Goal: Entertainment & Leisure: Browse casually

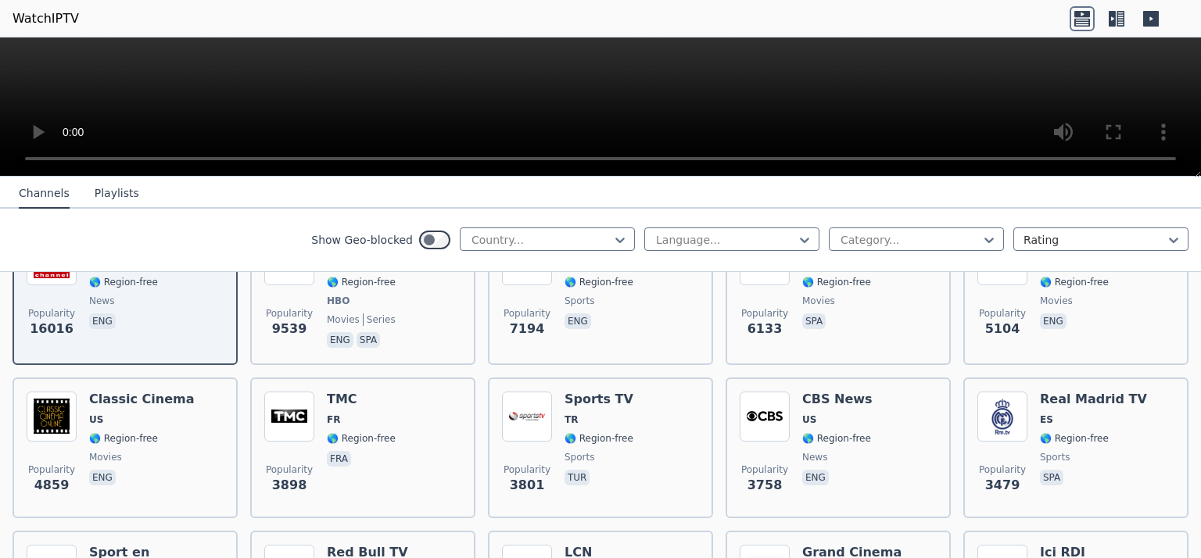
scroll to position [156, 0]
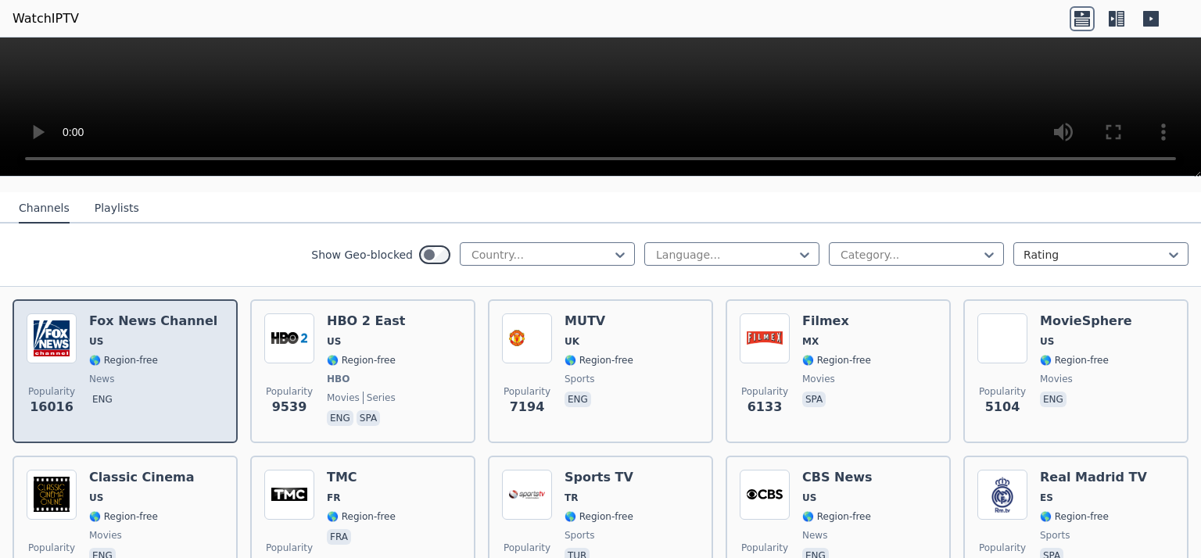
click at [163, 335] on span "US" at bounding box center [153, 341] width 128 height 13
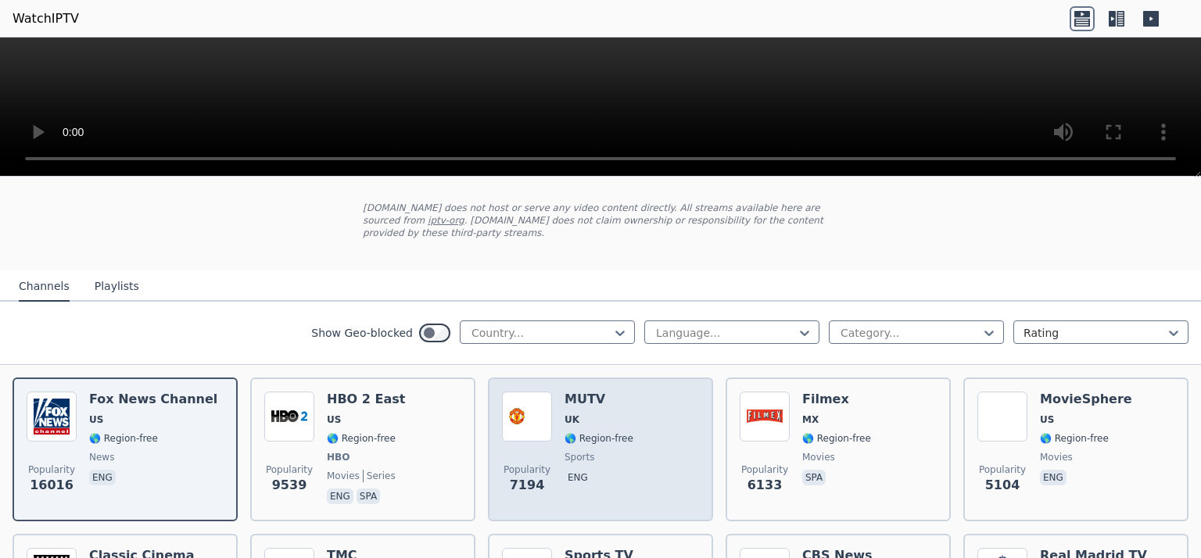
scroll to position [78, 0]
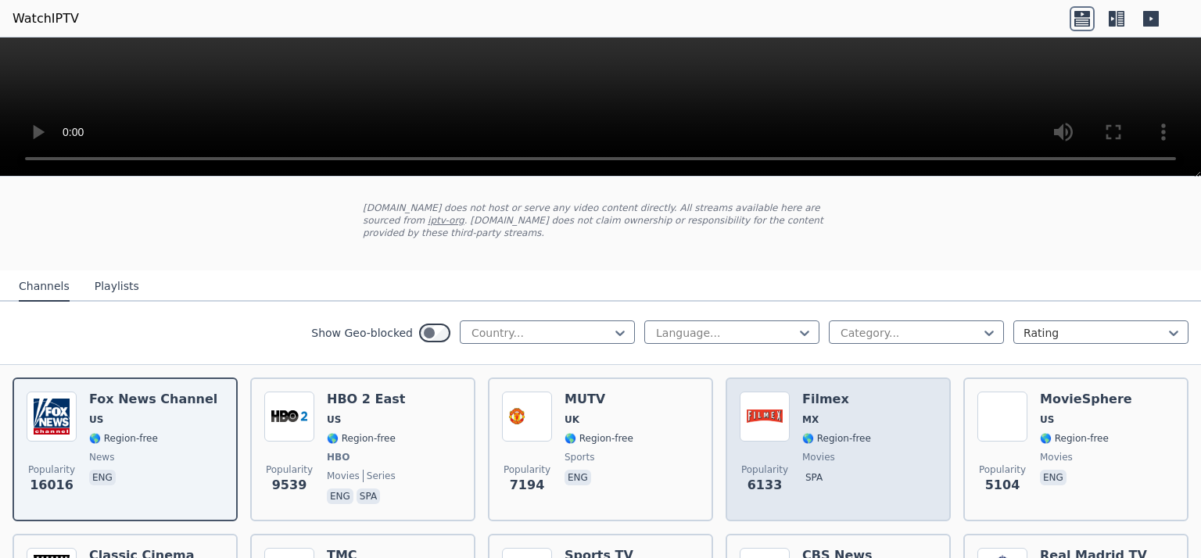
click at [813, 412] on div "Filmex MX 🌎 Region-free movies spa" at bounding box center [836, 450] width 69 height 116
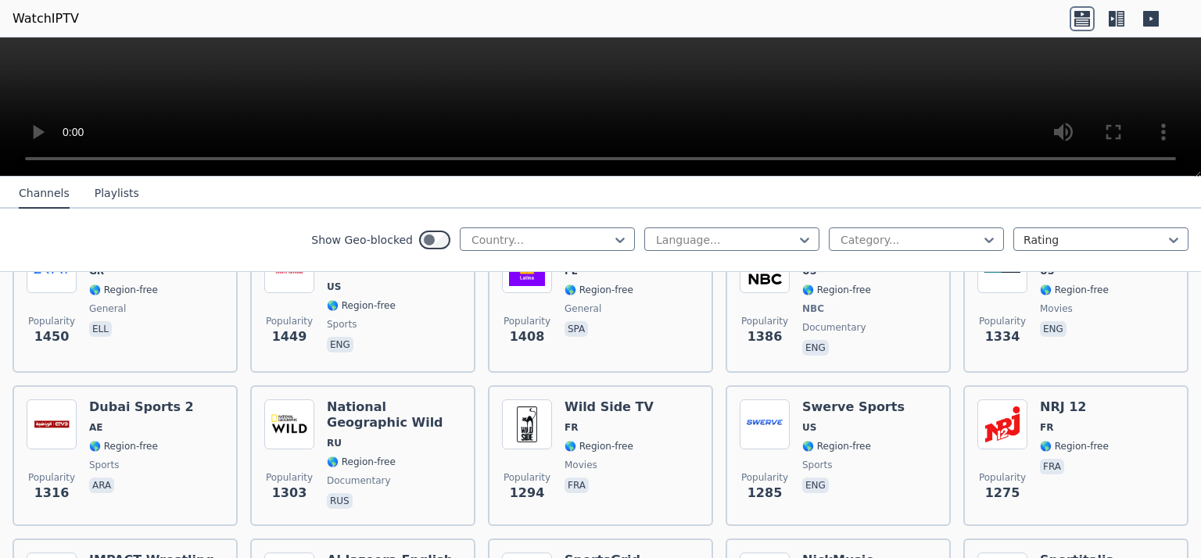
scroll to position [1720, 0]
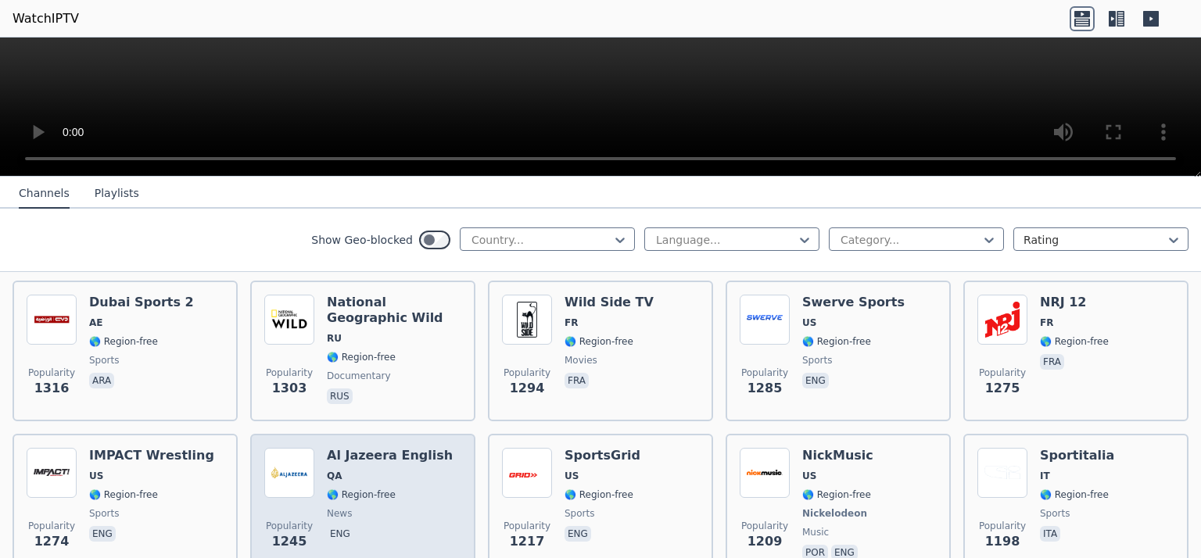
click at [429, 451] on div "Popularity 1245 Al Jazeera English QA 🌎 Region-free news eng" at bounding box center [362, 506] width 197 height 116
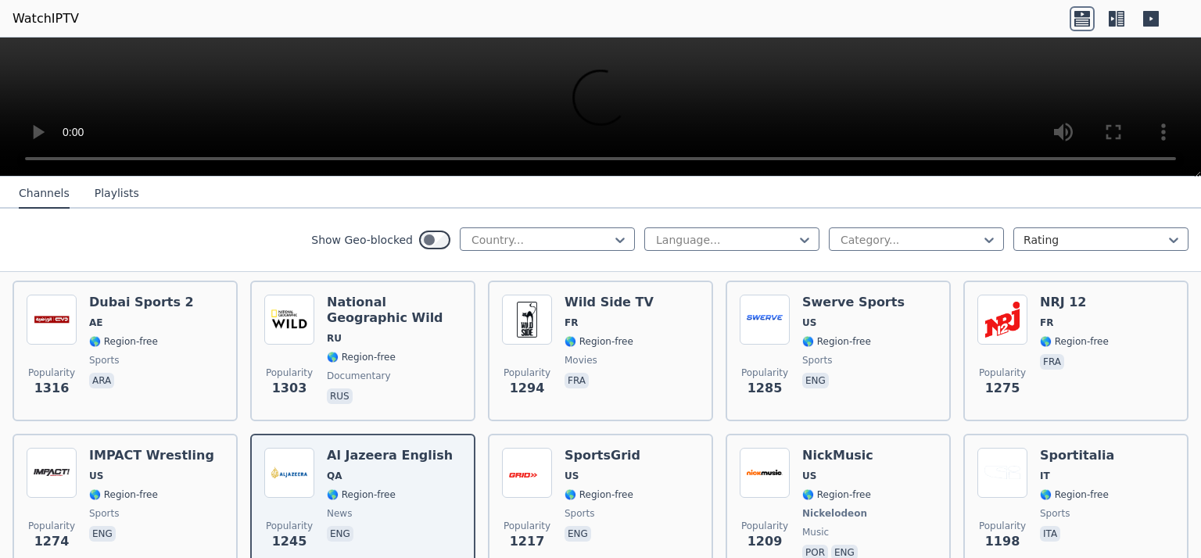
scroll to position [1485, 0]
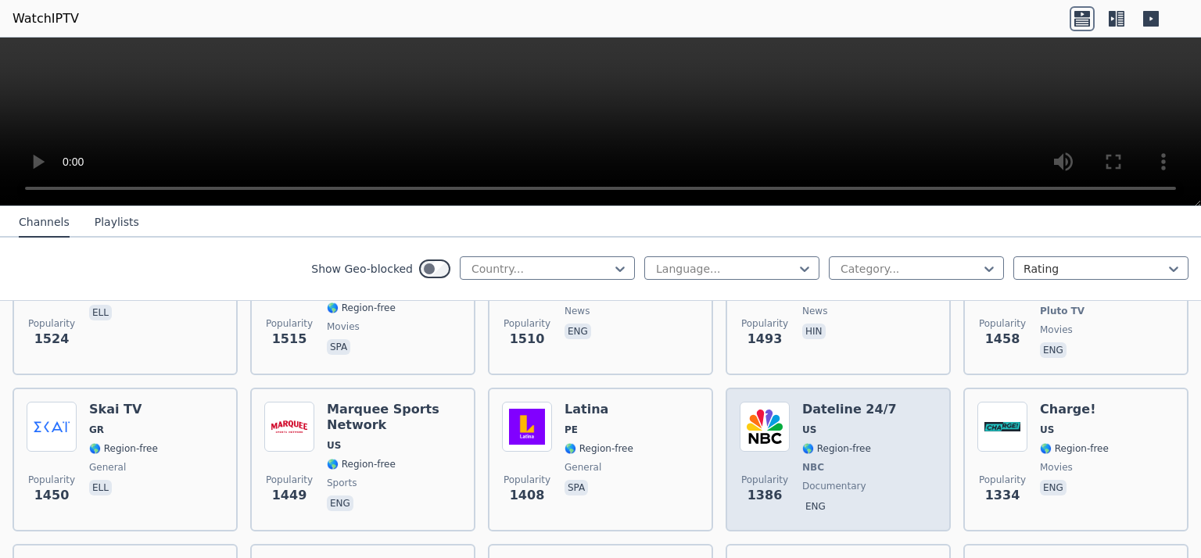
click at [802, 442] on span "🌎 Region-free" at bounding box center [836, 448] width 69 height 13
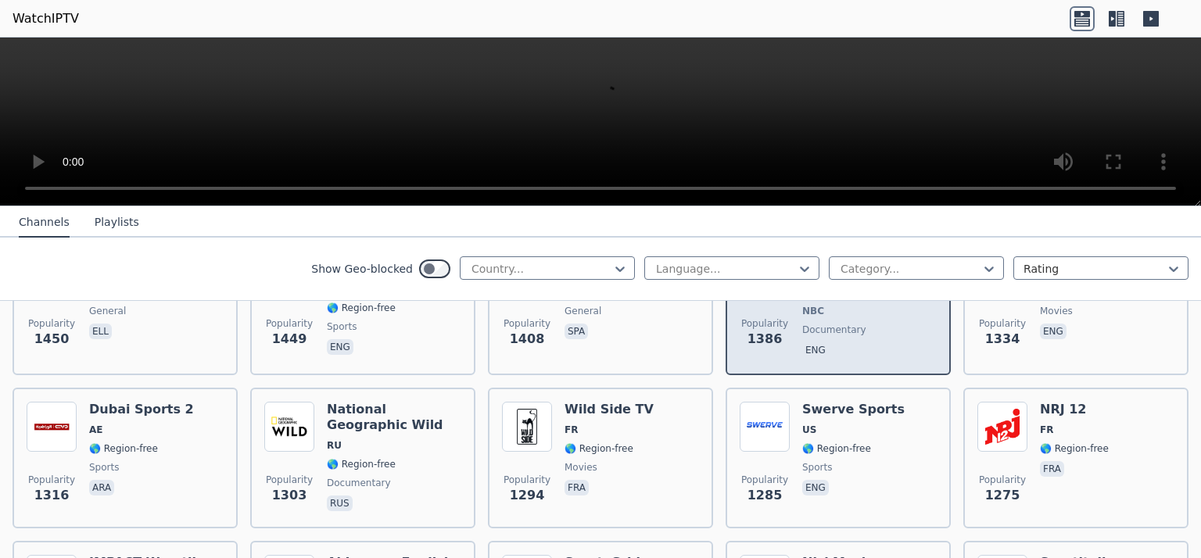
scroll to position [1720, 0]
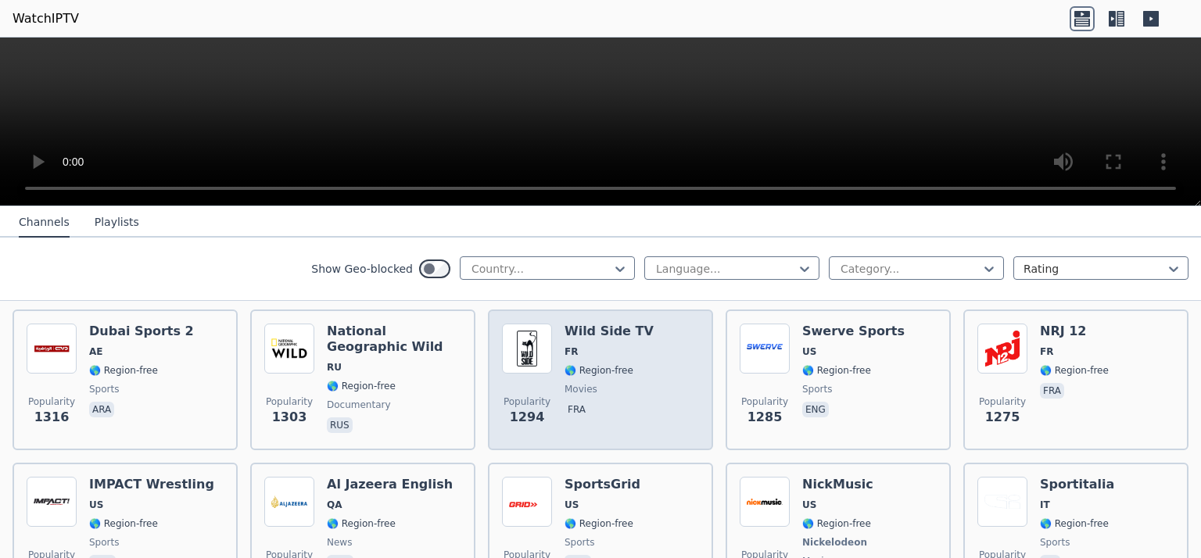
click at [594, 364] on span "🌎 Region-free" at bounding box center [598, 370] width 69 height 13
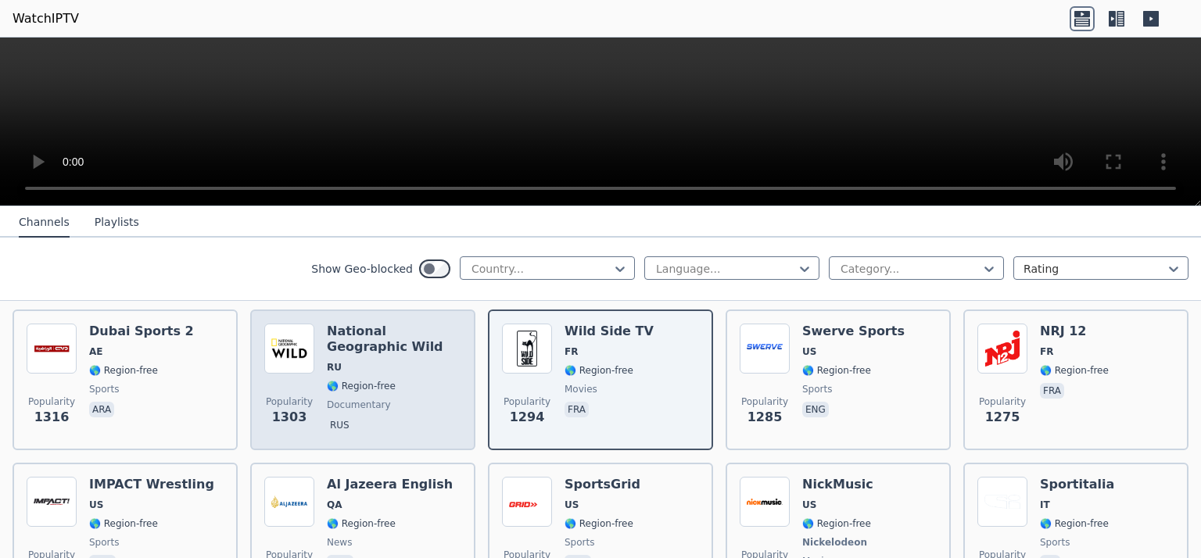
click at [403, 399] on span "documentary" at bounding box center [394, 405] width 134 height 13
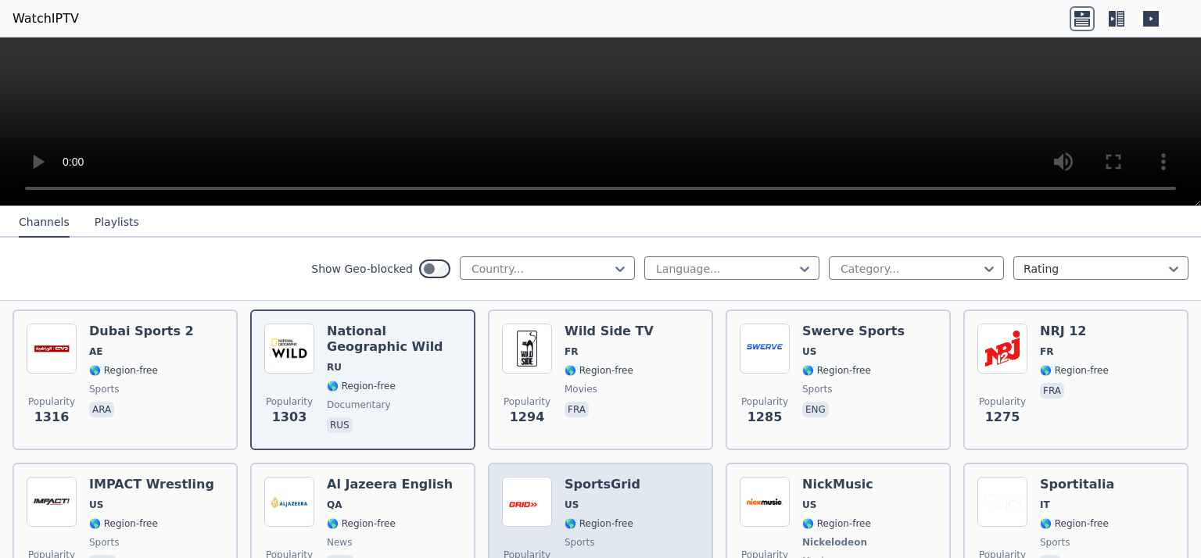
click at [581, 499] on span "US" at bounding box center [602, 505] width 76 height 13
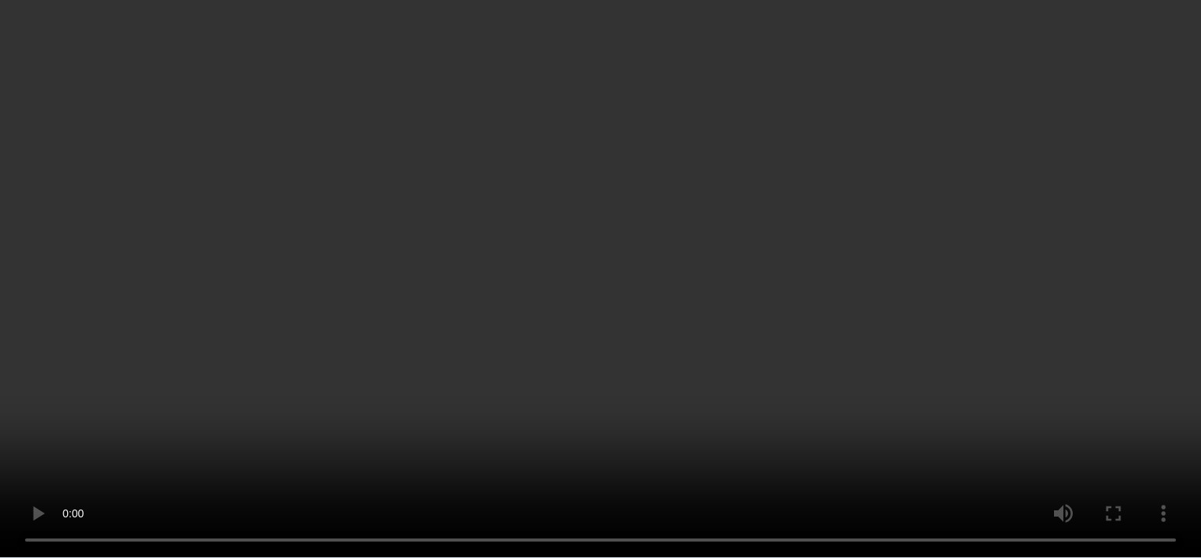
scroll to position [2110, 0]
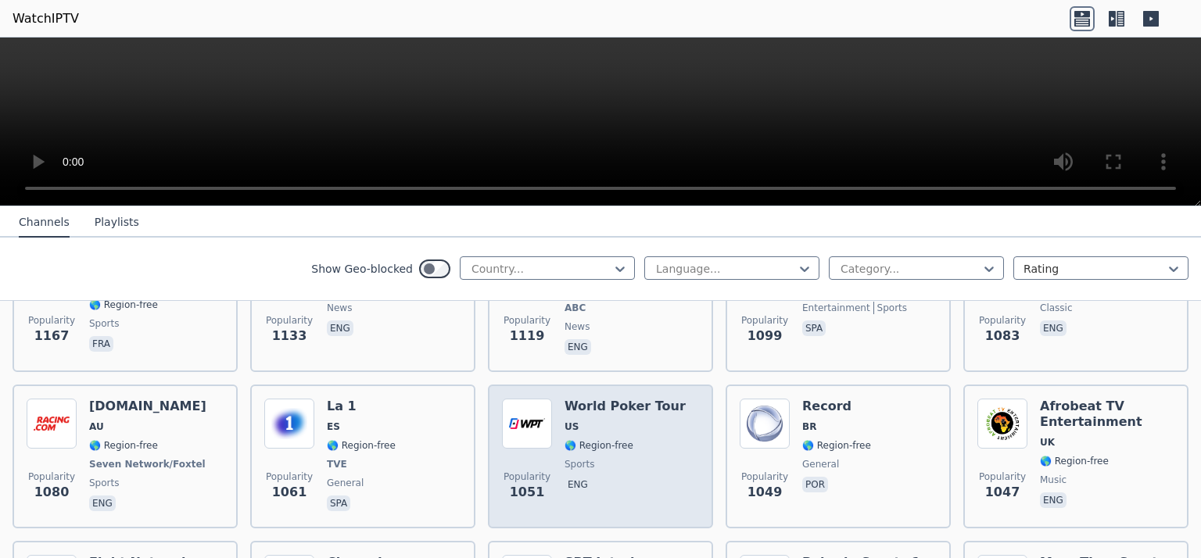
click at [598, 421] on span "US" at bounding box center [624, 427] width 121 height 13
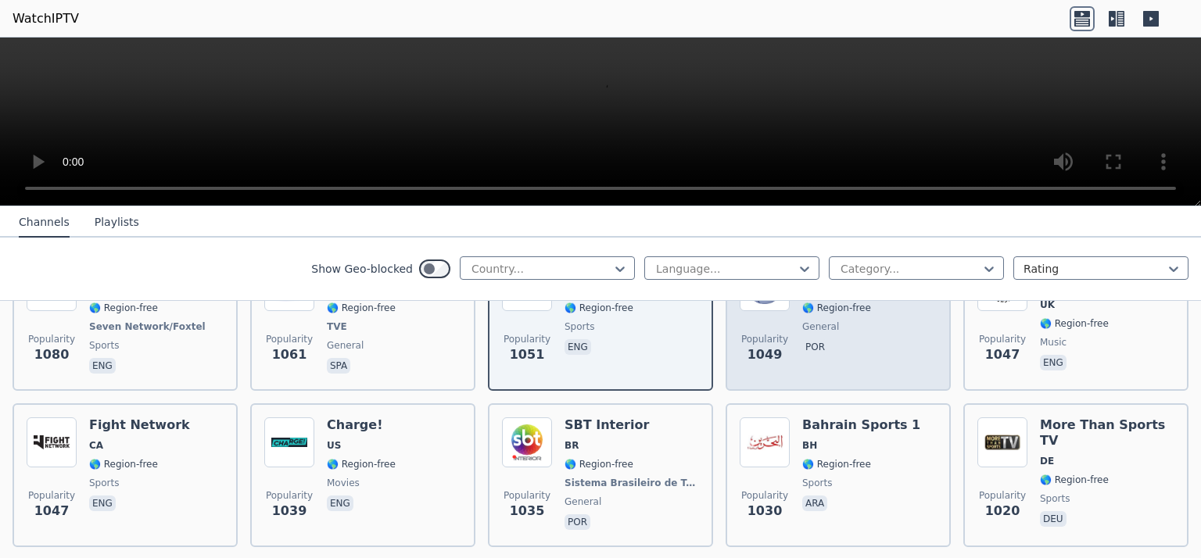
scroll to position [2267, 0]
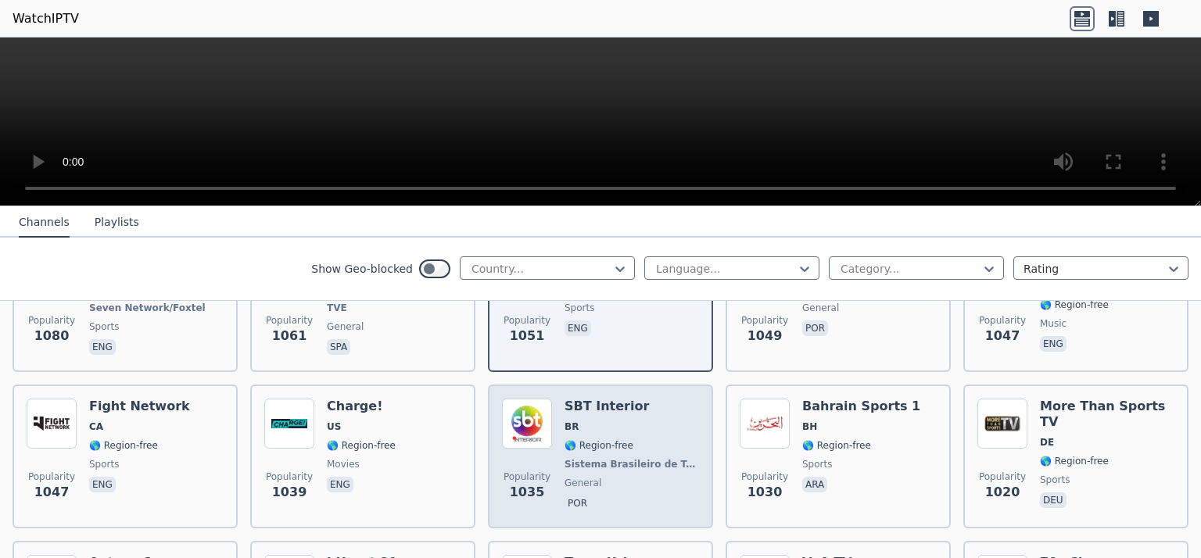
click at [603, 439] on span "🌎 Region-free" at bounding box center [598, 445] width 69 height 13
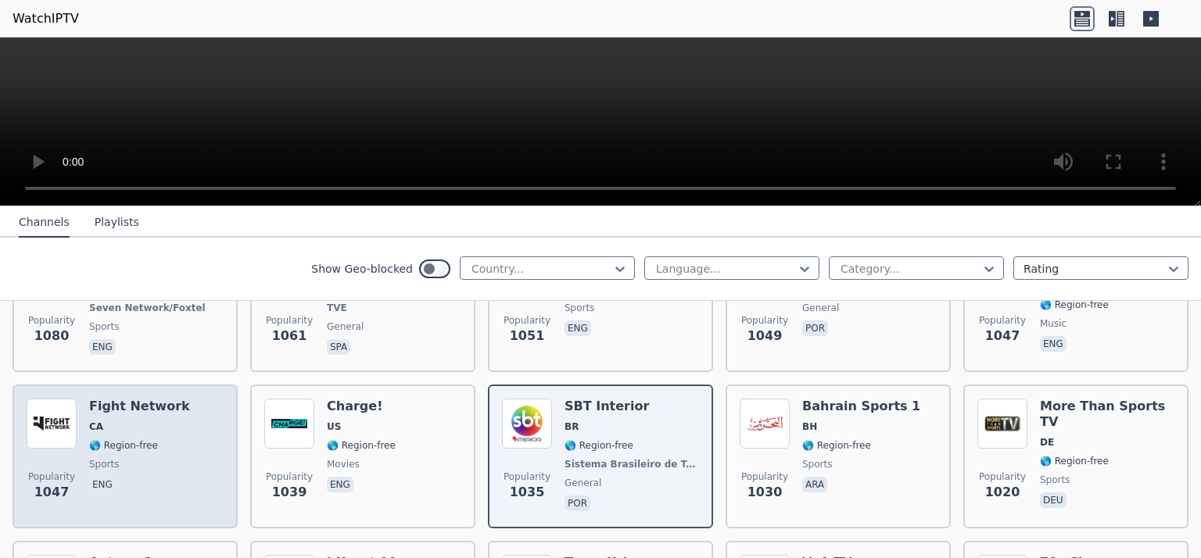
click at [134, 415] on div "Fight Network CA 🌎 Region-free sports eng" at bounding box center [139, 457] width 101 height 116
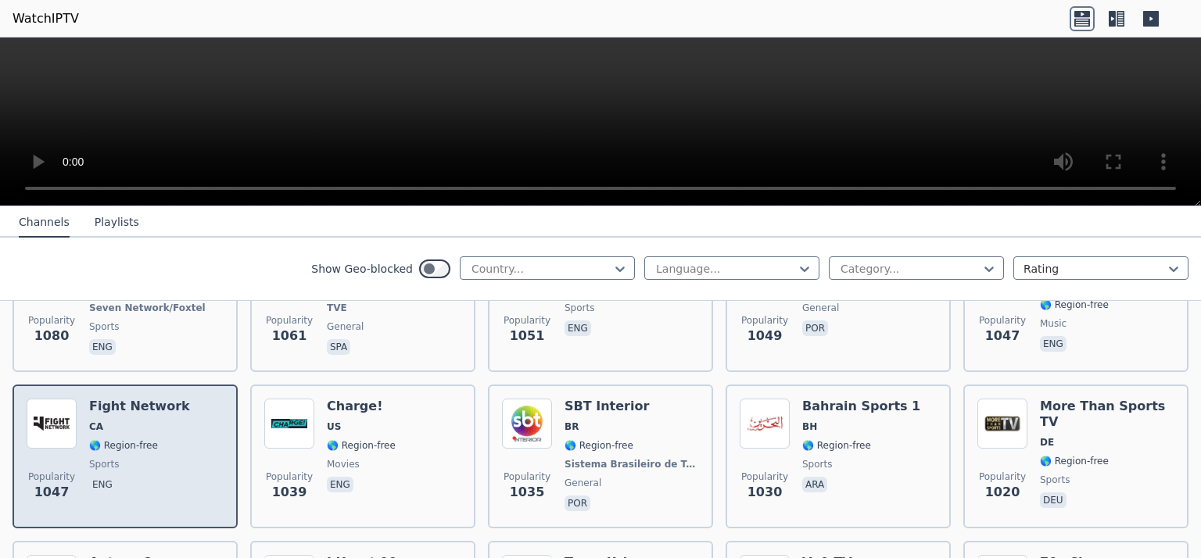
click at [141, 414] on div "Fight Network CA 🌎 Region-free sports eng" at bounding box center [139, 457] width 101 height 116
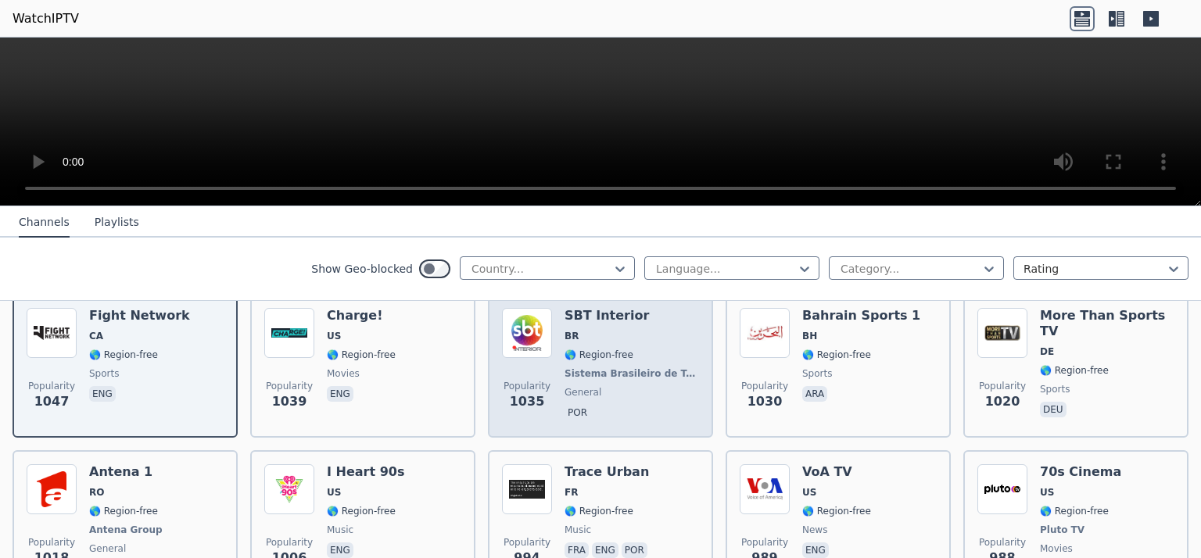
scroll to position [2423, 0]
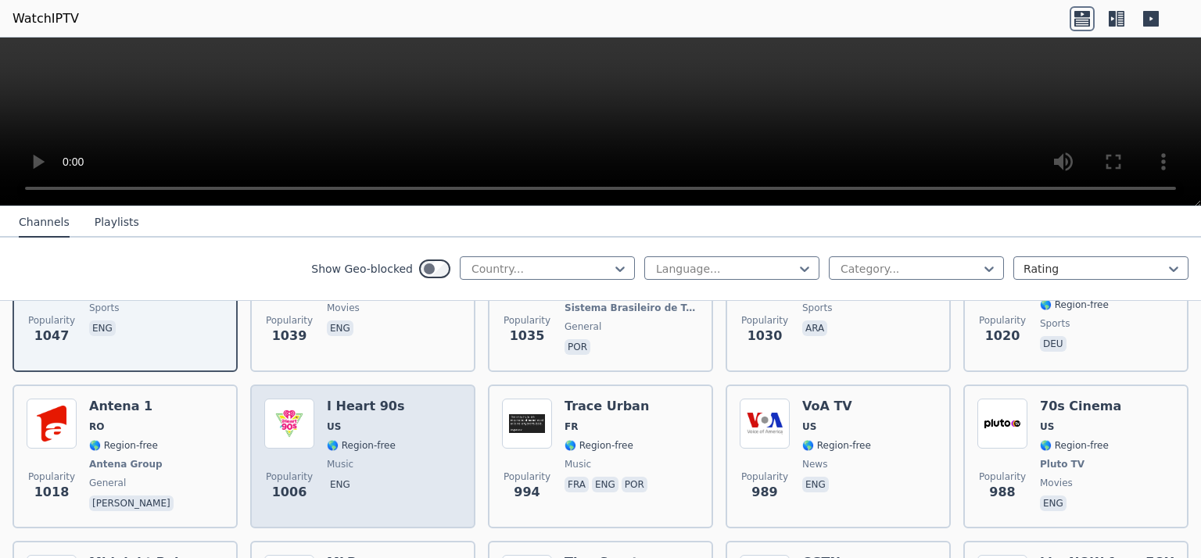
click at [356, 429] on div "I Heart 90s US 🌎 Region-free music eng" at bounding box center [365, 457] width 77 height 116
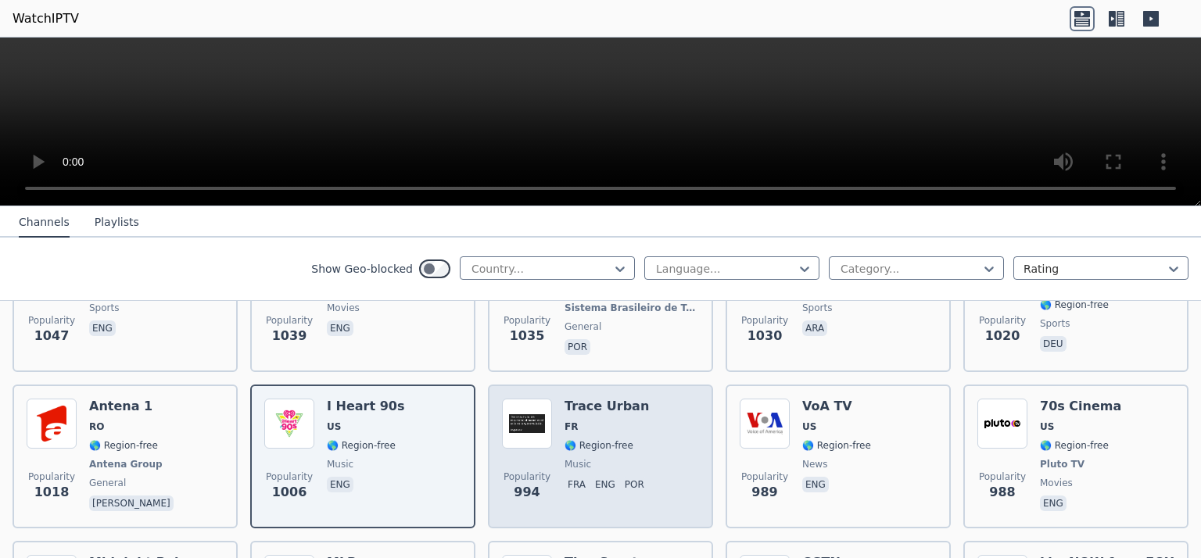
click at [615, 458] on span "music" at bounding box center [607, 464] width 86 height 13
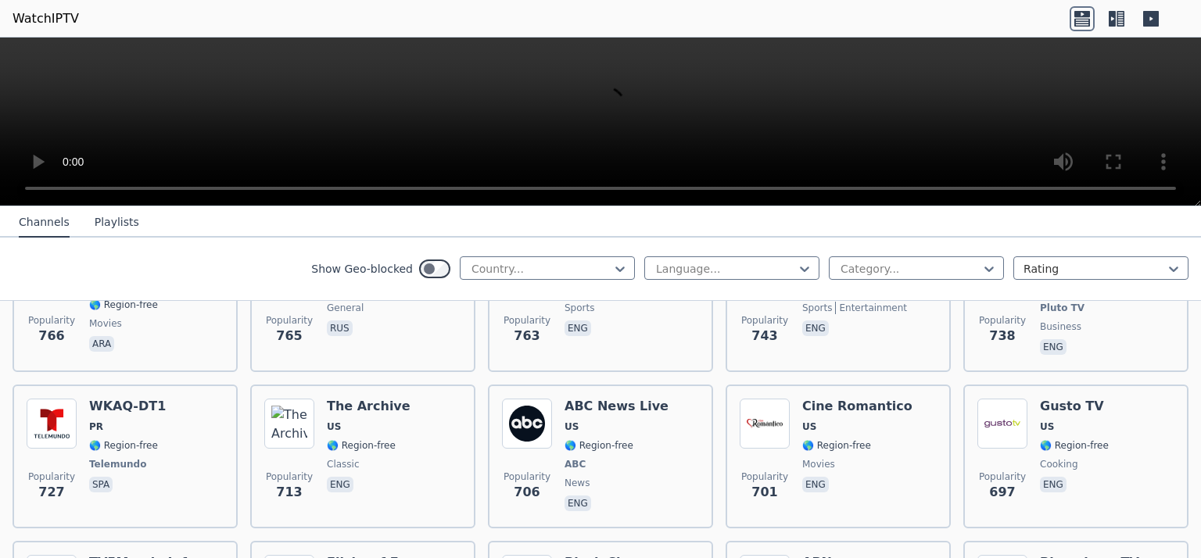
scroll to position [3752, 0]
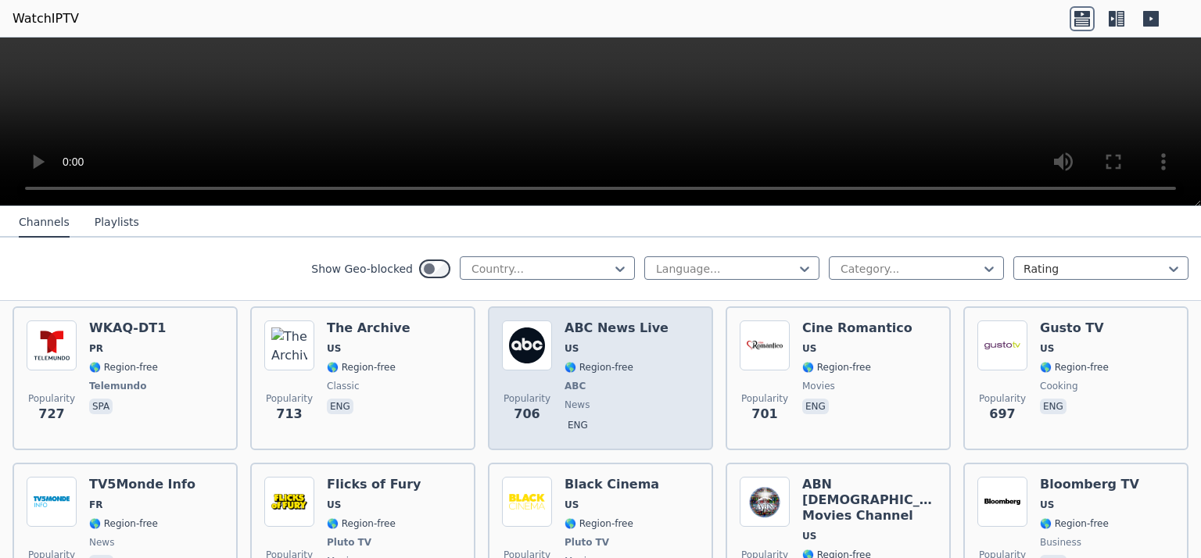
click at [597, 349] on div "ABC News Live US 🌎 Region-free ABC news eng" at bounding box center [616, 378] width 104 height 116
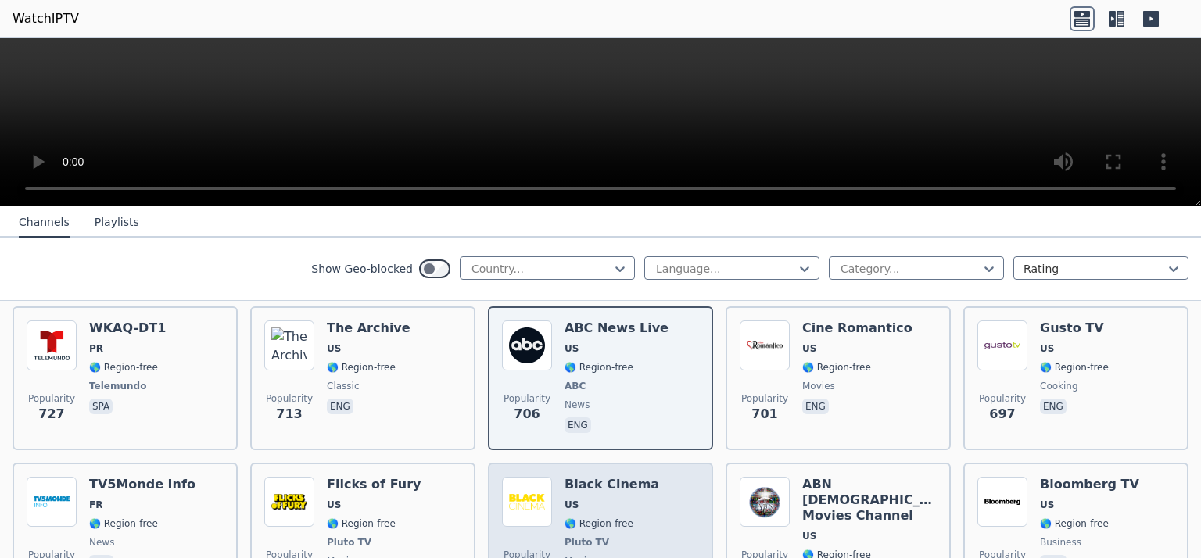
click at [596, 499] on span "US" at bounding box center [611, 505] width 95 height 13
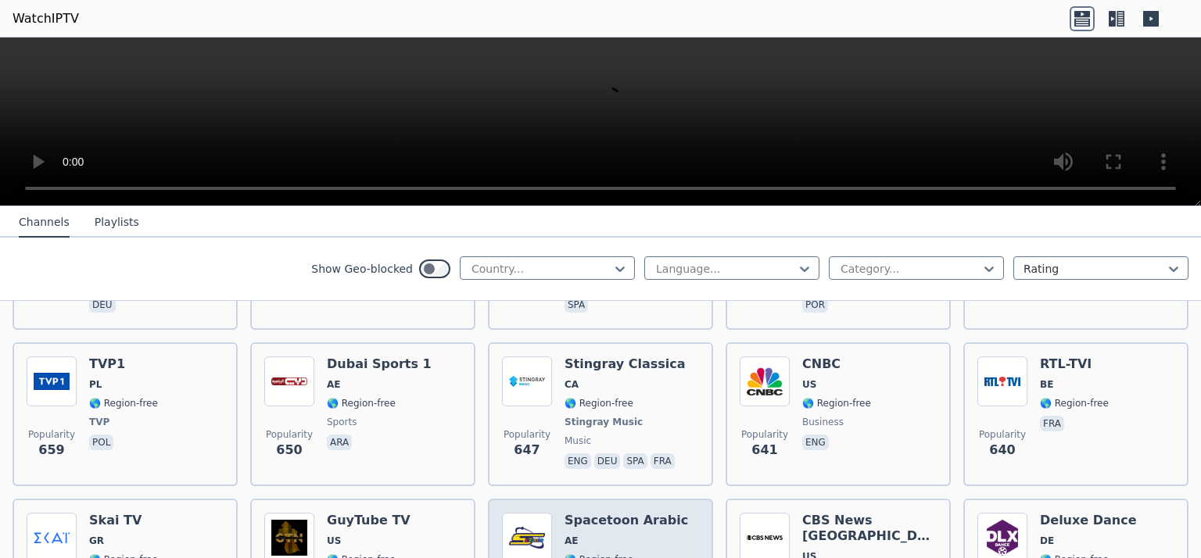
scroll to position [4221, 0]
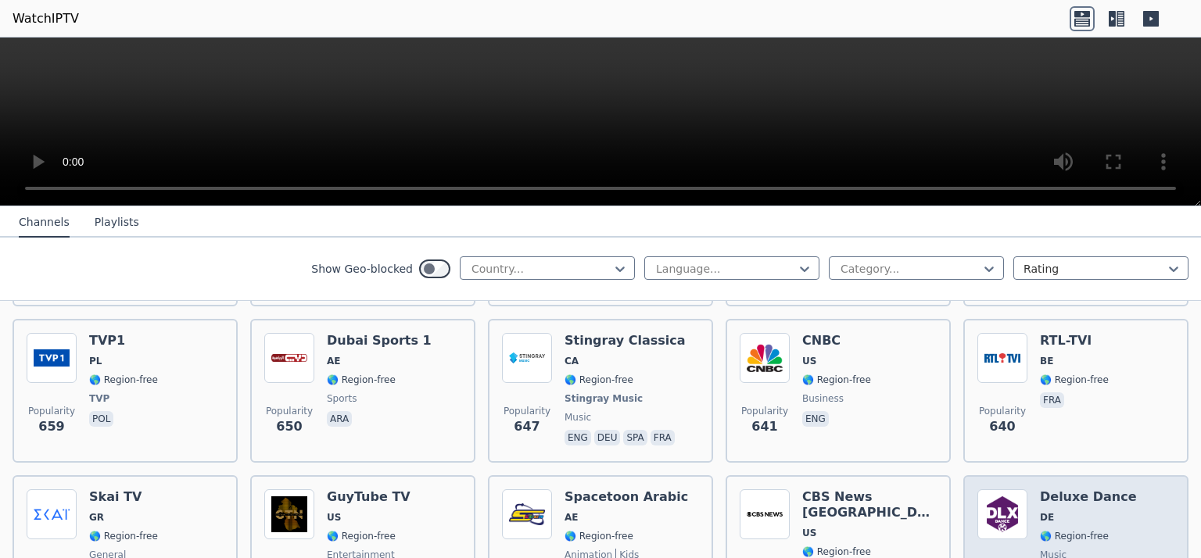
click at [1083, 511] on span "DE" at bounding box center [1088, 517] width 97 height 13
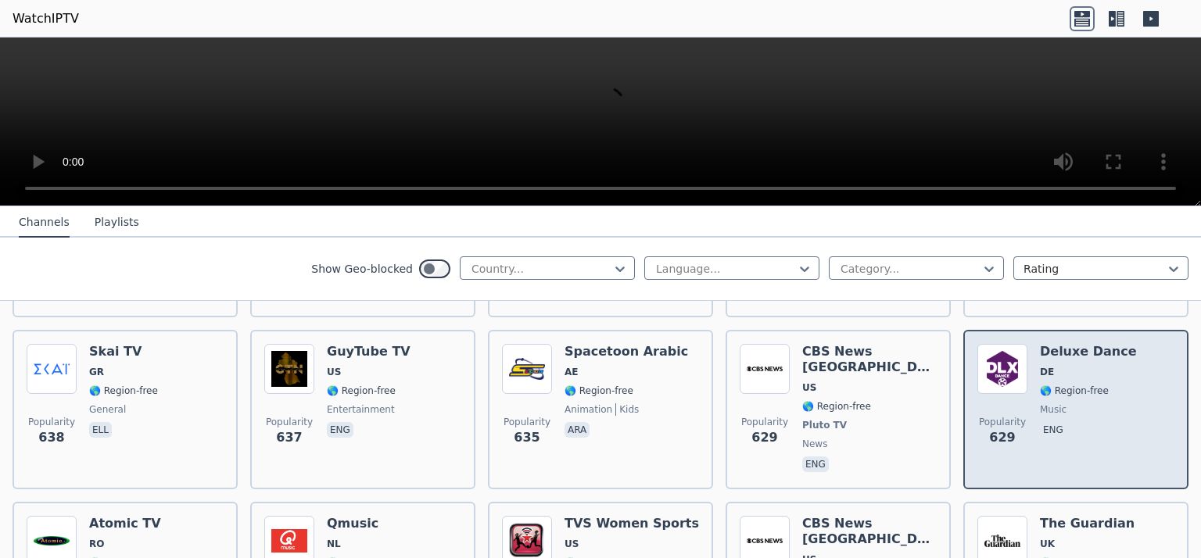
scroll to position [4455, 0]
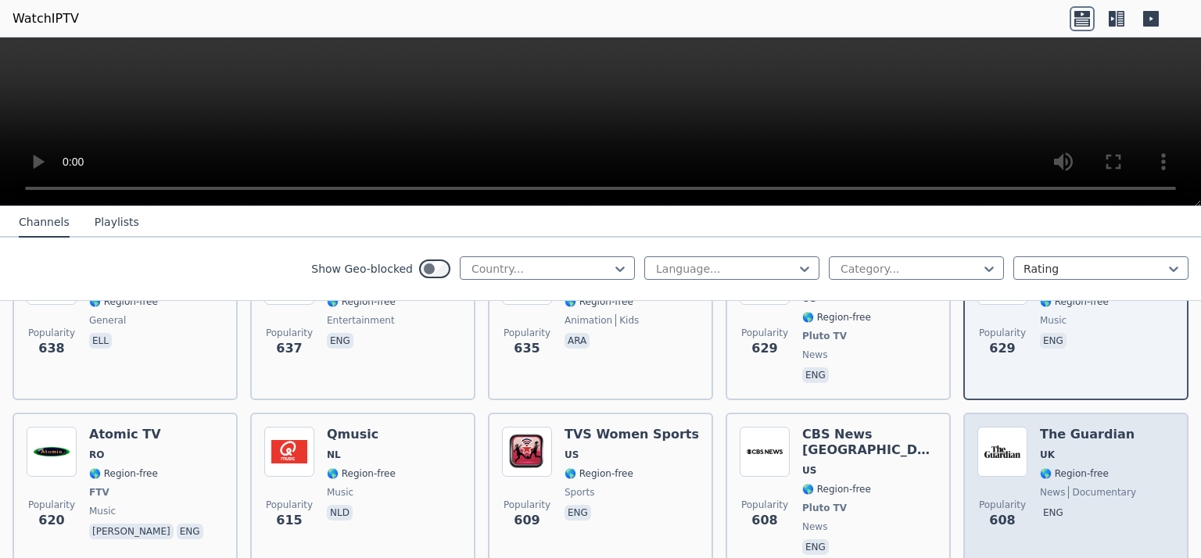
click at [1077, 505] on span "eng" at bounding box center [1088, 514] width 96 height 19
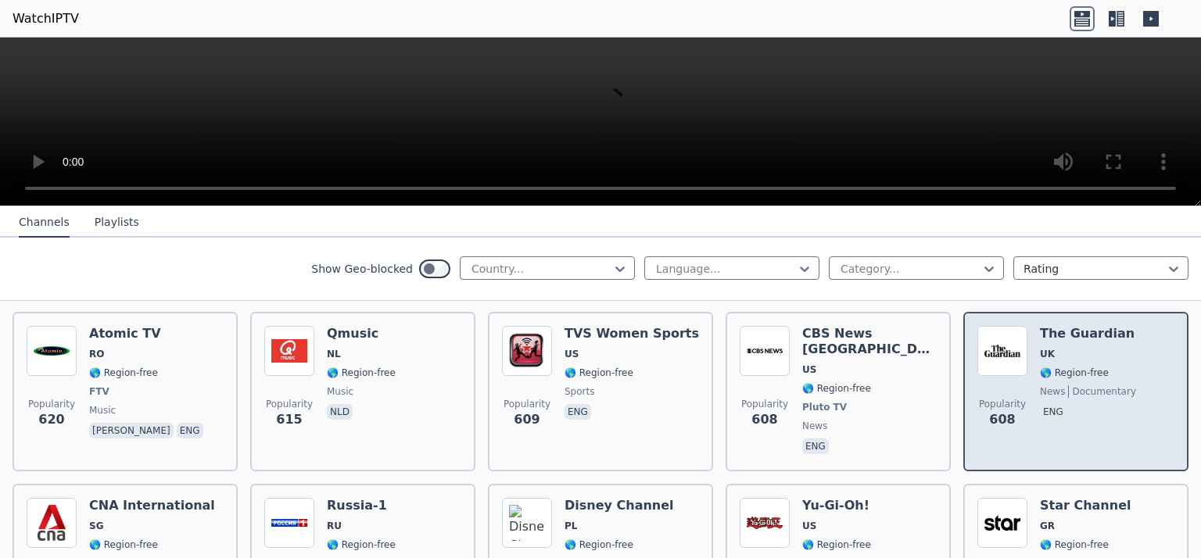
scroll to position [4612, 0]
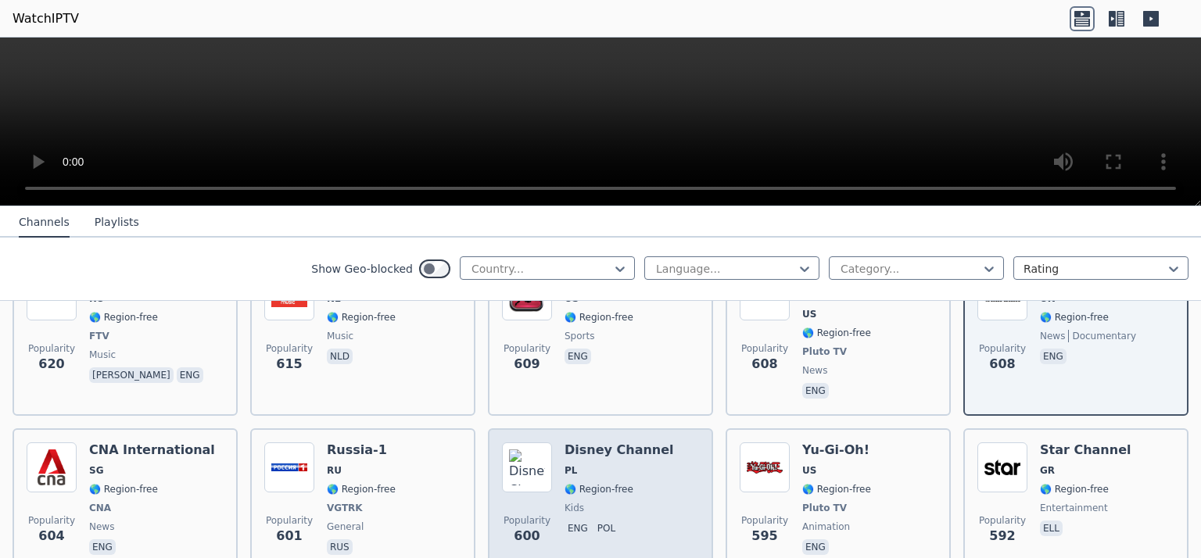
click at [607, 442] on div "Disney Channel PL 🌎 Region-free kids eng pol" at bounding box center [618, 500] width 109 height 116
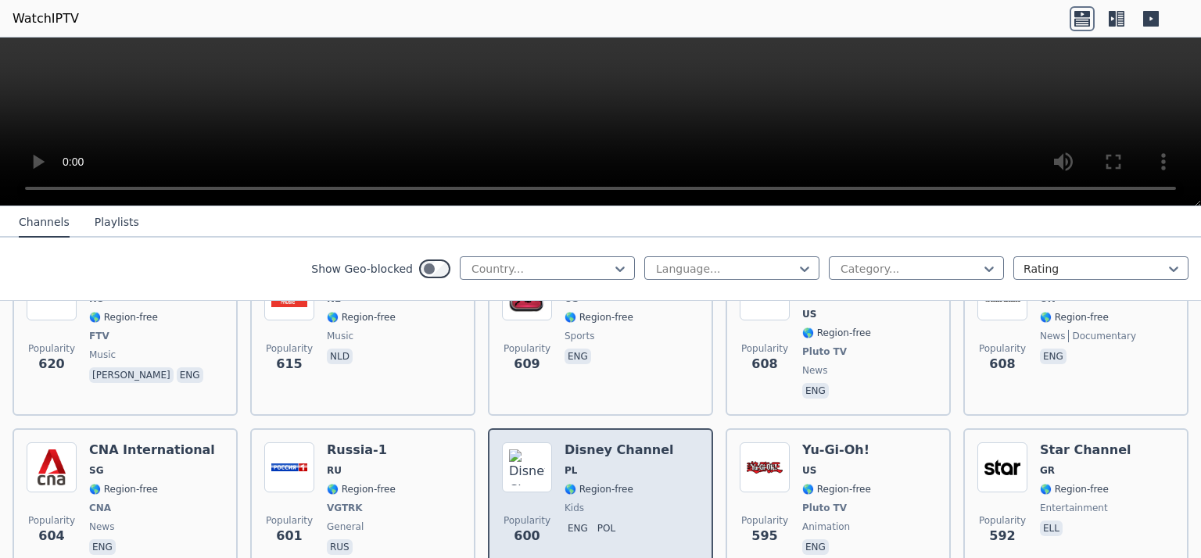
click at [623, 483] on span "🌎 Region-free" at bounding box center [618, 489] width 109 height 13
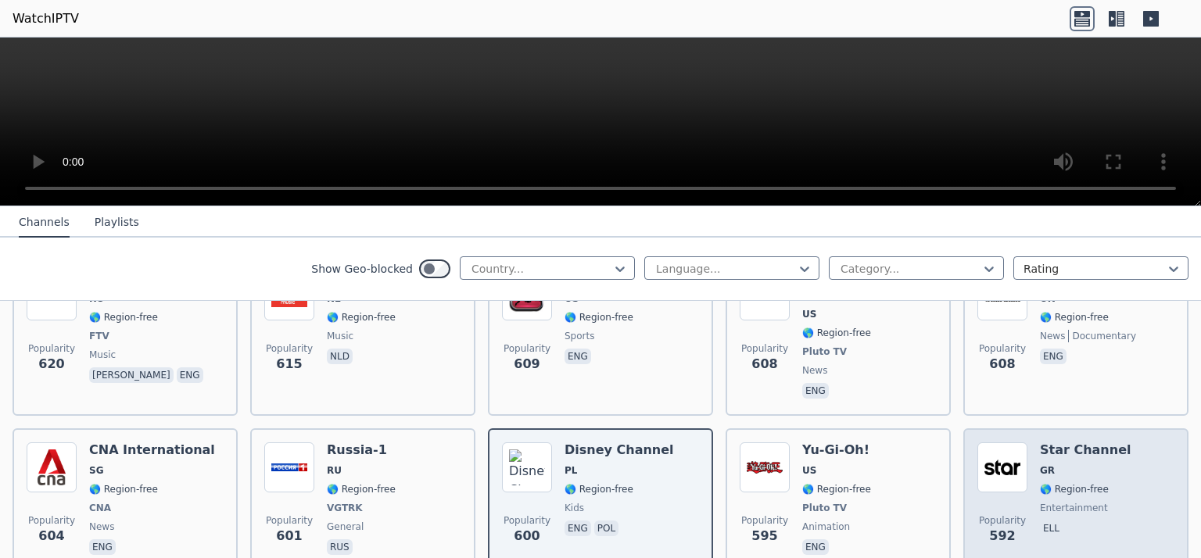
click at [1101, 442] on div "Star Channel GR 🌎 Region-free entertainment ell" at bounding box center [1085, 500] width 91 height 116
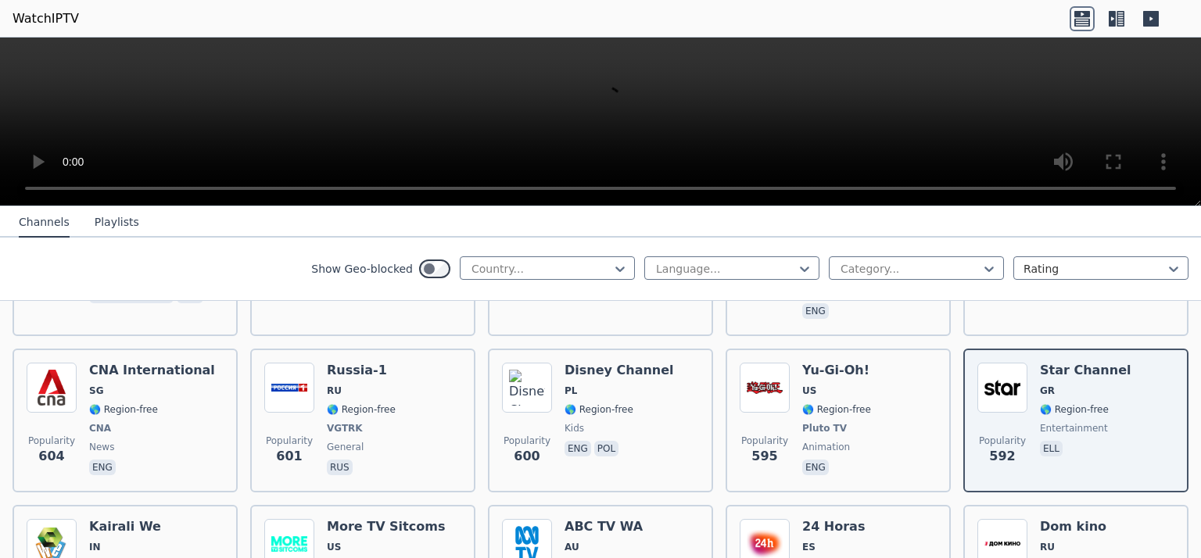
scroll to position [4690, 0]
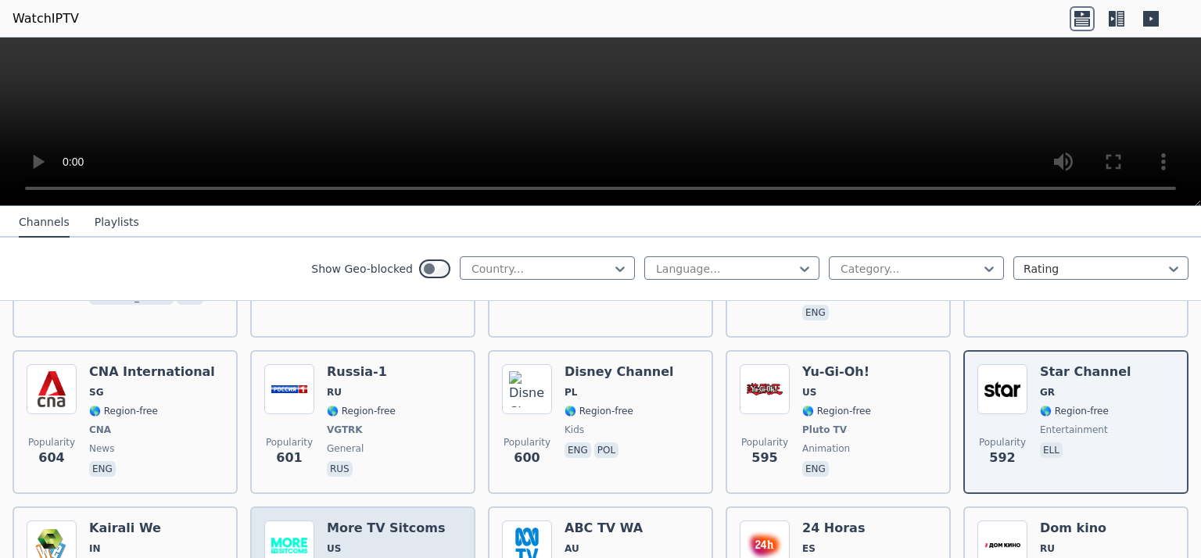
click at [374, 557] on span "🌎 Region-free" at bounding box center [361, 567] width 69 height 13
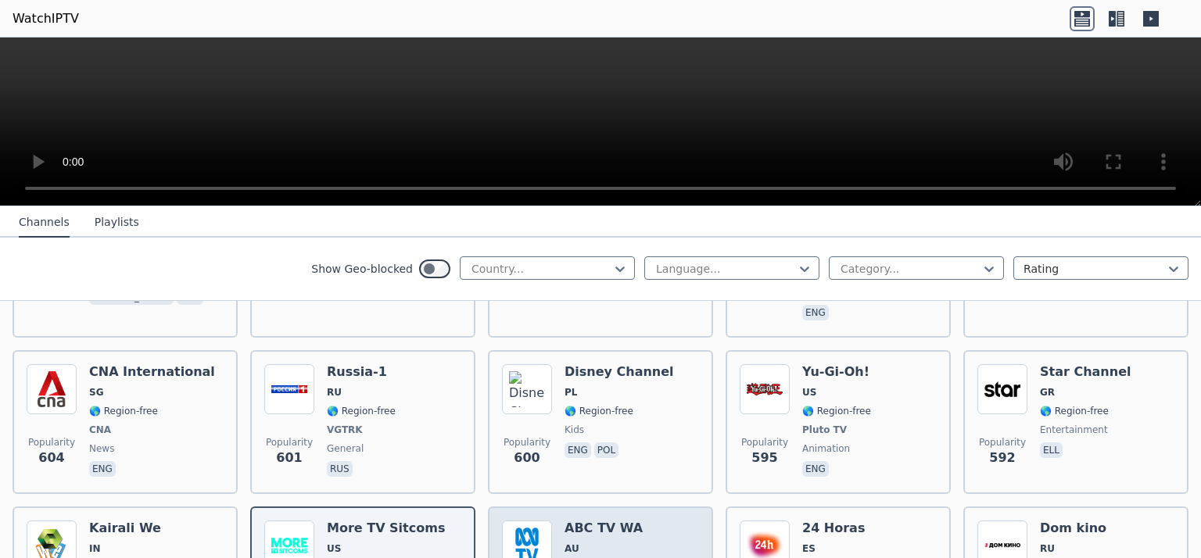
click at [585, 542] on span "AU" at bounding box center [604, 548] width 80 height 13
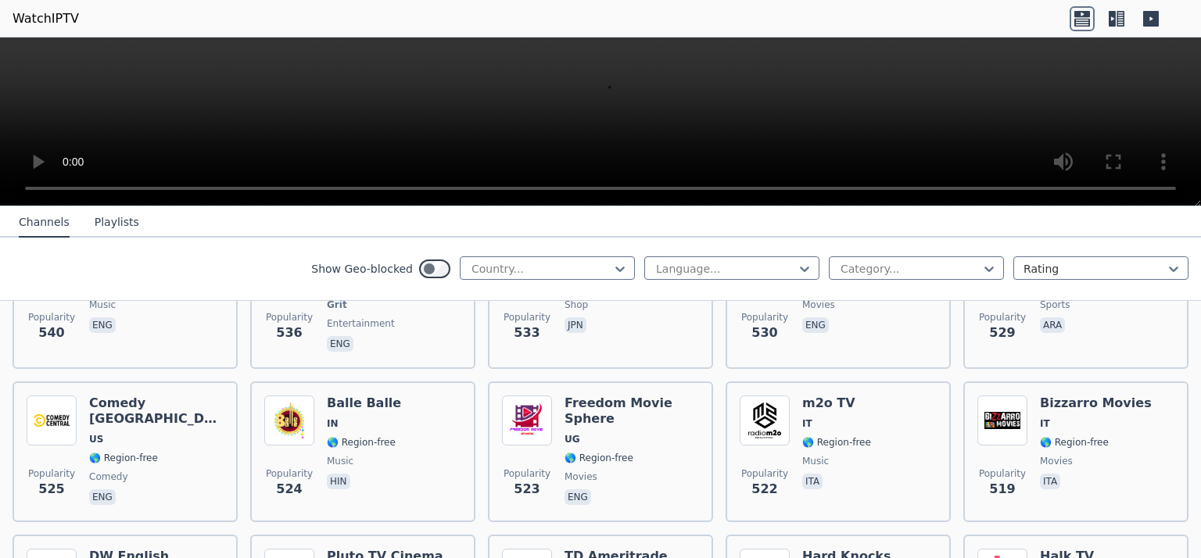
scroll to position [5472, 0]
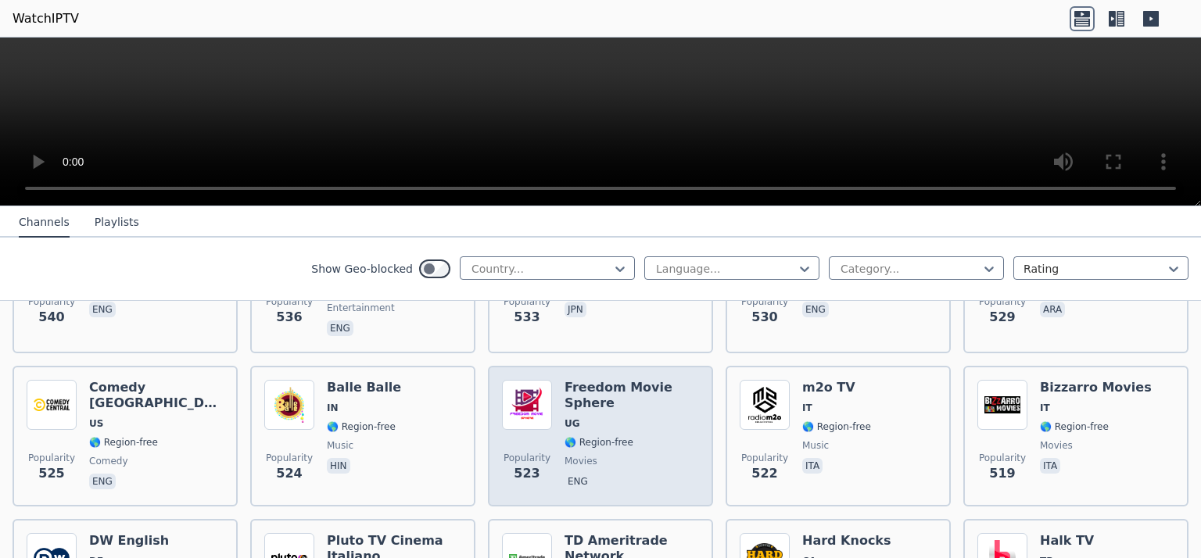
click at [548, 380] on div "Popularity 523 Freedom Movie Sphere UG 🌎 Region-free movies eng" at bounding box center [600, 436] width 197 height 113
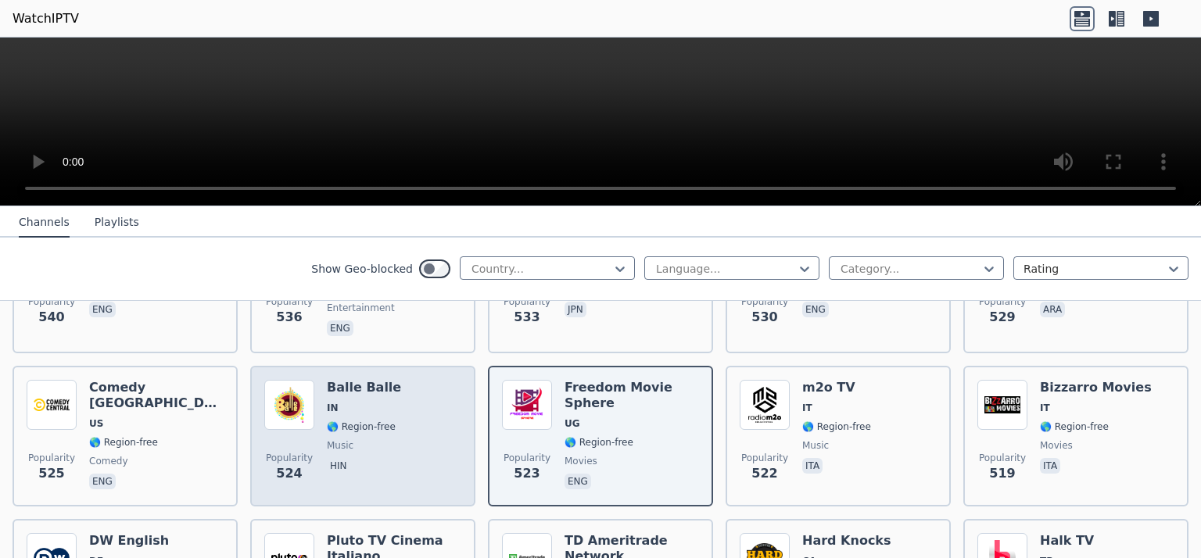
click at [340, 458] on p "hin" at bounding box center [338, 466] width 23 height 16
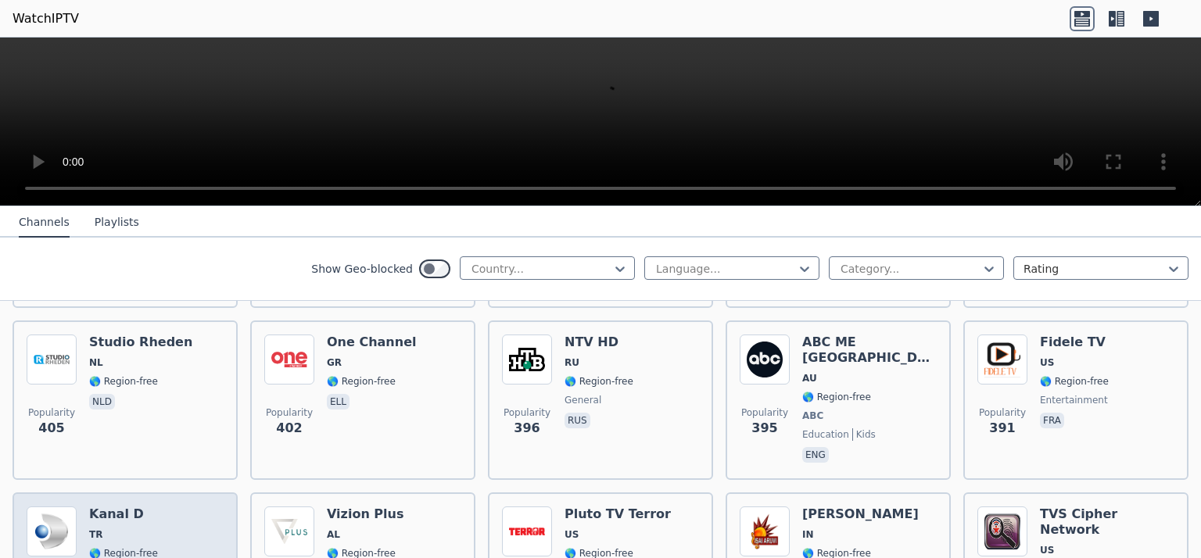
scroll to position [7454, 0]
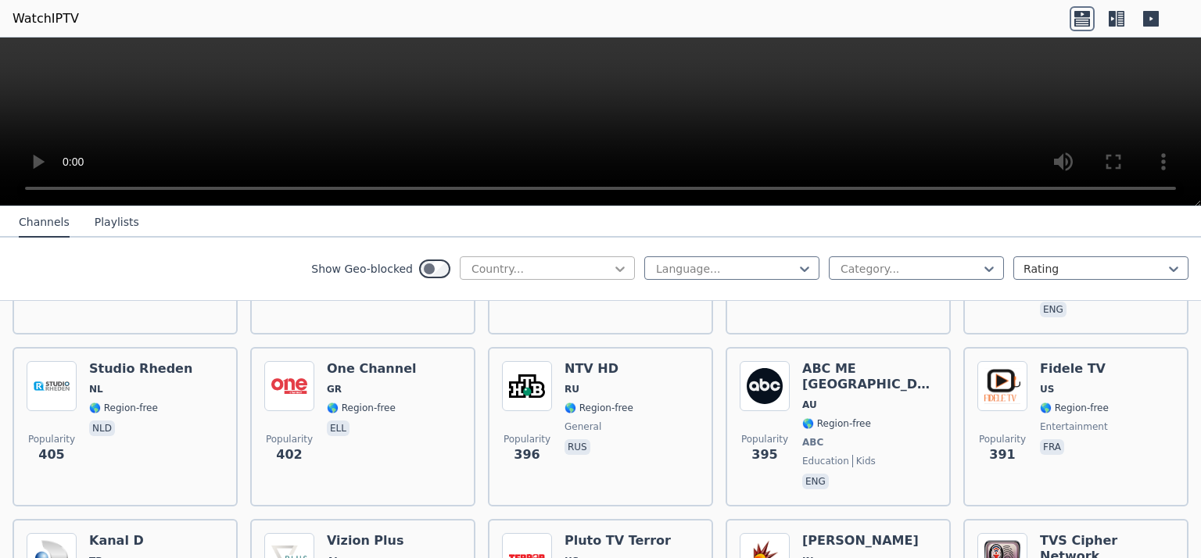
click at [612, 264] on icon at bounding box center [620, 269] width 16 height 16
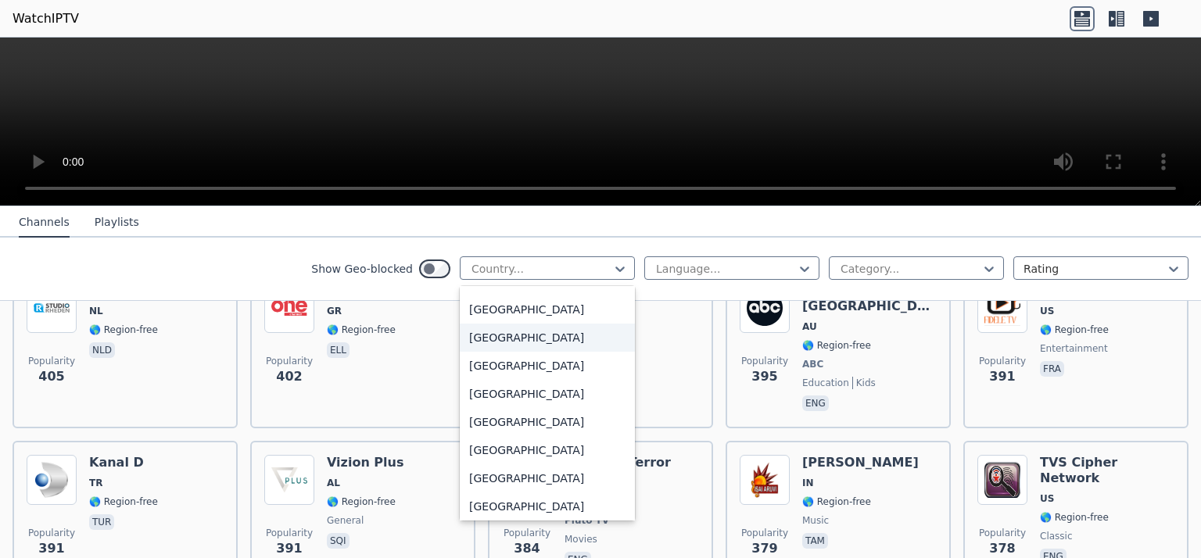
scroll to position [1563, 0]
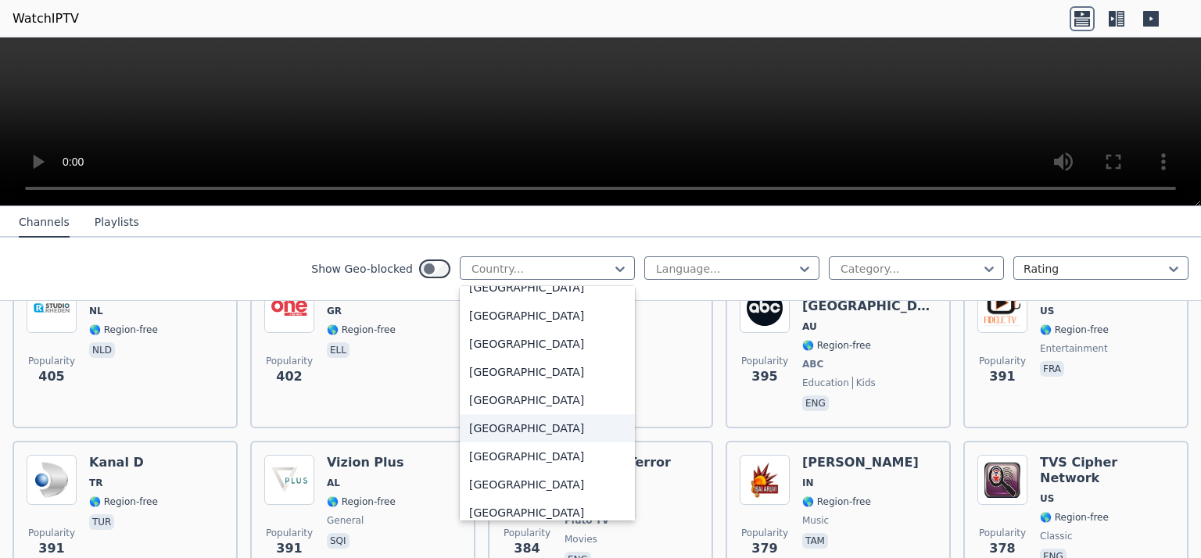
click at [467, 441] on div "[GEOGRAPHIC_DATA]" at bounding box center [547, 428] width 175 height 28
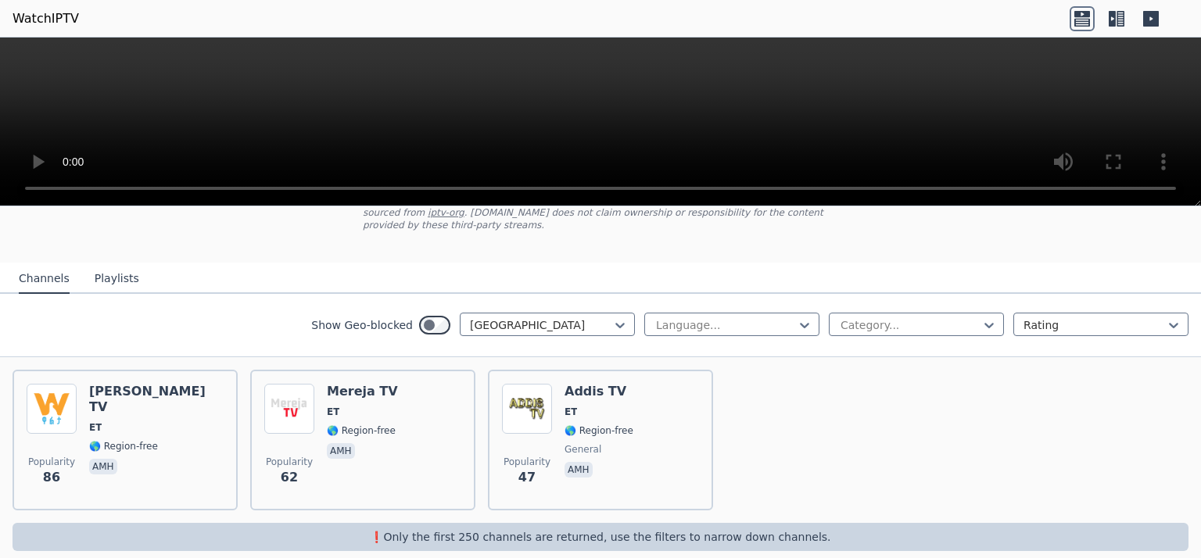
scroll to position [119, 0]
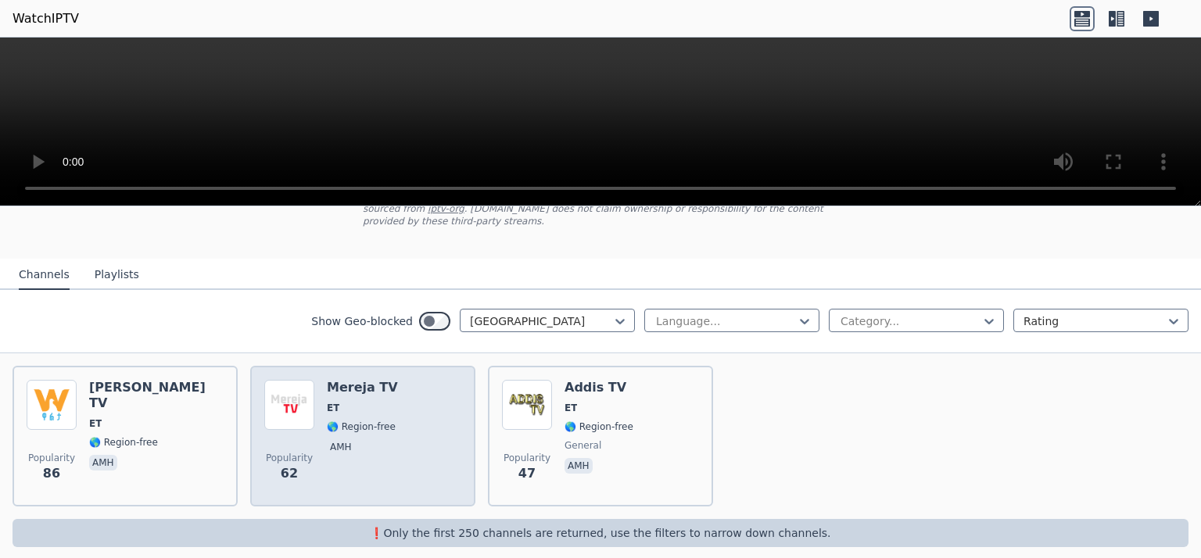
click at [391, 380] on div "Popularity 62 Mereja TV ET 🌎 Region-free amh" at bounding box center [362, 436] width 197 height 113
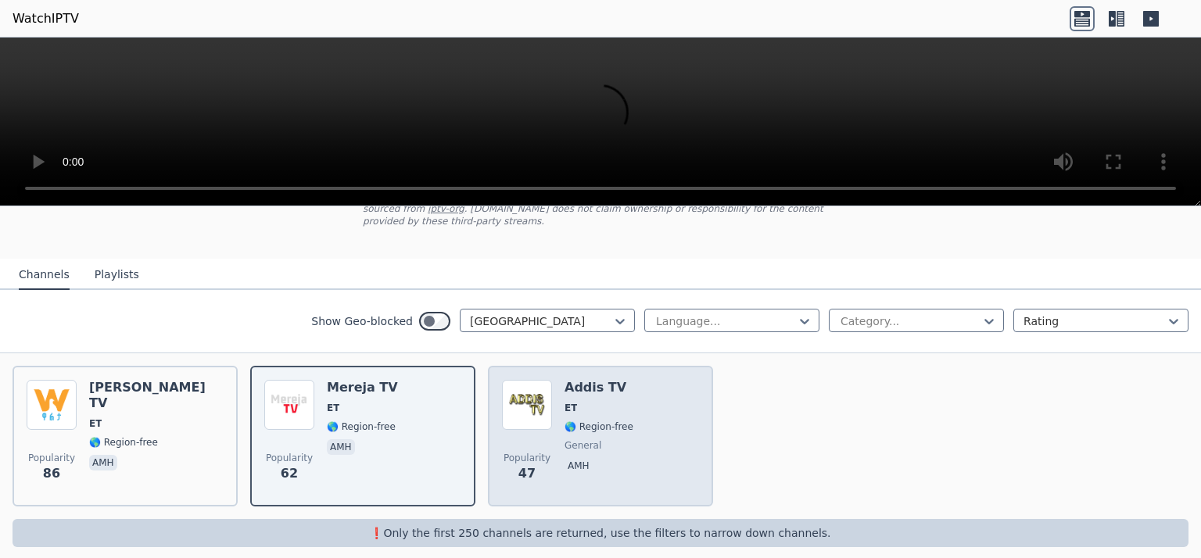
click at [596, 402] on span "ET" at bounding box center [598, 408] width 69 height 13
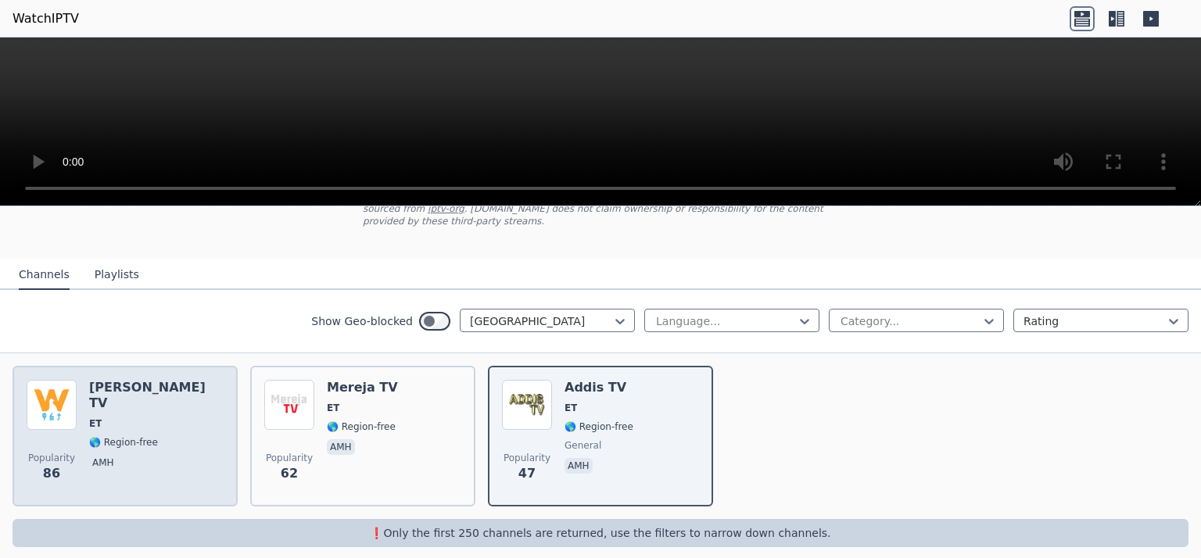
click at [102, 417] on span "ET" at bounding box center [156, 423] width 134 height 13
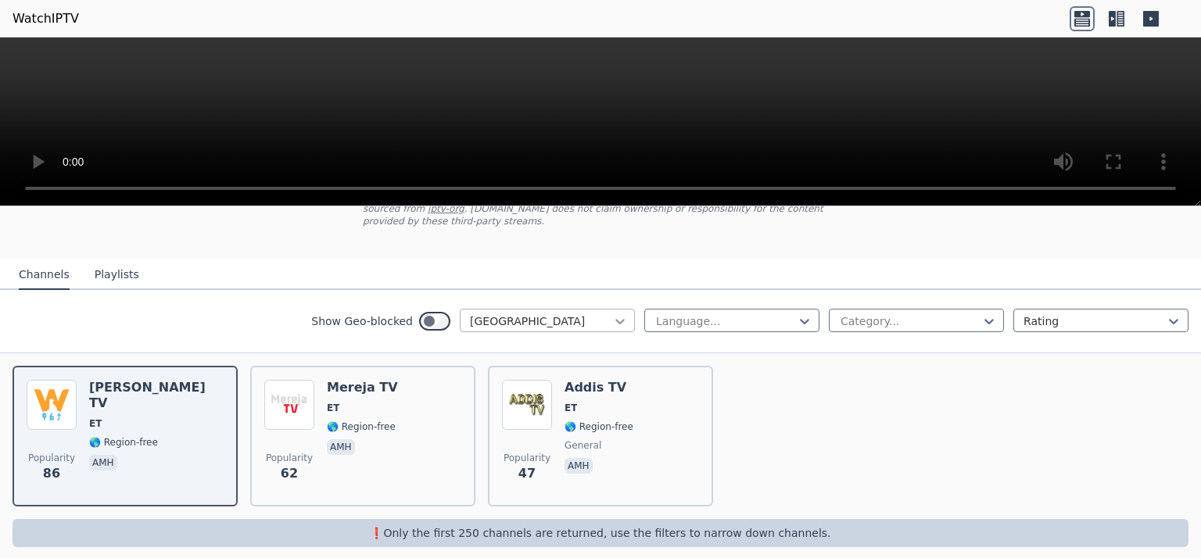
click at [615, 319] on icon at bounding box center [619, 321] width 9 height 5
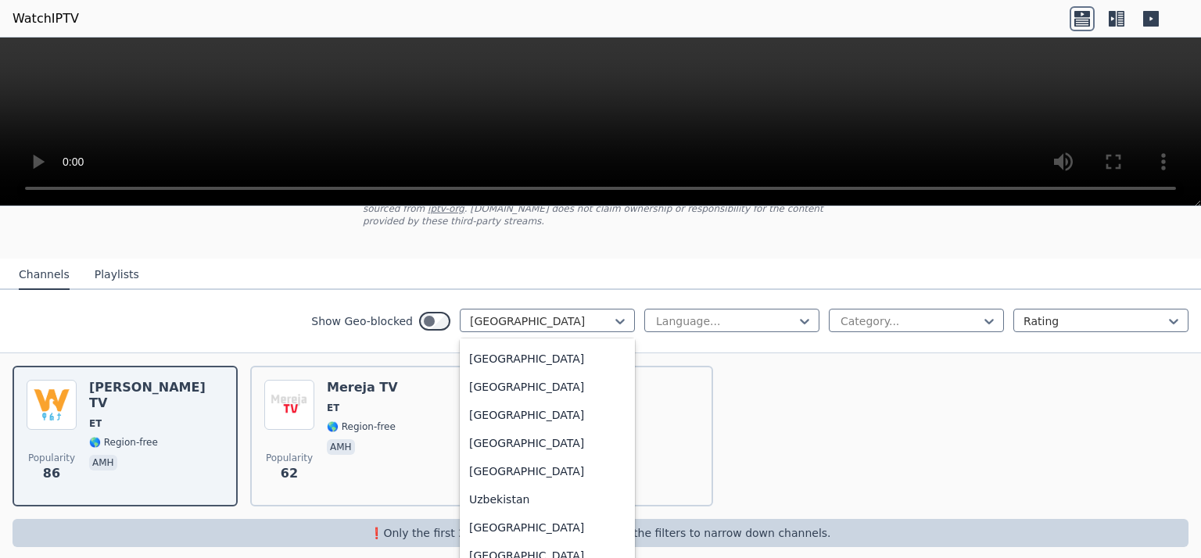
scroll to position [5435, 0]
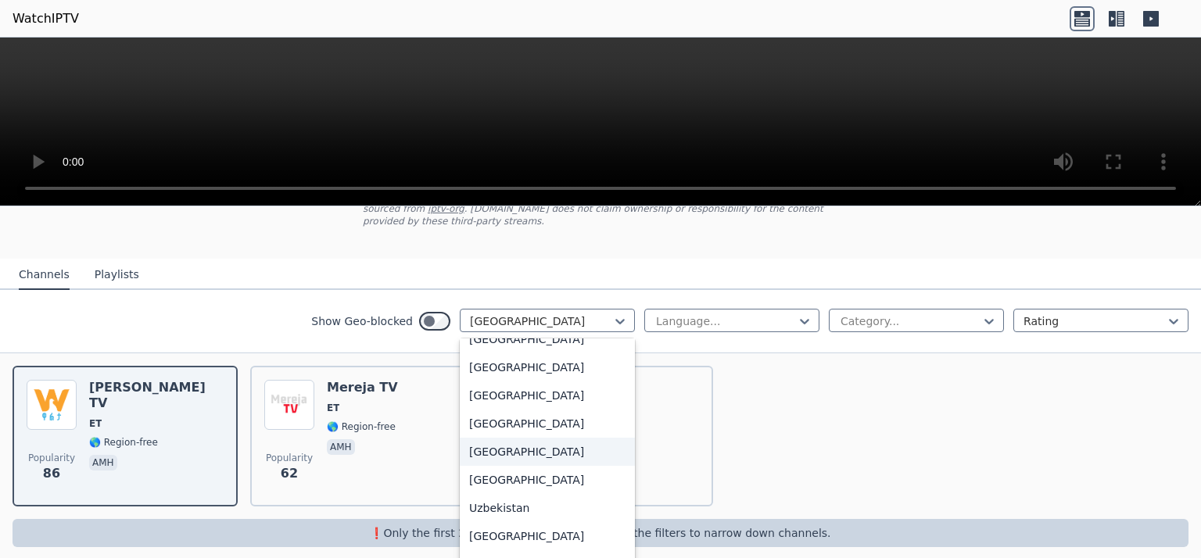
click at [494, 439] on div "[GEOGRAPHIC_DATA]" at bounding box center [547, 452] width 175 height 28
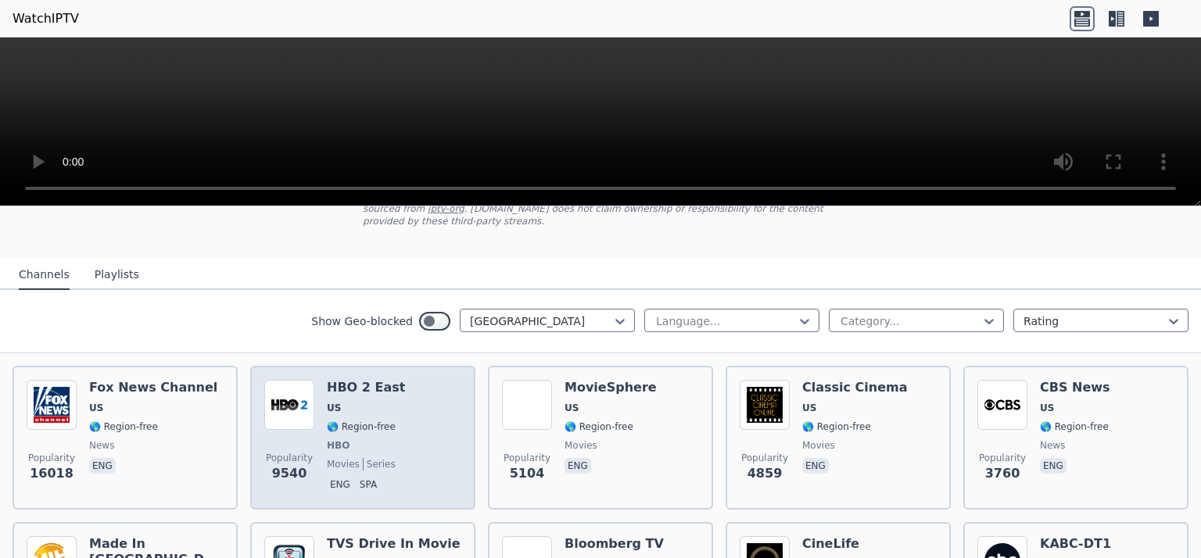
click at [409, 420] on div "Popularity 9540 HBO 2 East US 🌎 Region-free HBO movies series eng spa" at bounding box center [362, 438] width 197 height 116
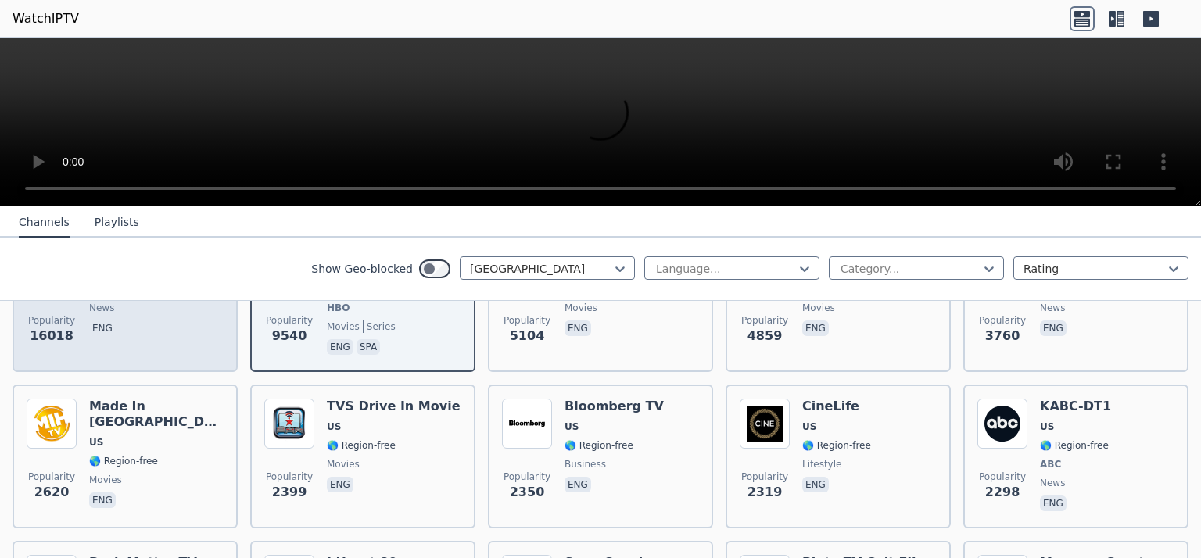
scroll to position [275, 0]
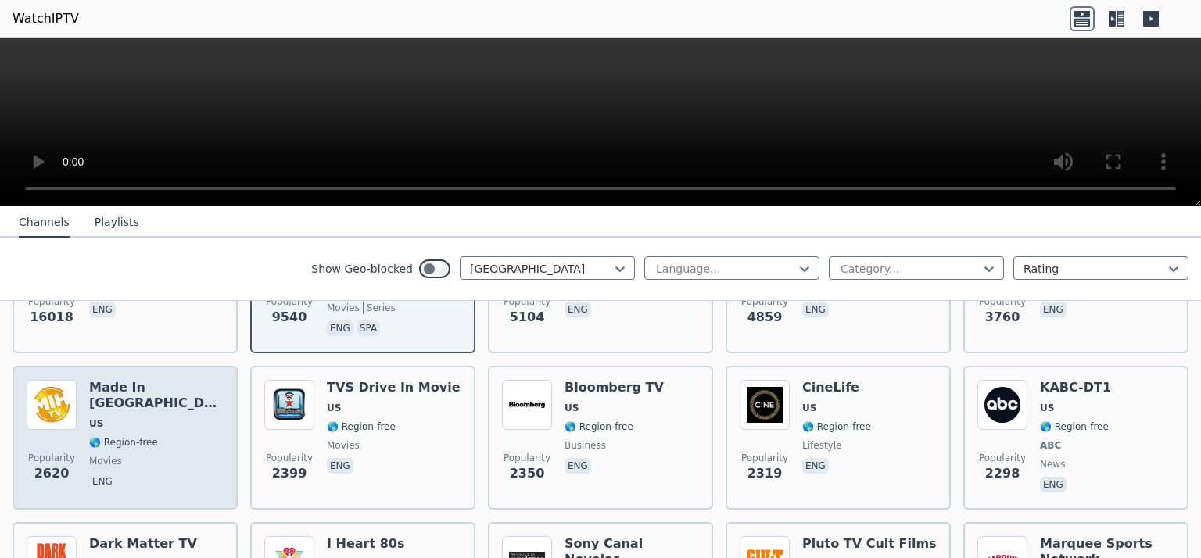
click at [107, 400] on div "Made In [GEOGRAPHIC_DATA] [GEOGRAPHIC_DATA] 🌎 Region-free movies eng" at bounding box center [156, 438] width 134 height 116
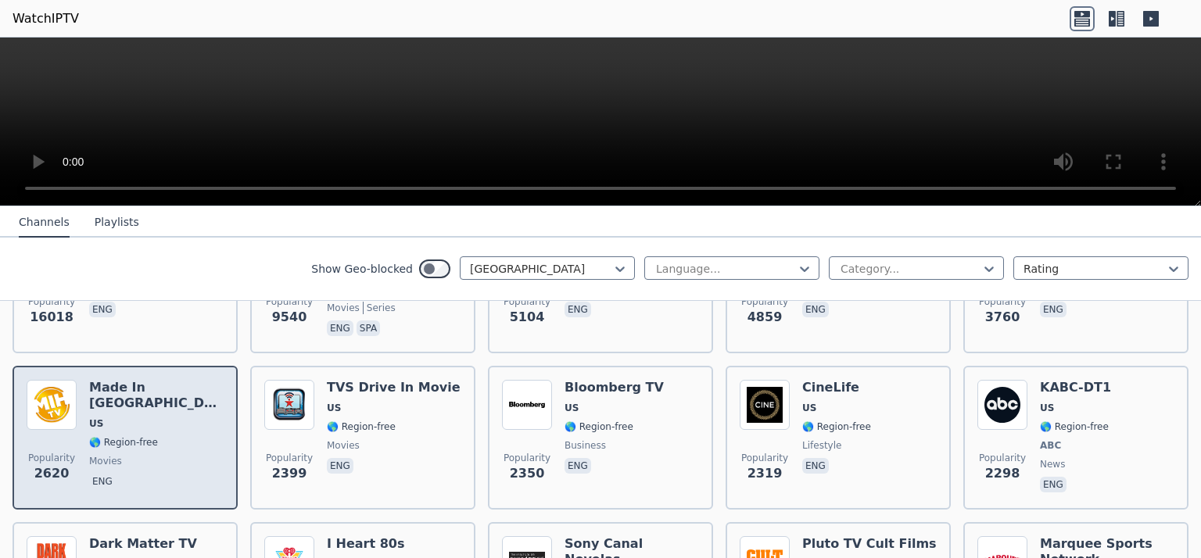
click at [177, 417] on span "US" at bounding box center [156, 423] width 134 height 13
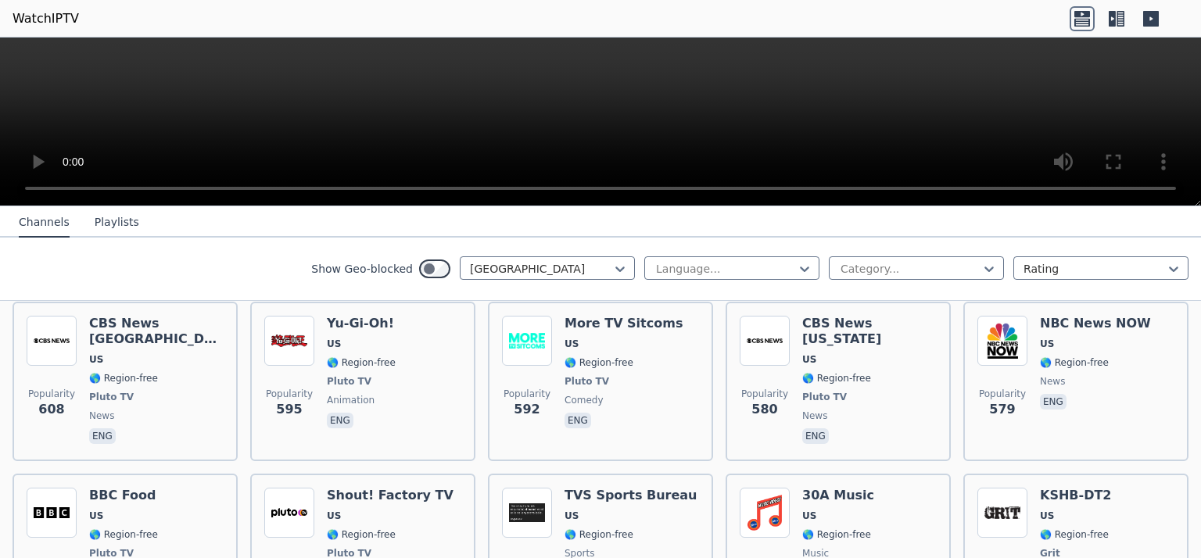
scroll to position [1995, 0]
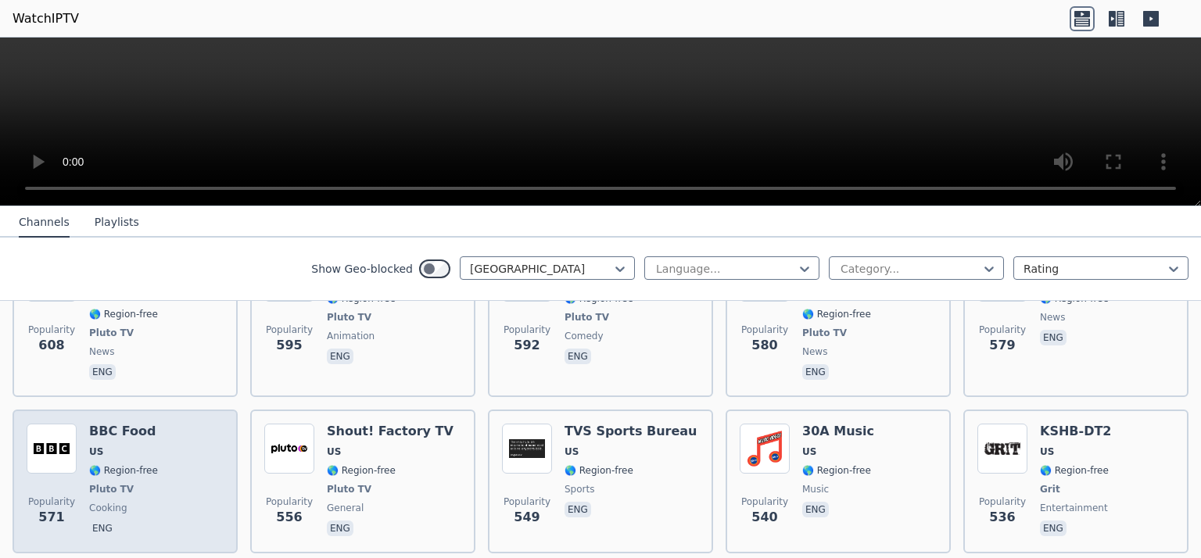
click at [167, 424] on div "Popularity 571 BBC Food US 🌎 Region-free Pluto TV cooking eng" at bounding box center [125, 482] width 197 height 116
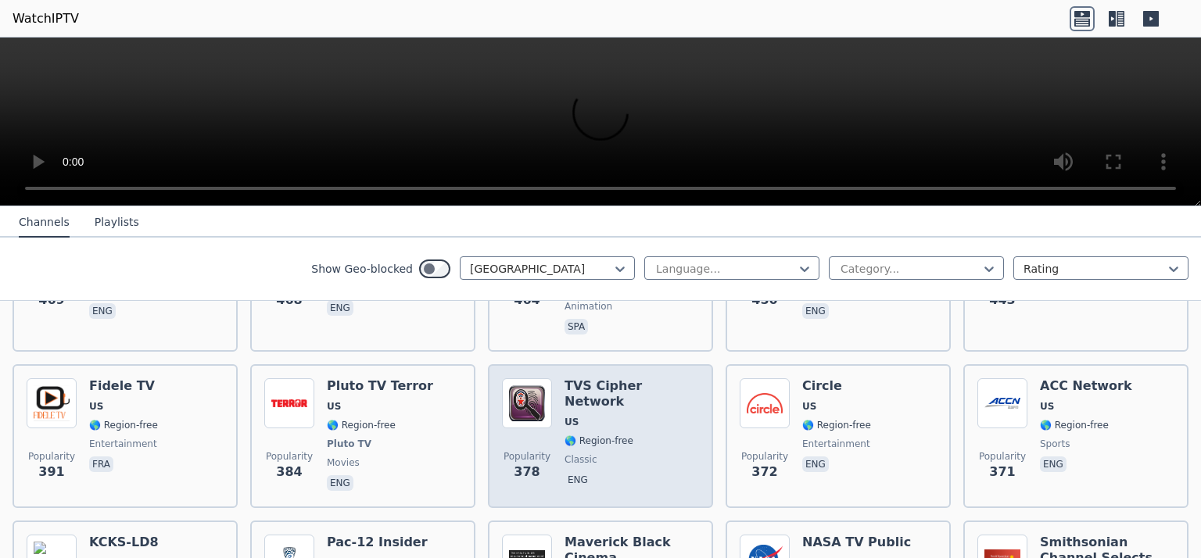
scroll to position [2698, 0]
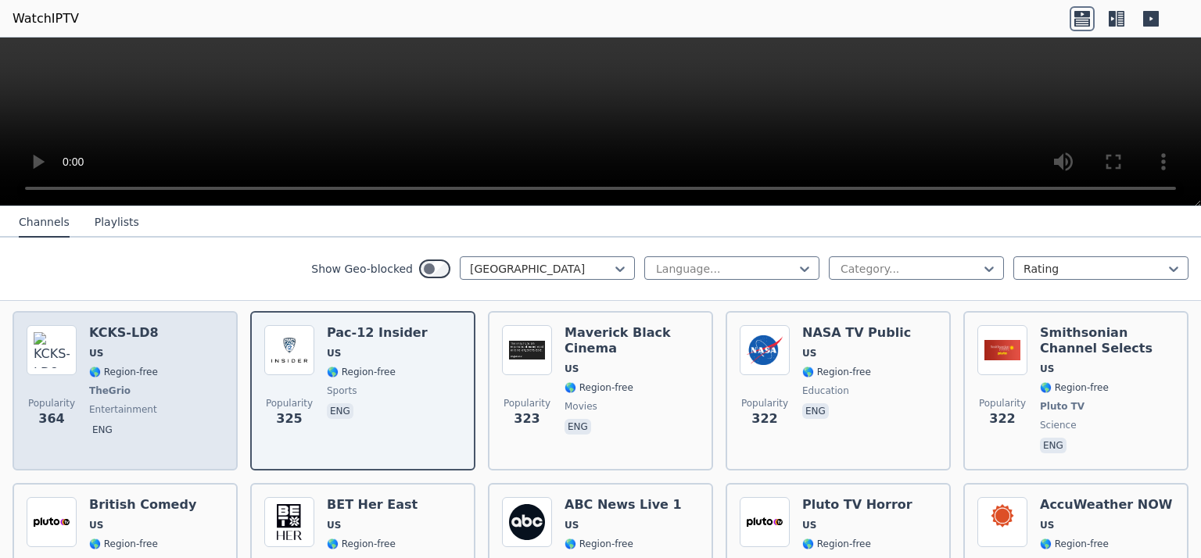
scroll to position [2933, 0]
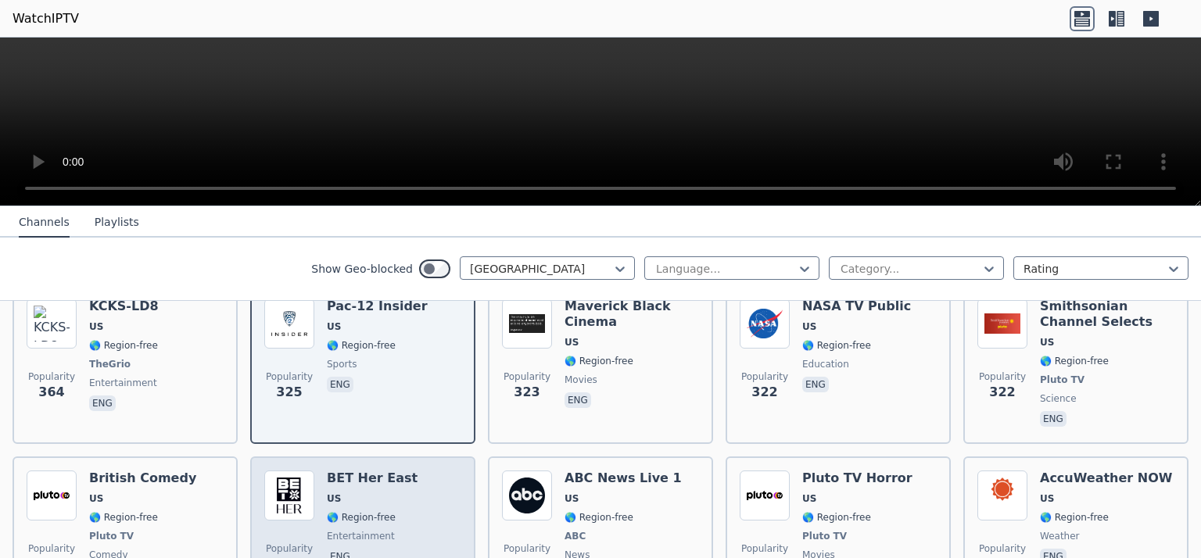
click at [367, 492] on span "US" at bounding box center [372, 498] width 91 height 13
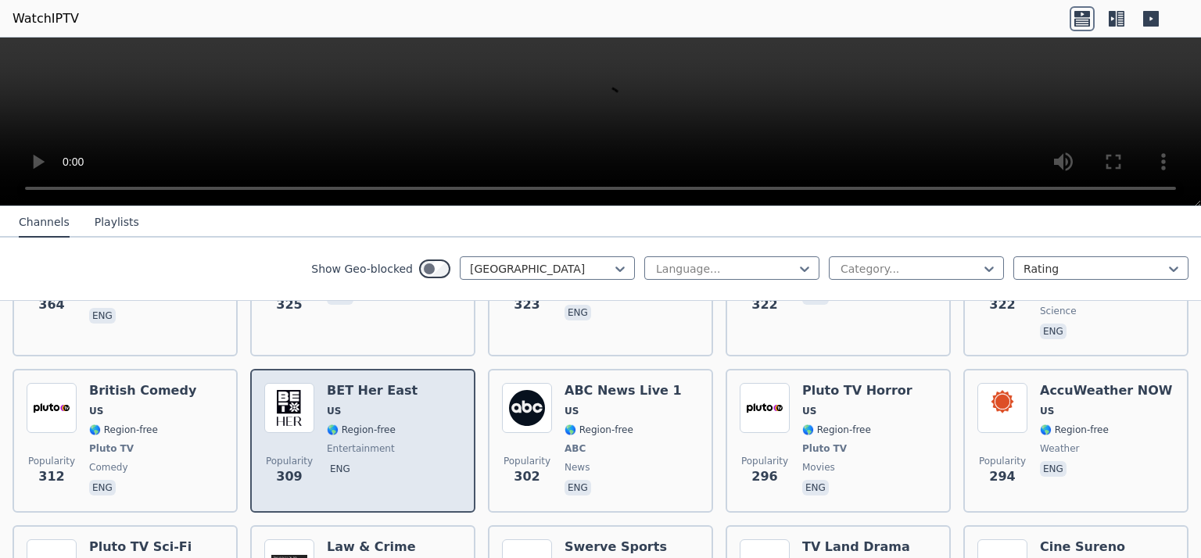
scroll to position [3089, 0]
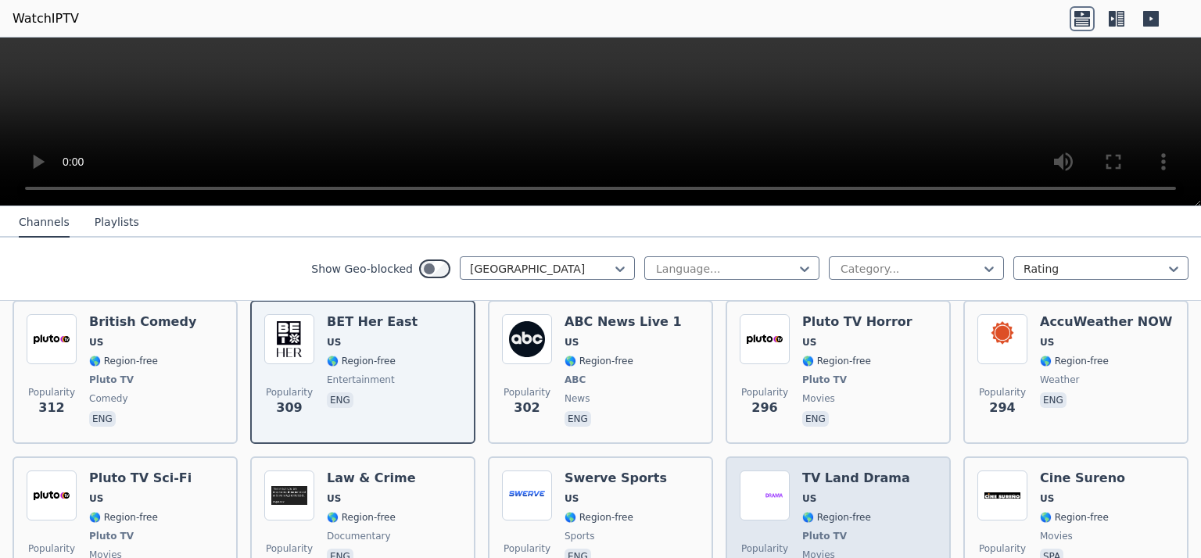
click at [806, 492] on span "US" at bounding box center [809, 498] width 14 height 13
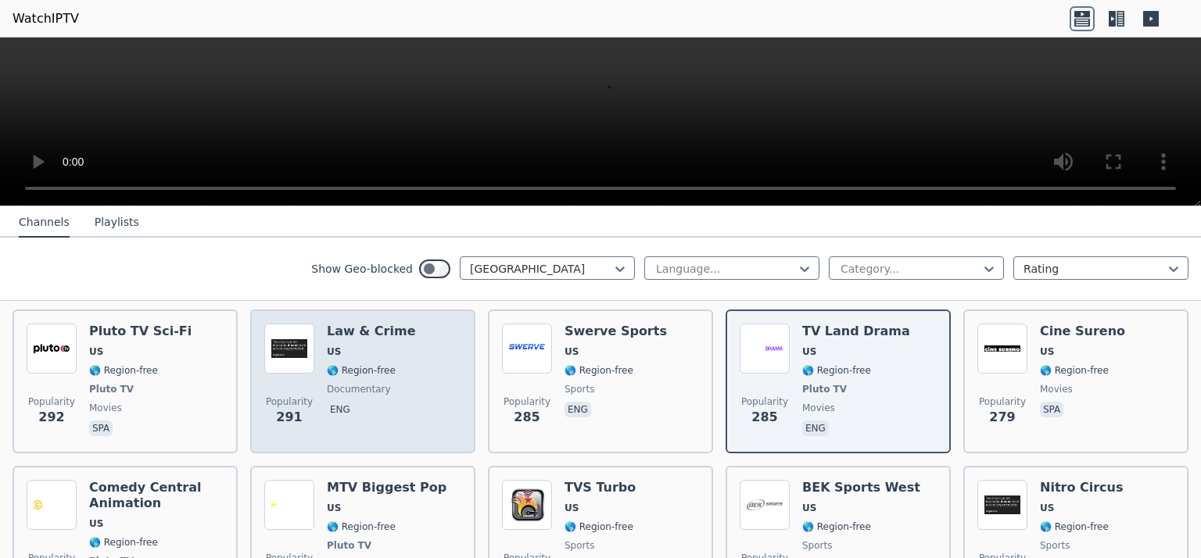
scroll to position [3245, 0]
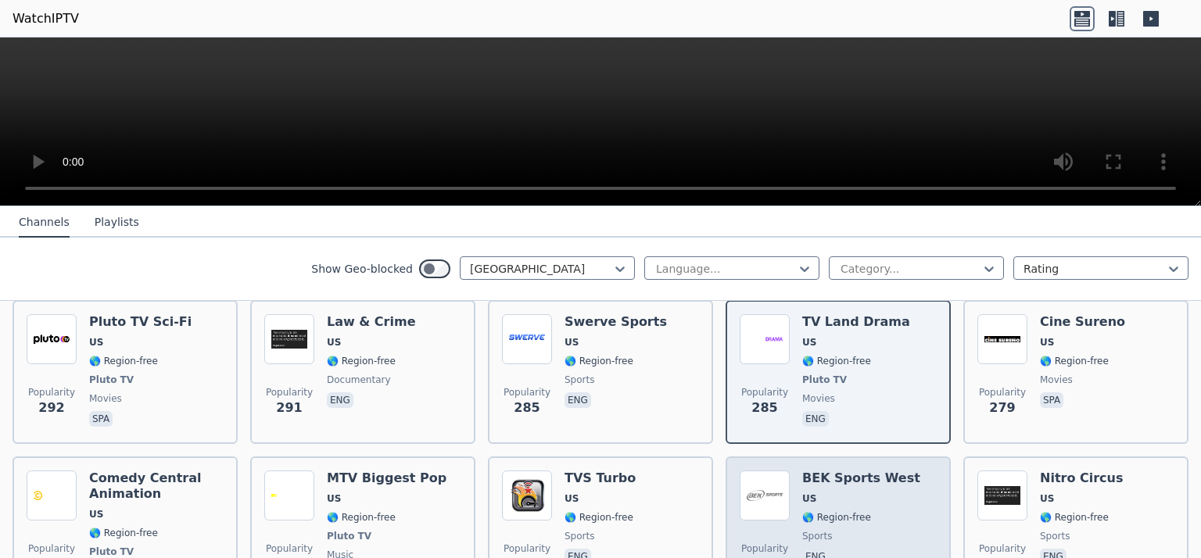
click at [835, 492] on span "US" at bounding box center [861, 498] width 118 height 13
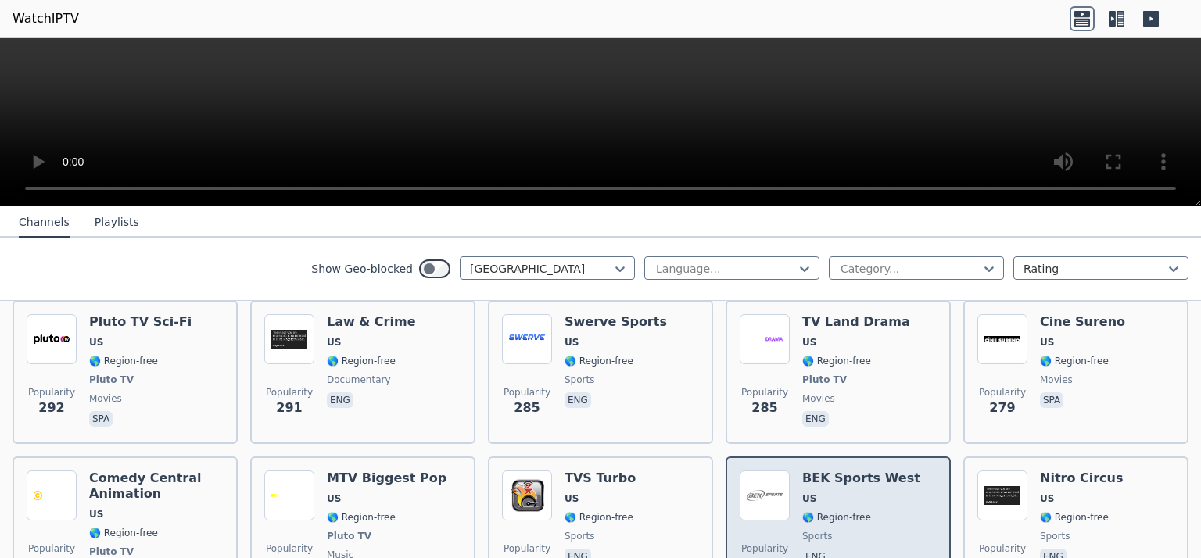
click at [837, 492] on span "US" at bounding box center [861, 498] width 118 height 13
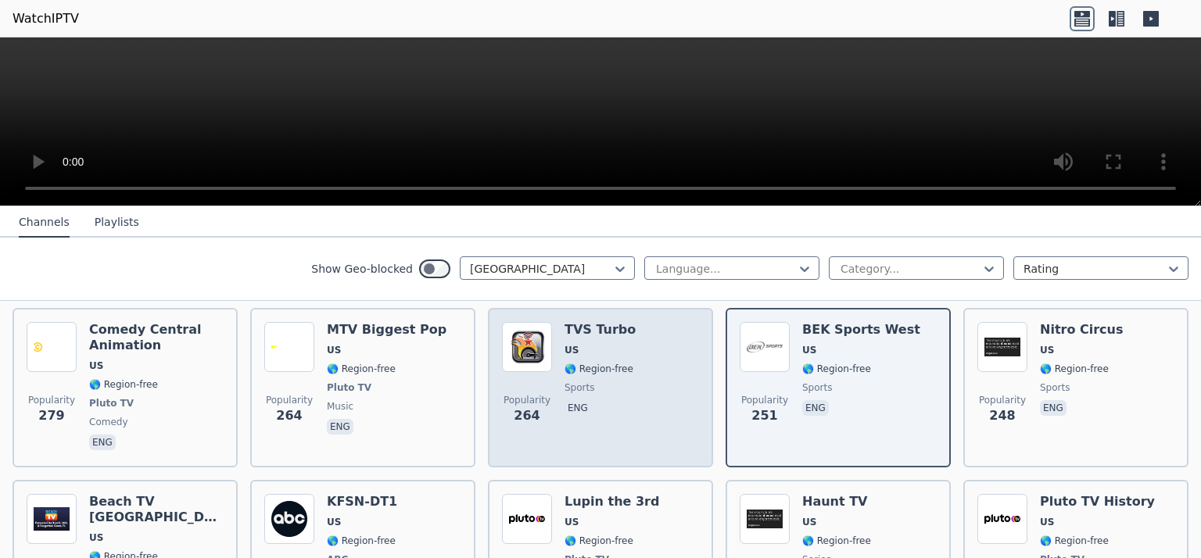
scroll to position [3402, 0]
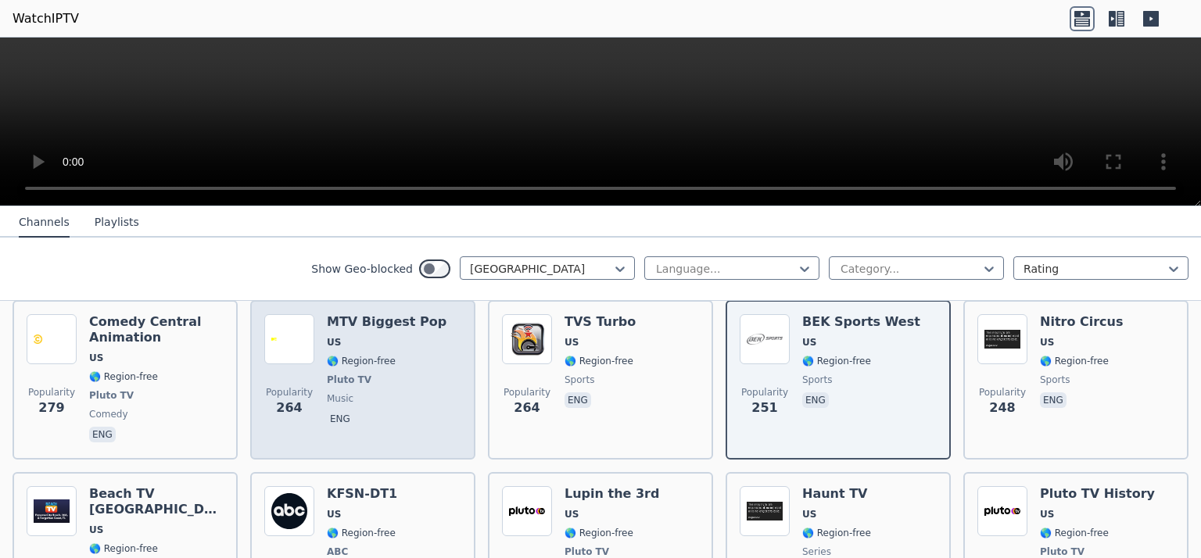
click at [353, 321] on div "MTV Biggest Pop US 🌎 Region-free Pluto TV music eng" at bounding box center [387, 379] width 120 height 131
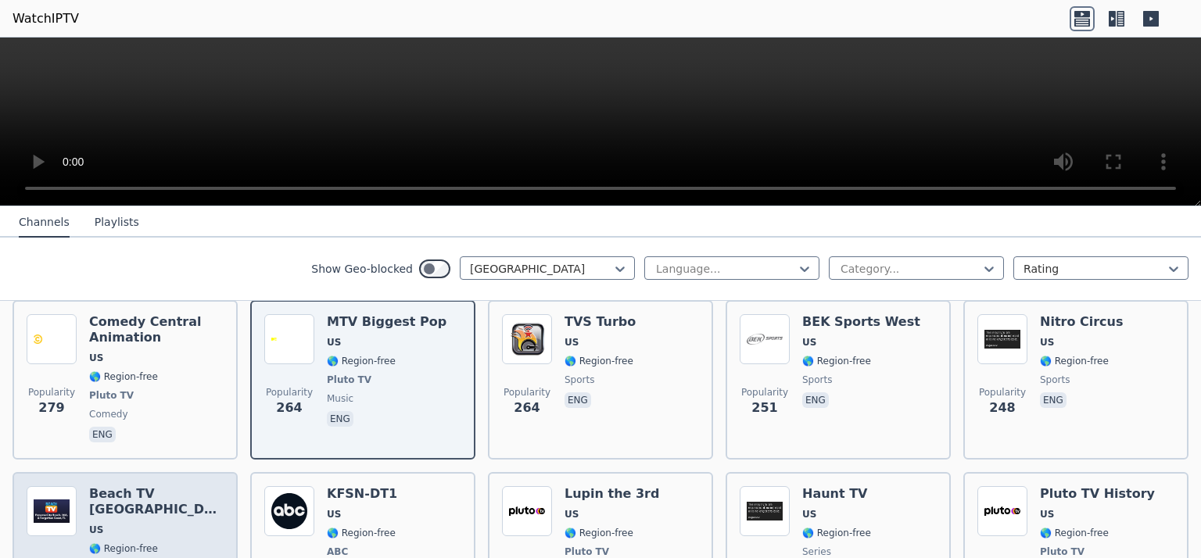
click at [113, 524] on span "US" at bounding box center [156, 530] width 134 height 13
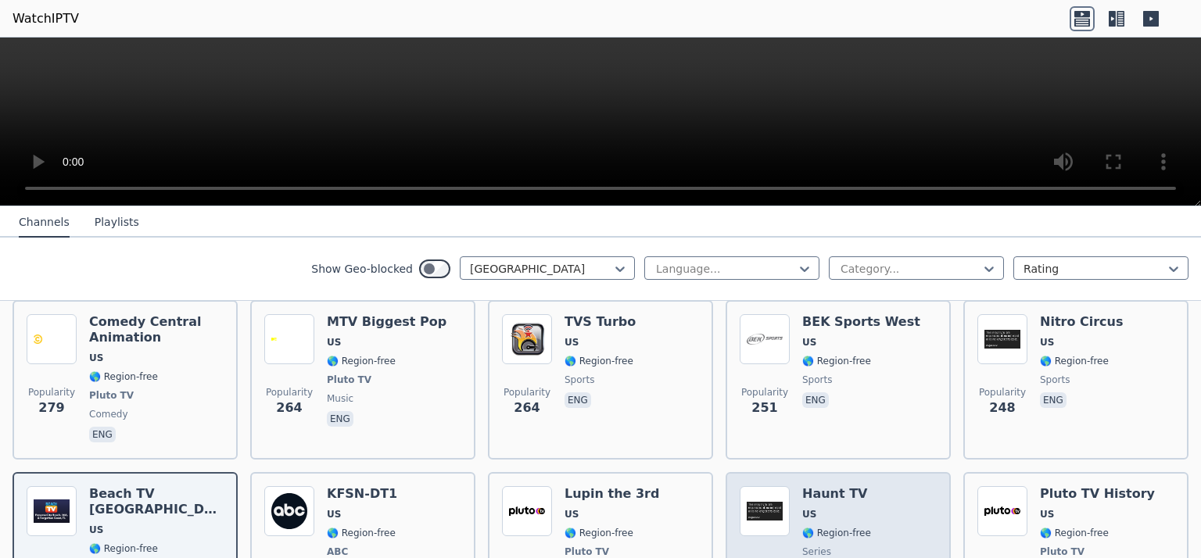
click at [852, 508] on span "US" at bounding box center [836, 514] width 69 height 13
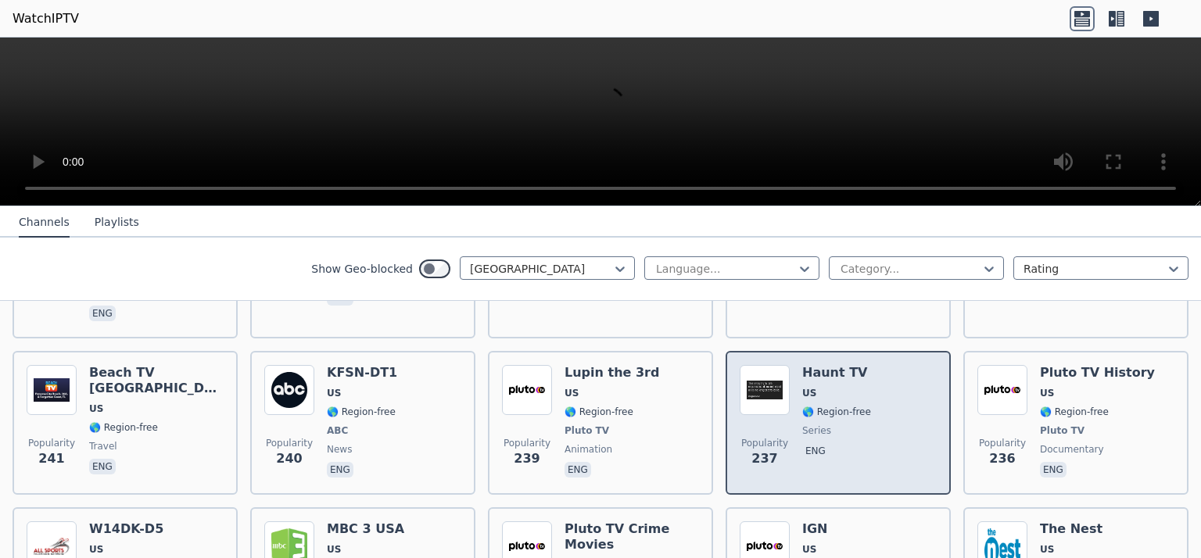
scroll to position [3558, 0]
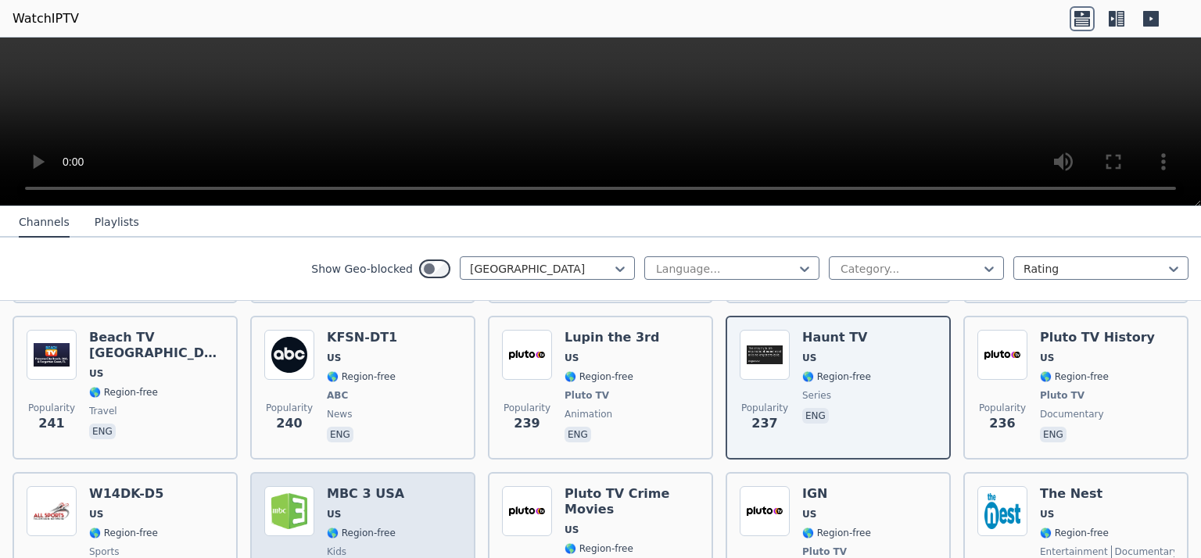
click at [359, 527] on span "🌎 Region-free" at bounding box center [361, 533] width 69 height 13
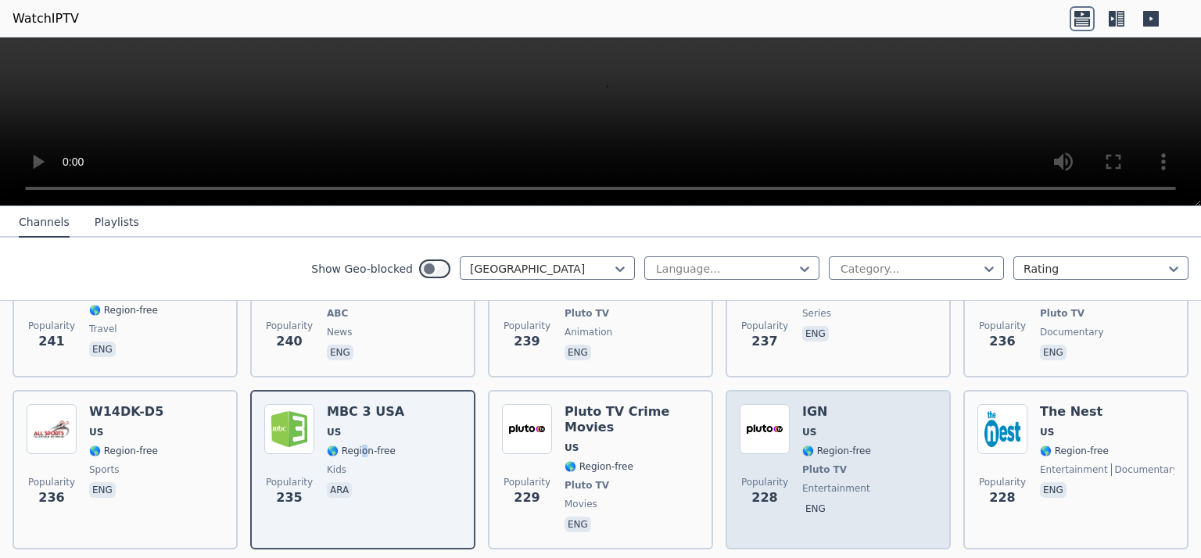
scroll to position [3714, 0]
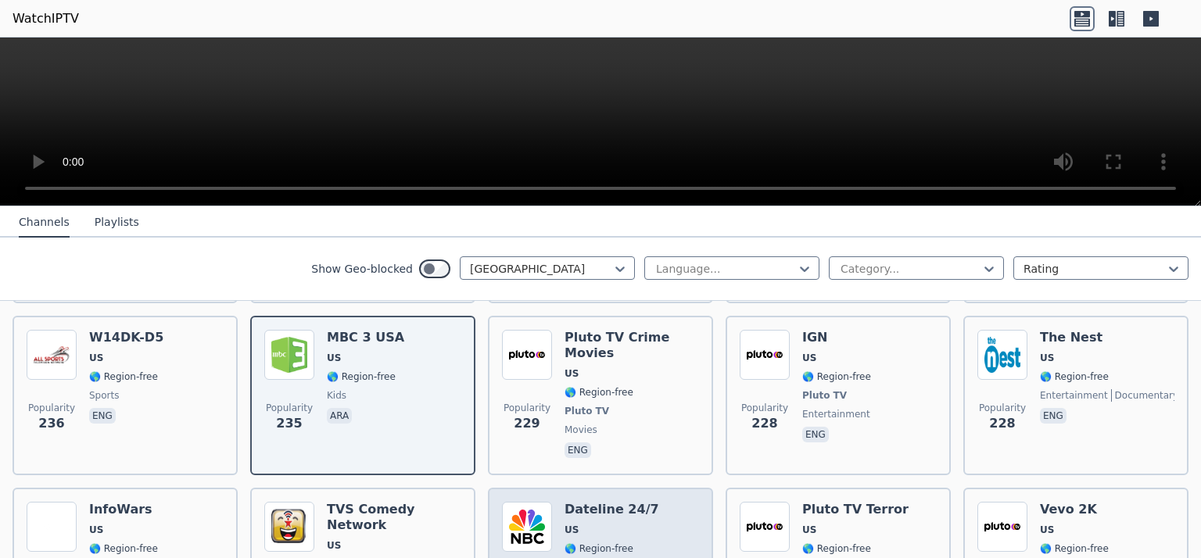
click at [625, 557] on span "NBC" at bounding box center [611, 567] width 95 height 13
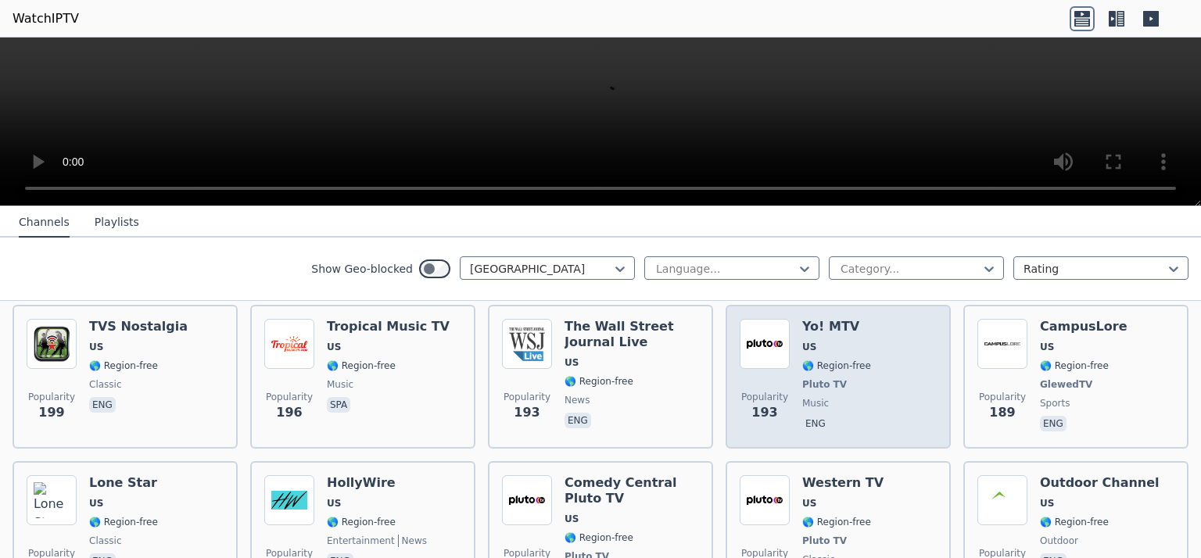
scroll to position [4418, 0]
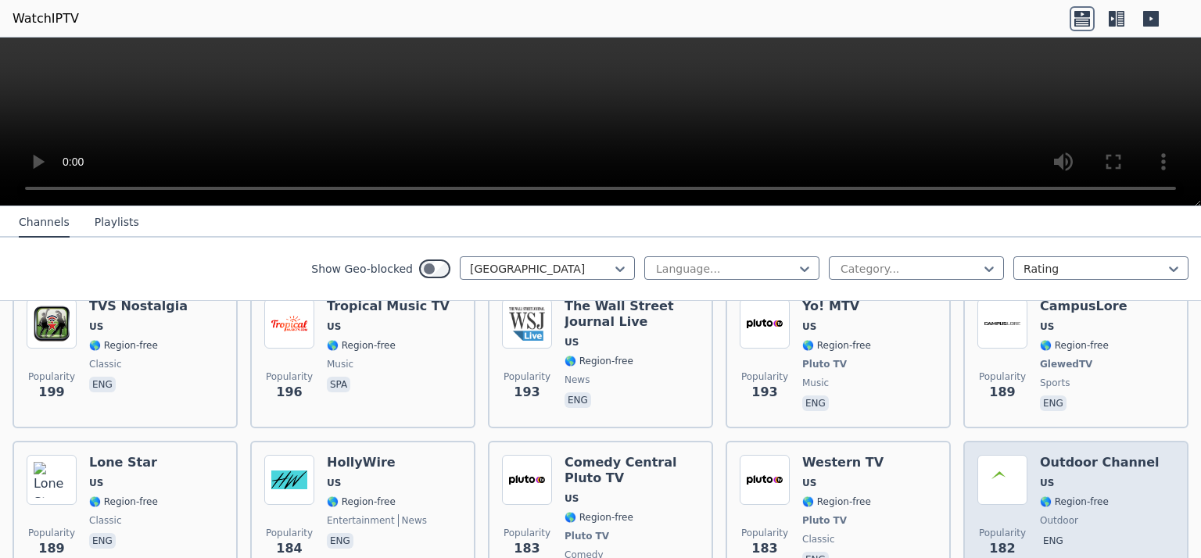
click at [1047, 496] on span "🌎 Region-free" at bounding box center [1074, 502] width 69 height 13
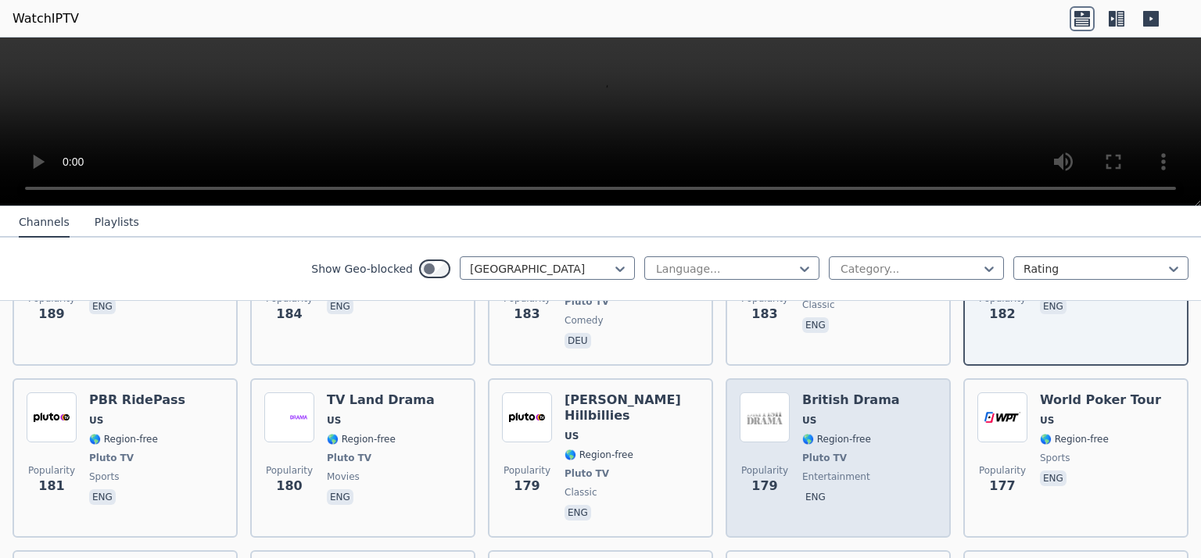
scroll to position [4731, 0]
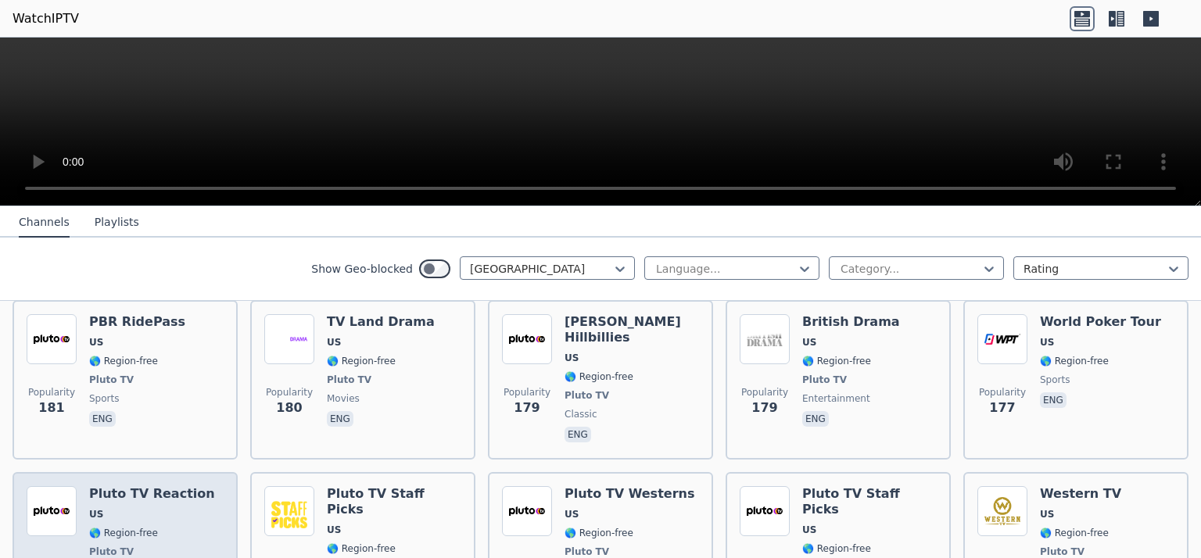
click at [171, 508] on span "US" at bounding box center [152, 514] width 126 height 13
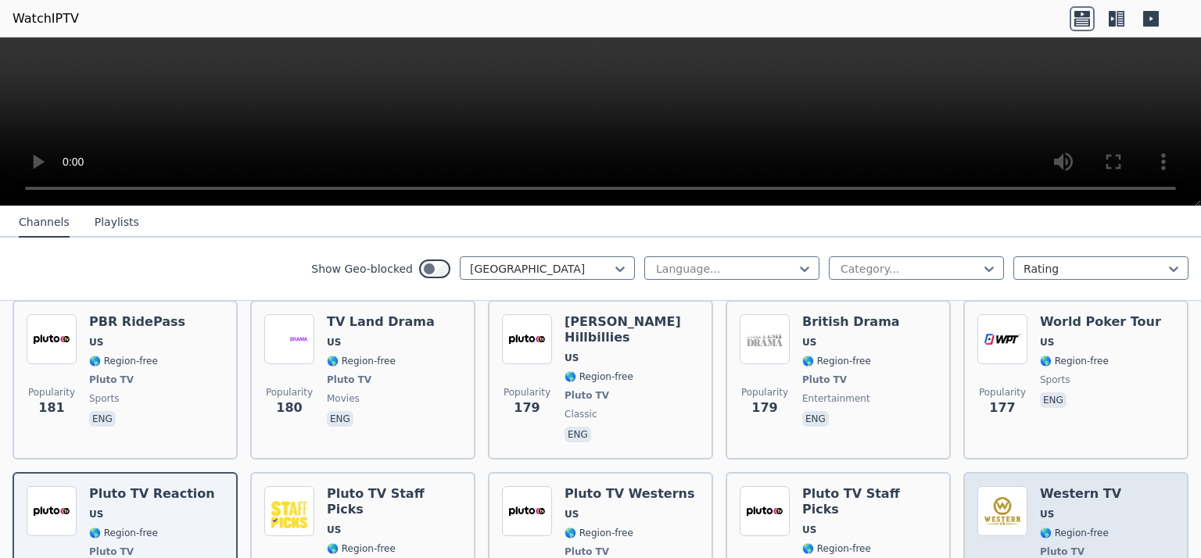
click at [1073, 508] on span "US" at bounding box center [1080, 514] width 81 height 13
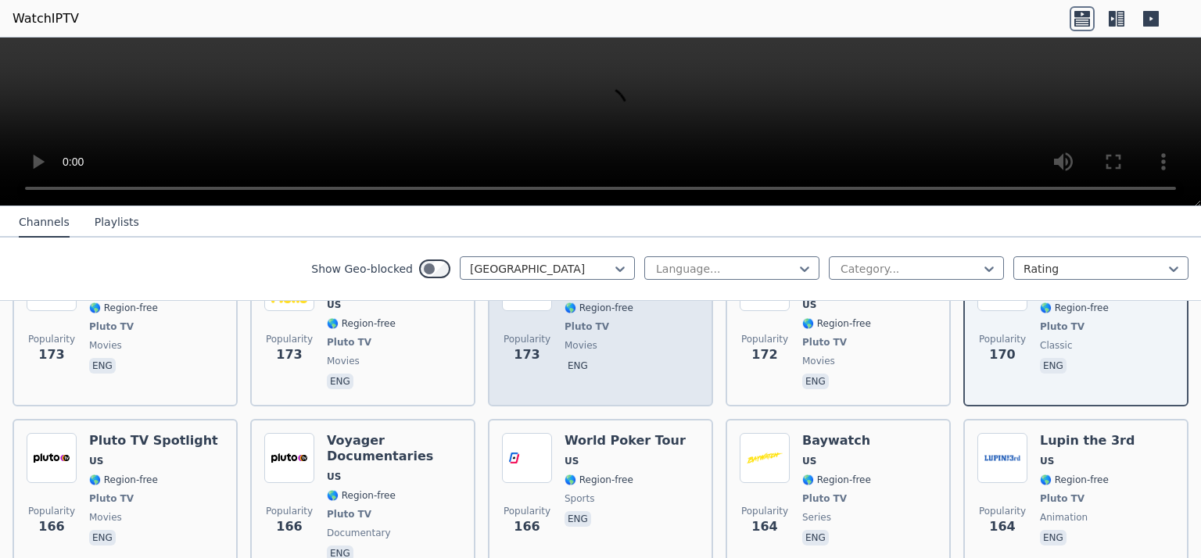
scroll to position [4965, 0]
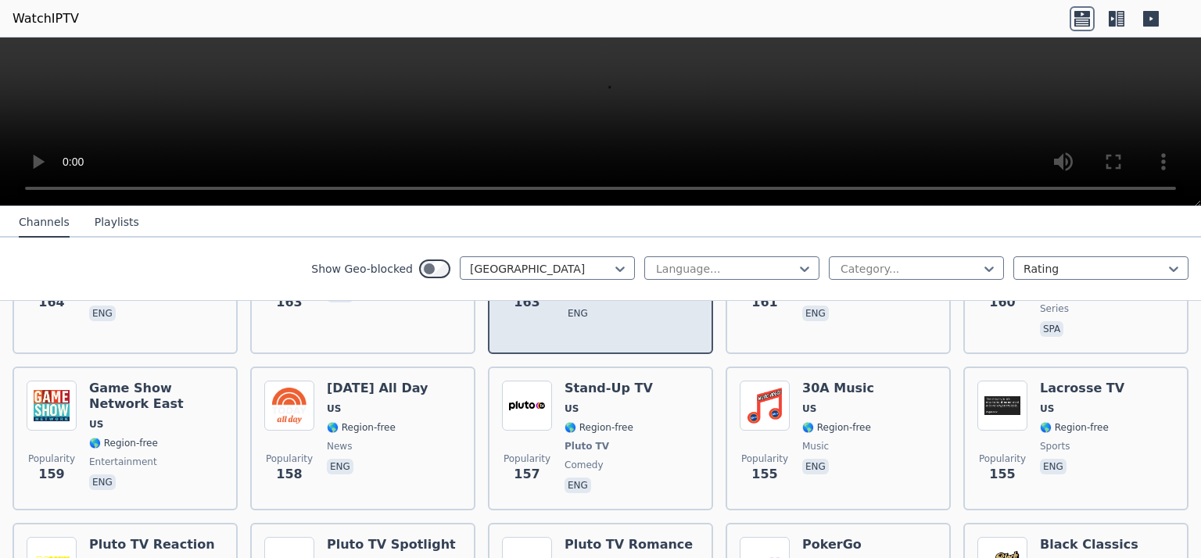
scroll to position [5356, 0]
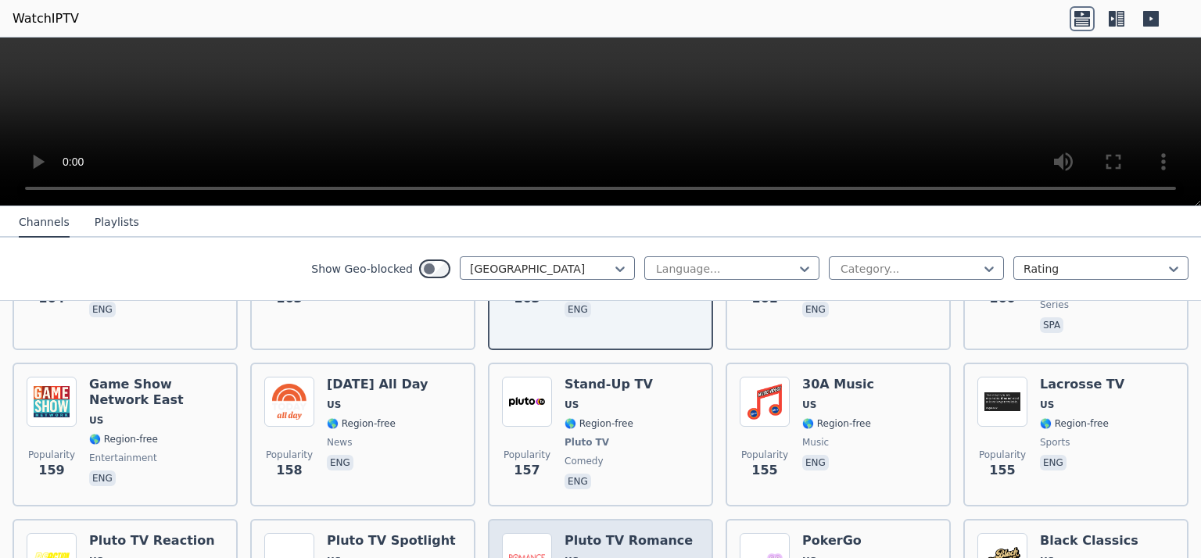
click at [607, 533] on h6 "Pluto TV Romance" at bounding box center [628, 541] width 128 height 16
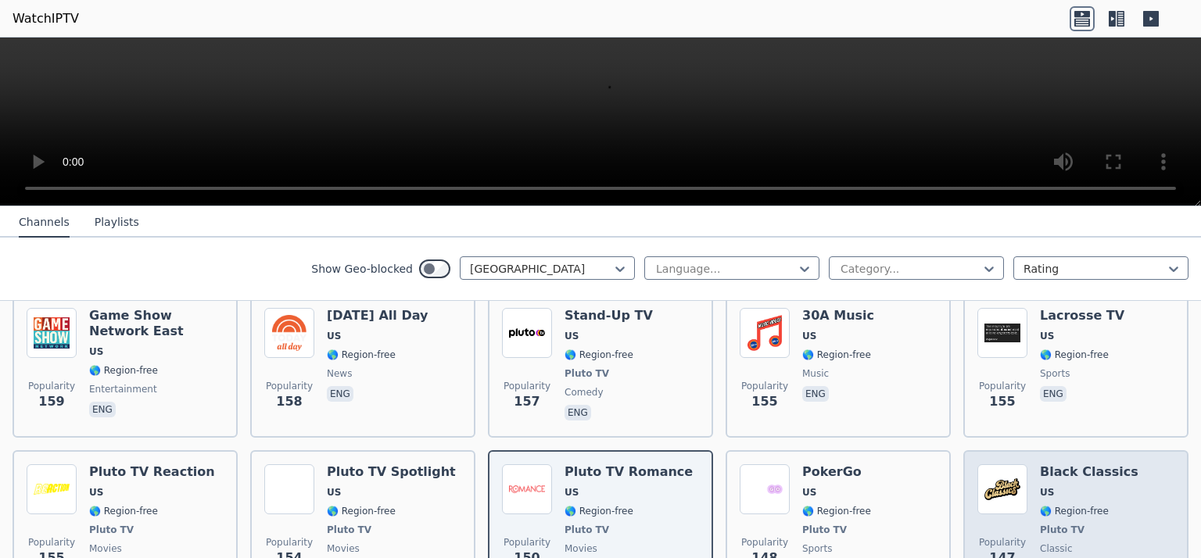
scroll to position [5434, 0]
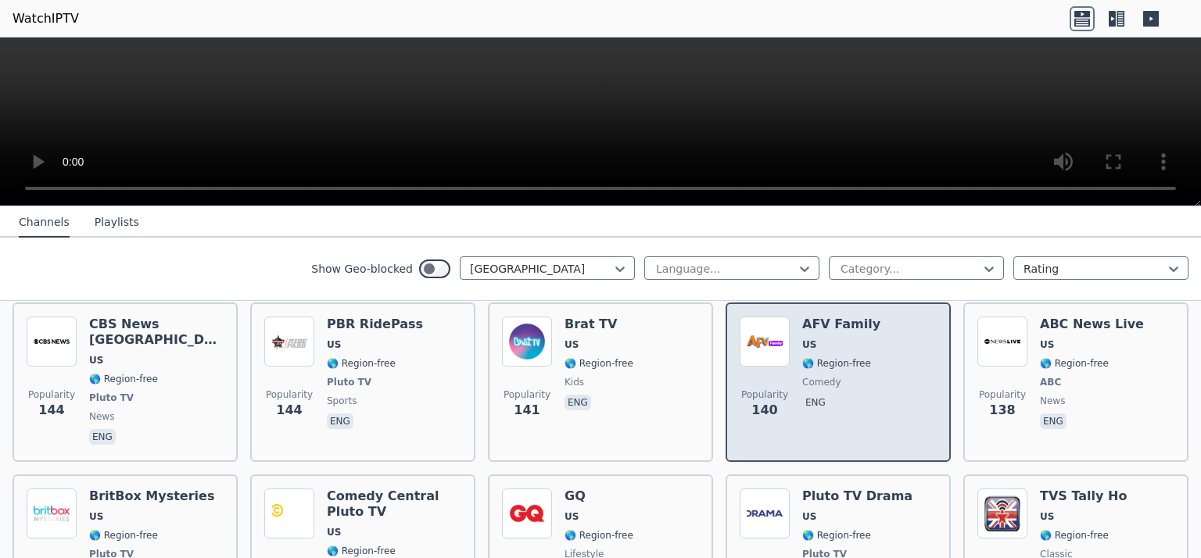
scroll to position [5747, 0]
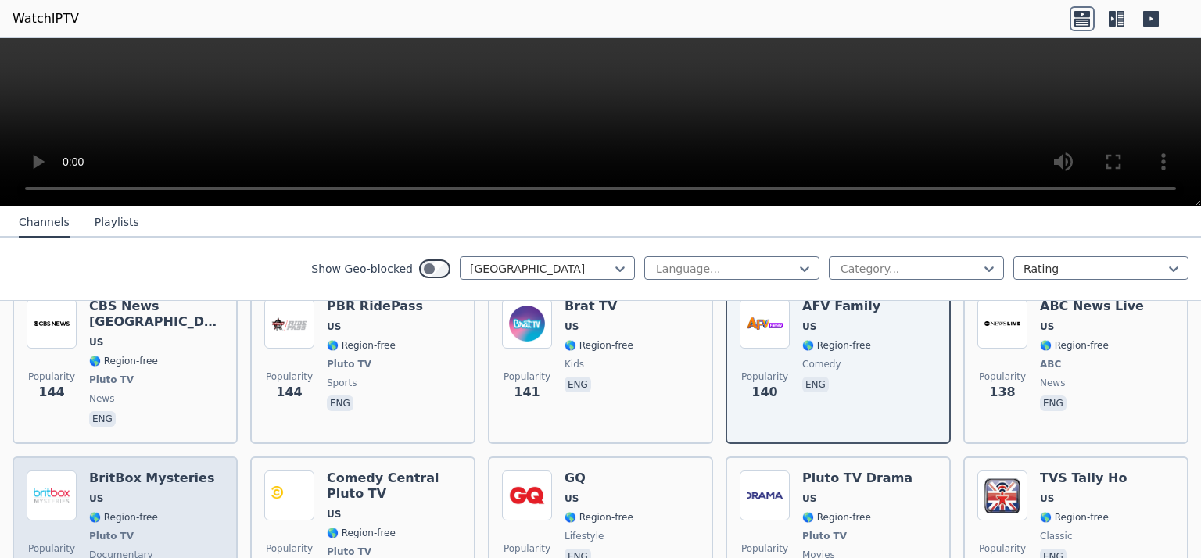
click at [156, 471] on div "BritBox Mysteries US 🌎 Region-free Pluto TV documentary eng" at bounding box center [151, 536] width 125 height 131
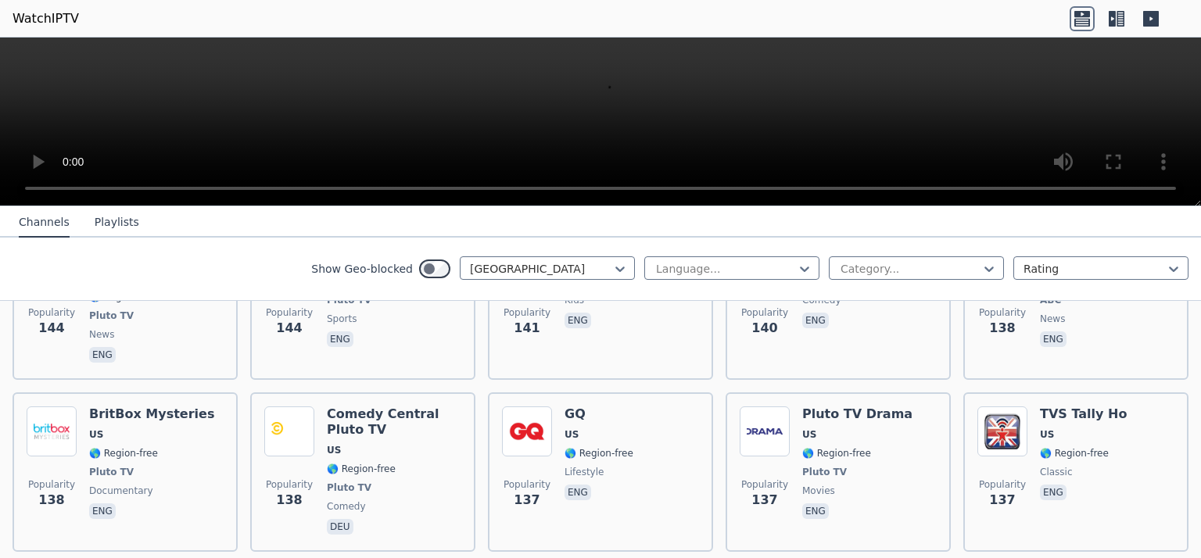
scroll to position [5825, 0]
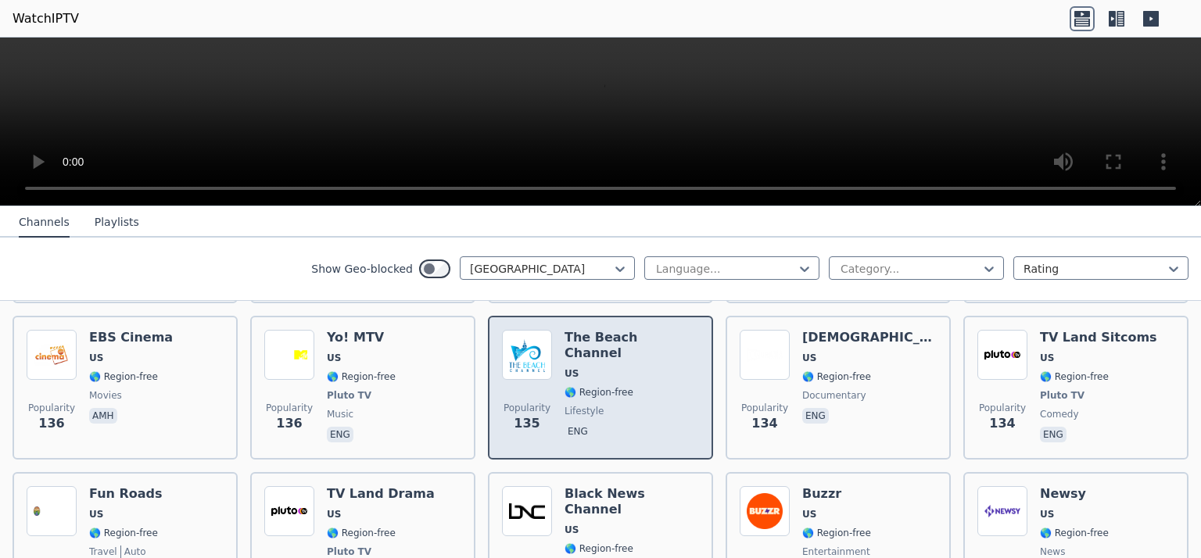
scroll to position [6138, 0]
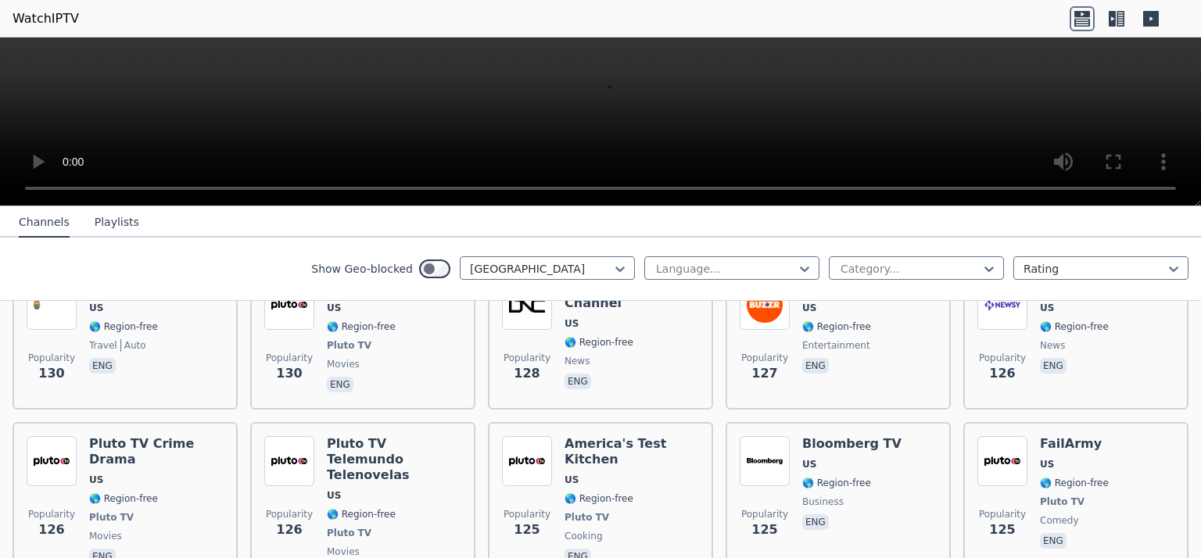
scroll to position [6294, 0]
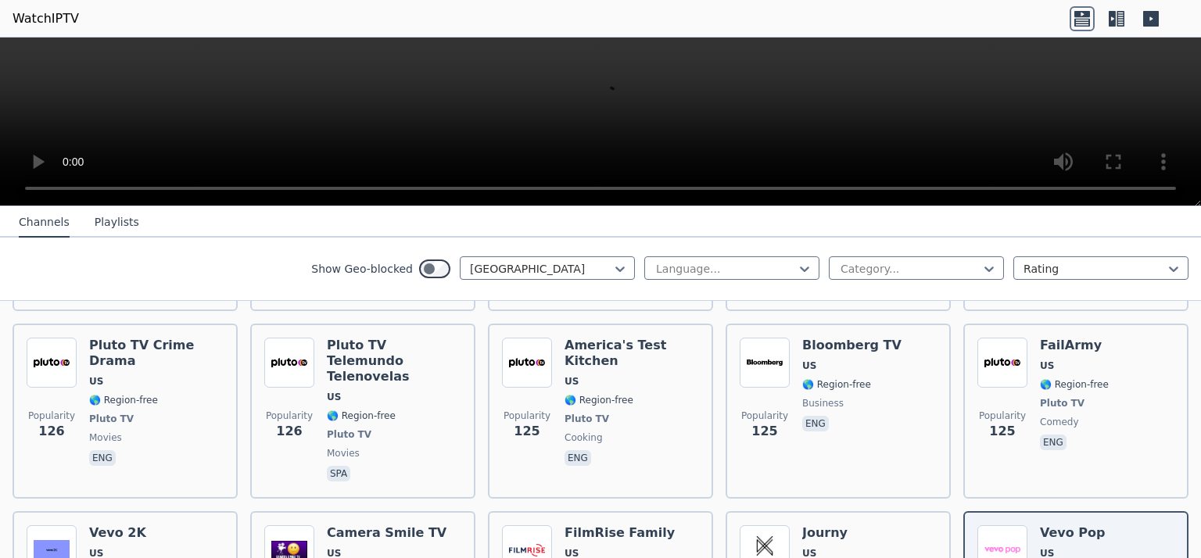
scroll to position [6372, 0]
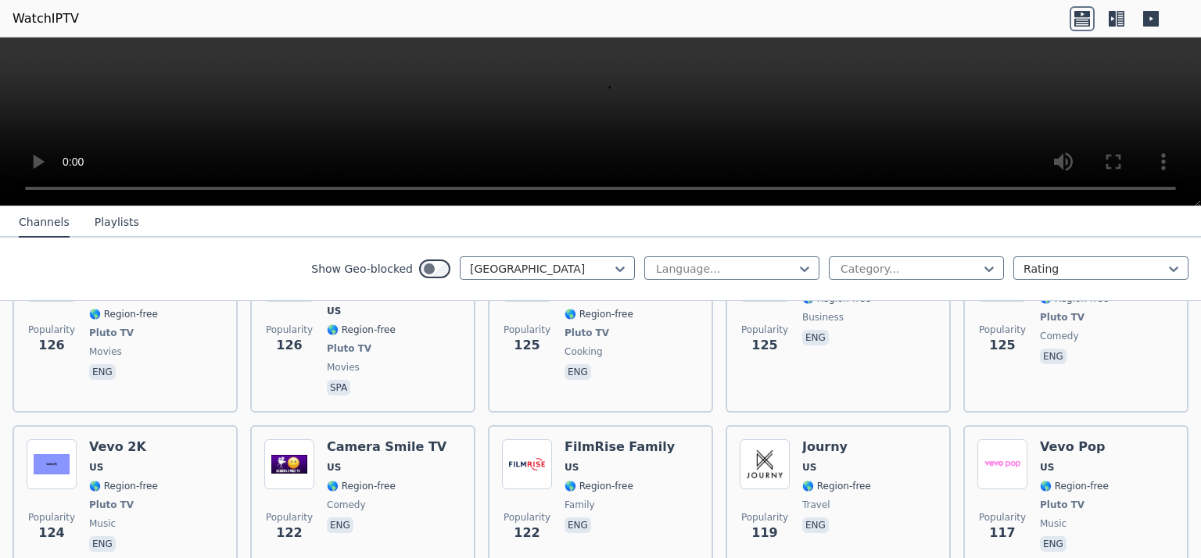
scroll to position [6528, 0]
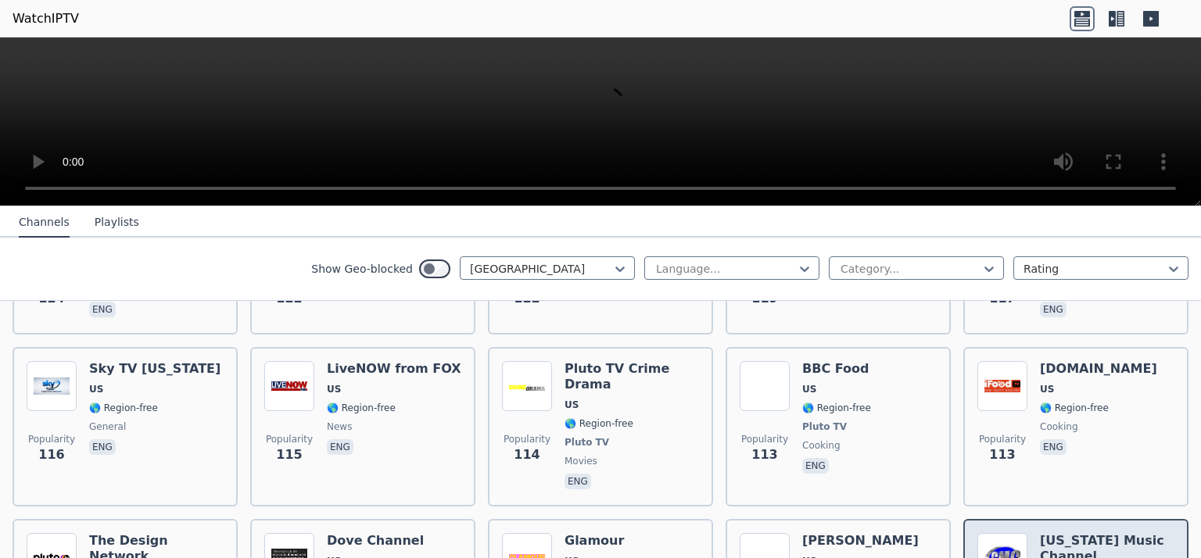
scroll to position [6763, 0]
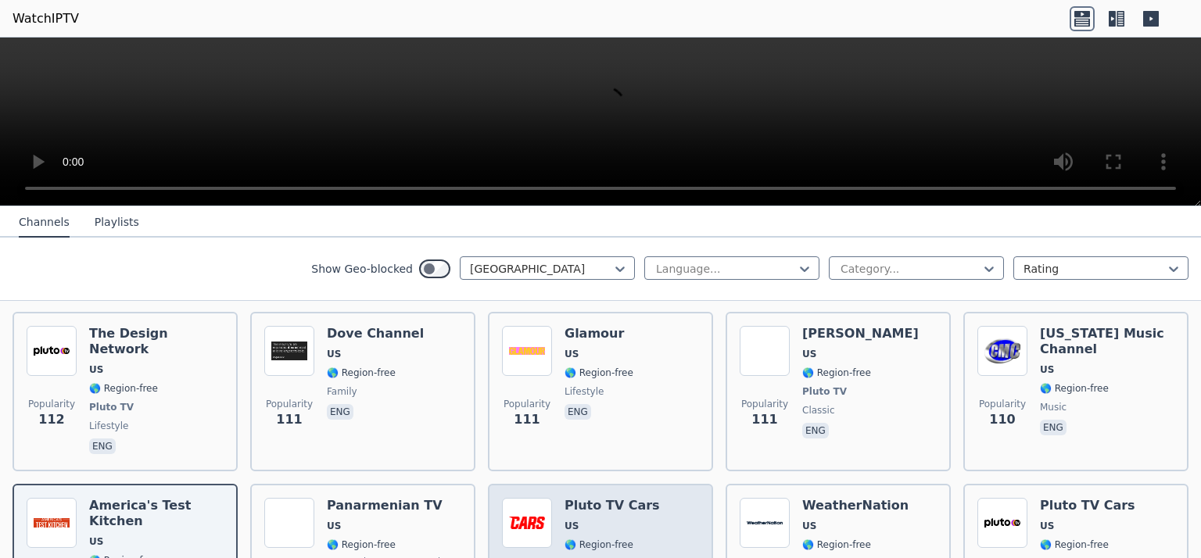
scroll to position [6919, 0]
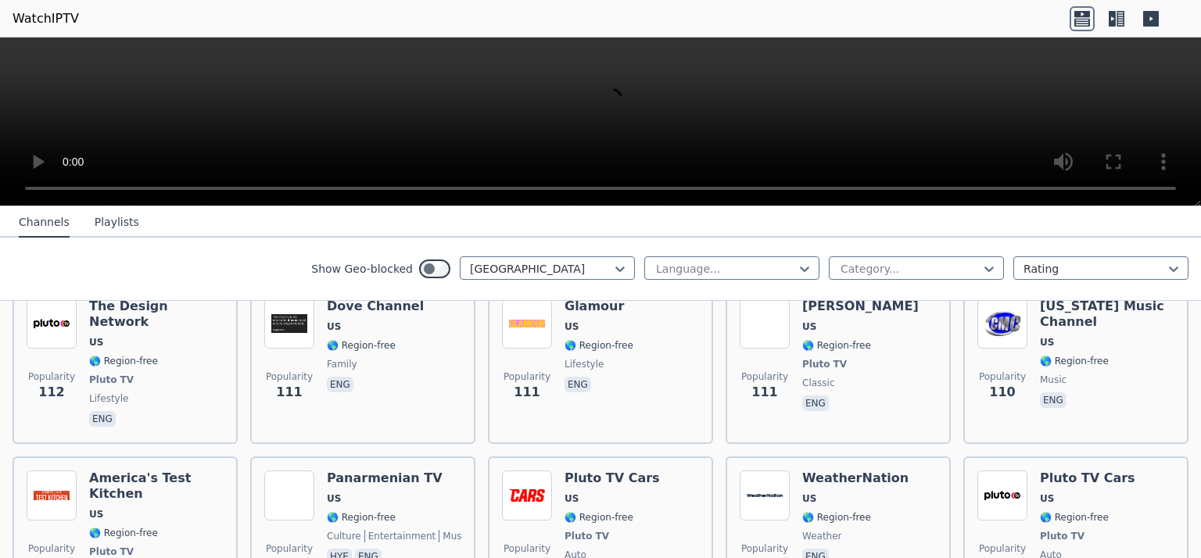
drag, startPoint x: 582, startPoint y: 442, endPoint x: 592, endPoint y: 439, distance: 10.6
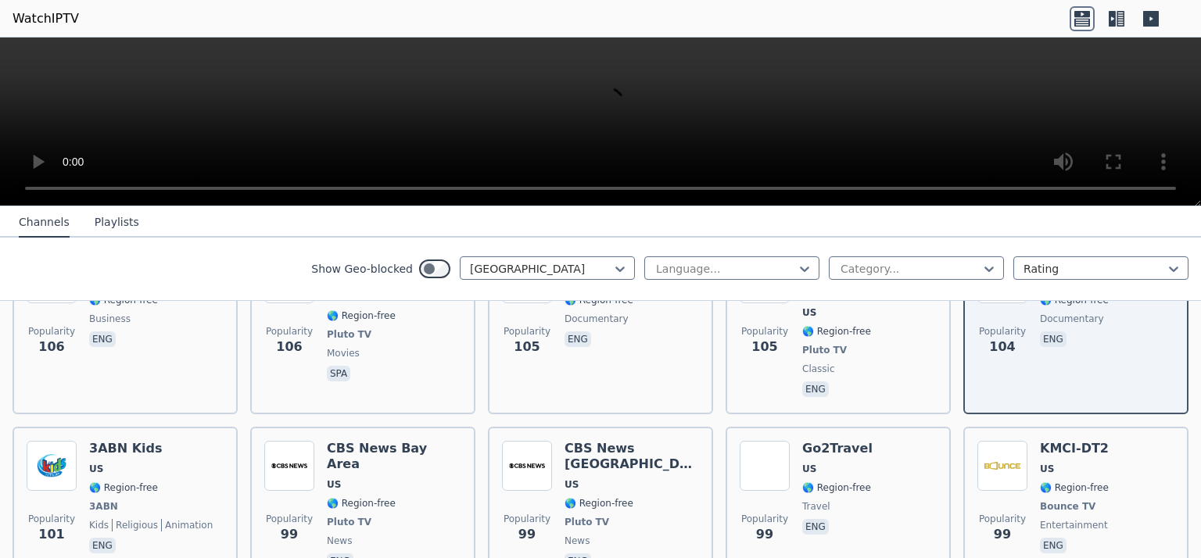
scroll to position [7310, 0]
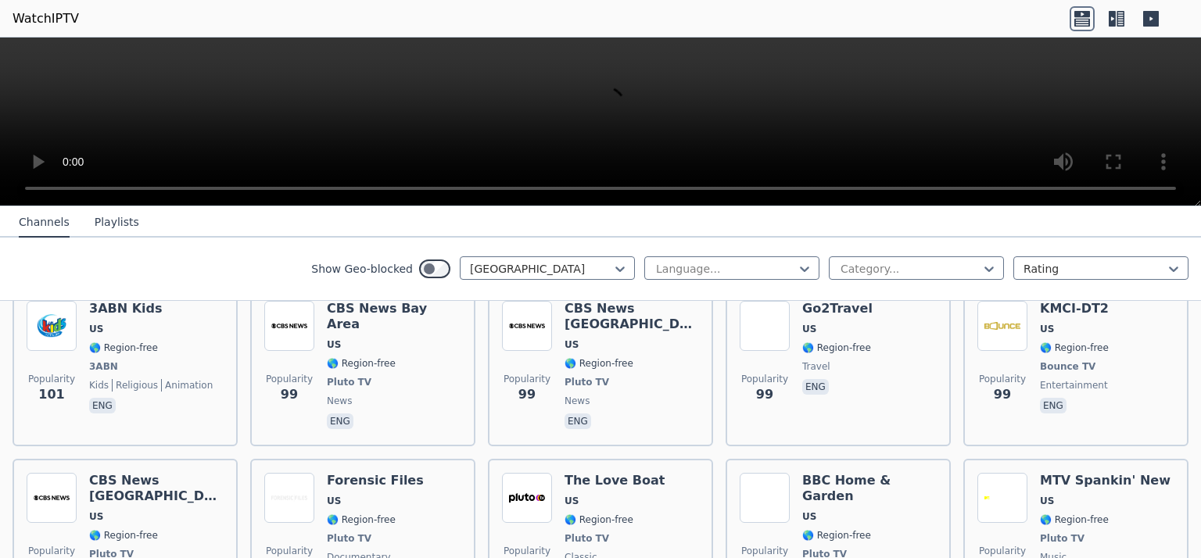
scroll to position [7466, 0]
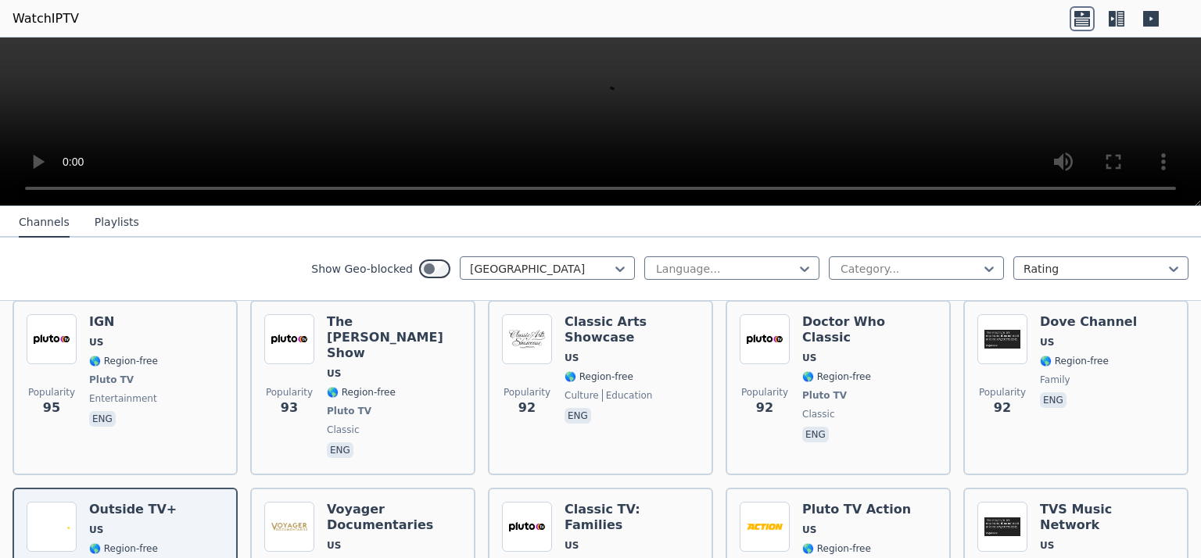
scroll to position [7701, 0]
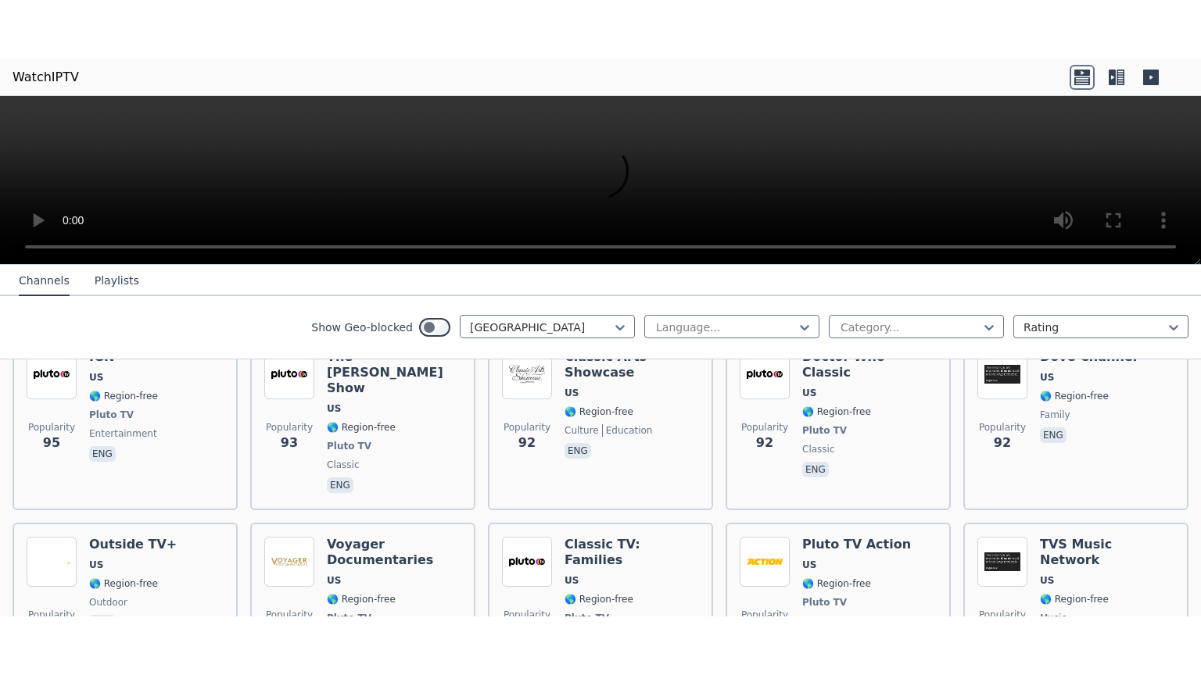
scroll to position [7857, 0]
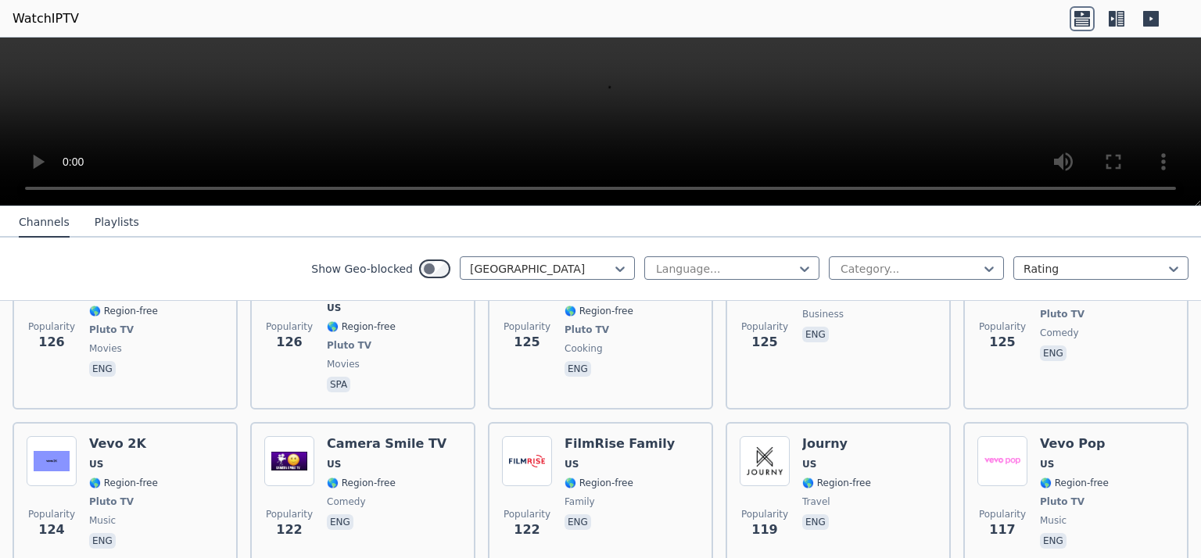
scroll to position [6062, 0]
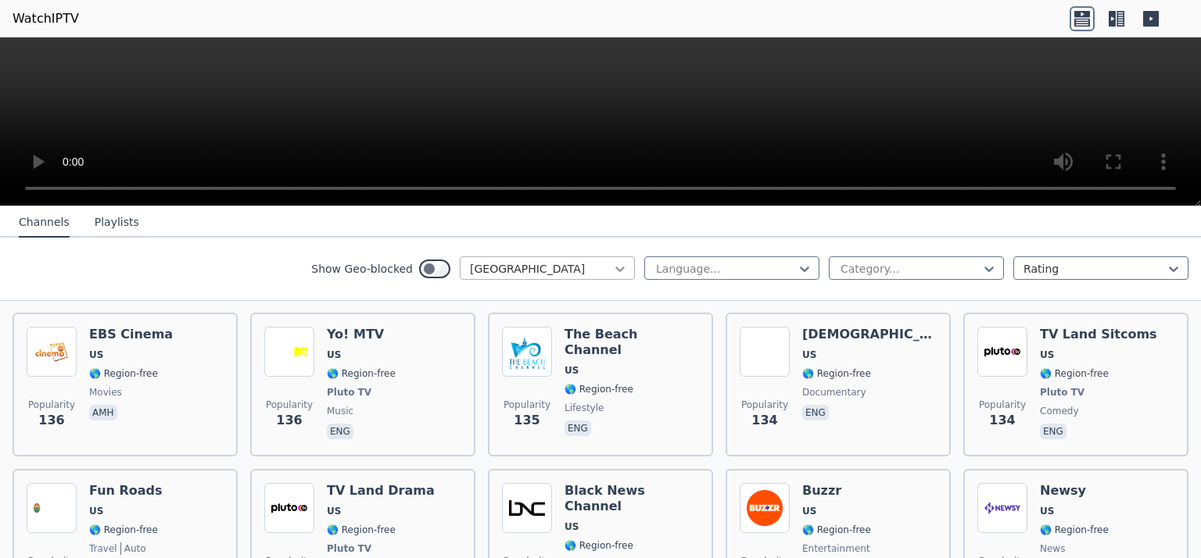
click at [612, 266] on icon at bounding box center [620, 269] width 16 height 16
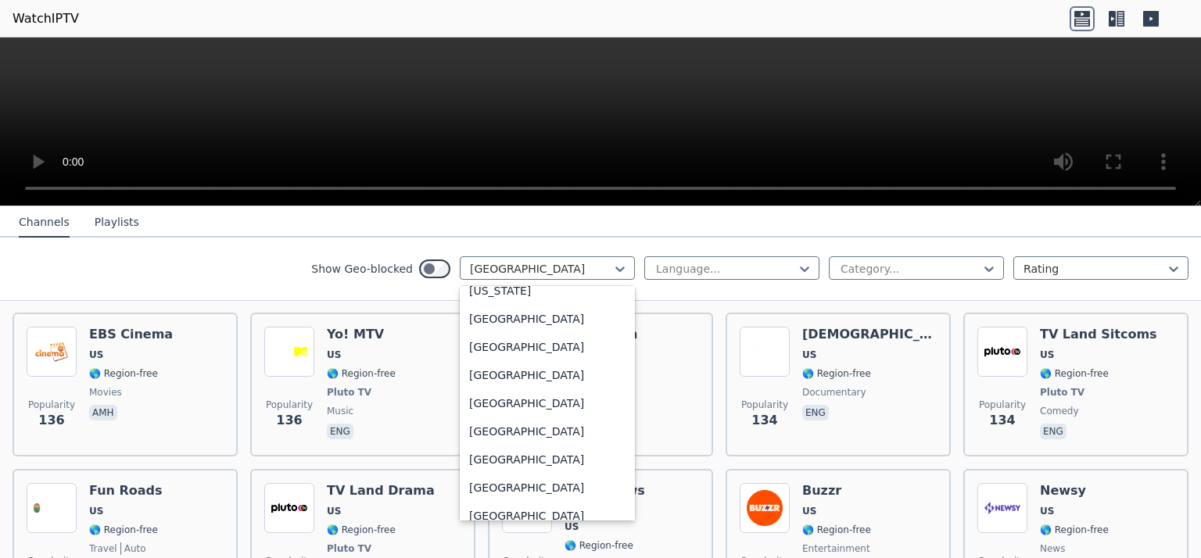
scroll to position [0, 0]
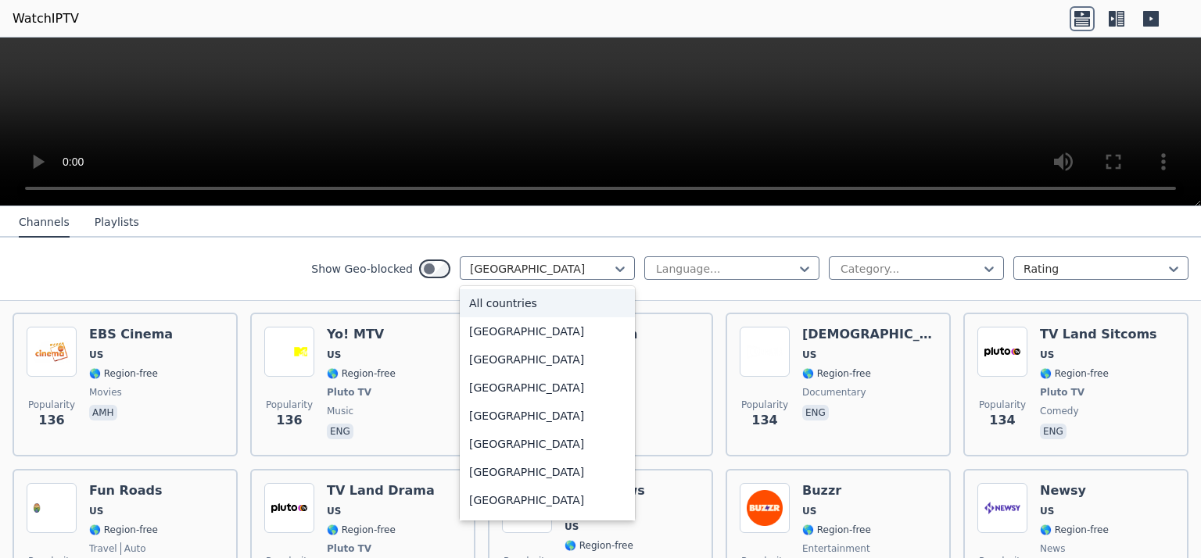
click at [491, 305] on div "All countries" at bounding box center [547, 303] width 175 height 28
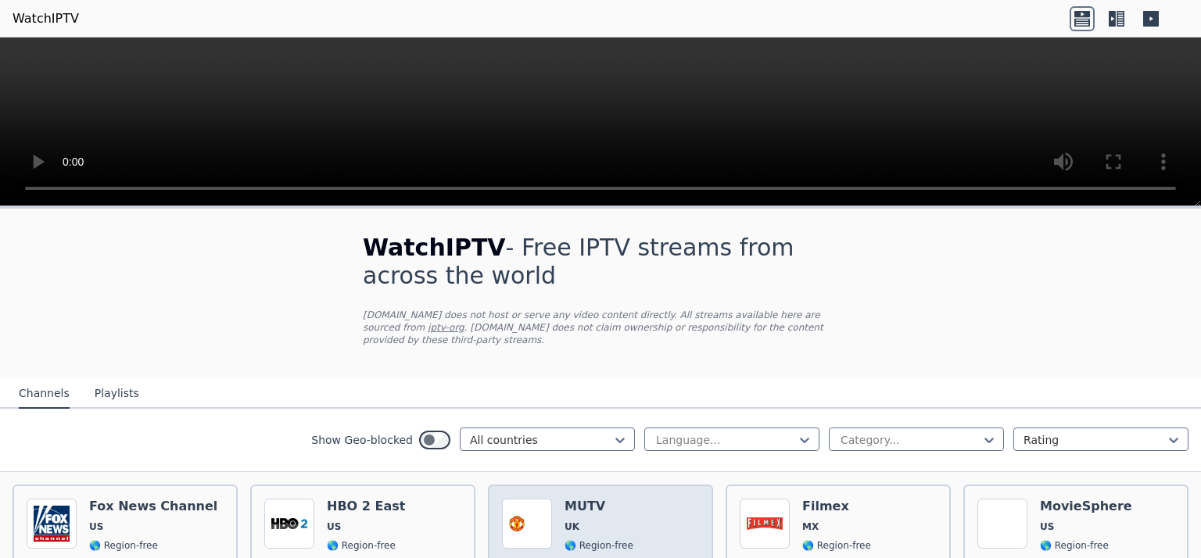
click at [587, 499] on h6 "MUTV" at bounding box center [598, 507] width 69 height 16
click at [578, 521] on span "UK" at bounding box center [598, 527] width 69 height 13
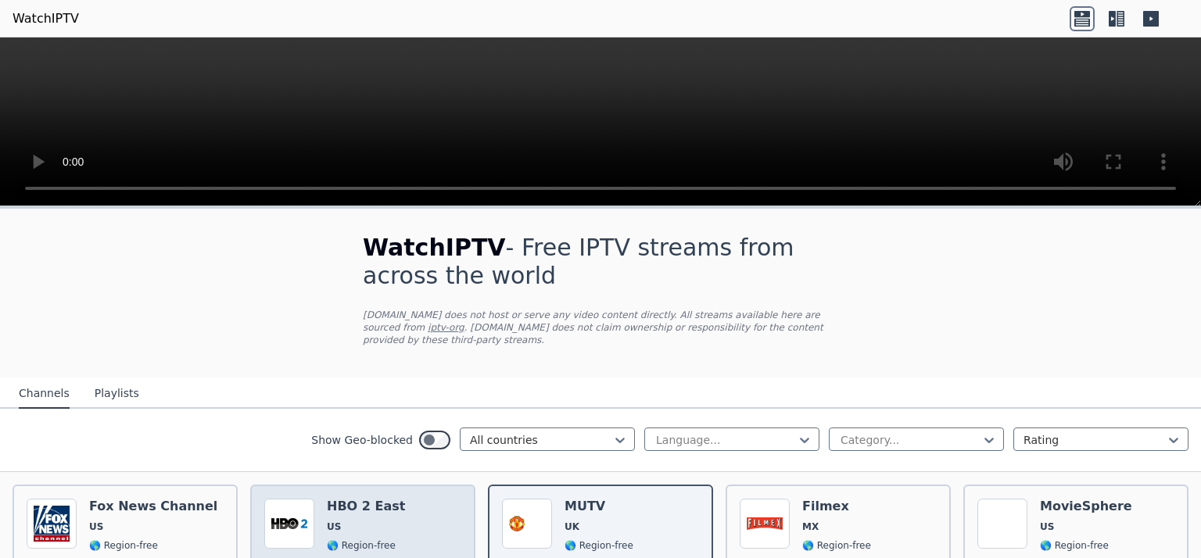
click at [357, 521] on span "US" at bounding box center [366, 527] width 78 height 13
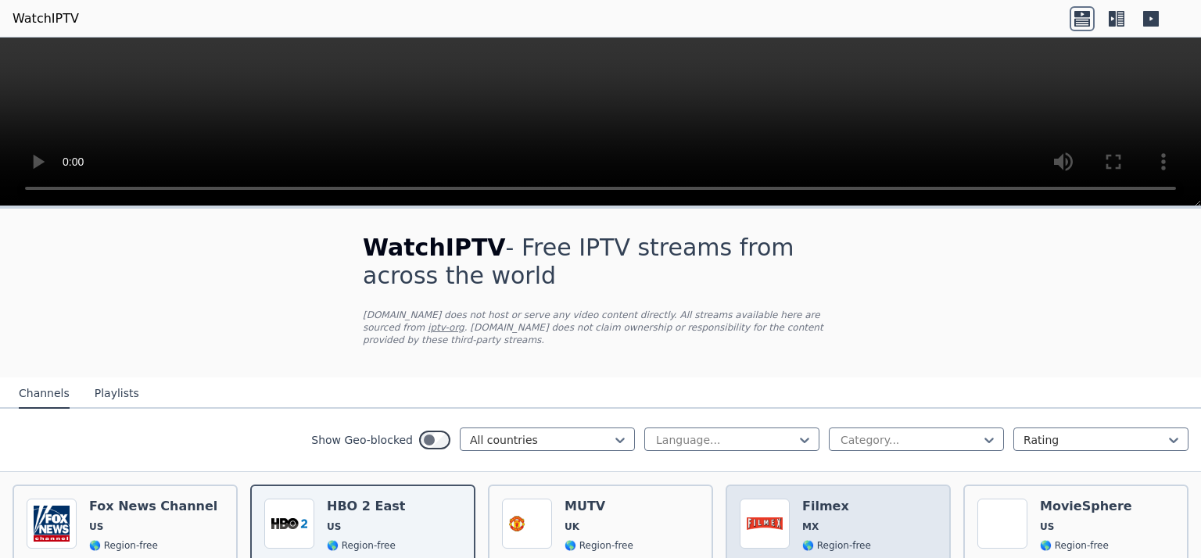
click at [853, 521] on span "MX" at bounding box center [836, 527] width 69 height 13
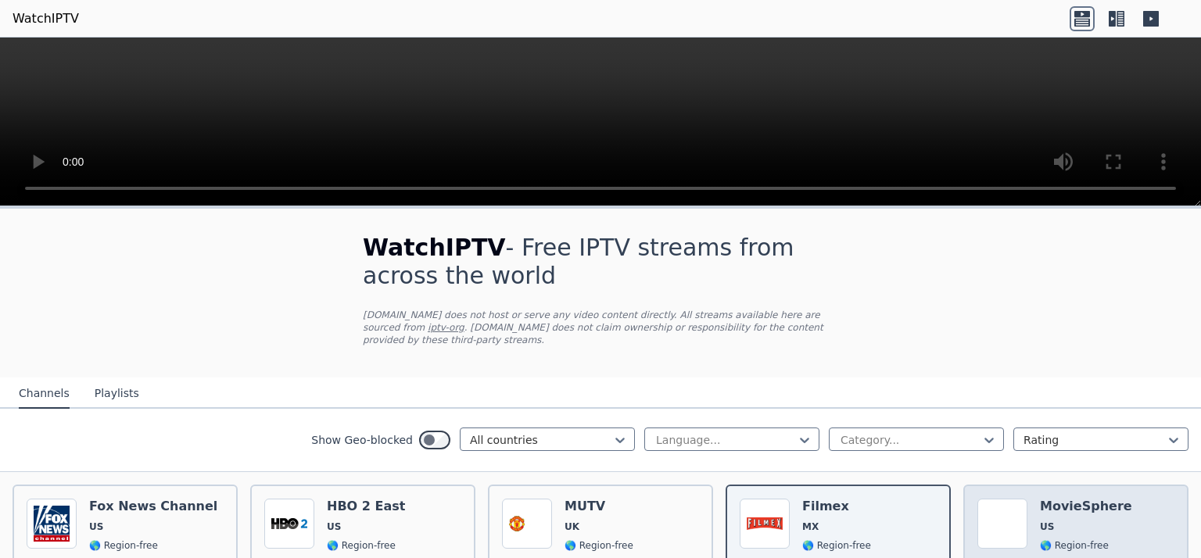
click at [1096, 503] on div "MovieSphere US 🌎 Region-free movies eng" at bounding box center [1086, 557] width 92 height 116
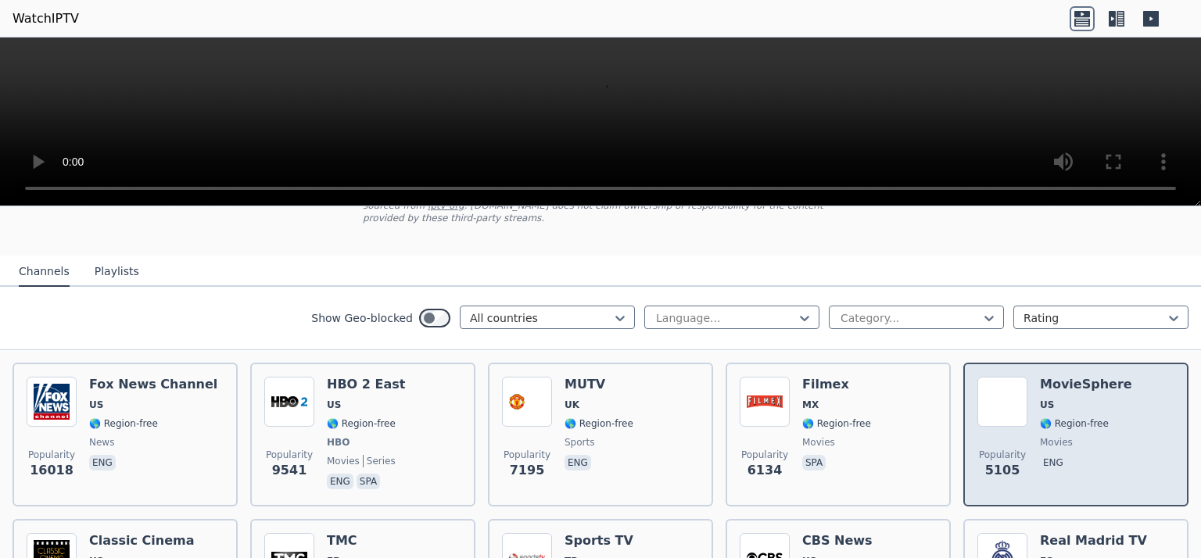
scroll to position [156, 0]
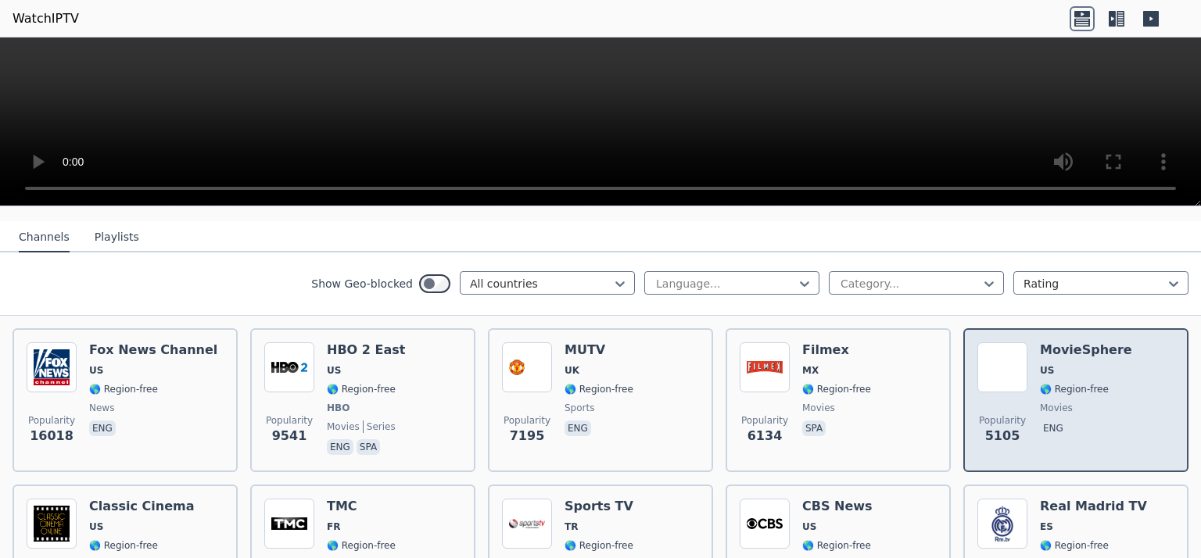
click at [1096, 503] on div "Real Madrid TV ES 🌎 Region-free sports spa" at bounding box center [1093, 555] width 107 height 113
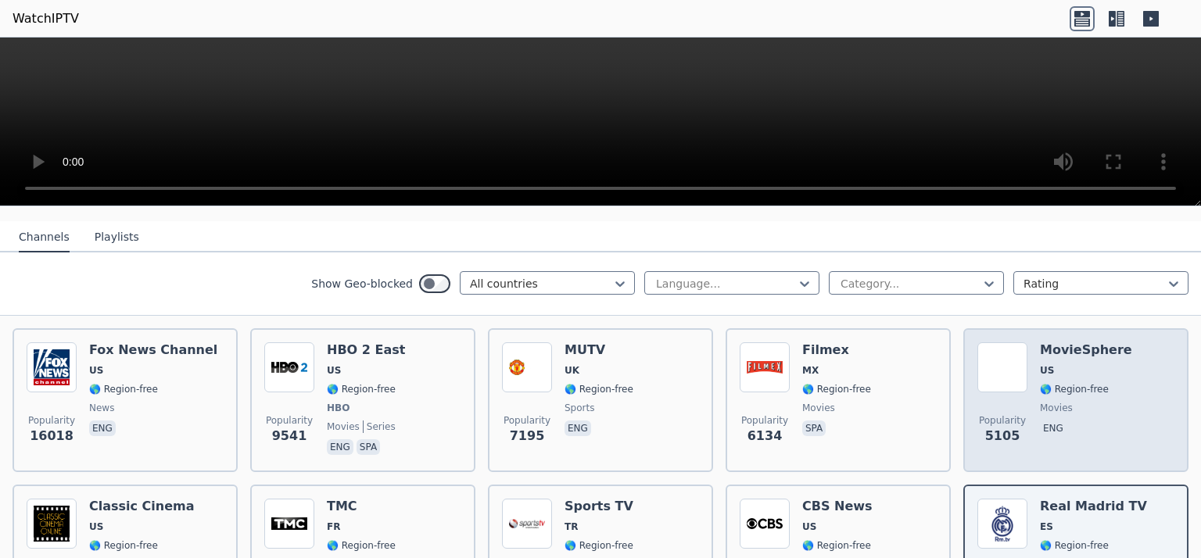
click at [1077, 368] on div "MovieSphere US 🌎 Region-free movies eng" at bounding box center [1086, 400] width 92 height 116
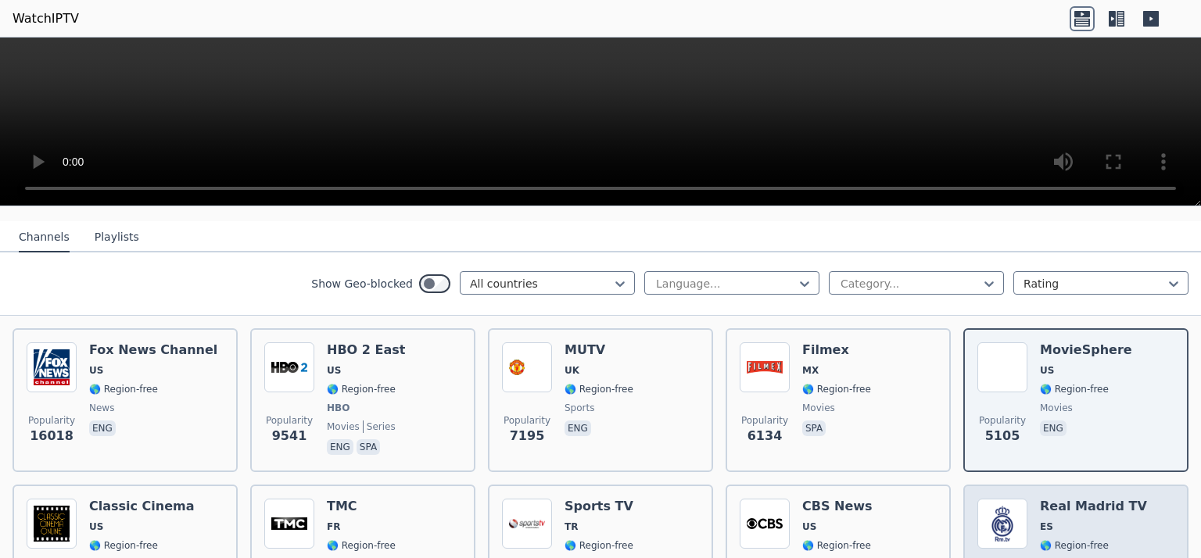
click at [1062, 521] on span "ES" at bounding box center [1093, 527] width 107 height 13
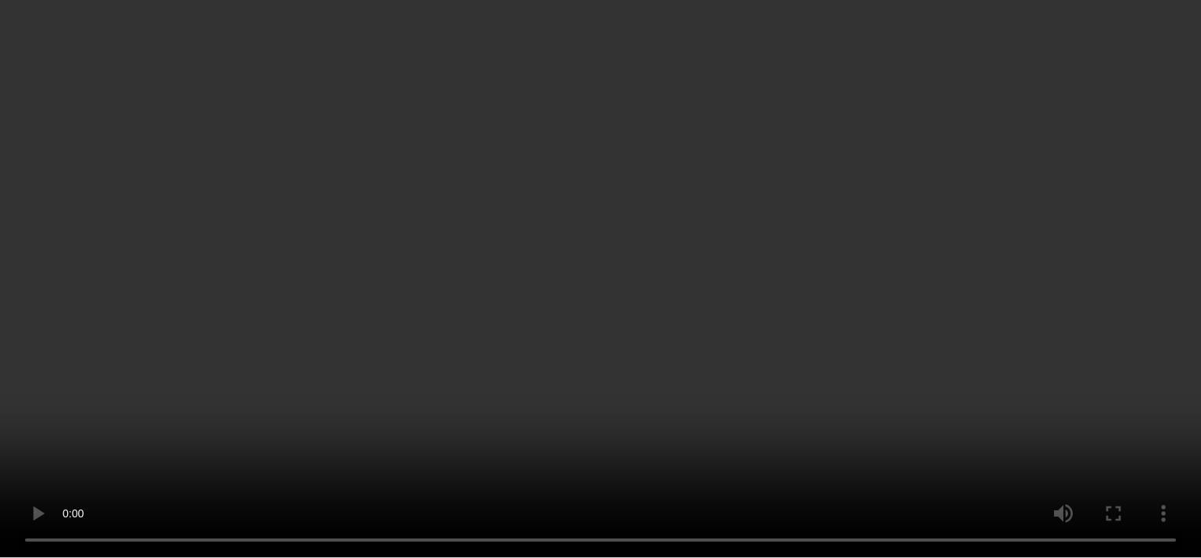
scroll to position [313, 0]
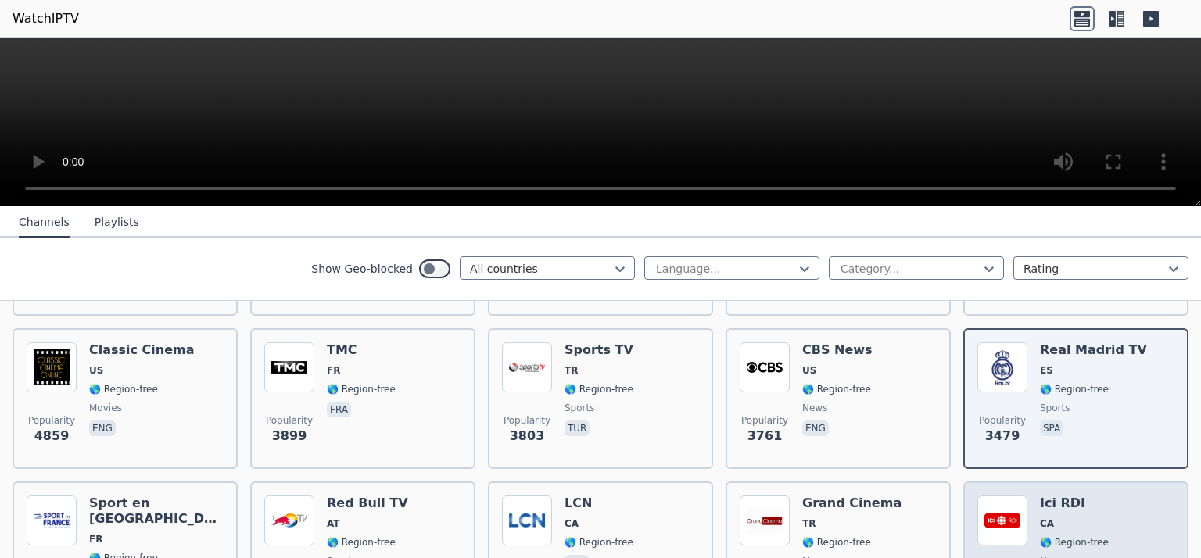
click at [1085, 517] on span "CA" at bounding box center [1074, 523] width 69 height 13
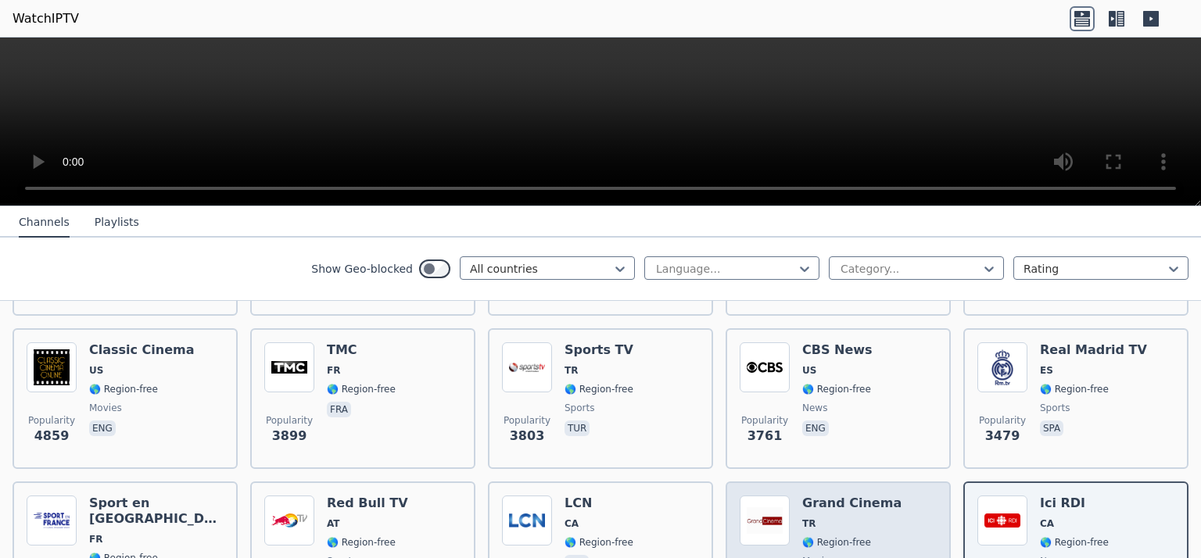
click at [818, 520] on div "Grand Cinema TR 🌎 Region-free movies tur eng ara" at bounding box center [851, 552] width 99 height 113
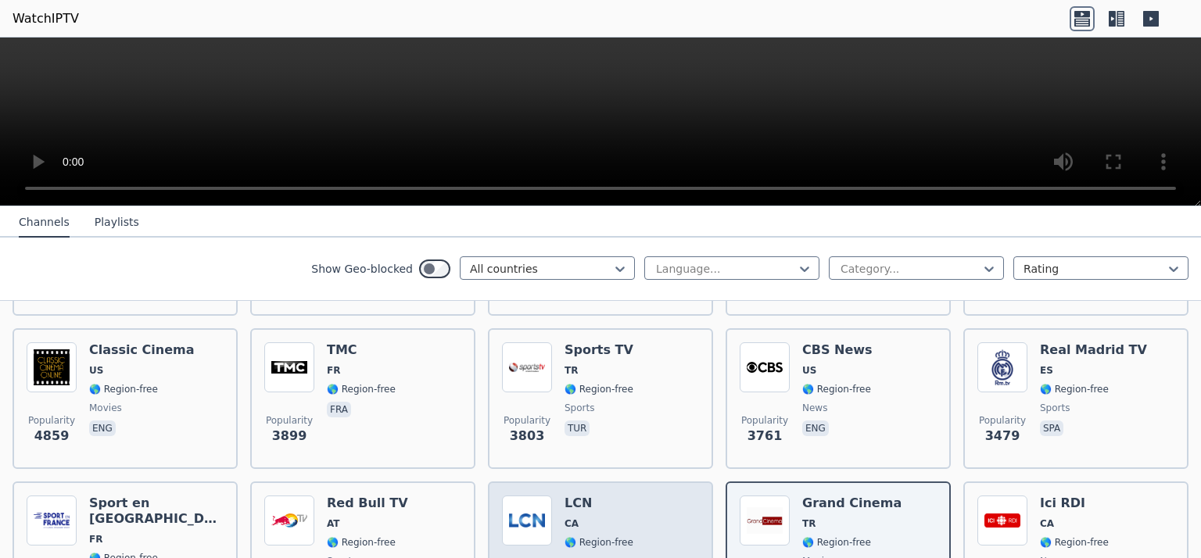
click at [613, 536] on span "🌎 Region-free" at bounding box center [598, 542] width 69 height 13
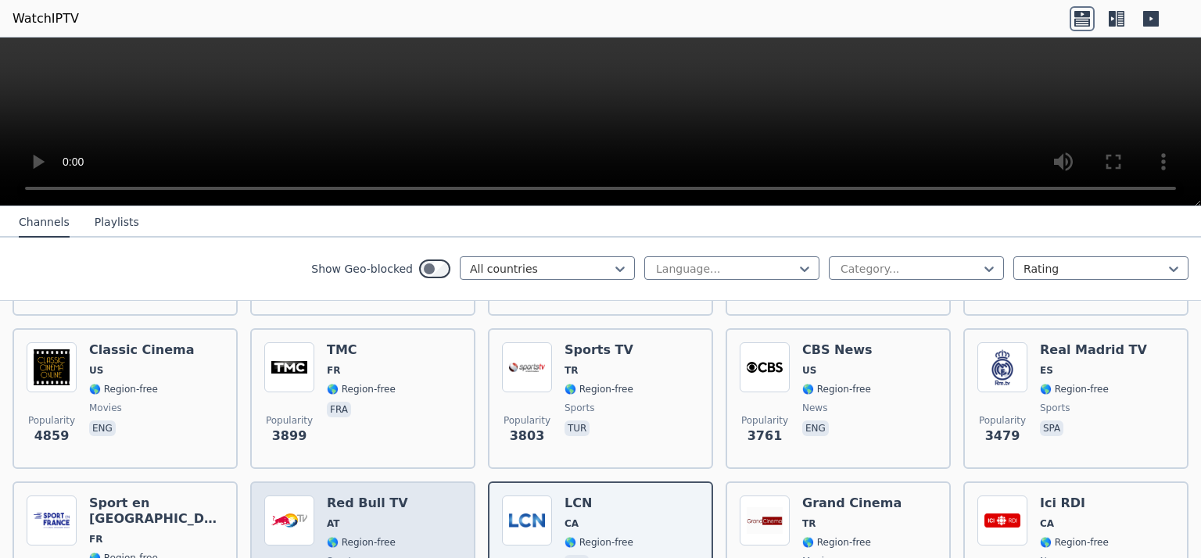
click at [365, 517] on span "AT" at bounding box center [367, 523] width 81 height 13
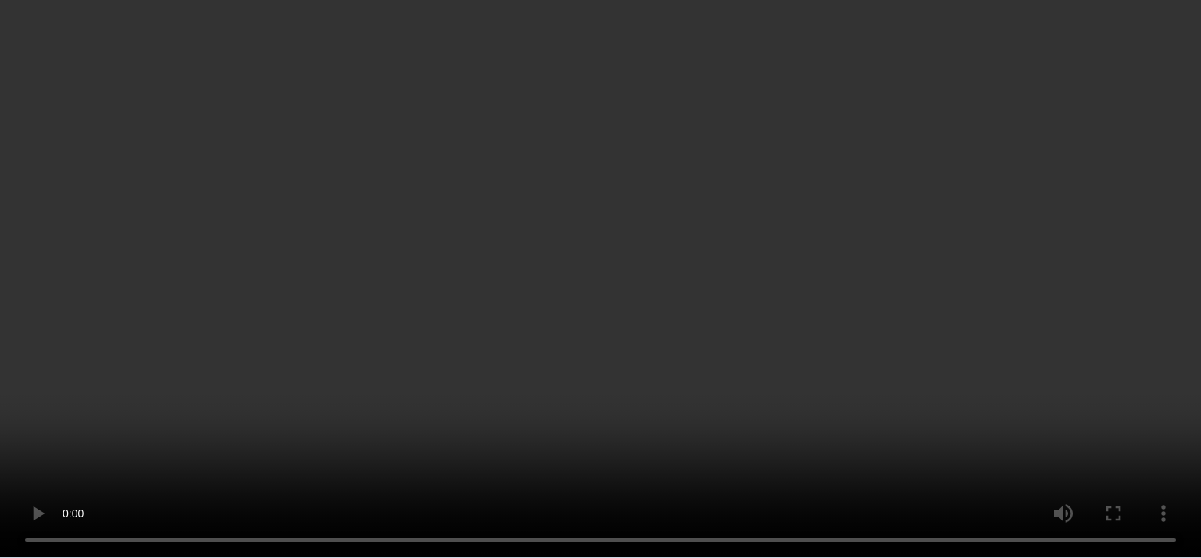
scroll to position [469, 0]
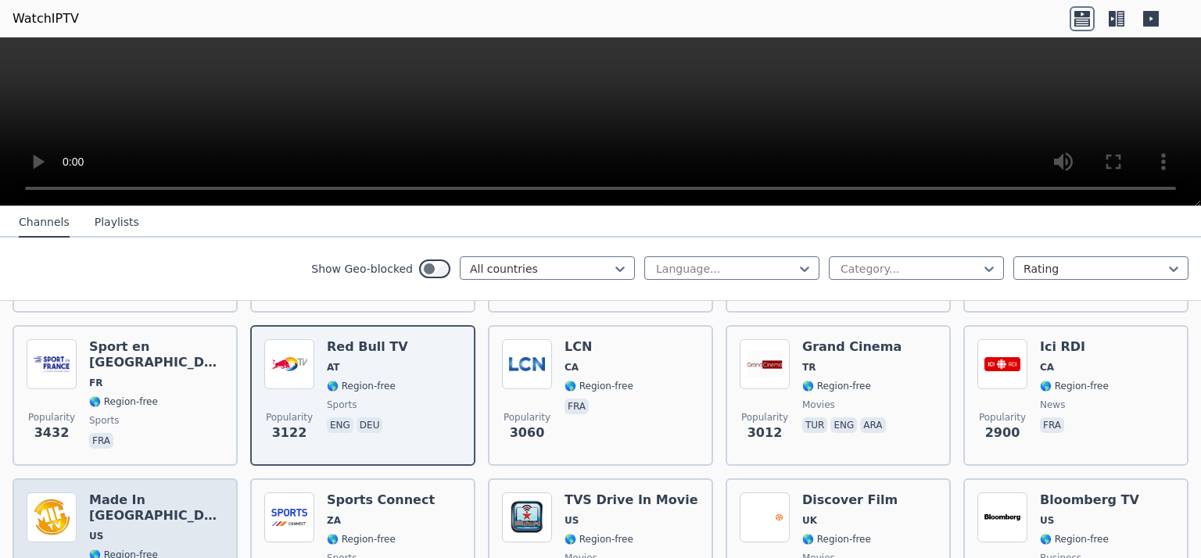
click at [138, 530] on span "US" at bounding box center [156, 536] width 134 height 13
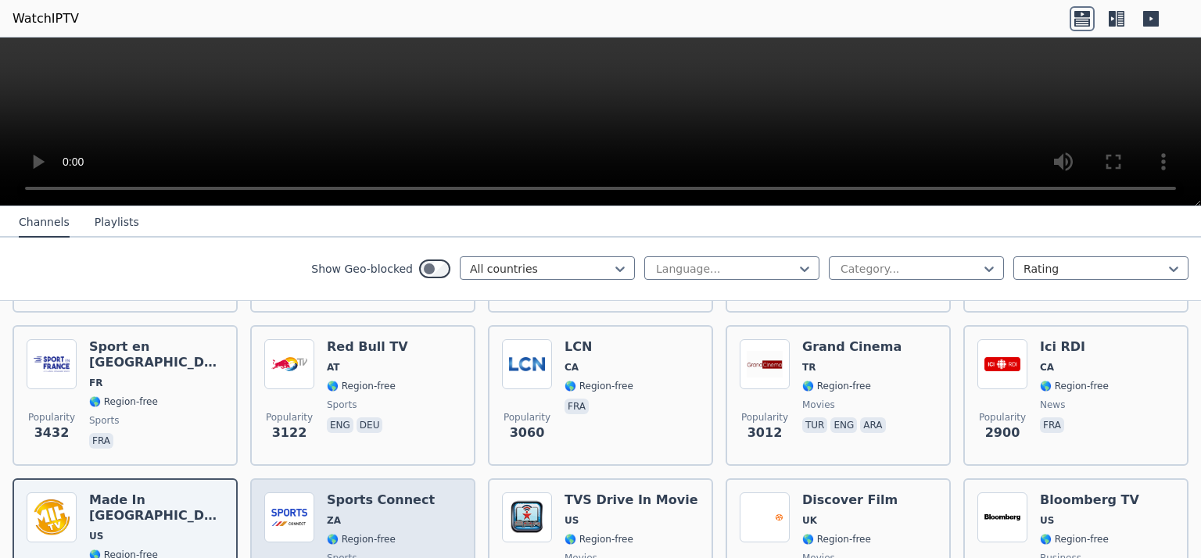
click at [395, 496] on div "Sports Connect ZA 🌎 Region-free sports eng" at bounding box center [381, 548] width 108 height 113
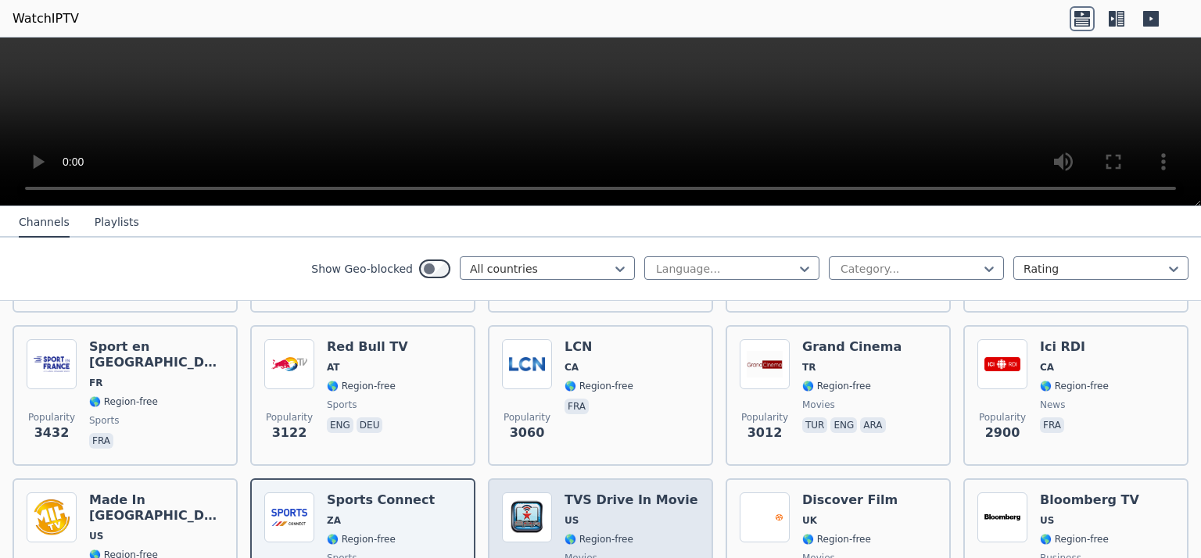
click at [604, 514] on span "US" at bounding box center [631, 520] width 134 height 13
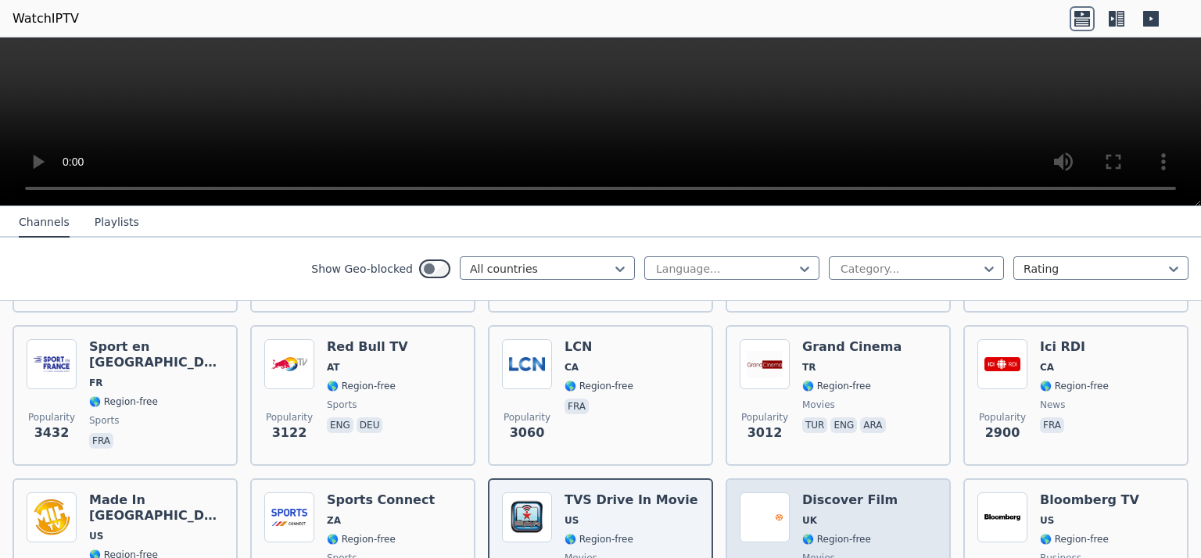
click at [850, 514] on span "UK" at bounding box center [849, 520] width 95 height 13
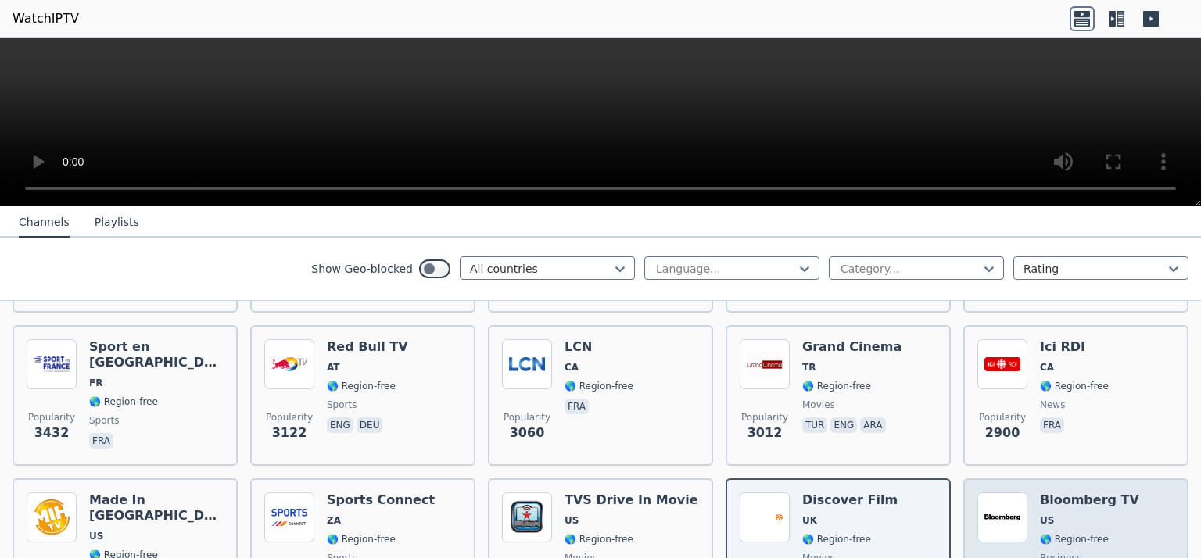
click at [1132, 494] on div "Popularity 2350 Bloomberg TV US 🌎 Region-free business eng" at bounding box center [1075, 548] width 197 height 113
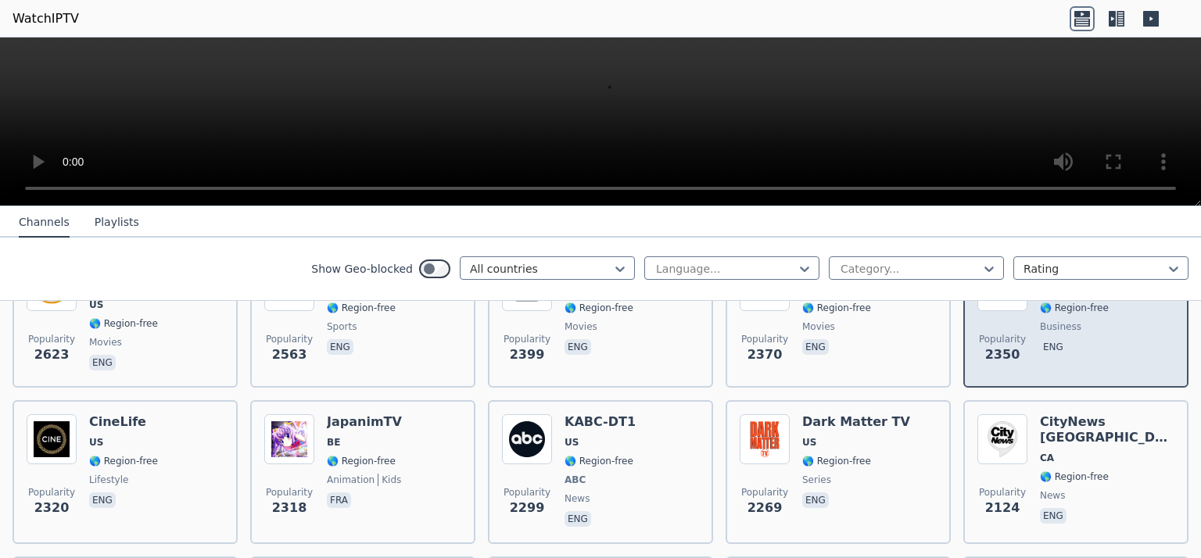
scroll to position [703, 0]
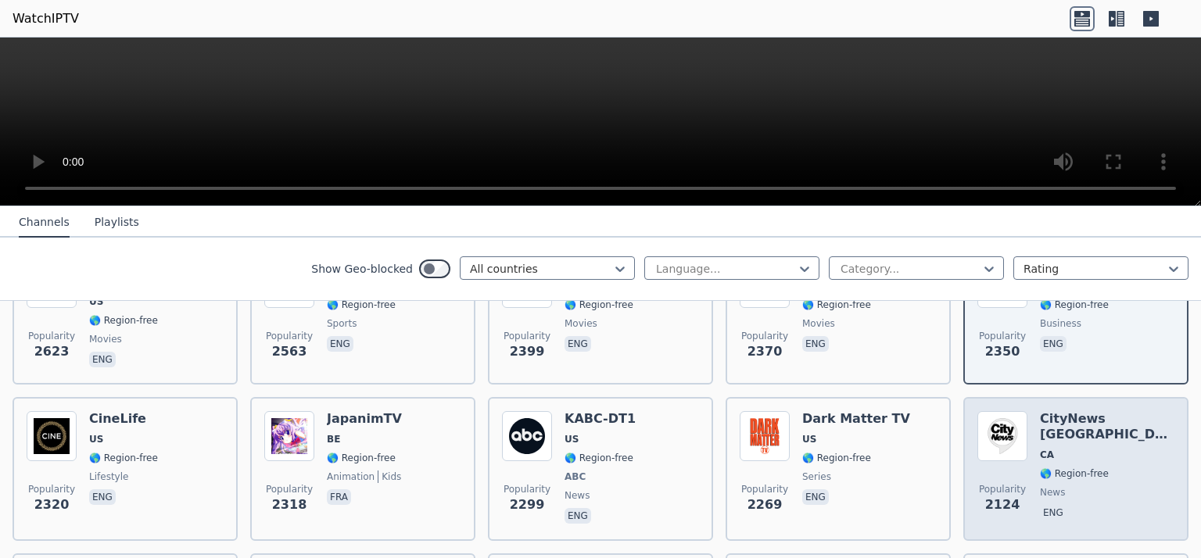
click at [1110, 486] on span "news" at bounding box center [1107, 492] width 134 height 13
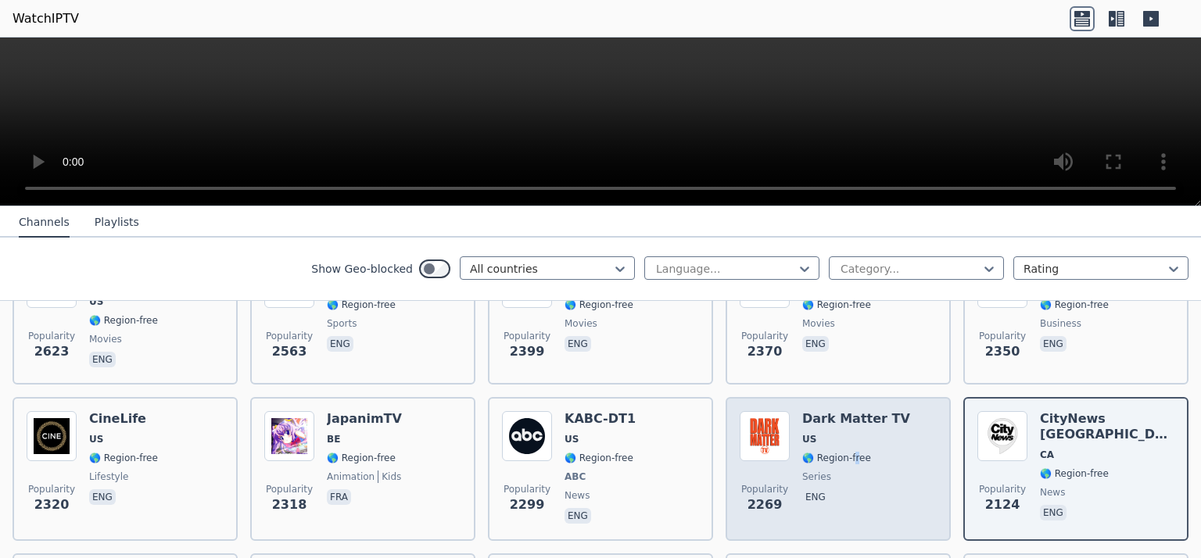
drag, startPoint x: 844, startPoint y: 442, endPoint x: 832, endPoint y: 444, distance: 12.6
click at [842, 452] on span "🌎 Region-free" at bounding box center [836, 458] width 69 height 13
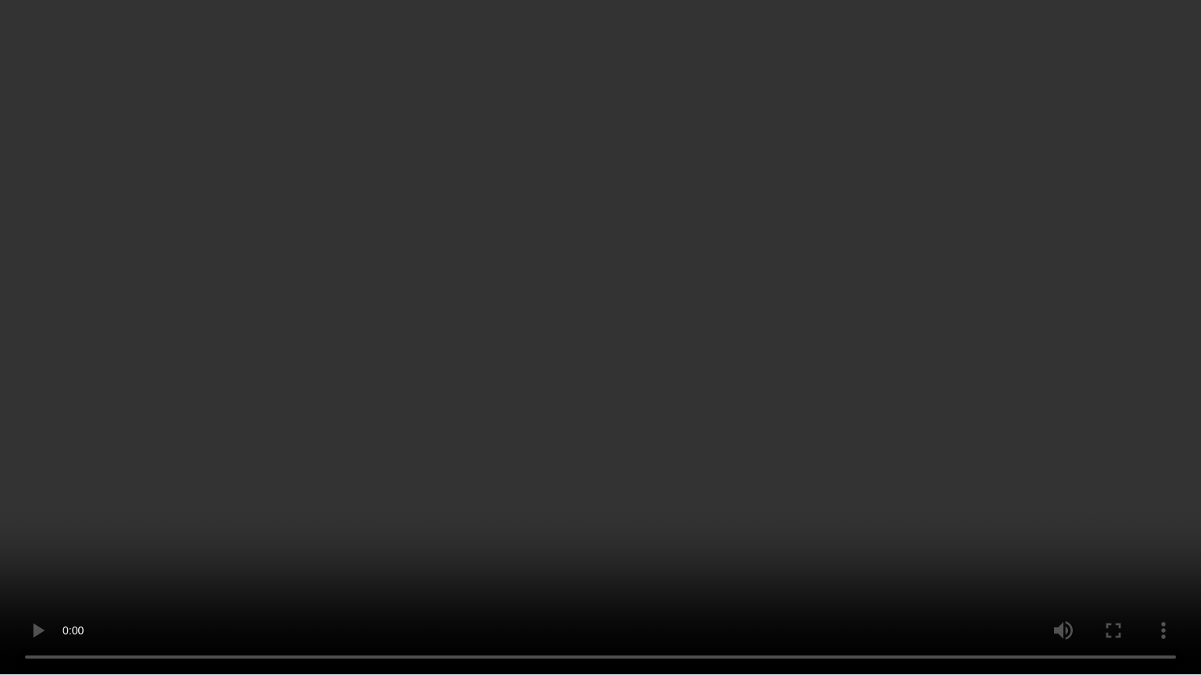
click at [1101, 256] on video at bounding box center [600, 337] width 1201 height 675
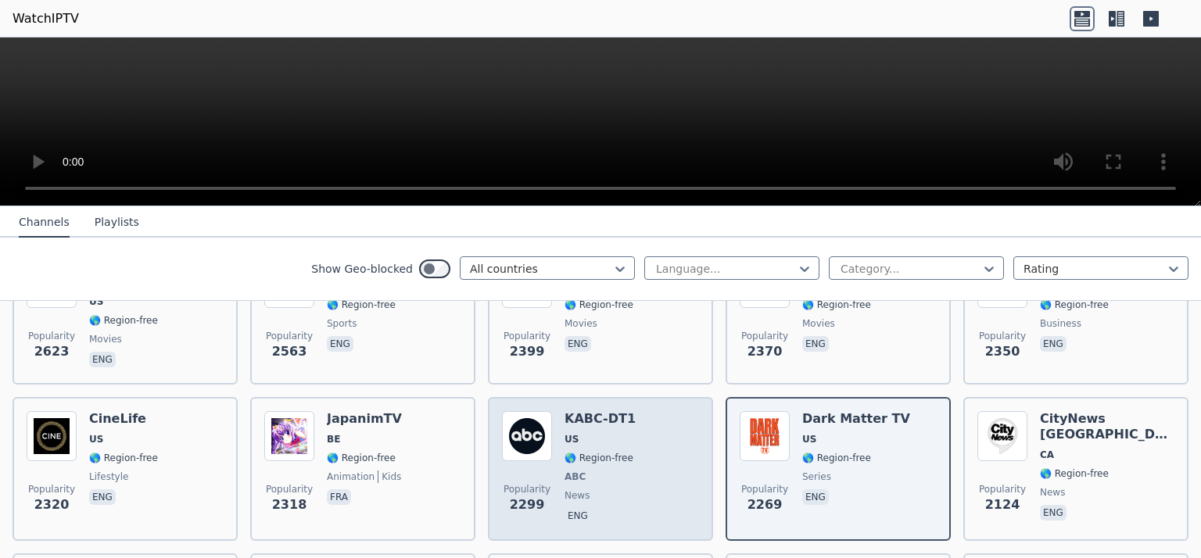
drag, startPoint x: 603, startPoint y: 428, endPoint x: 595, endPoint y: 425, distance: 8.2
click at [600, 433] on span "US" at bounding box center [599, 439] width 71 height 13
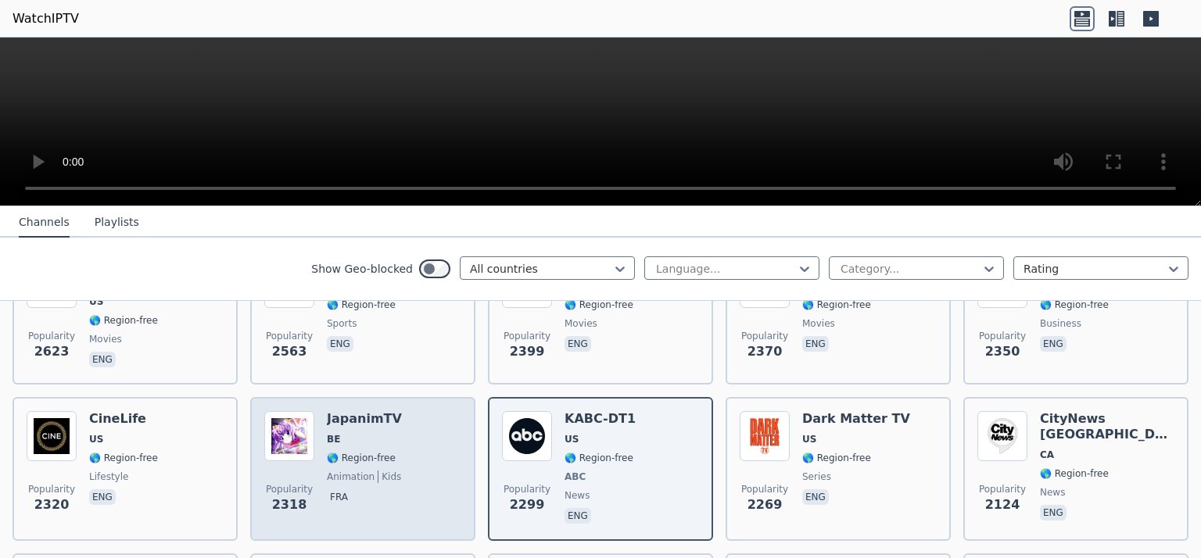
click at [344, 411] on h6 "JapanimTV" at bounding box center [364, 419] width 75 height 16
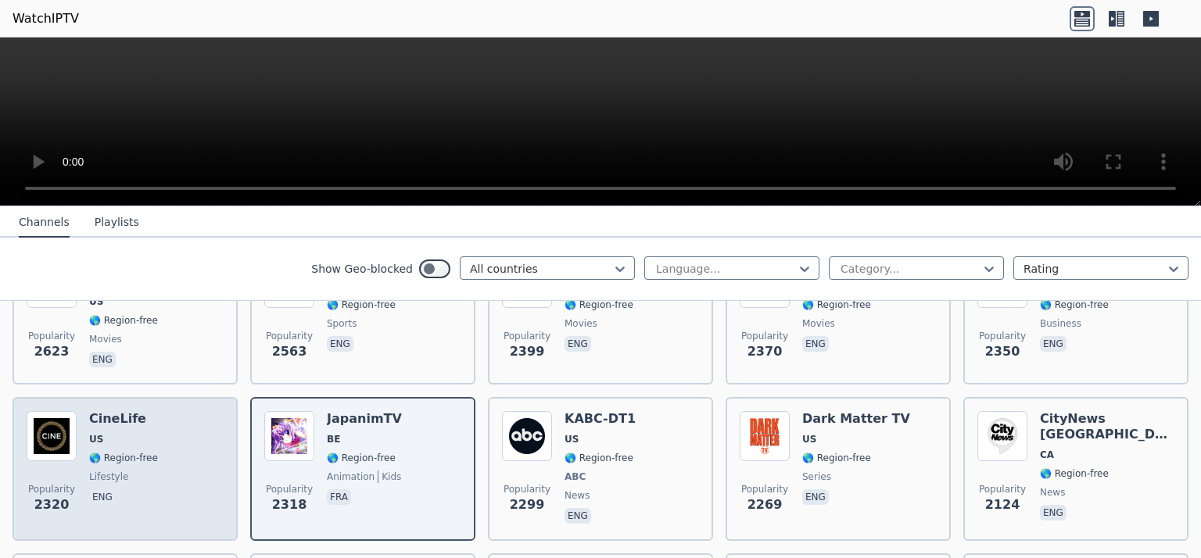
click at [109, 452] on span "🌎 Region-free" at bounding box center [123, 458] width 69 height 13
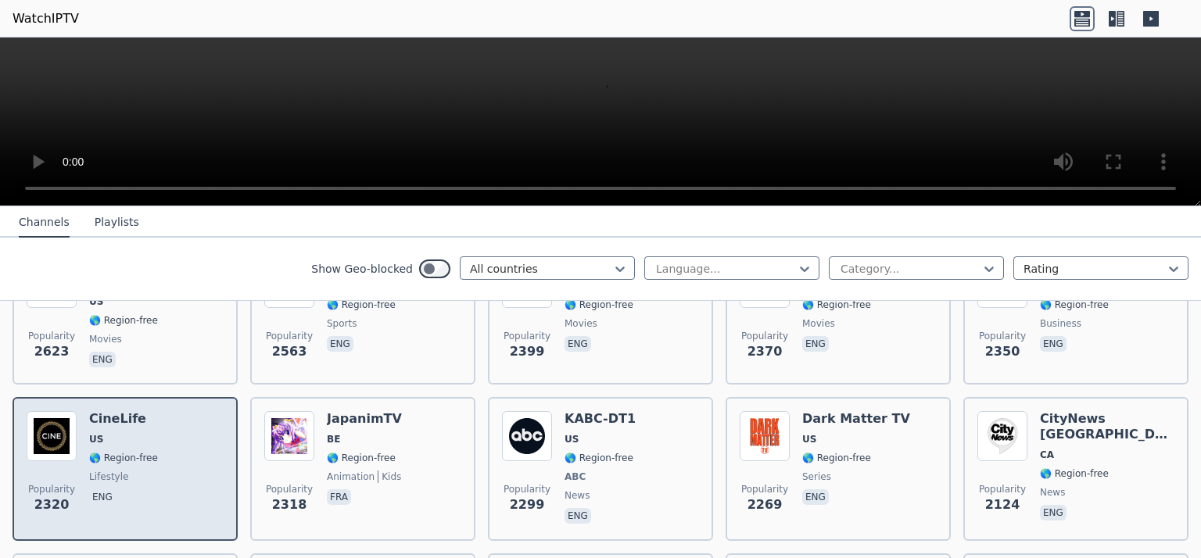
scroll to position [782, 0]
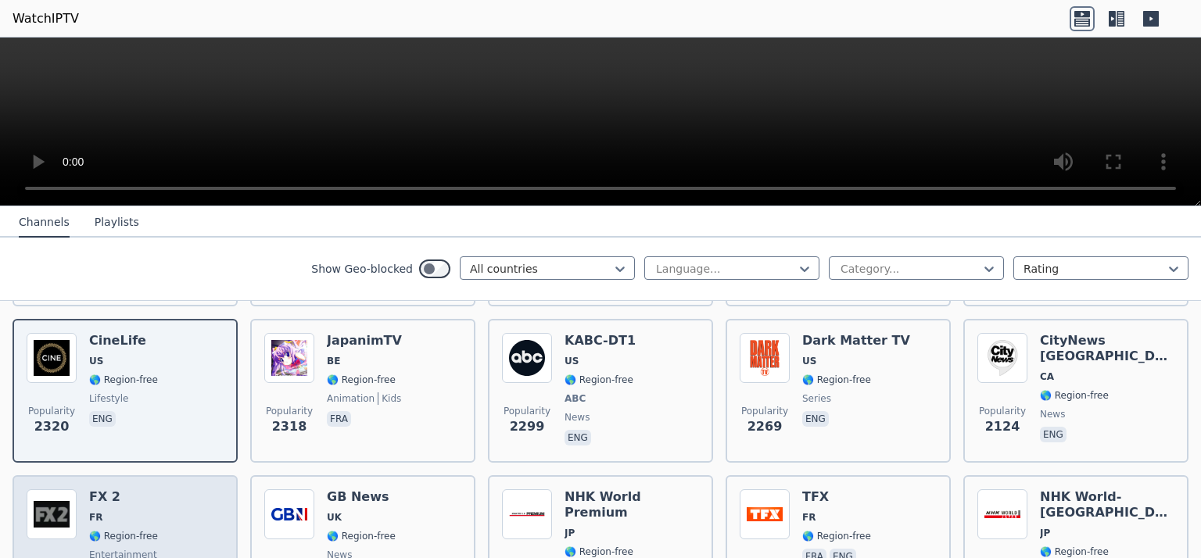
click at [57, 500] on img at bounding box center [52, 514] width 50 height 50
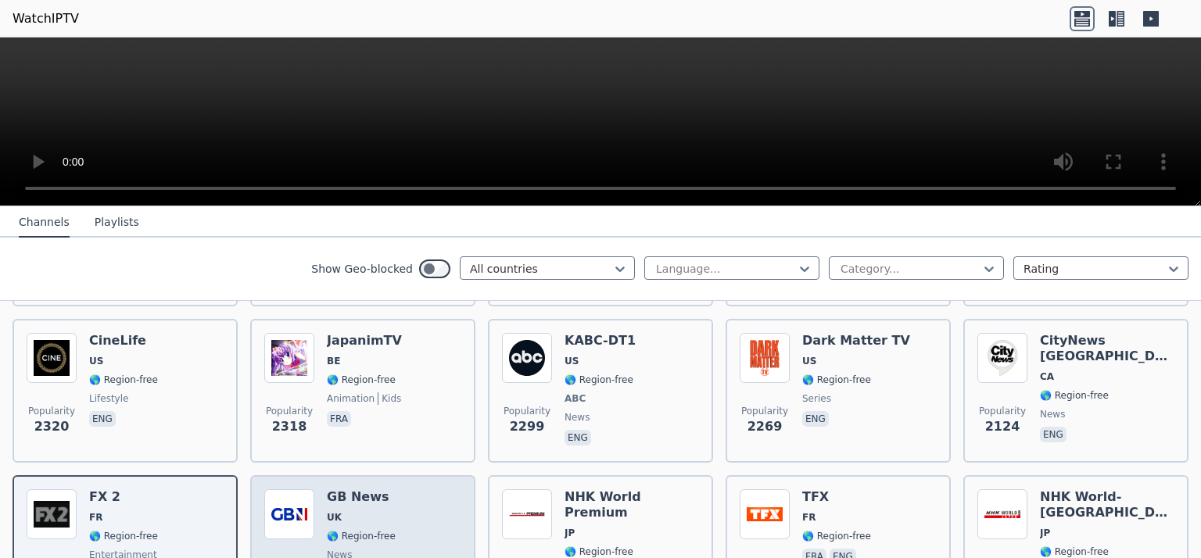
click at [358, 511] on span "UK" at bounding box center [361, 517] width 69 height 13
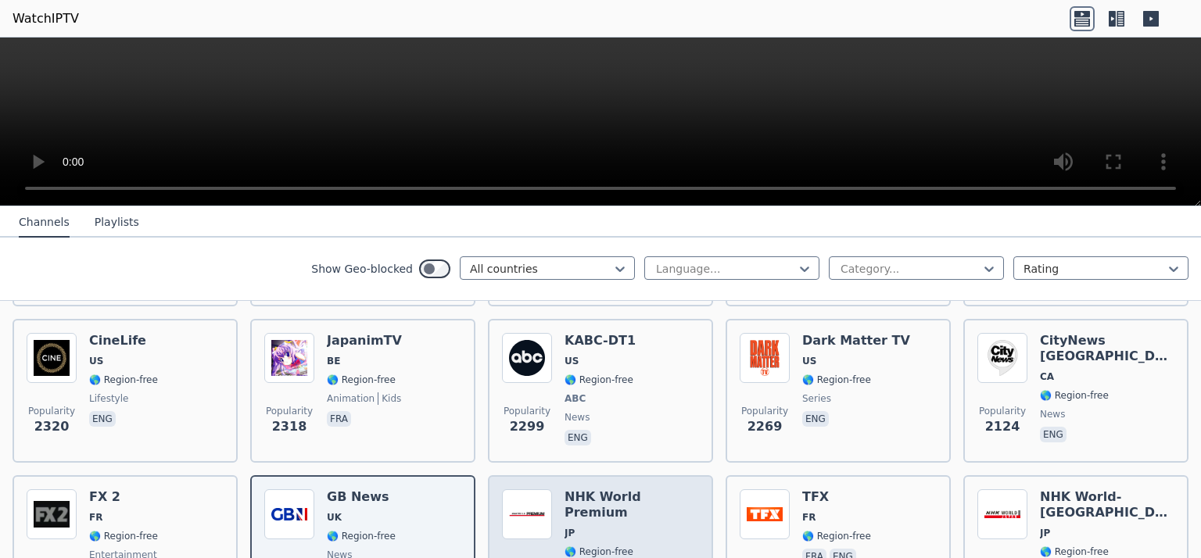
click at [619, 489] on div "NHK World Premium JP 🌎 Region-free news eng jpn spa" at bounding box center [631, 545] width 134 height 113
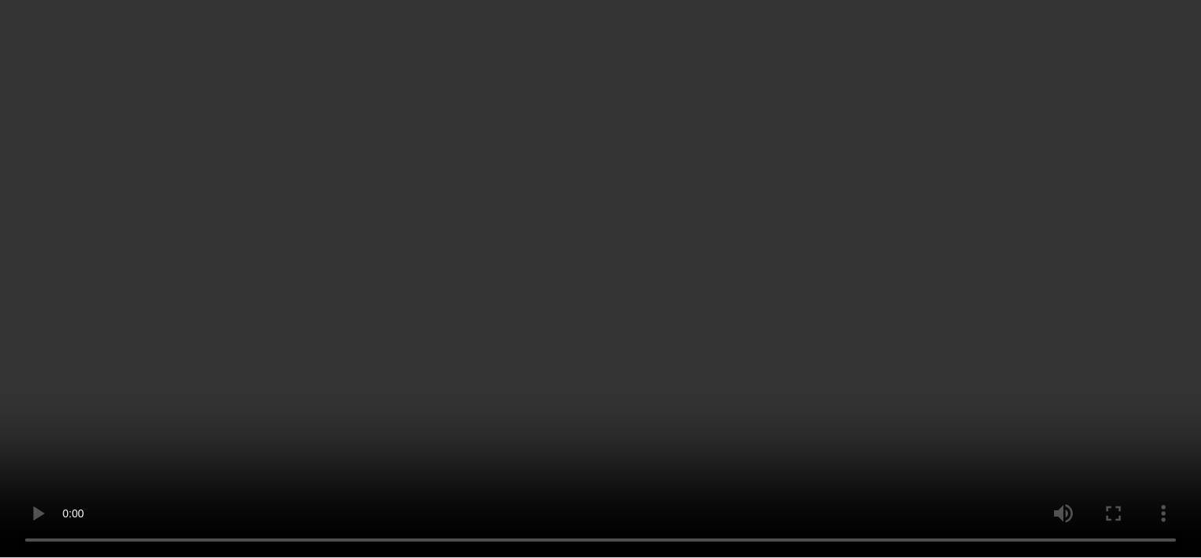
scroll to position [860, 0]
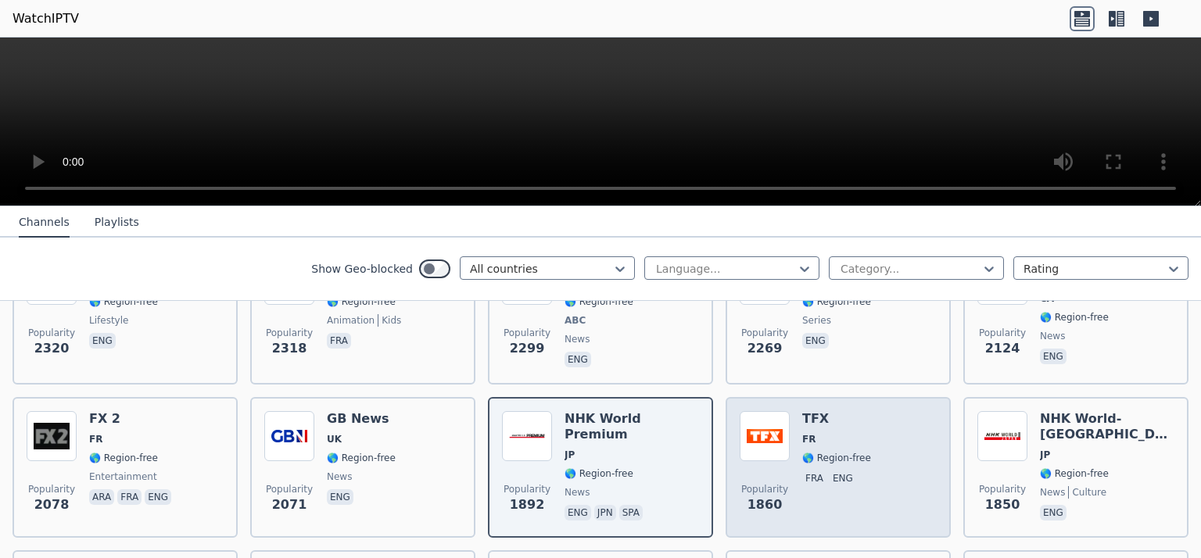
click at [802, 433] on span "FR" at bounding box center [808, 439] width 13 height 13
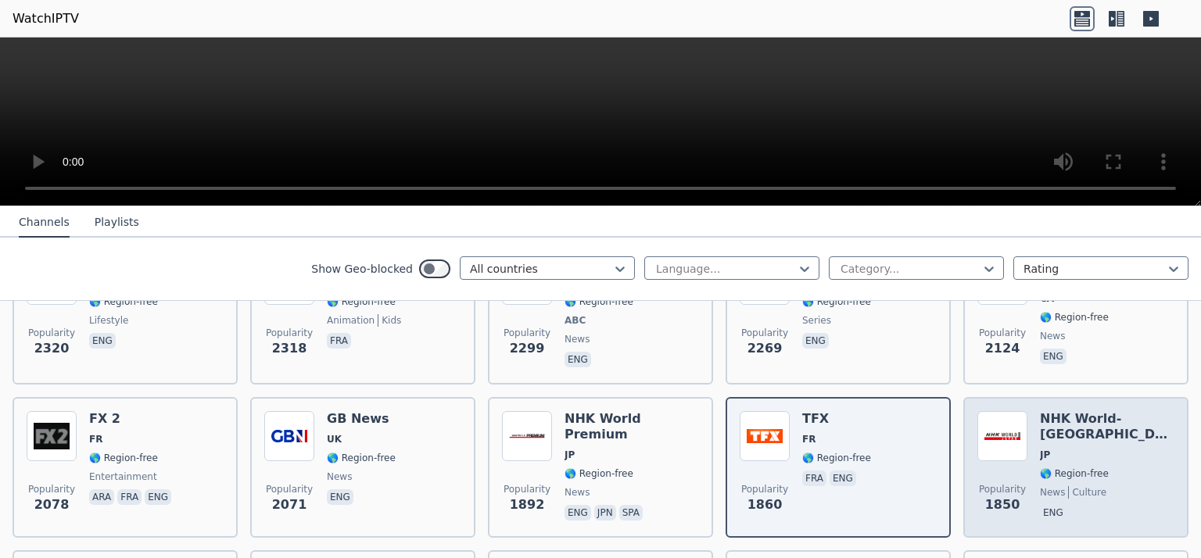
click at [1132, 467] on span "🌎 Region-free" at bounding box center [1107, 473] width 134 height 13
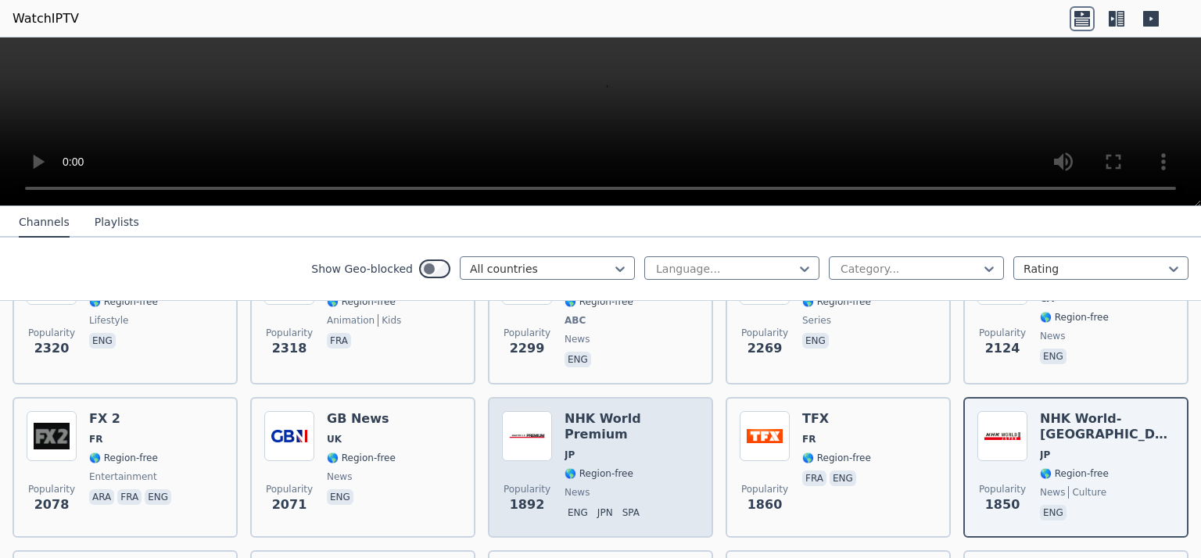
scroll to position [938, 0]
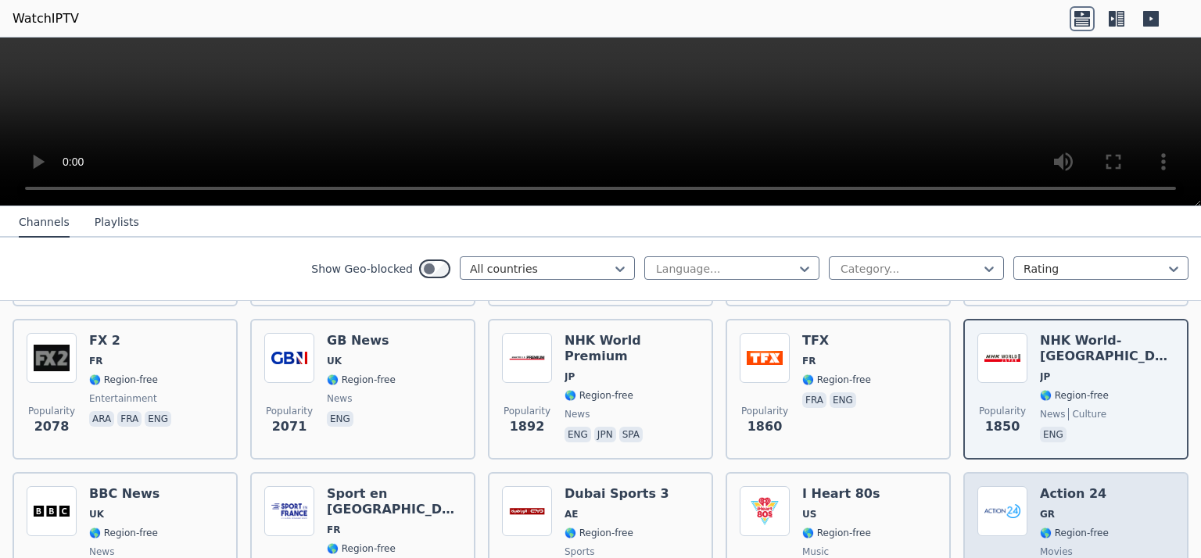
click at [1042, 508] on span "GR" at bounding box center [1074, 514] width 69 height 13
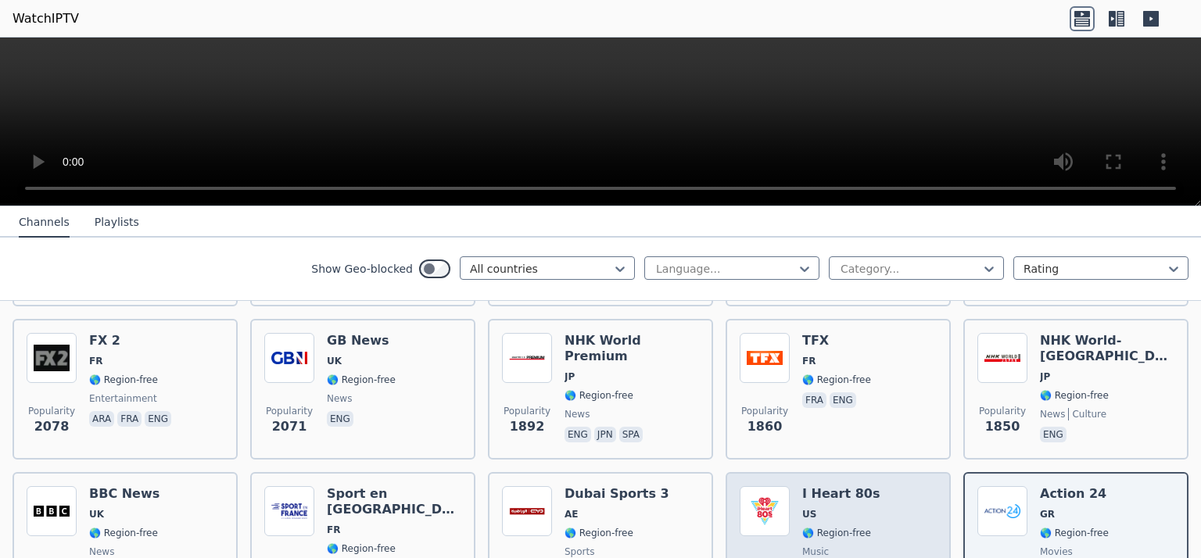
click at [779, 498] on img at bounding box center [764, 511] width 50 height 50
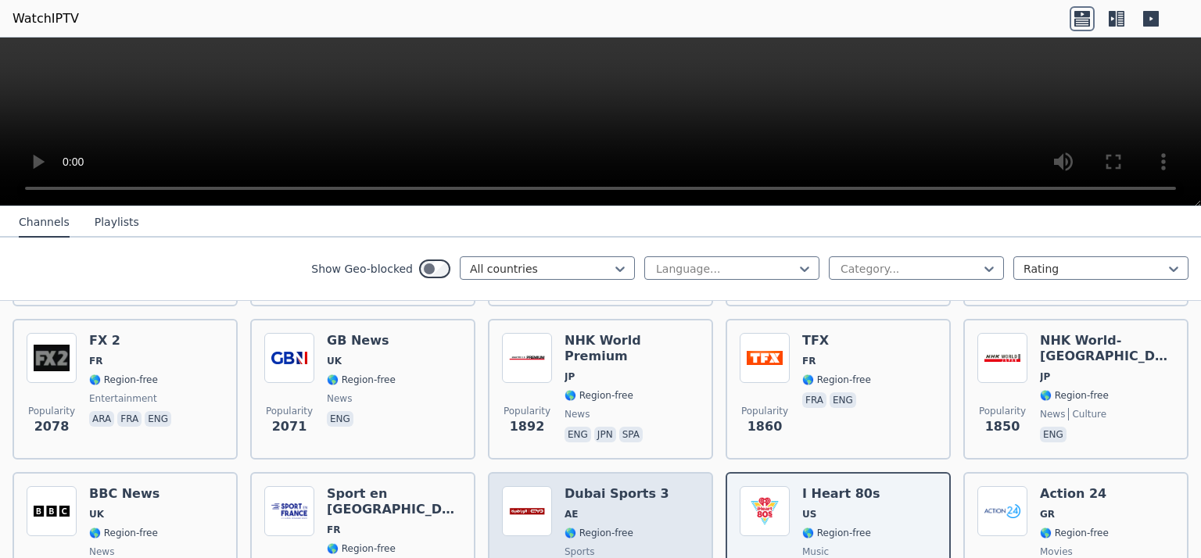
click at [594, 508] on div "Dubai Sports 3 AE 🌎 Region-free sports ara" at bounding box center [616, 542] width 105 height 113
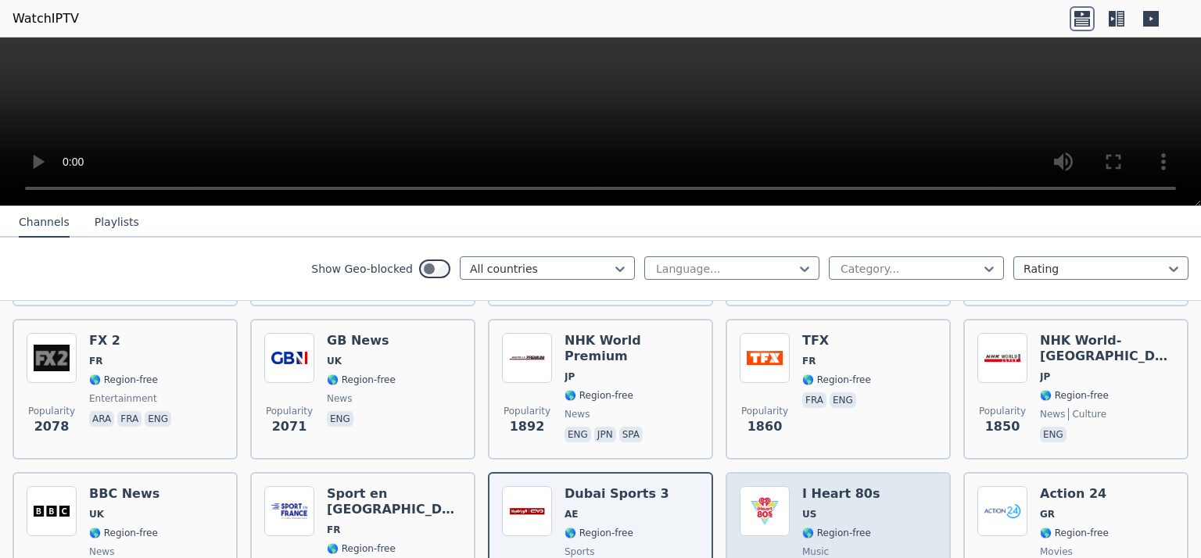
click at [832, 486] on h6 "I Heart 80s" at bounding box center [840, 494] width 77 height 16
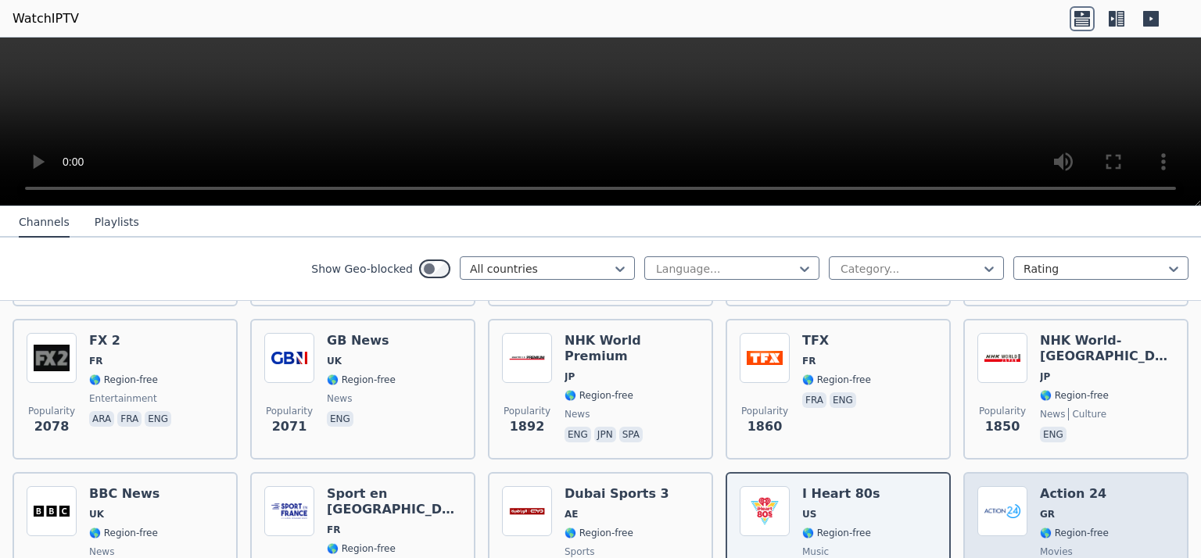
click at [1046, 508] on span "GR" at bounding box center [1074, 514] width 69 height 13
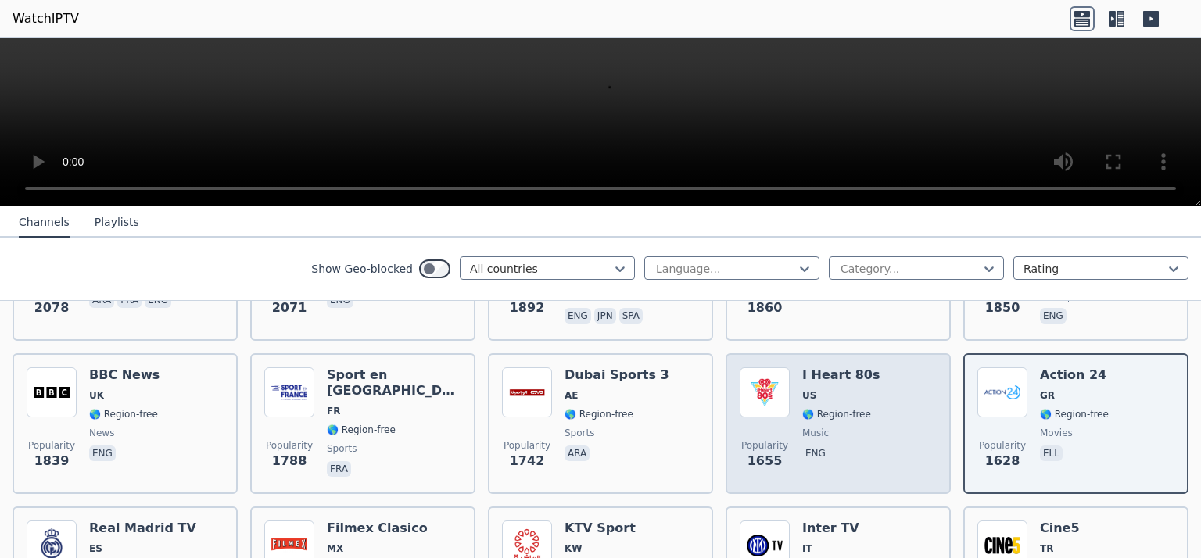
scroll to position [1094, 0]
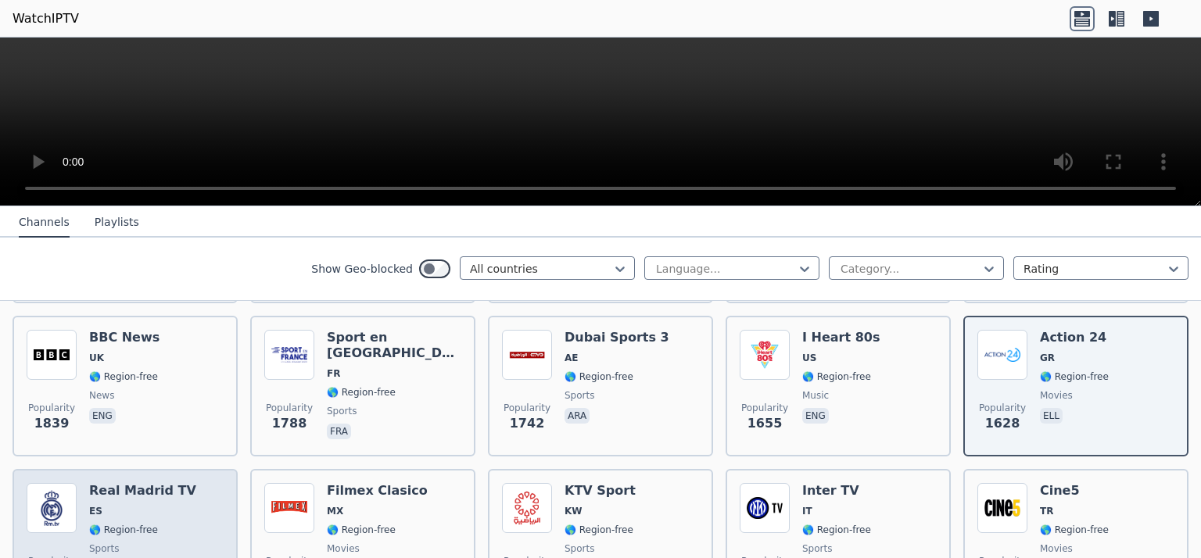
click at [149, 484] on div "Real Madrid TV ES 🌎 Region-free sports spa" at bounding box center [142, 539] width 107 height 113
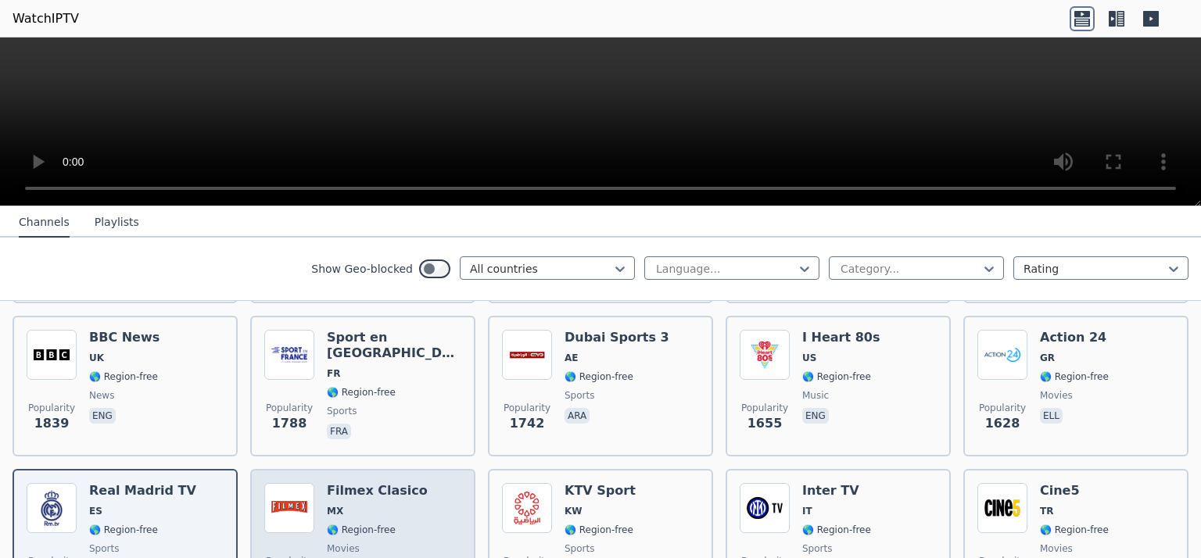
click at [356, 505] on span "MX" at bounding box center [377, 511] width 101 height 13
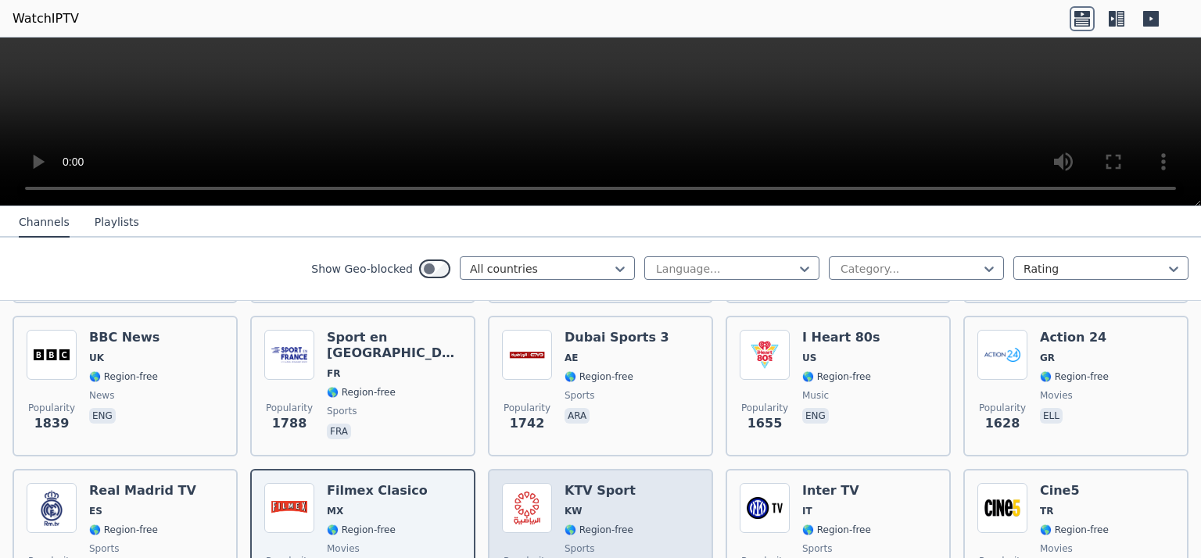
click at [607, 505] on span "KW" at bounding box center [599, 511] width 71 height 13
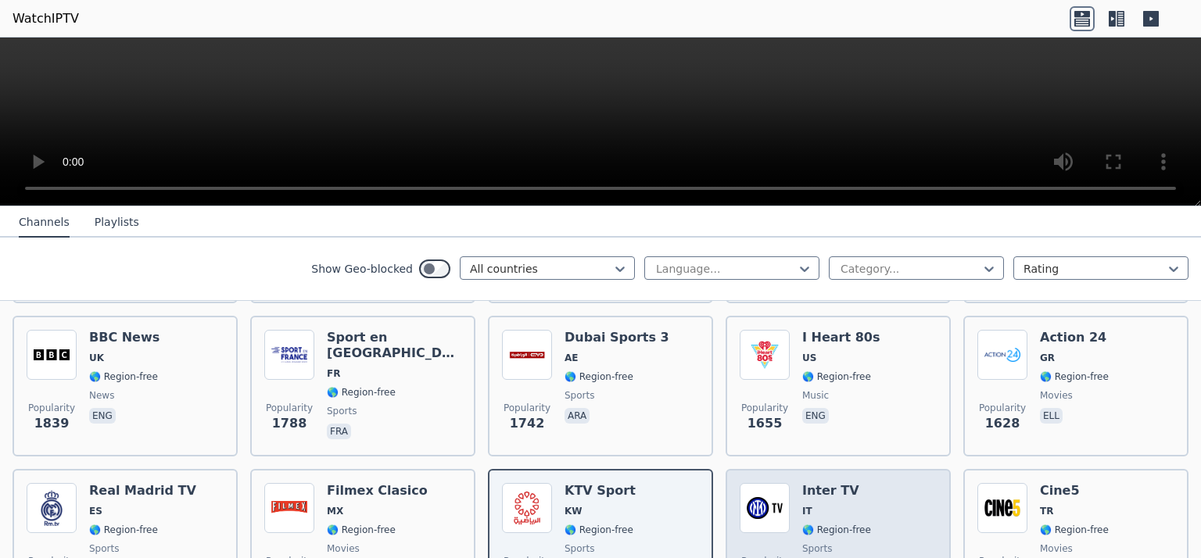
click at [825, 500] on div "Inter TV IT 🌎 Region-free sports ita" at bounding box center [836, 539] width 69 height 113
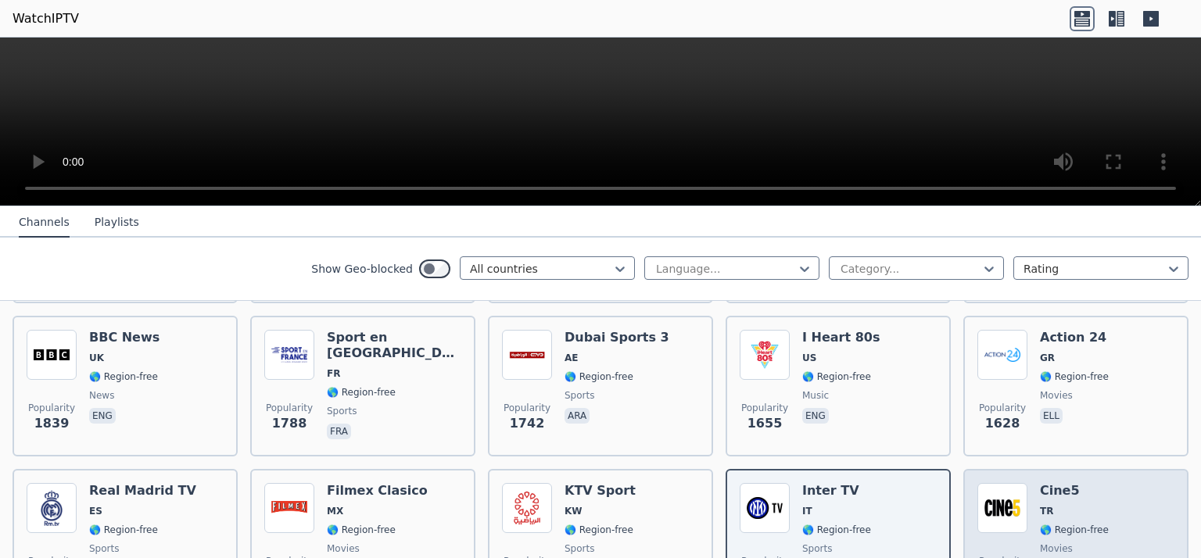
click at [1086, 483] on div "Cine5 TR 🌎 Region-free movies tur" at bounding box center [1074, 539] width 69 height 113
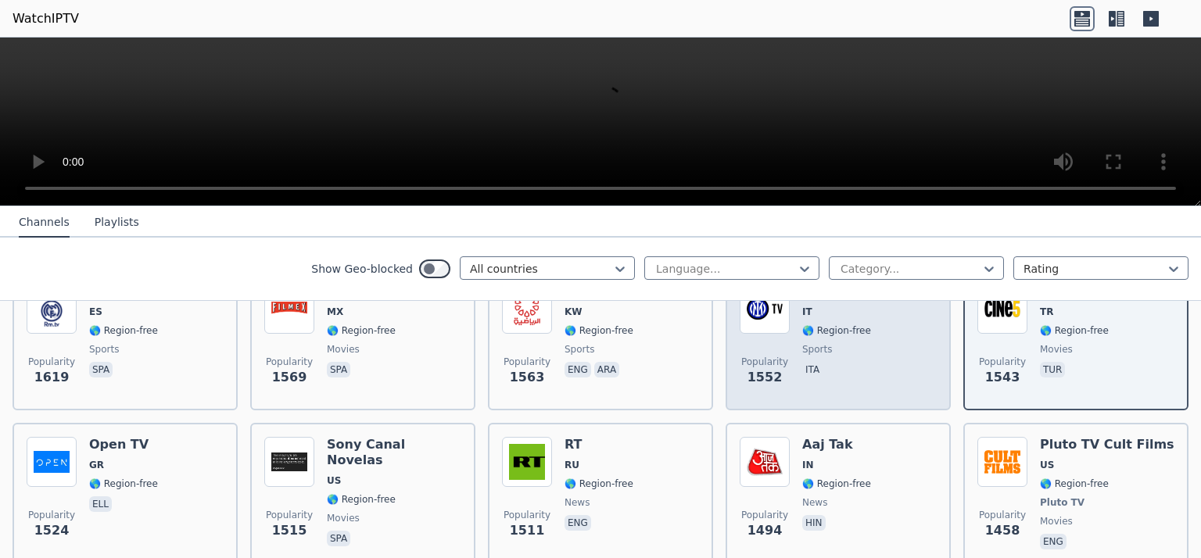
scroll to position [1329, 0]
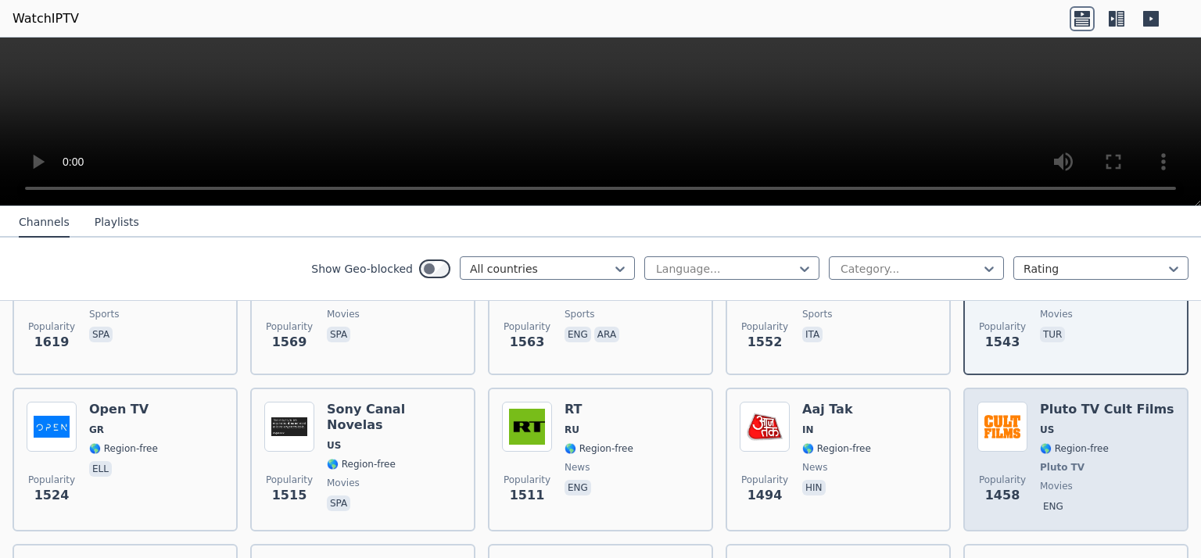
click at [1079, 442] on span "🌎 Region-free" at bounding box center [1074, 448] width 69 height 13
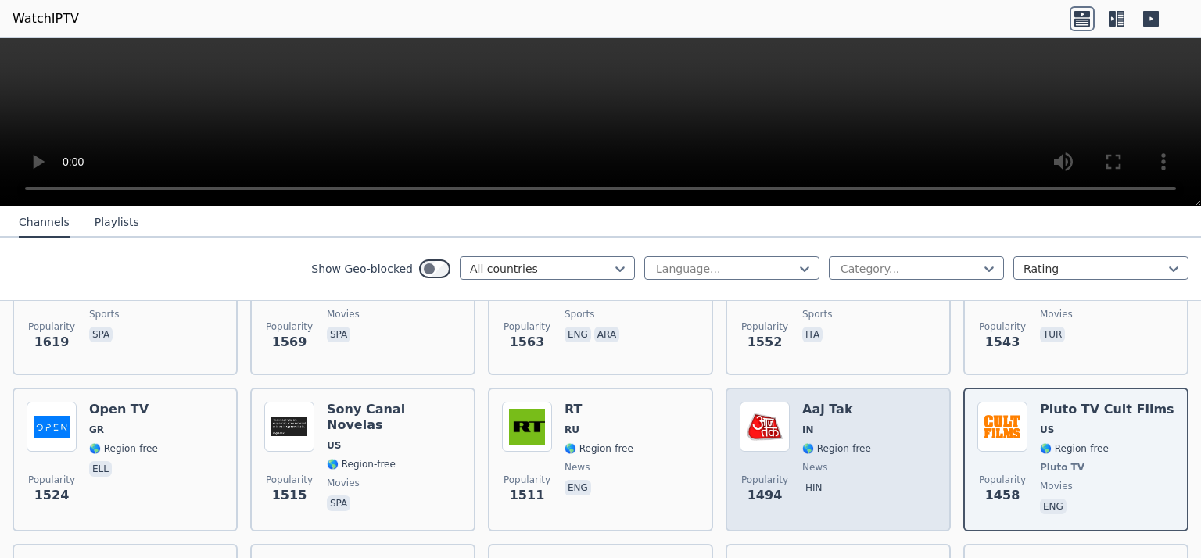
click at [845, 442] on span "🌎 Region-free" at bounding box center [836, 448] width 69 height 13
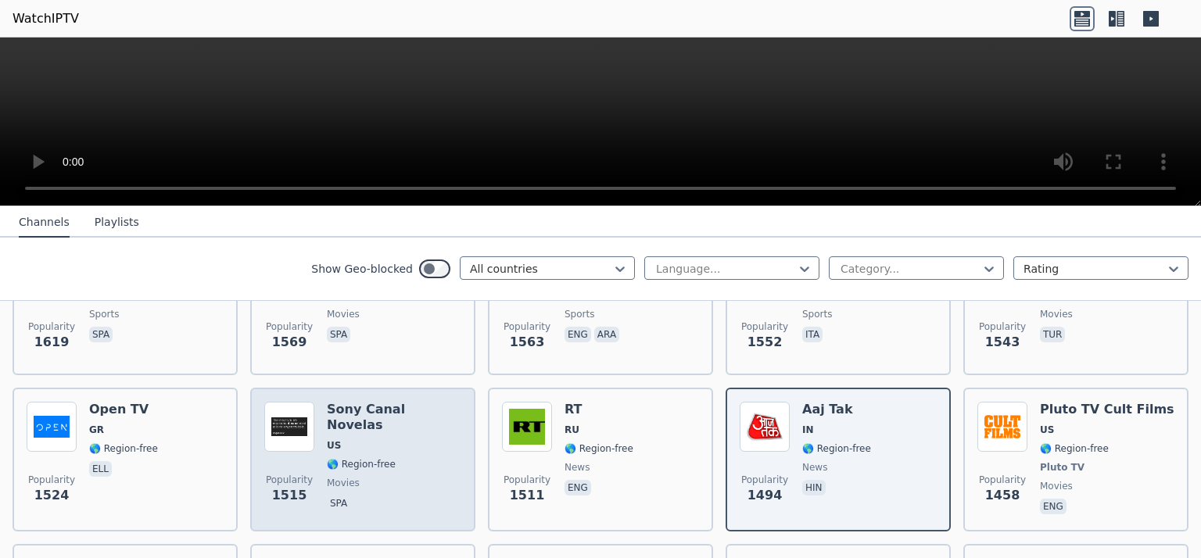
click at [375, 458] on span "🌎 Region-free" at bounding box center [361, 464] width 69 height 13
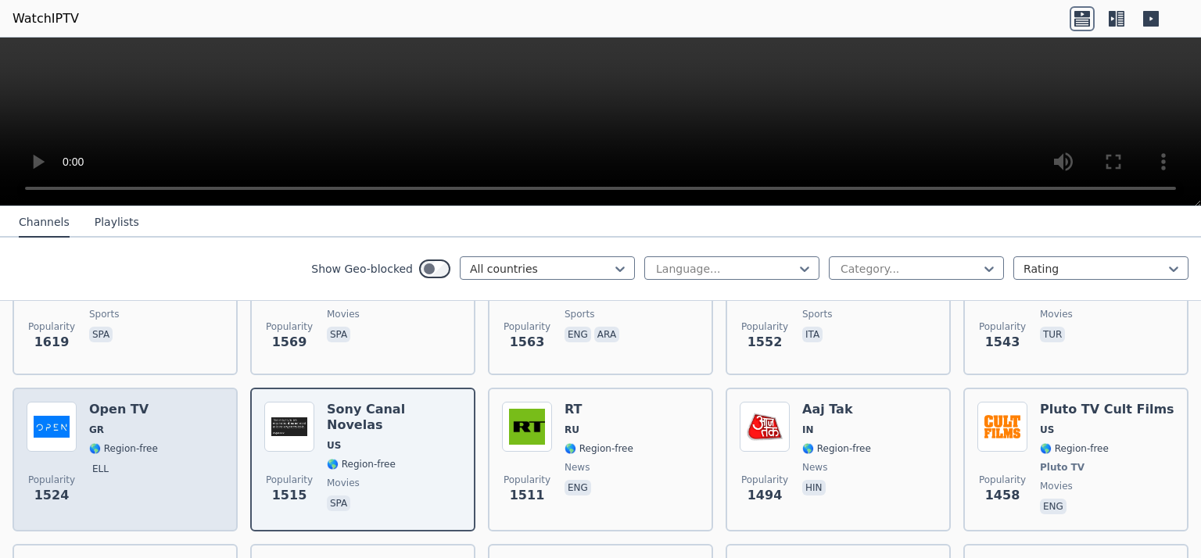
click at [119, 420] on div "Open TV GR 🌎 Region-free ell" at bounding box center [123, 460] width 69 height 116
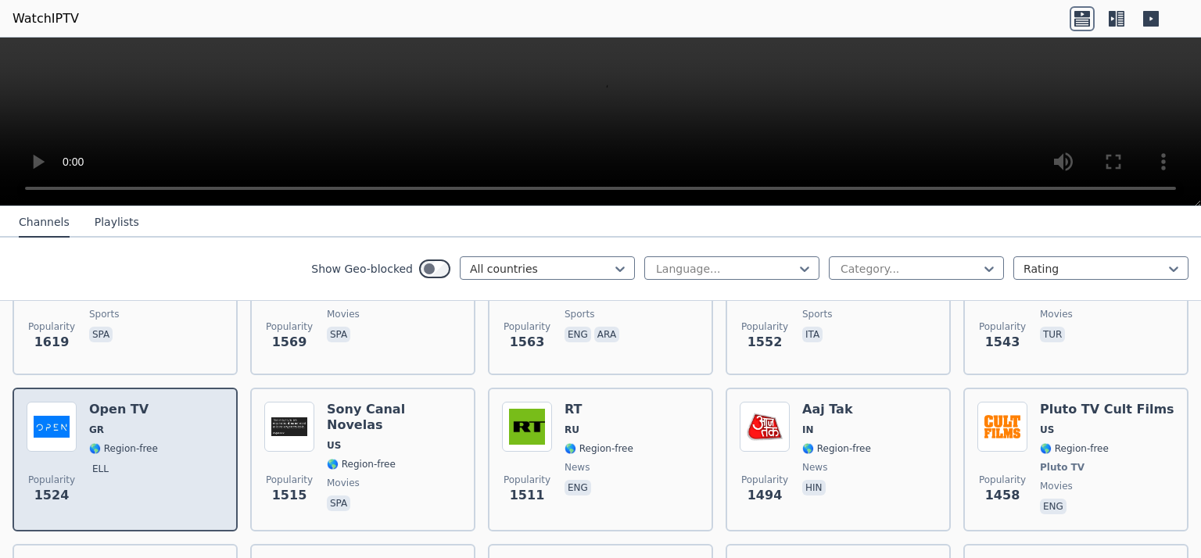
scroll to position [1407, 0]
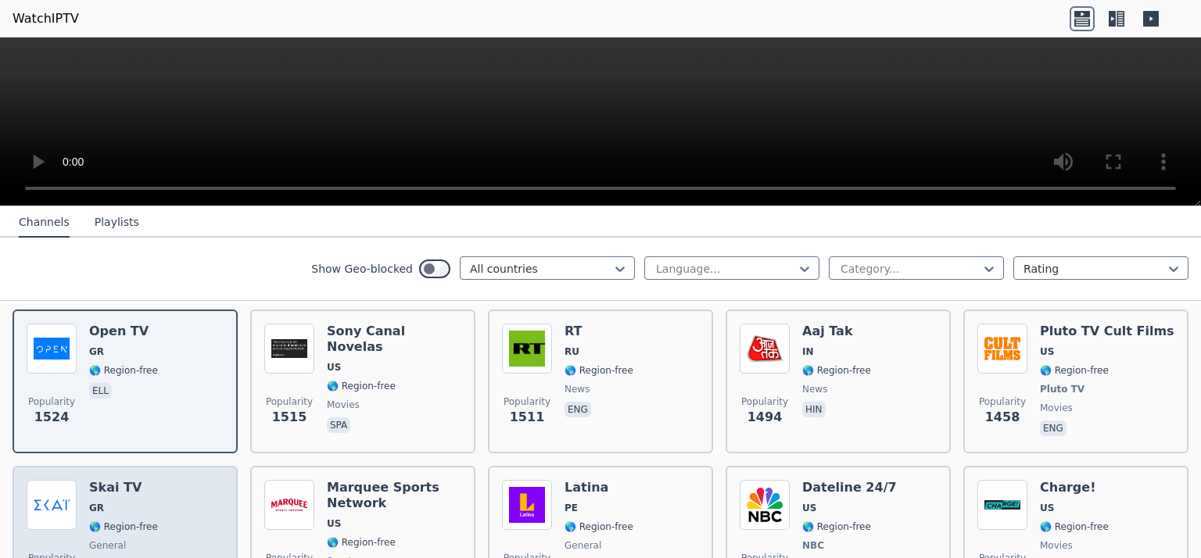
click at [129, 481] on div "Skai TV GR 🌎 Region-free general ell" at bounding box center [123, 538] width 69 height 116
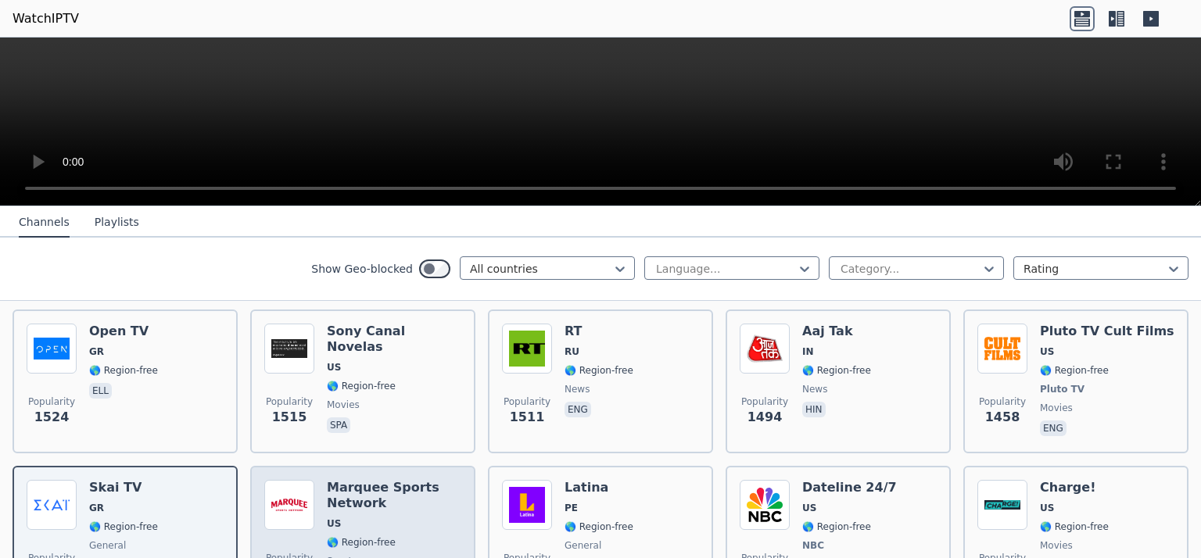
click at [353, 517] on span "US" at bounding box center [394, 523] width 134 height 13
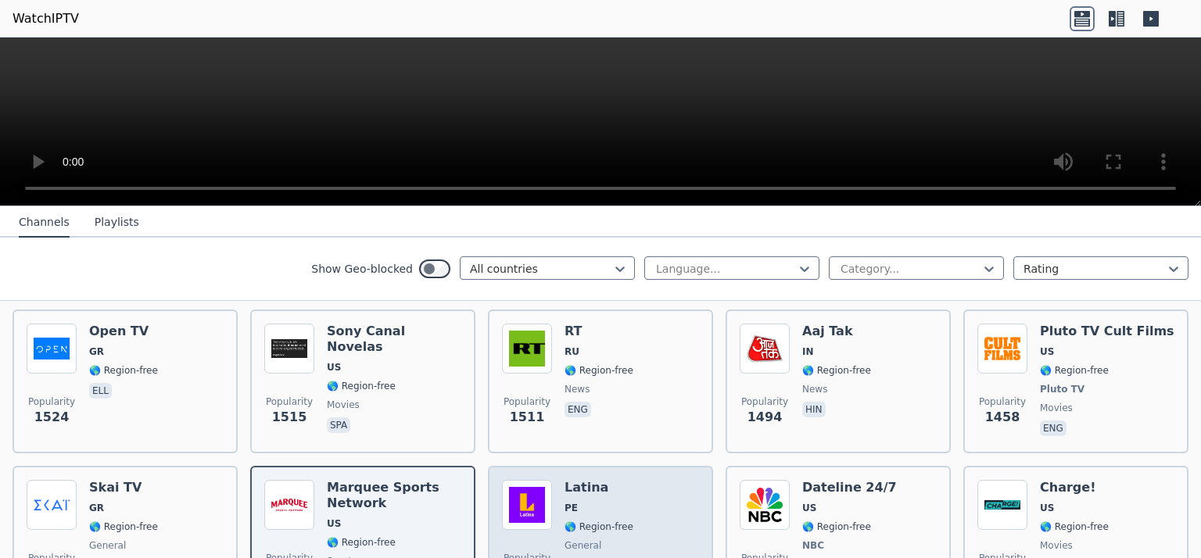
click at [620, 493] on div "Popularity 1408 Latina PE 🌎 Region-free general spa" at bounding box center [600, 538] width 197 height 116
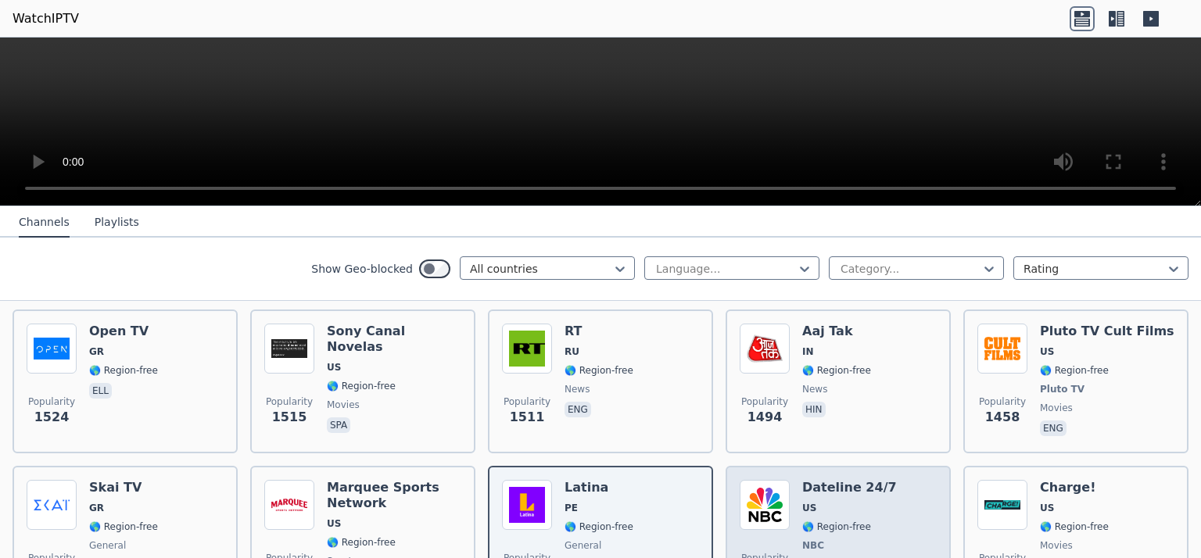
click at [829, 502] on span "US" at bounding box center [849, 508] width 95 height 13
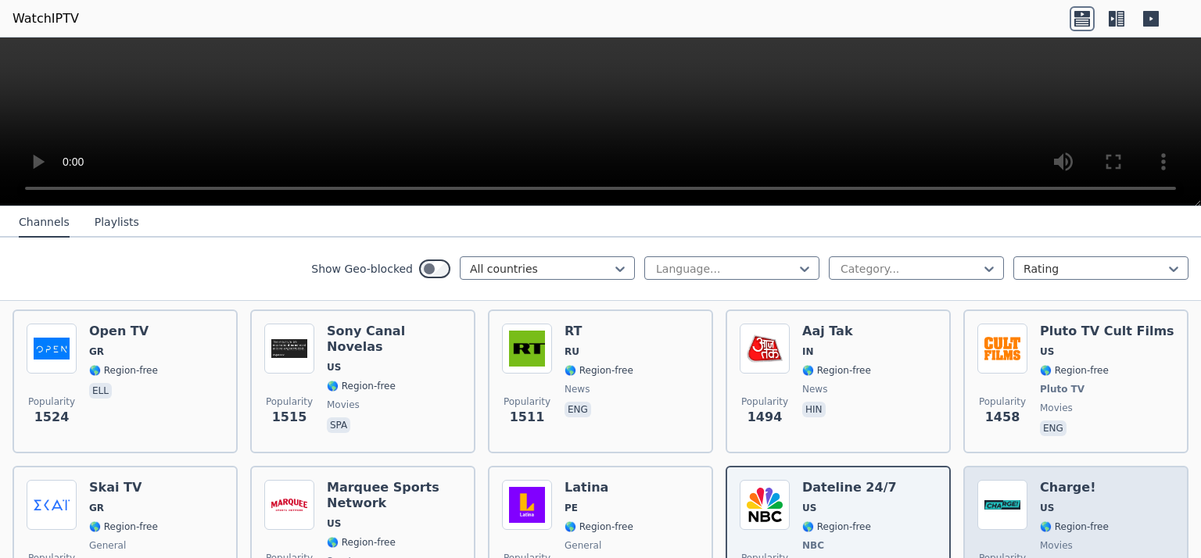
click at [1075, 498] on div "Charge! US 🌎 Region-free movies eng" at bounding box center [1074, 538] width 69 height 116
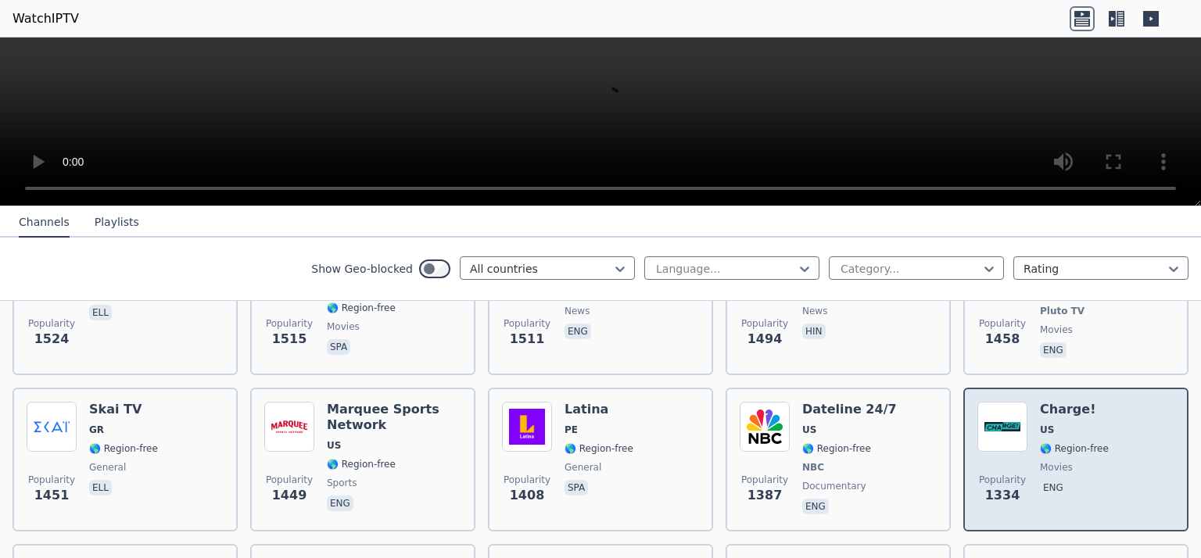
scroll to position [1563, 0]
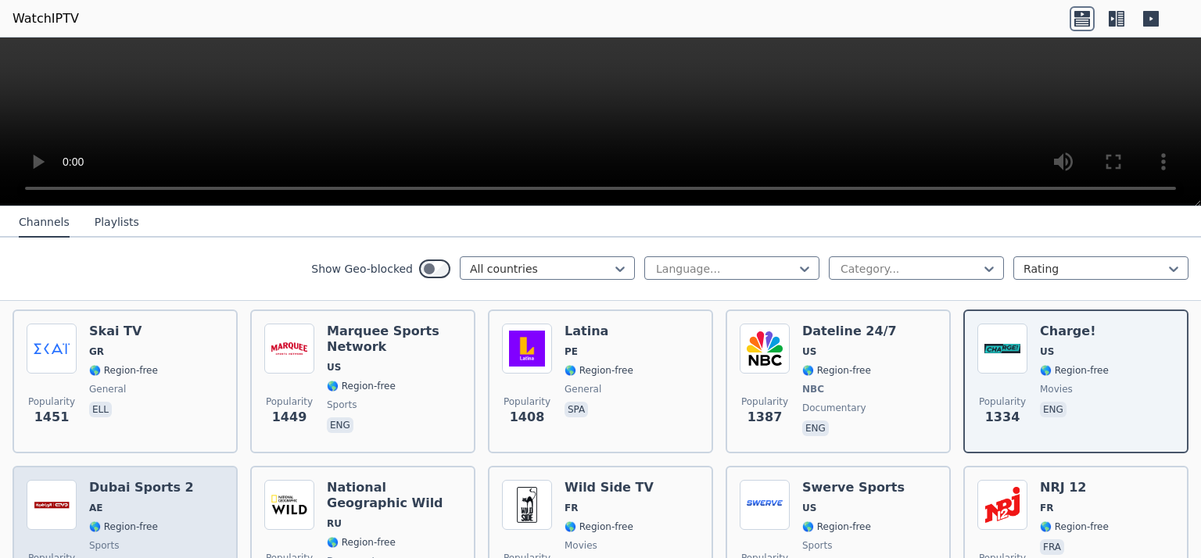
click at [116, 502] on span "AE" at bounding box center [141, 508] width 105 height 13
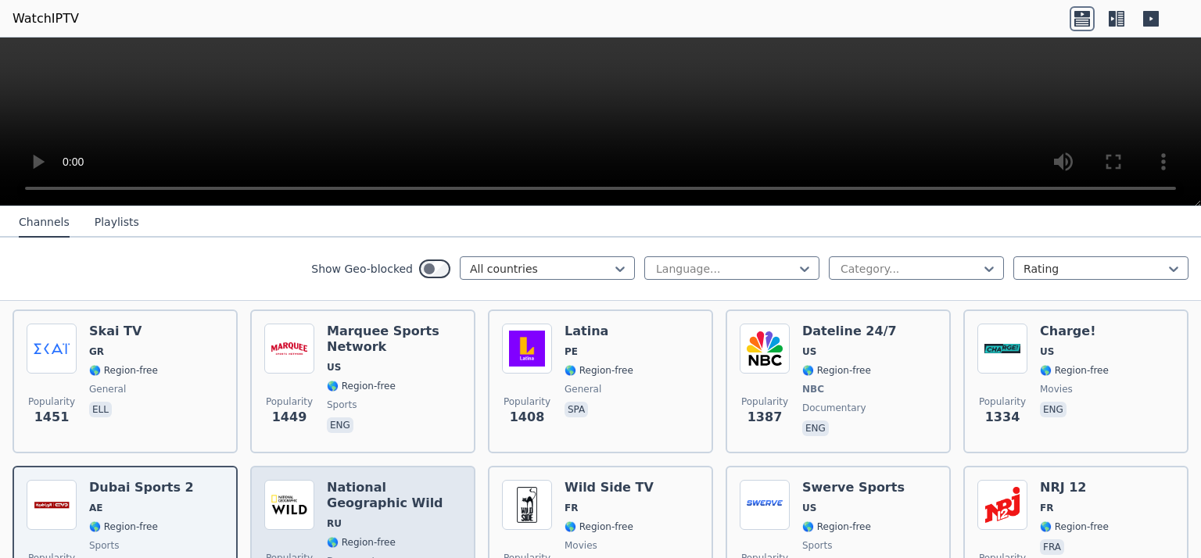
click at [353, 480] on h6 "National Geographic Wild" at bounding box center [394, 495] width 134 height 31
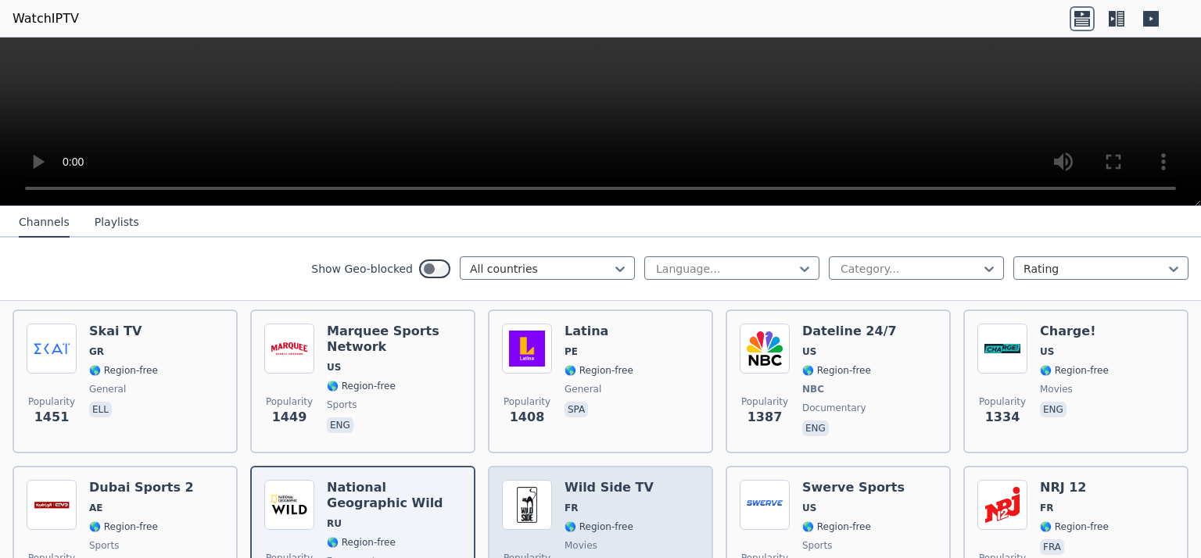
click at [614, 502] on span "FR" at bounding box center [608, 508] width 89 height 13
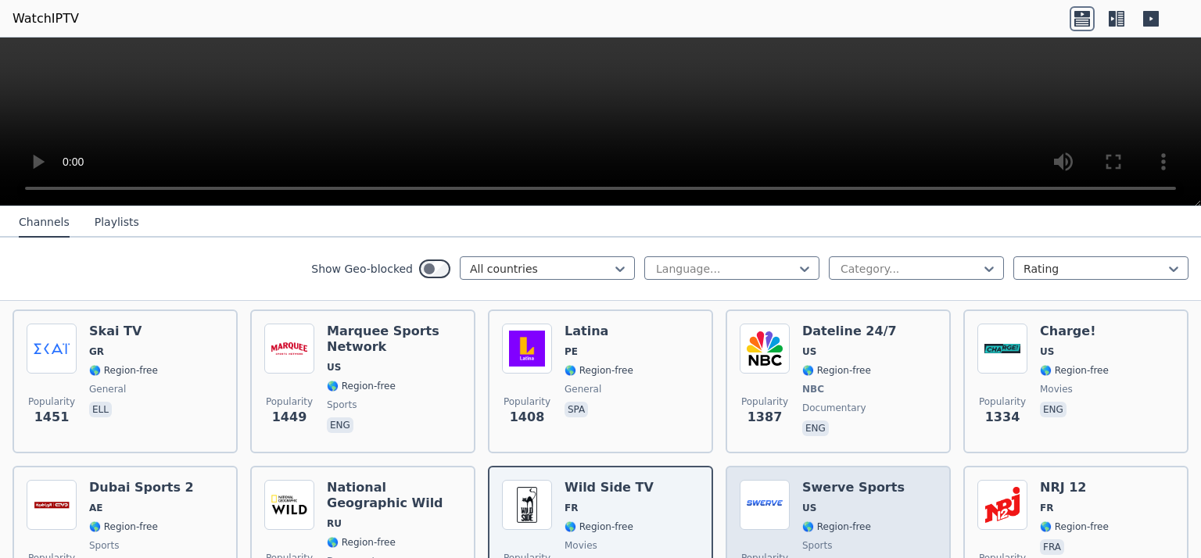
click at [847, 494] on div "Swerve Sports US 🌎 Region-free sports eng" at bounding box center [853, 536] width 102 height 113
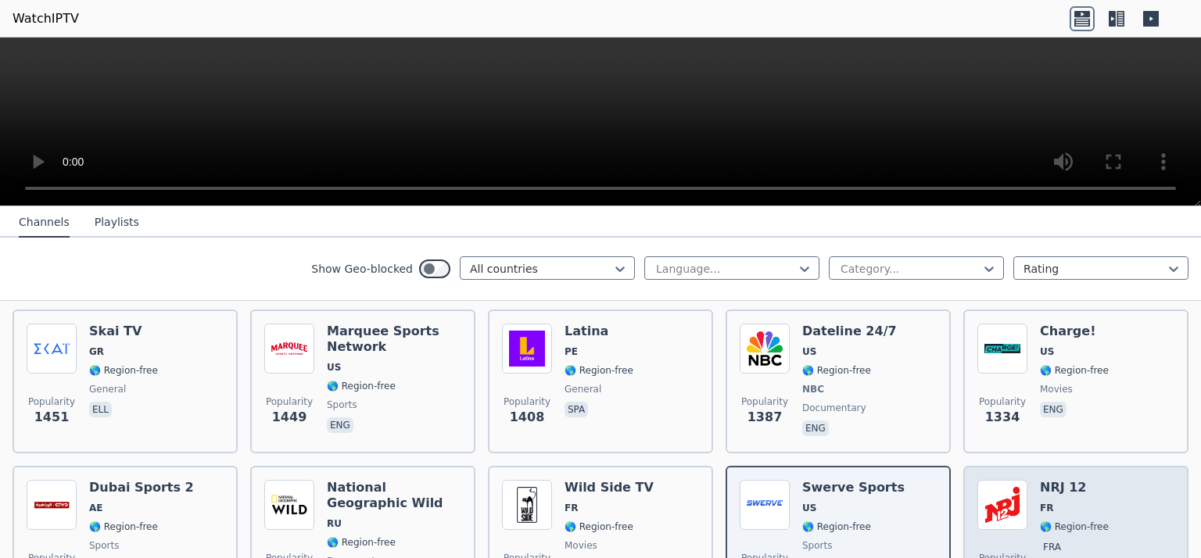
click at [1088, 502] on span "FR" at bounding box center [1074, 508] width 69 height 13
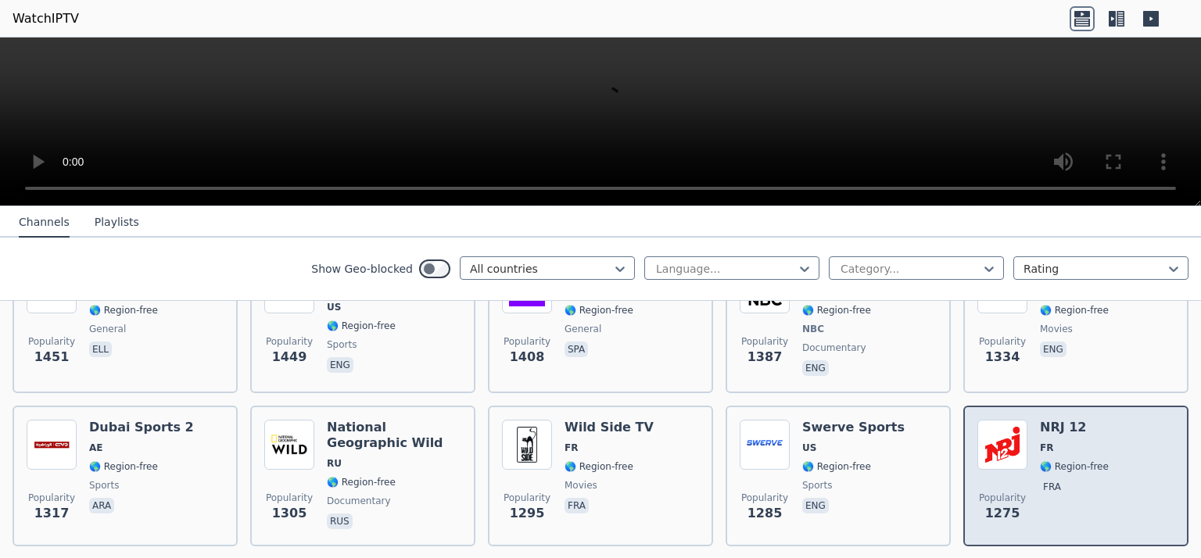
scroll to position [1641, 0]
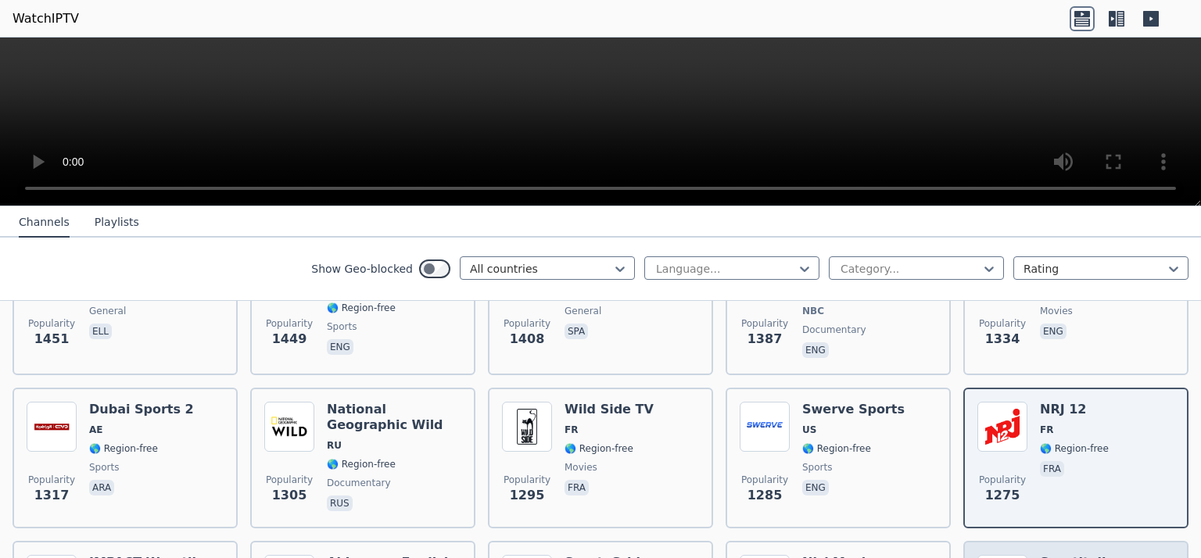
click at [1078, 555] on h6 "Sportitalia" at bounding box center [1077, 563] width 74 height 16
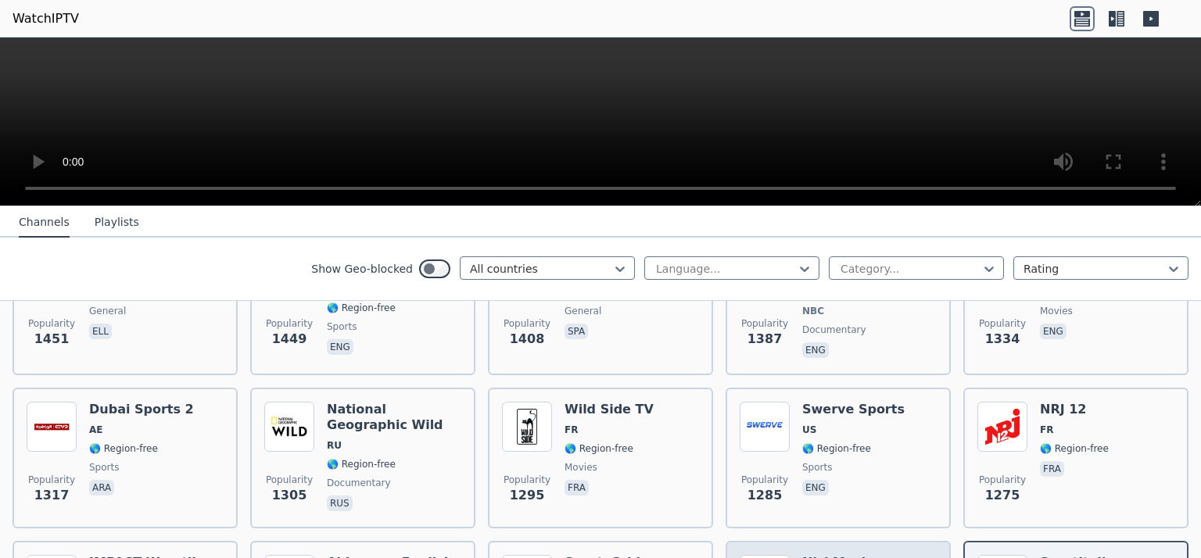
click at [829, 555] on h6 "NickMusic" at bounding box center [837, 563] width 71 height 16
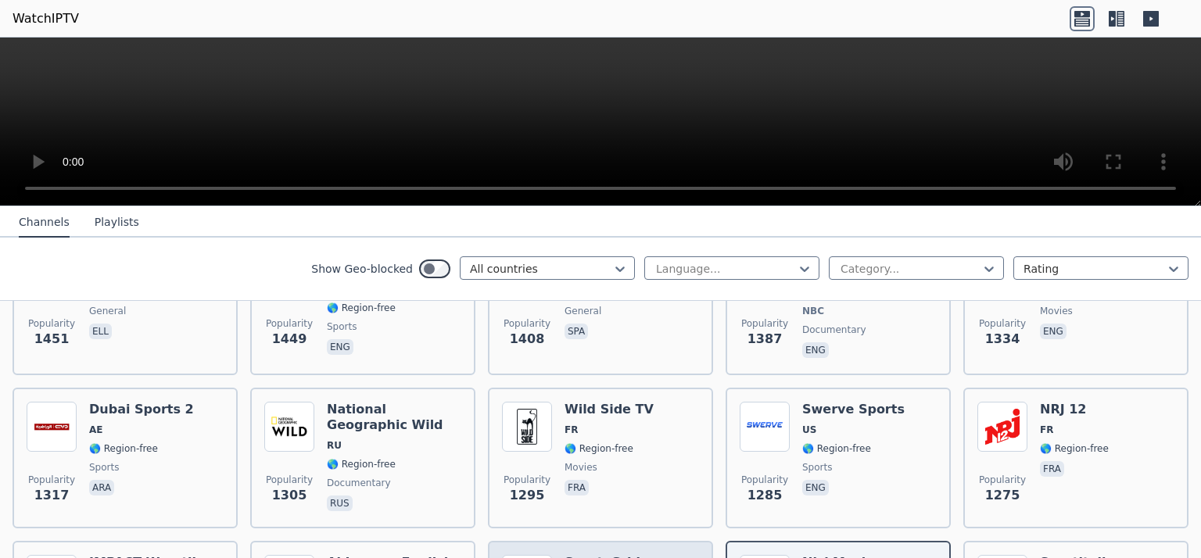
click at [586, 555] on h6 "SportsGrid" at bounding box center [602, 563] width 76 height 16
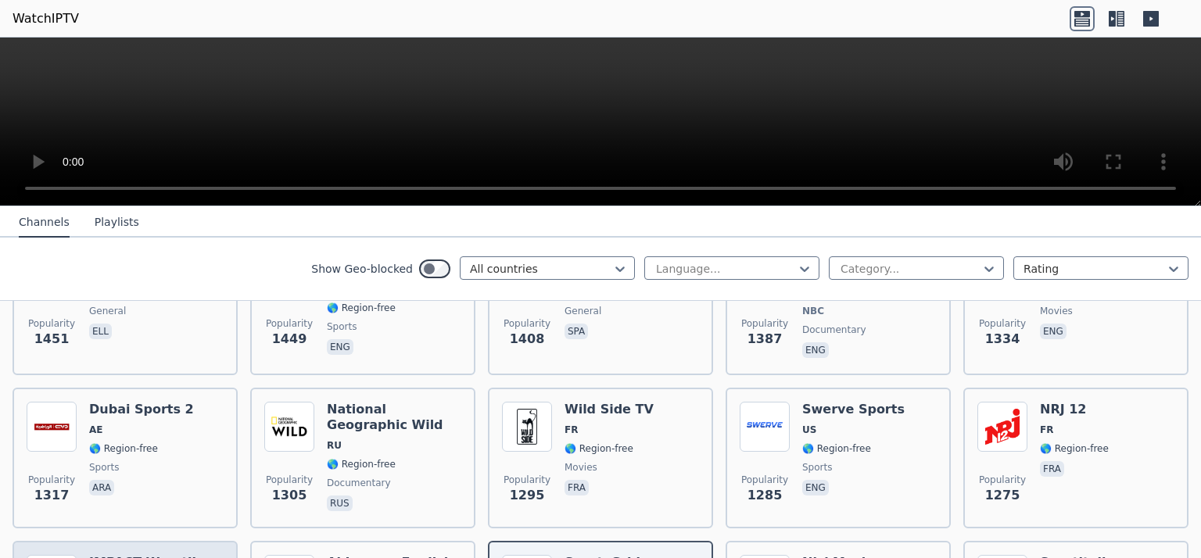
click at [161, 555] on h6 "IMPACT Wrestling" at bounding box center [151, 563] width 125 height 16
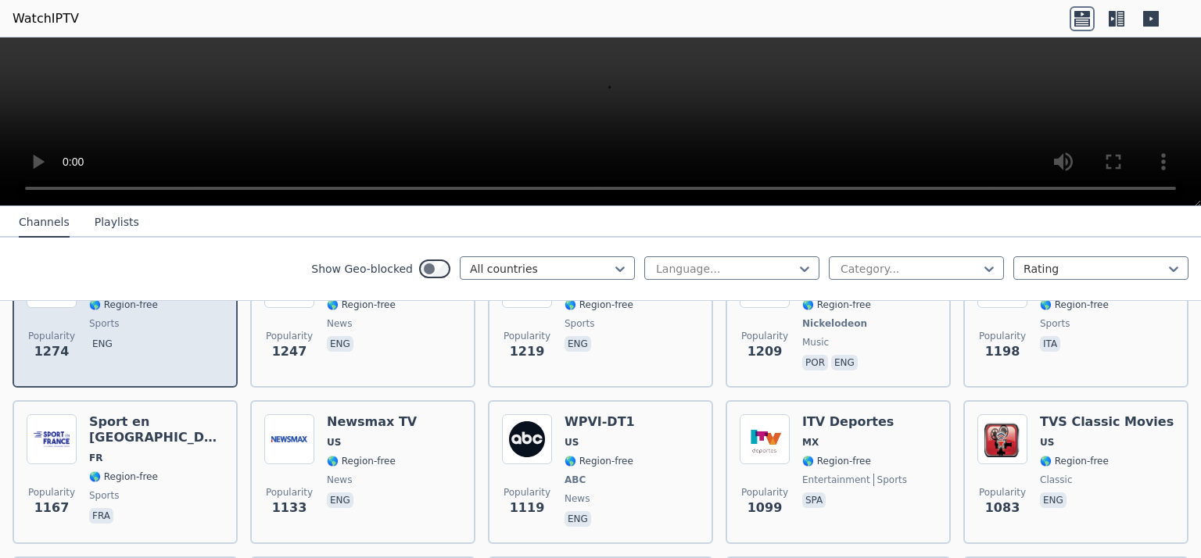
scroll to position [1954, 0]
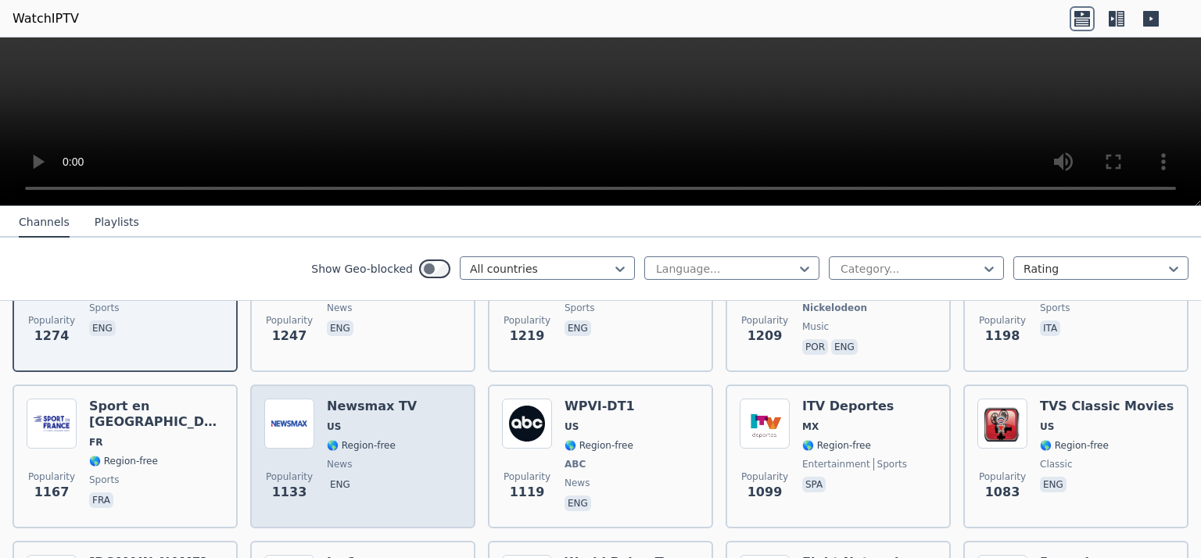
click at [374, 431] on div "Newsmax TV US 🌎 Region-free news eng" at bounding box center [372, 457] width 90 height 116
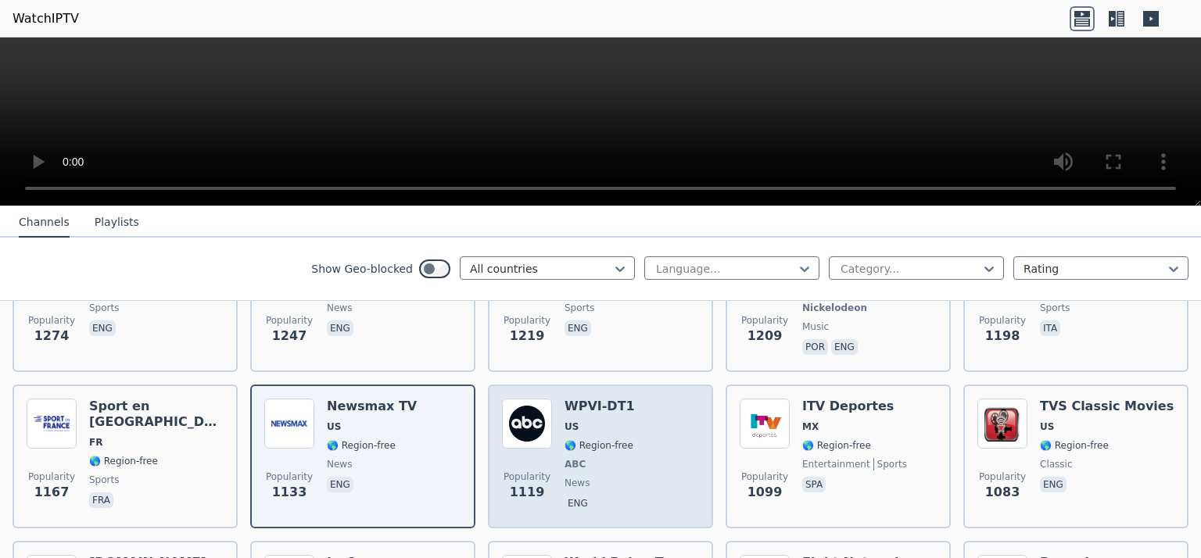
click at [610, 458] on span "ABC" at bounding box center [599, 464] width 70 height 13
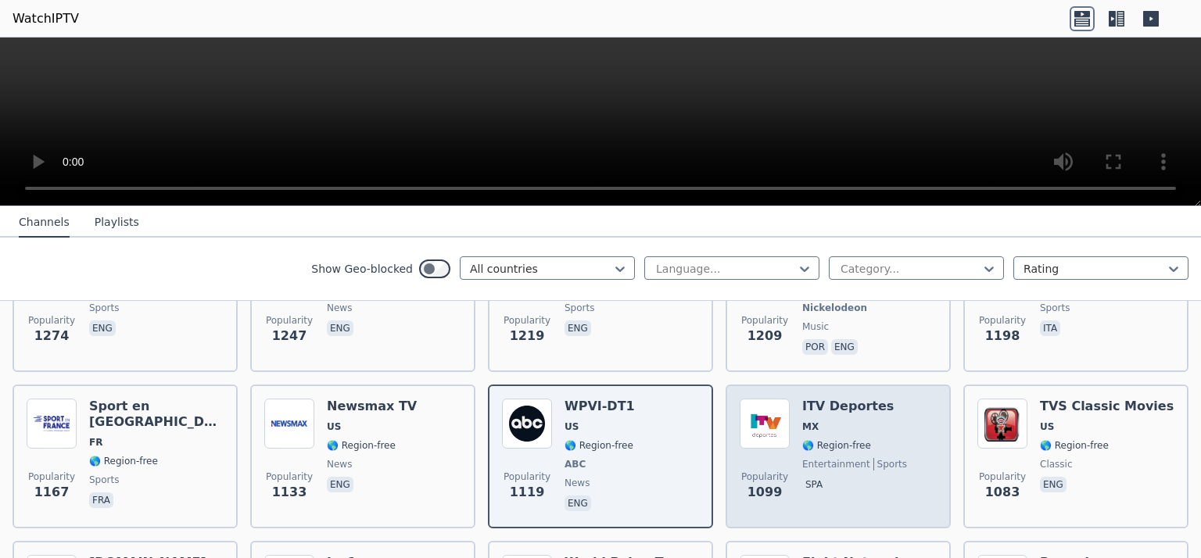
click at [843, 439] on span "🌎 Region-free" at bounding box center [836, 445] width 69 height 13
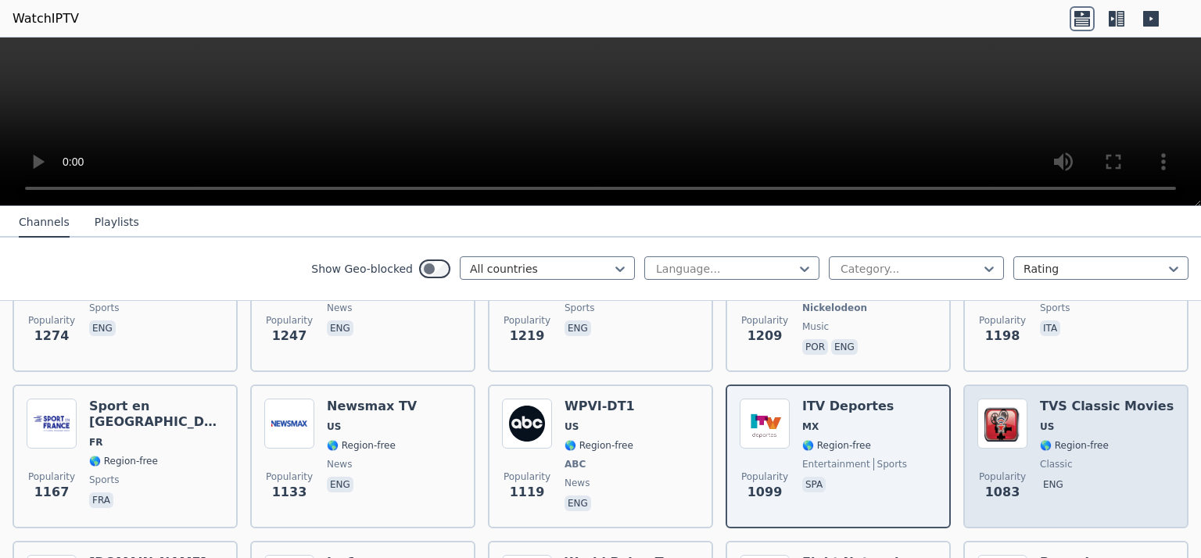
click at [1089, 421] on span "US" at bounding box center [1107, 427] width 134 height 13
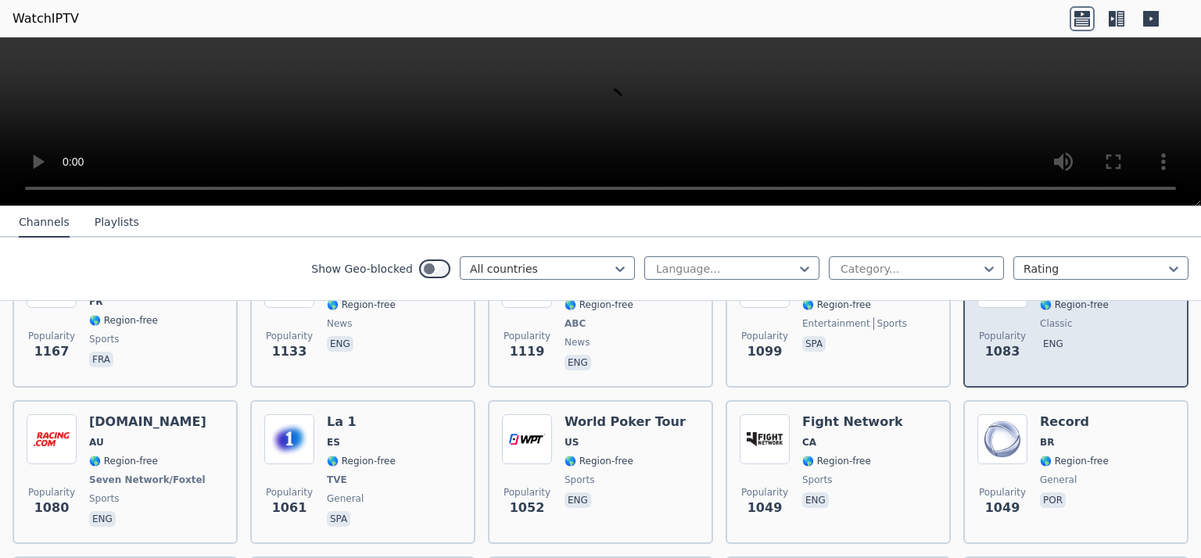
scroll to position [2110, 0]
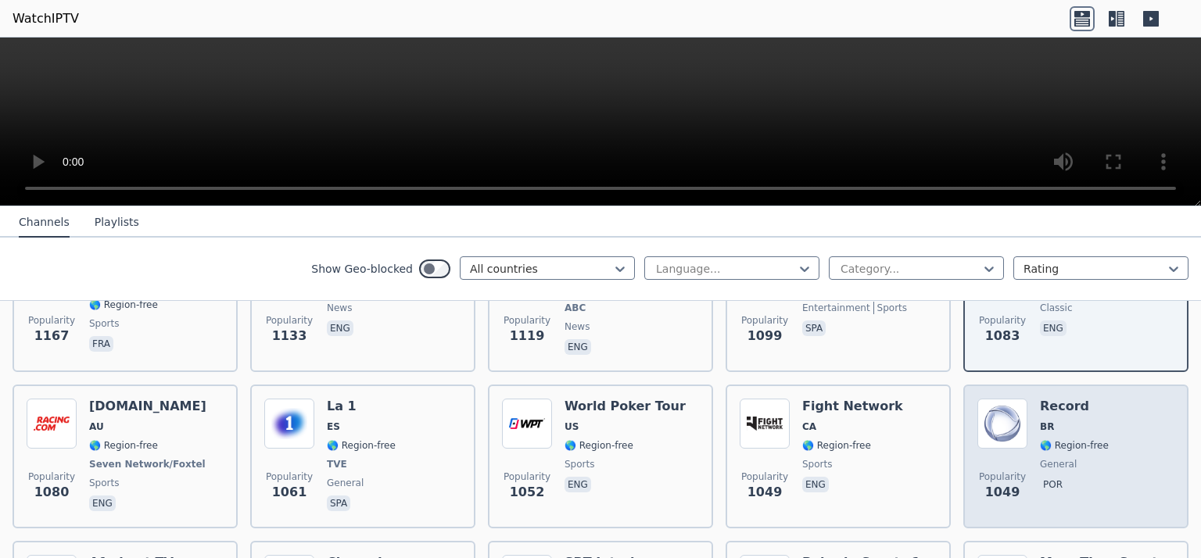
click at [1077, 439] on span "🌎 Region-free" at bounding box center [1074, 445] width 69 height 13
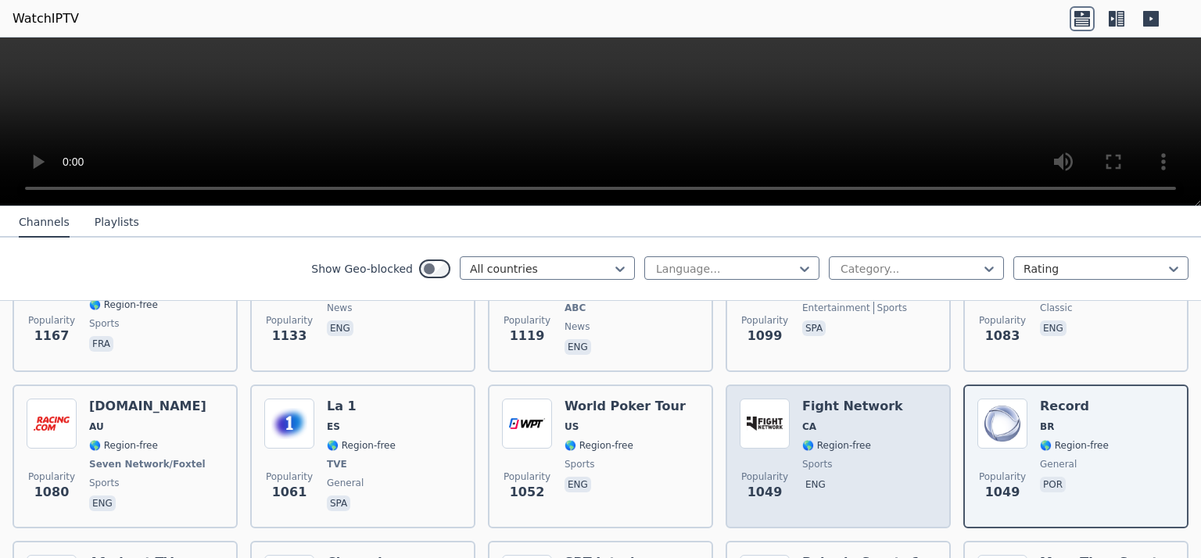
click at [829, 421] on span "CA" at bounding box center [852, 427] width 101 height 13
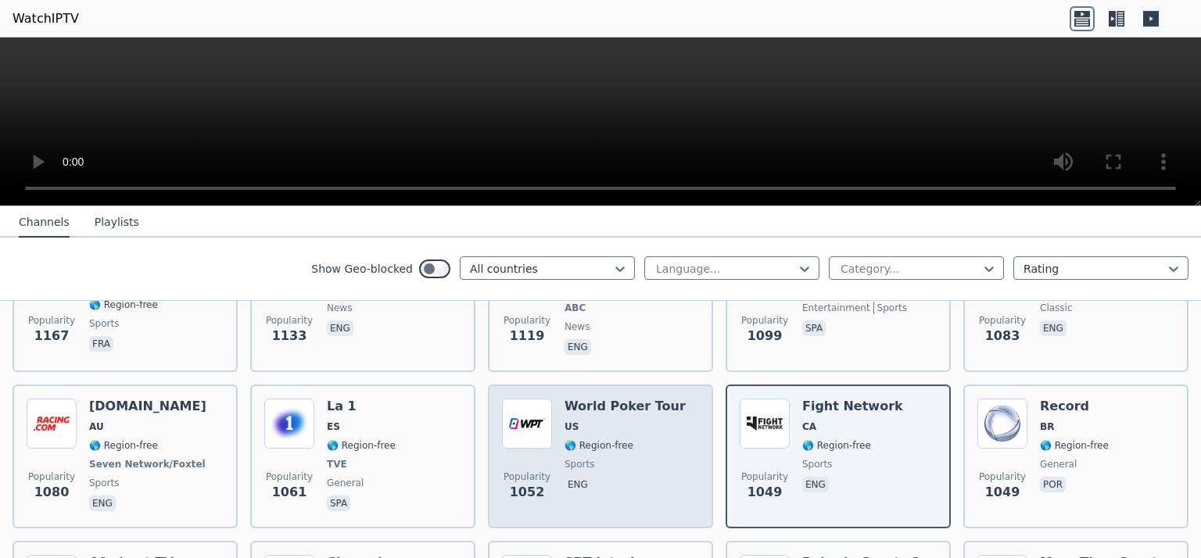
click at [599, 431] on div "World Poker Tour US 🌎 Region-free sports eng" at bounding box center [624, 457] width 121 height 116
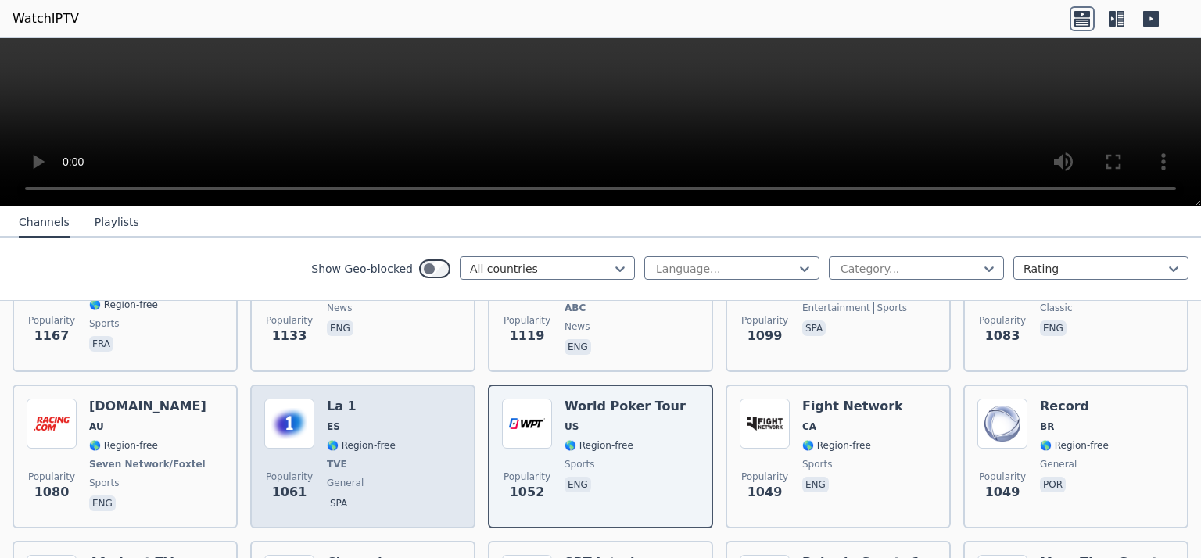
click at [360, 421] on span "ES" at bounding box center [361, 427] width 69 height 13
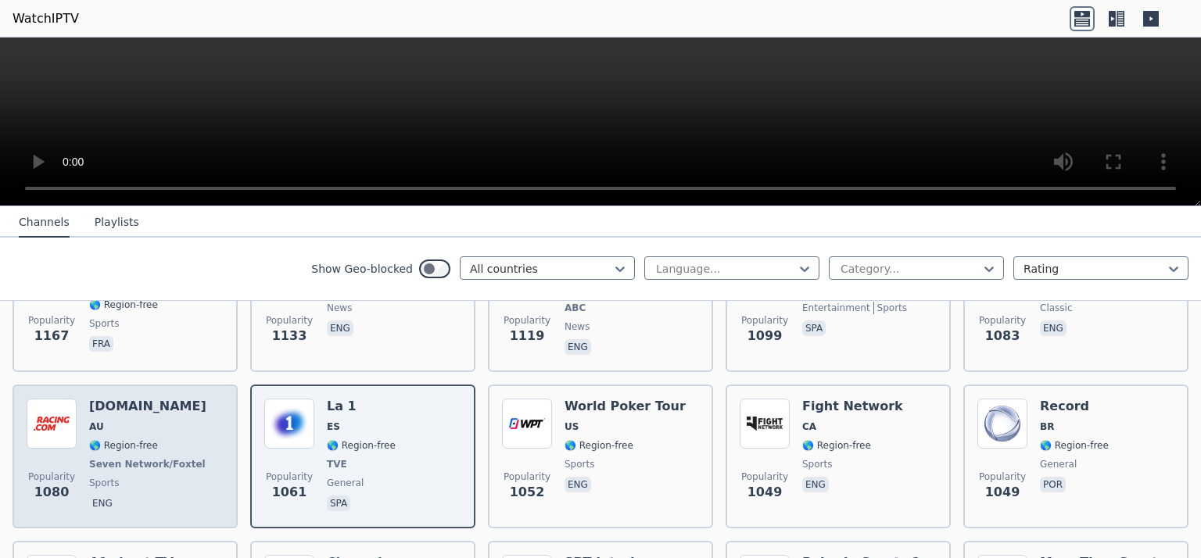
click at [128, 439] on span "🌎 Region-free" at bounding box center [123, 445] width 69 height 13
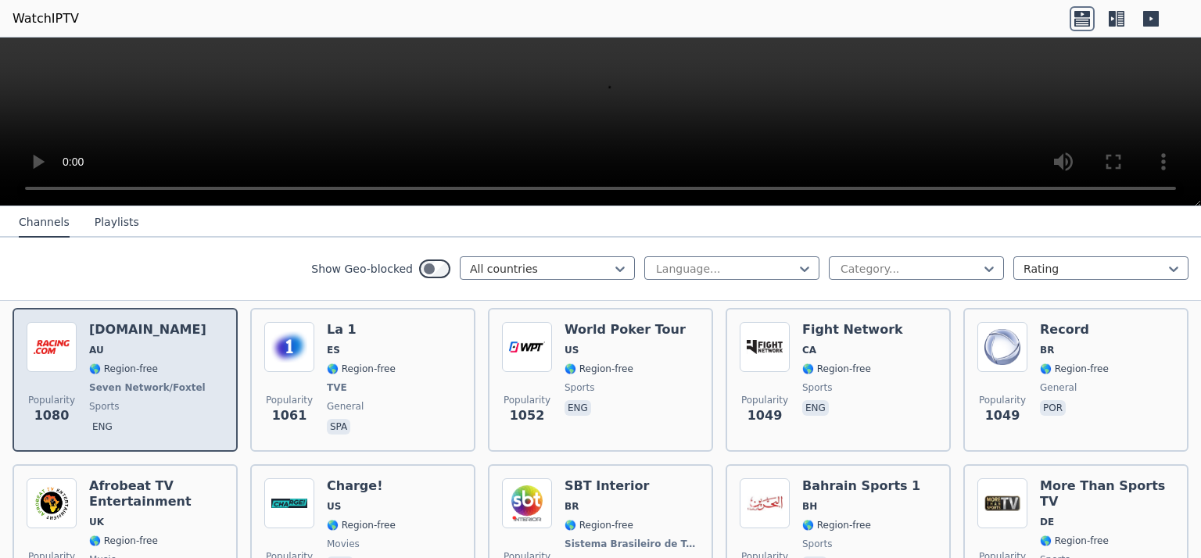
scroll to position [2267, 0]
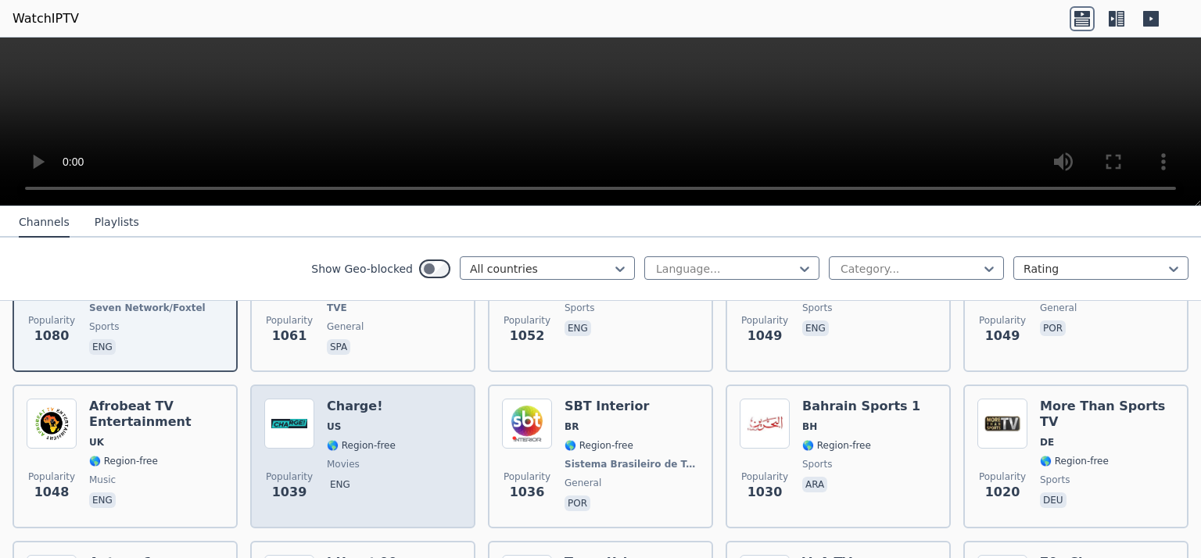
click at [403, 415] on div "Popularity 1039 Charge! US 🌎 Region-free movies eng" at bounding box center [362, 457] width 197 height 116
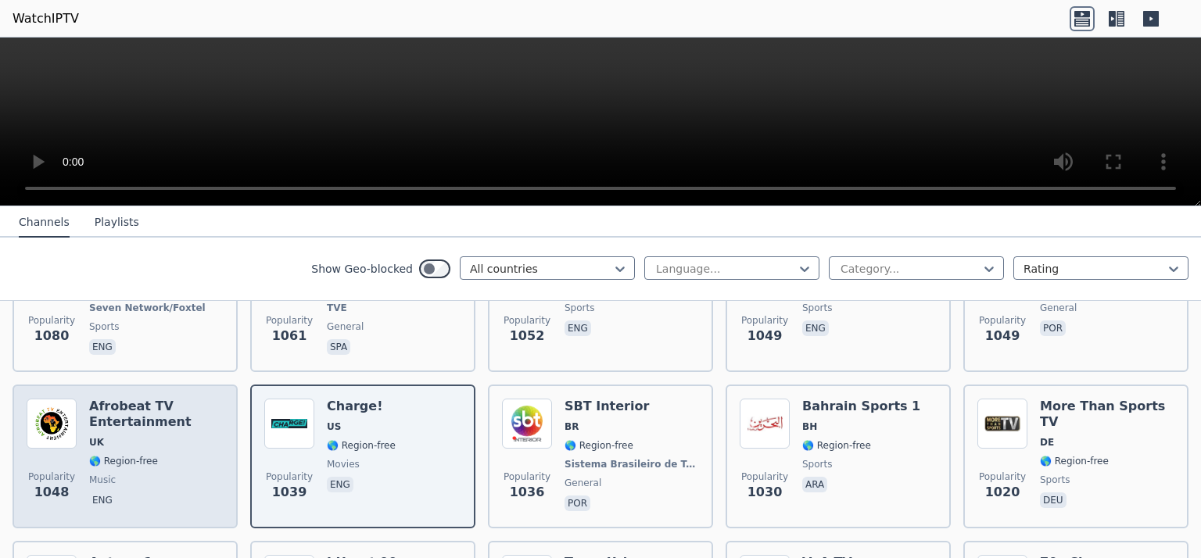
click at [87, 418] on div "Popularity 1048 Afrobeat TV Entertainment UK 🌎 Region-free music eng" at bounding box center [125, 457] width 197 height 116
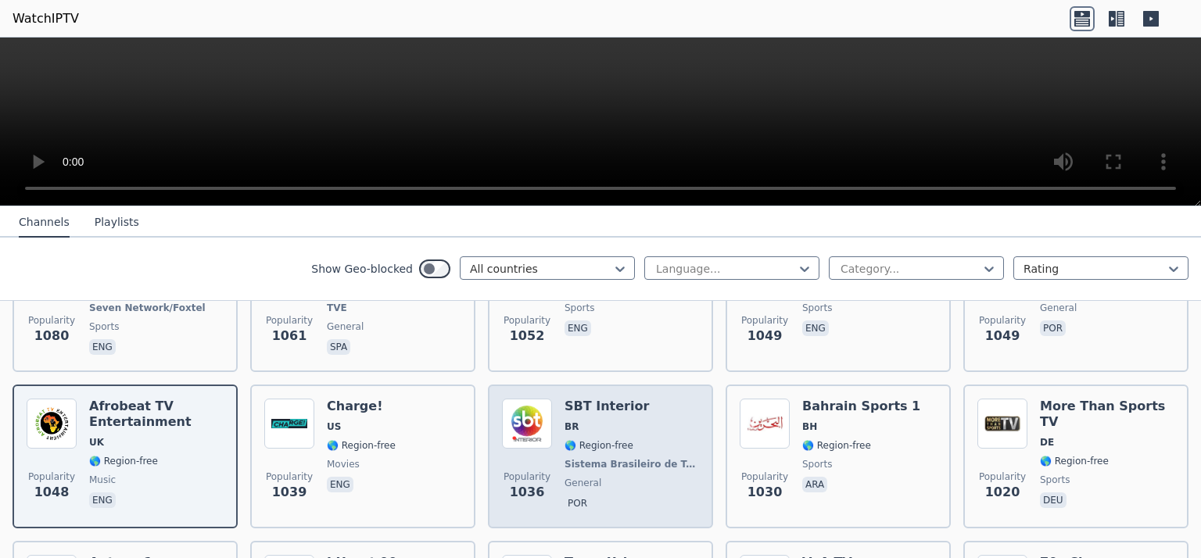
click at [608, 399] on div "SBT Interior BR 🌎 Region-free Sistema Brasileiro de Televisão general por" at bounding box center [631, 457] width 134 height 116
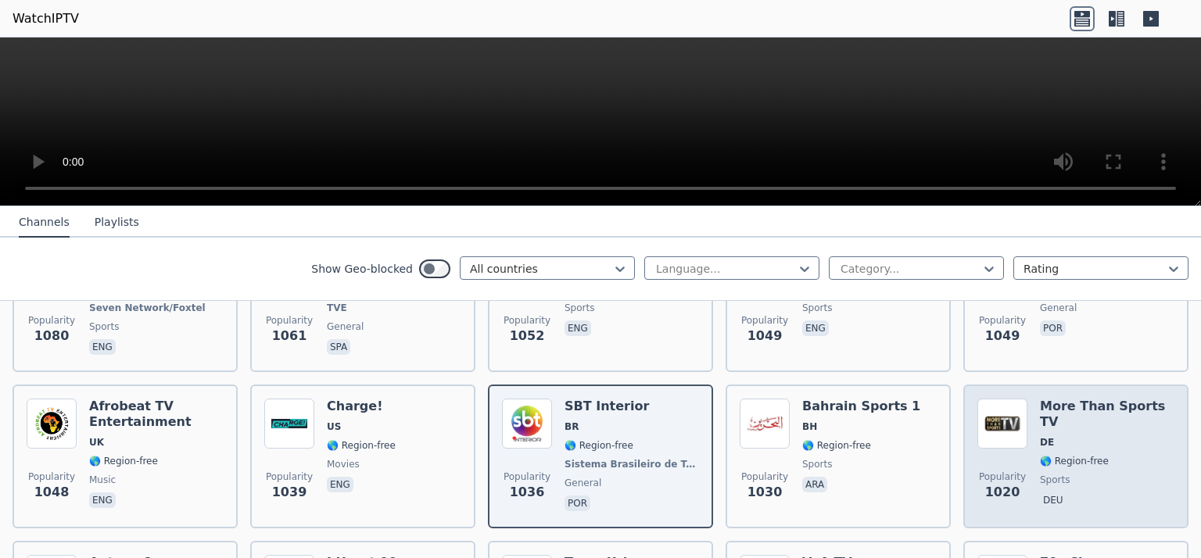
click at [1076, 474] on span "sports" at bounding box center [1107, 480] width 134 height 13
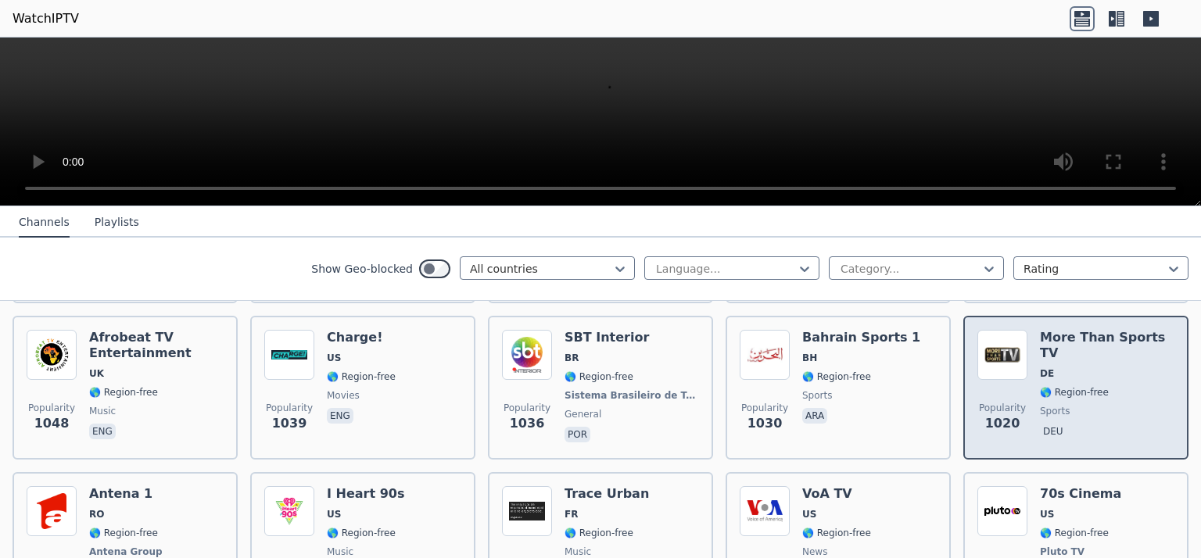
scroll to position [2345, 0]
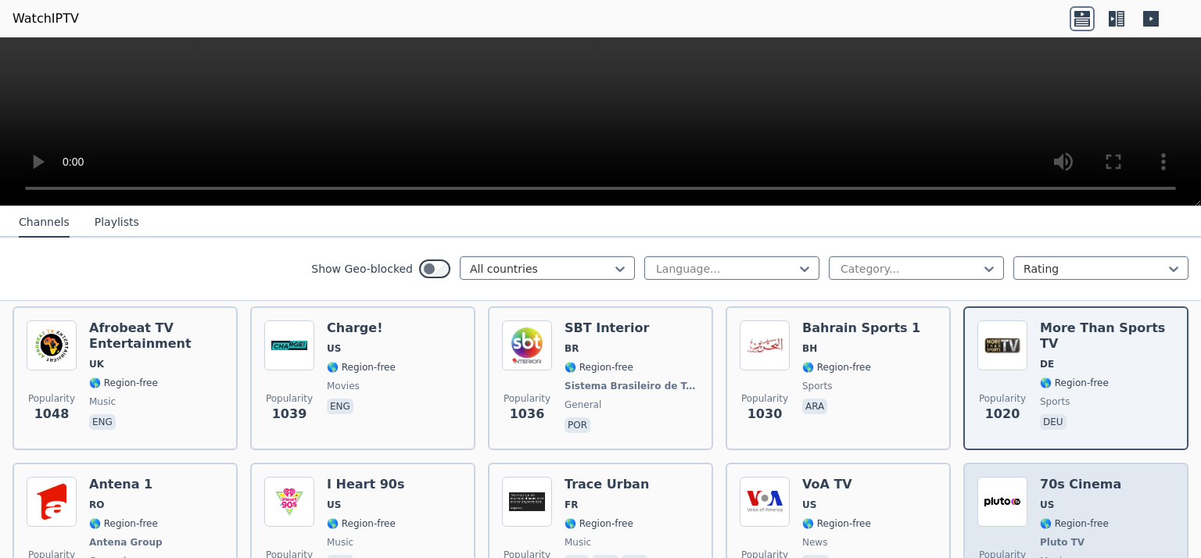
click at [1070, 477] on h6 "70s Cinema" at bounding box center [1080, 485] width 81 height 16
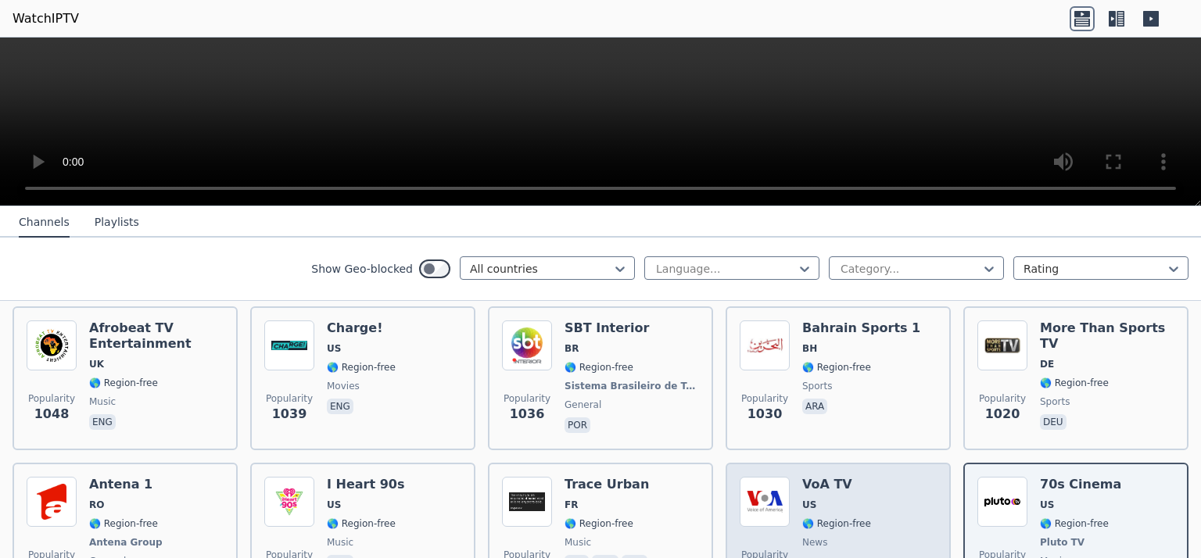
click at [900, 481] on div "Popularity 991 VoA TV US 🌎 Region-free news eng" at bounding box center [837, 535] width 197 height 116
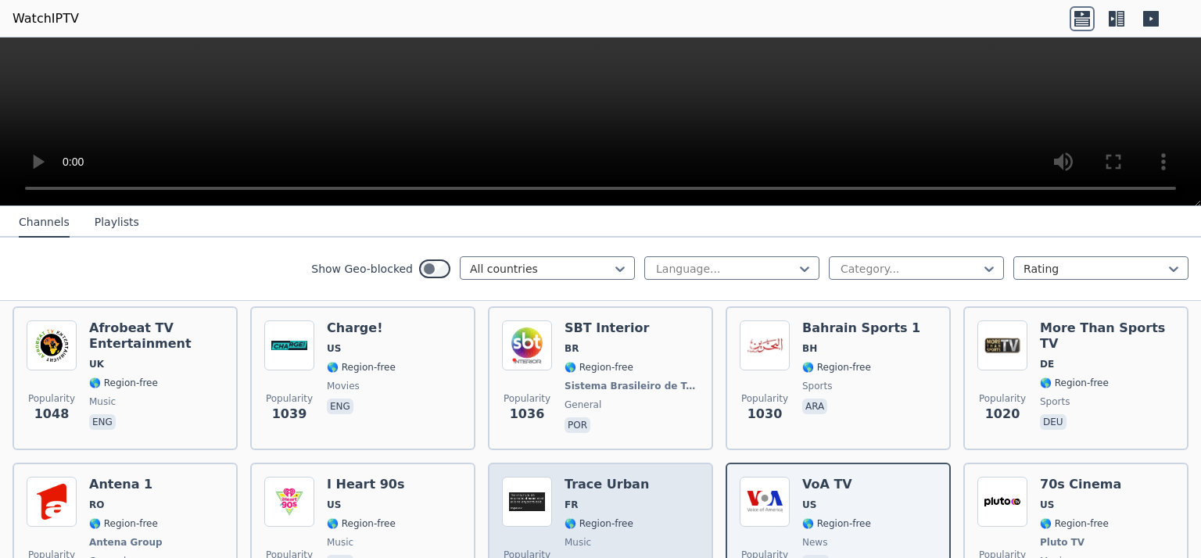
click at [615, 517] on span "🌎 Region-free" at bounding box center [598, 523] width 69 height 13
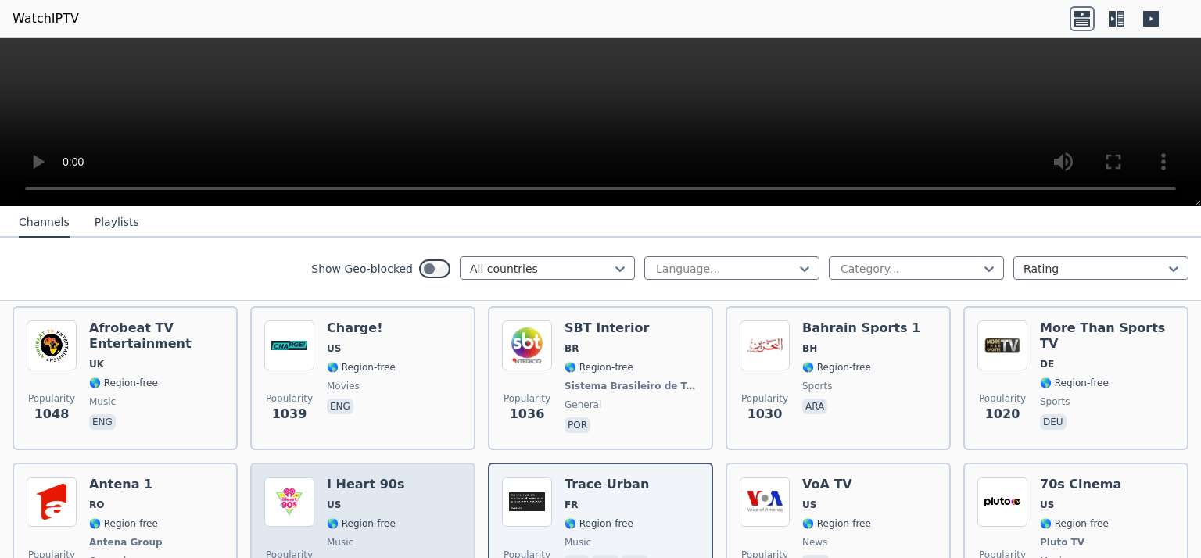
click at [372, 499] on span "US" at bounding box center [365, 505] width 77 height 13
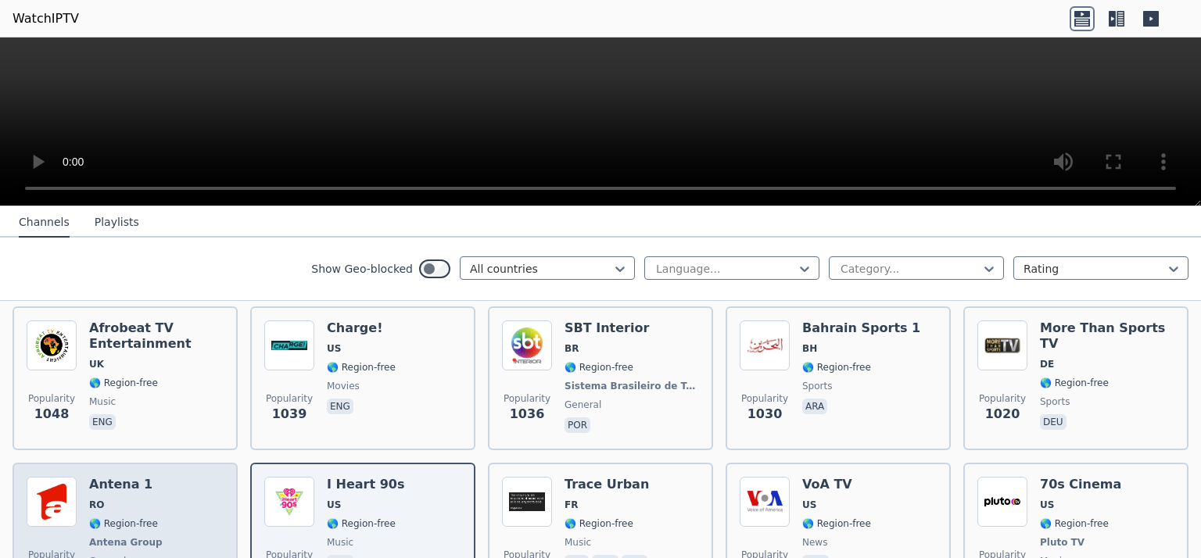
click at [119, 488] on div "Antena 1 RO 🌎 Region-free Antena Group general [PERSON_NAME]" at bounding box center [133, 535] width 88 height 116
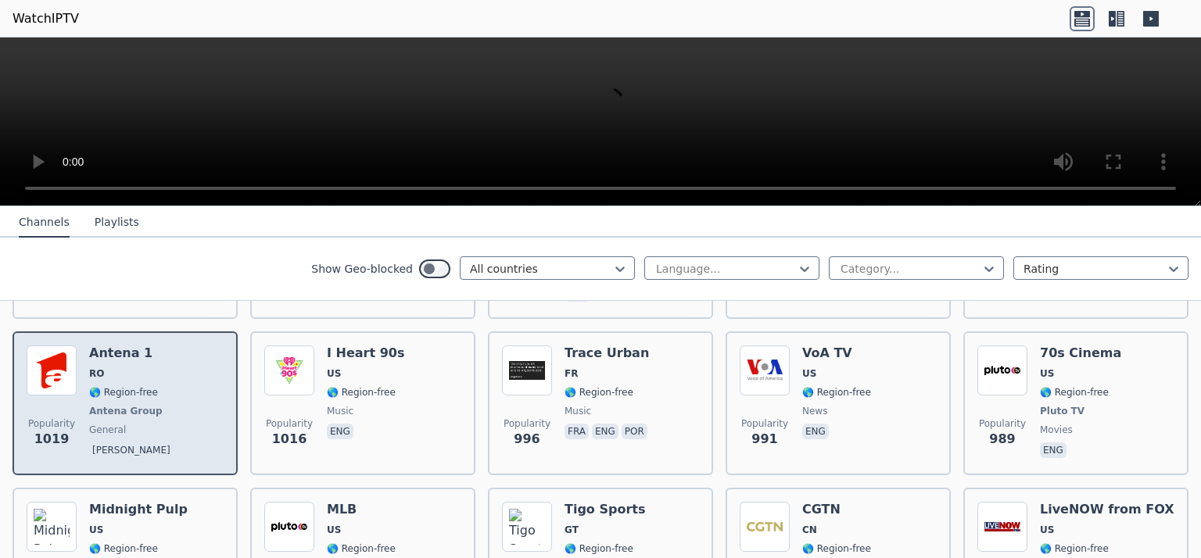
scroll to position [2501, 0]
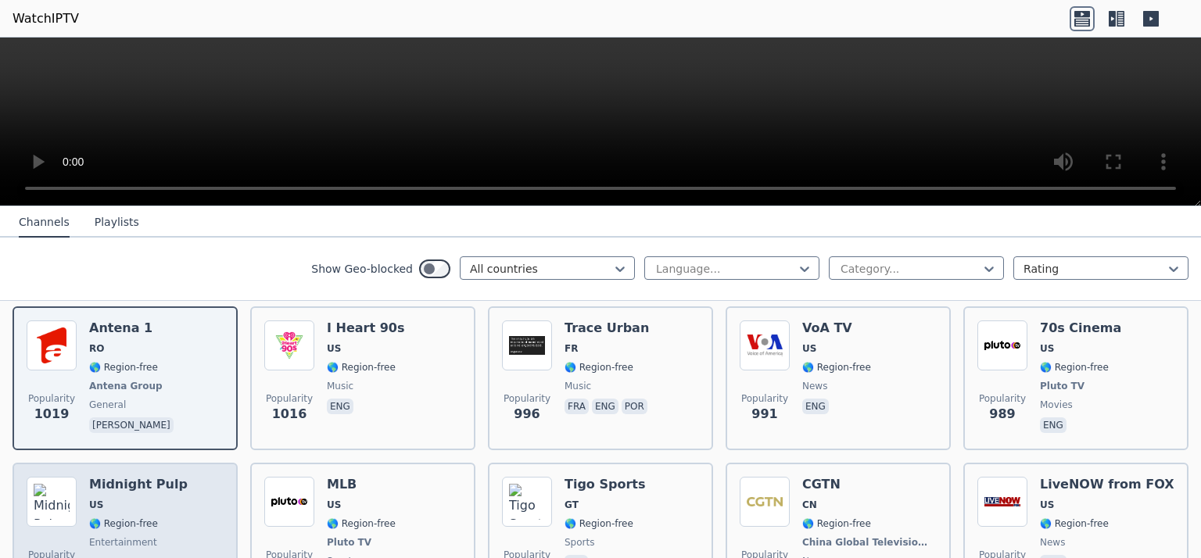
click at [153, 511] on div "Midnight Pulp US 🌎 Region-free entertainment eng" at bounding box center [138, 535] width 98 height 116
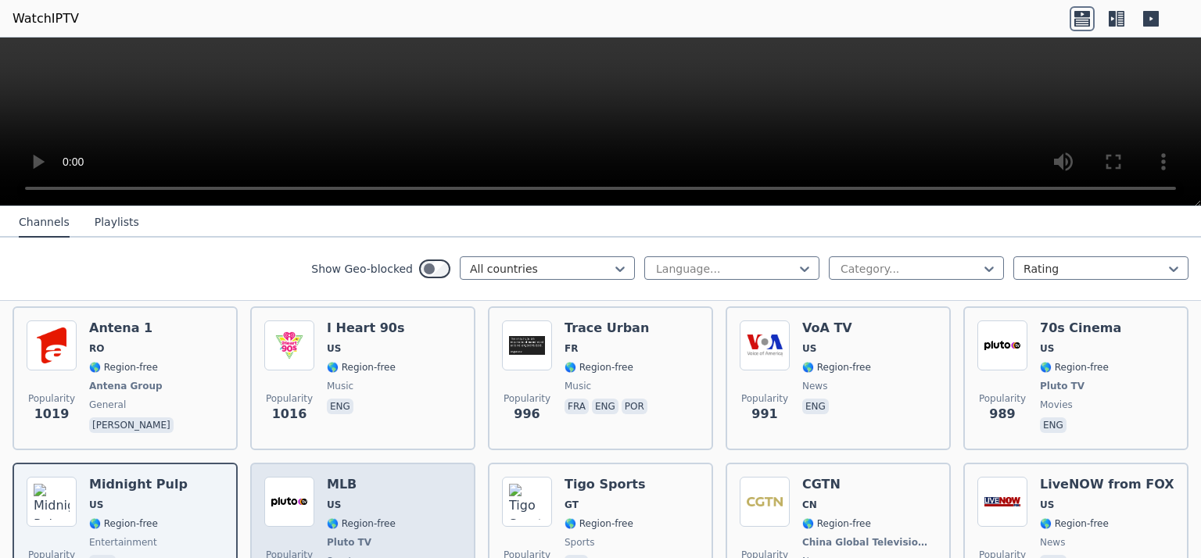
click at [380, 517] on span "🌎 Region-free" at bounding box center [361, 523] width 69 height 13
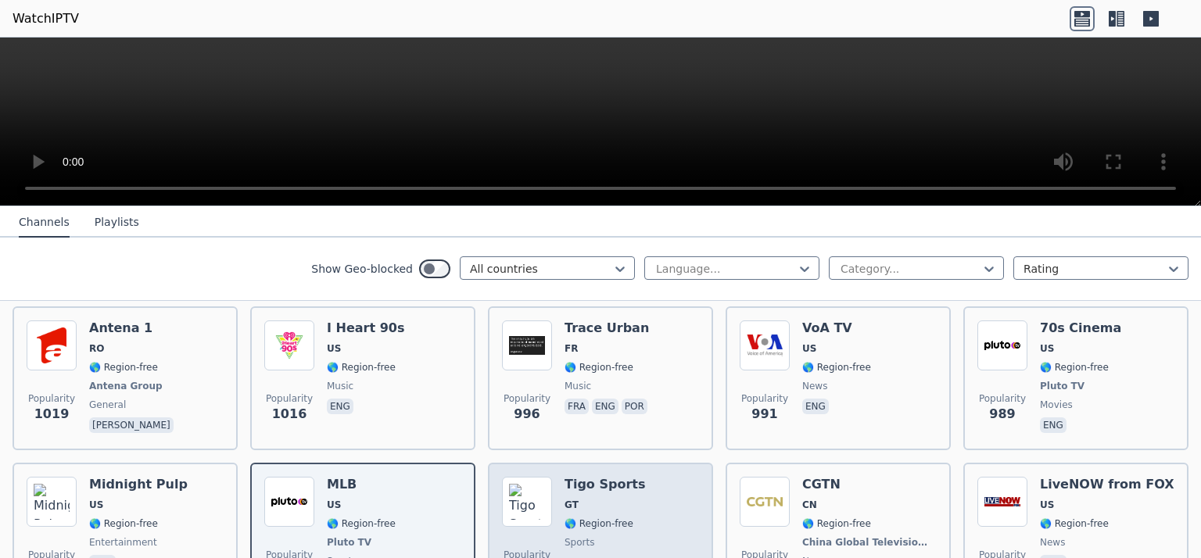
click at [607, 517] on span "🌎 Region-free" at bounding box center [598, 523] width 69 height 13
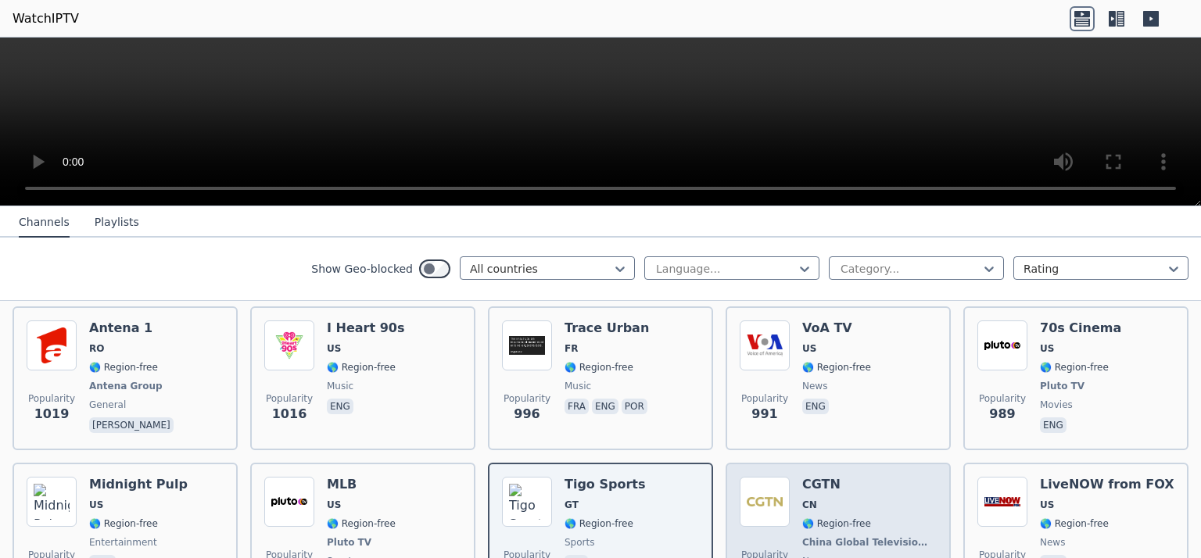
click at [843, 499] on span "CN" at bounding box center [869, 505] width 134 height 13
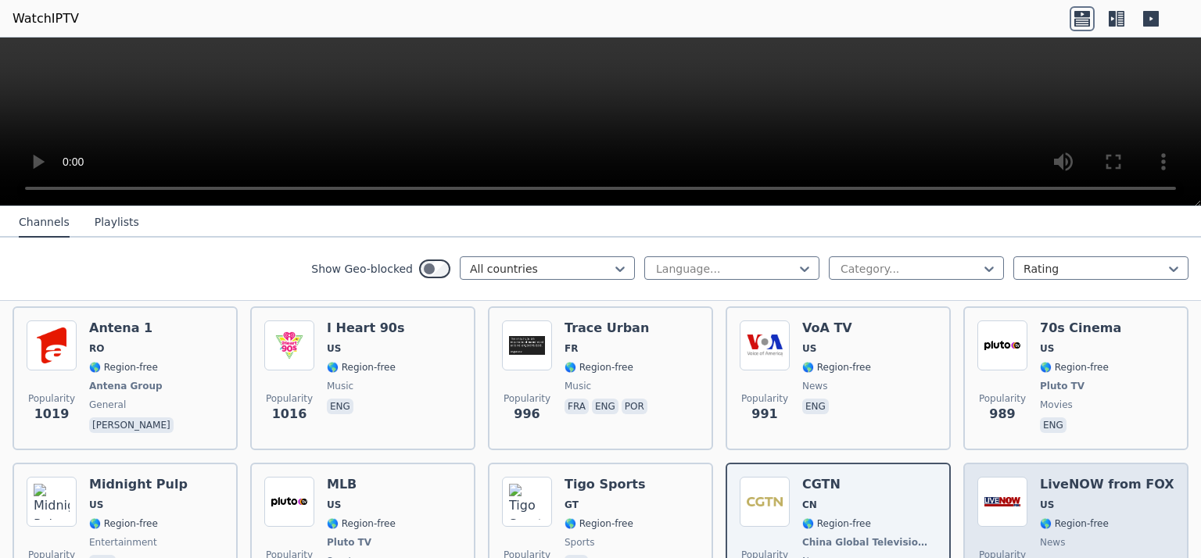
click at [1095, 490] on div "LiveNOW from FOX US 🌎 Region-free news eng" at bounding box center [1107, 535] width 134 height 116
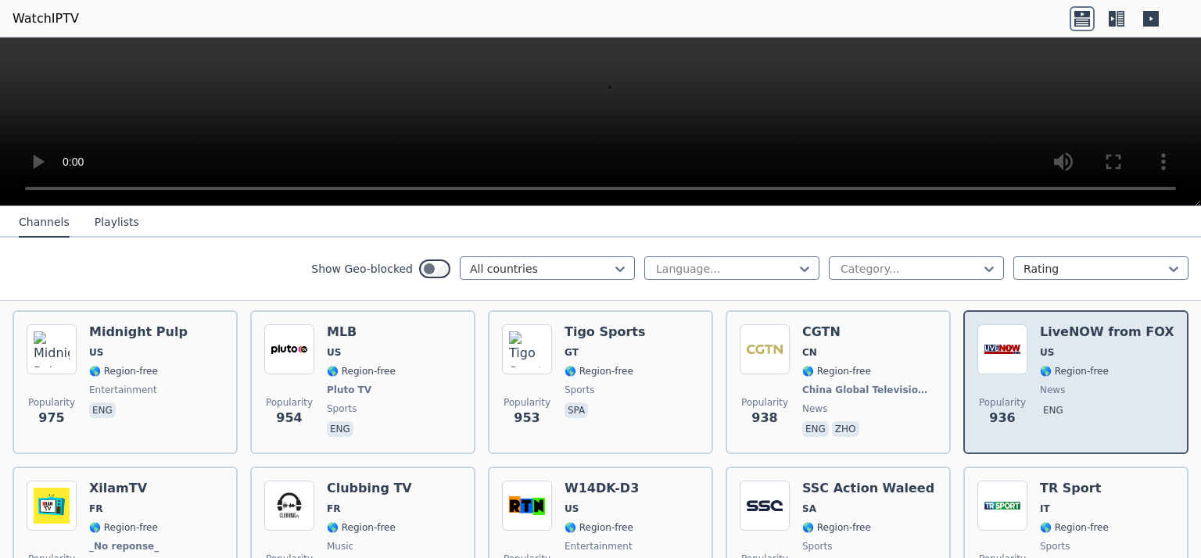
scroll to position [2658, 0]
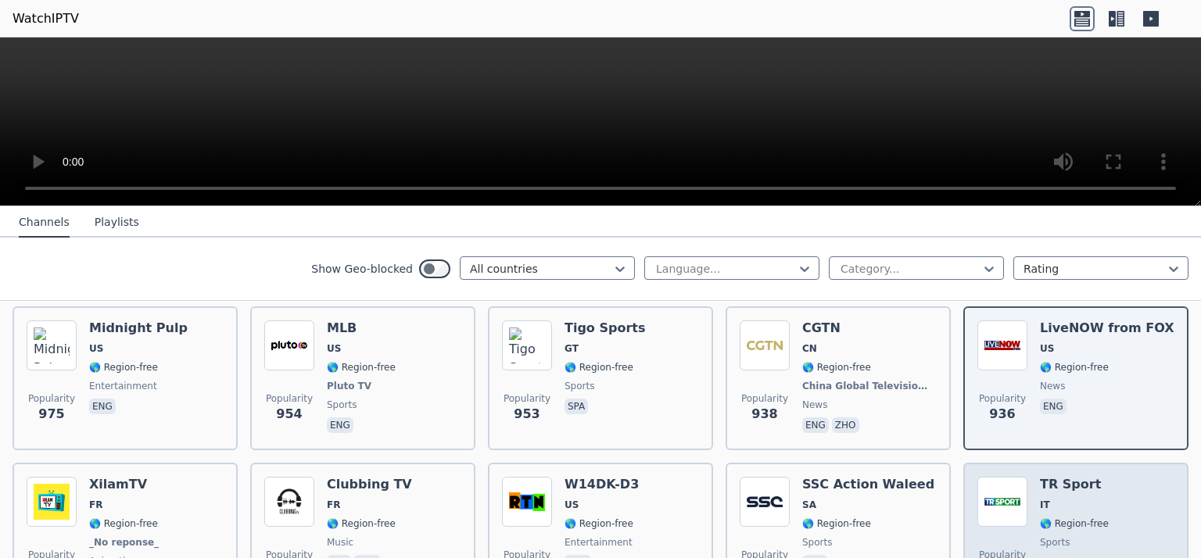
click at [1091, 477] on div "Popularity 899 TR Sport IT 🌎 Region-free sports ita" at bounding box center [1075, 535] width 197 height 116
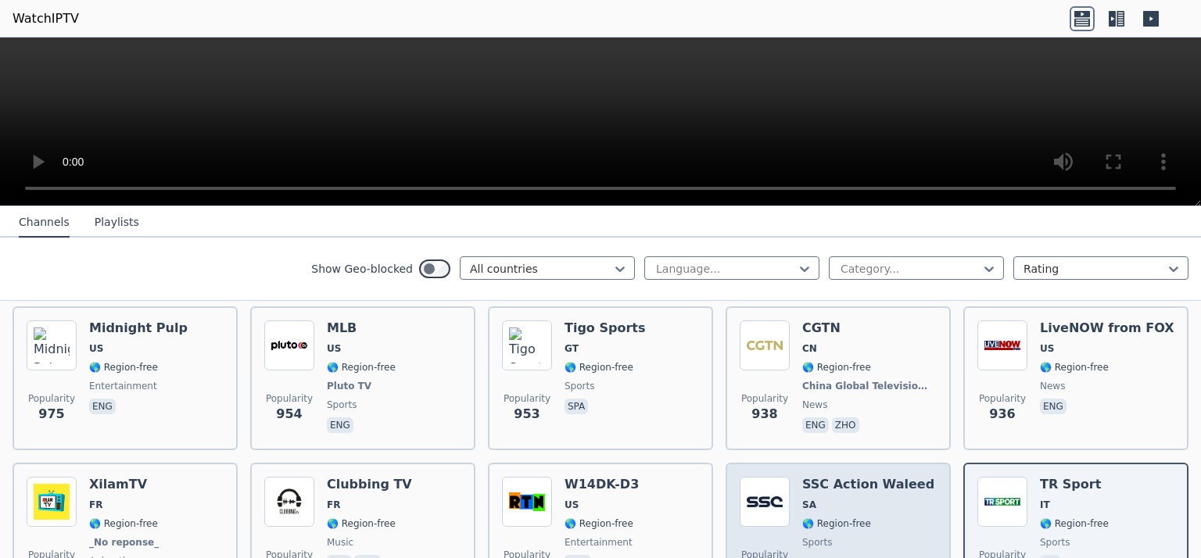
click at [847, 490] on div "SSC Action Waleed SA 🌎 Region-free sports ara" at bounding box center [868, 535] width 132 height 116
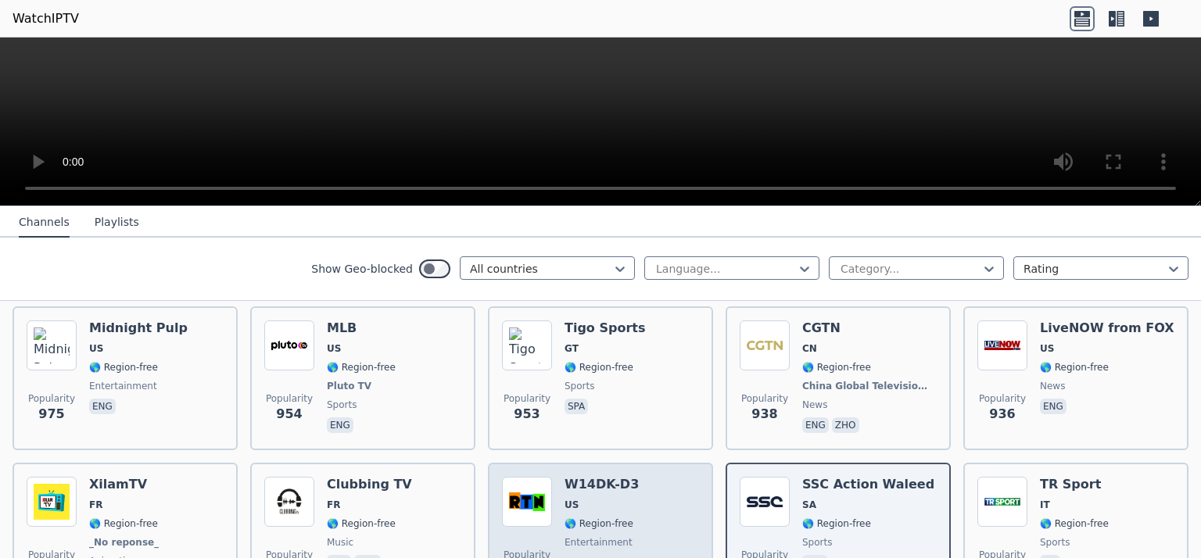
click at [582, 499] on span "US" at bounding box center [601, 505] width 74 height 13
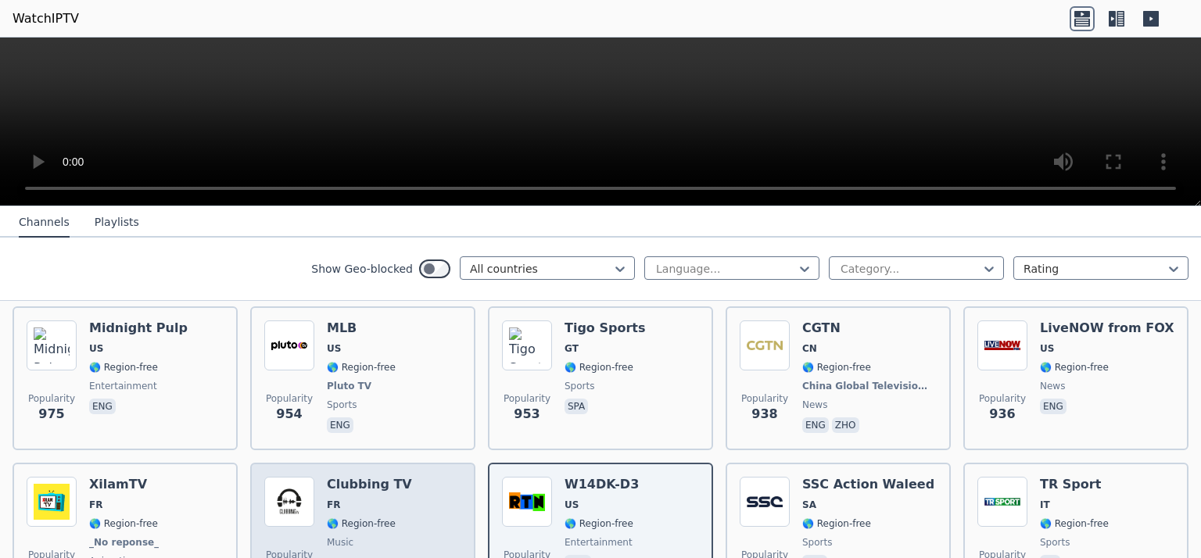
click at [385, 477] on div "Clubbing TV FR 🌎 Region-free music fra eng" at bounding box center [369, 535] width 85 height 116
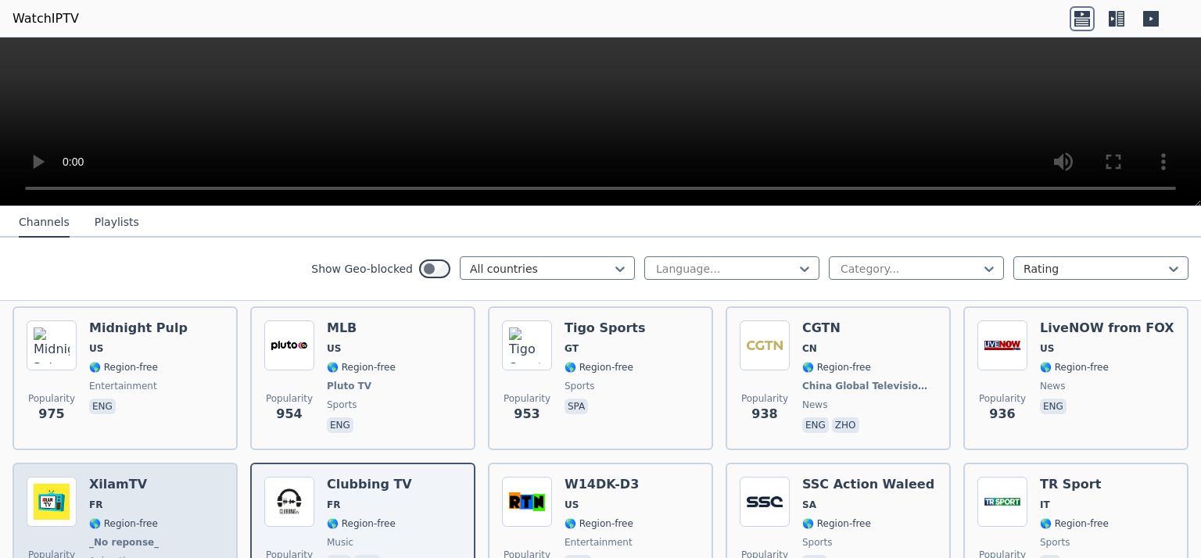
click at [170, 493] on div "Popularity 935 XilamTV FR 🌎 Region-free _No reponse_ animation fra" at bounding box center [125, 535] width 197 height 116
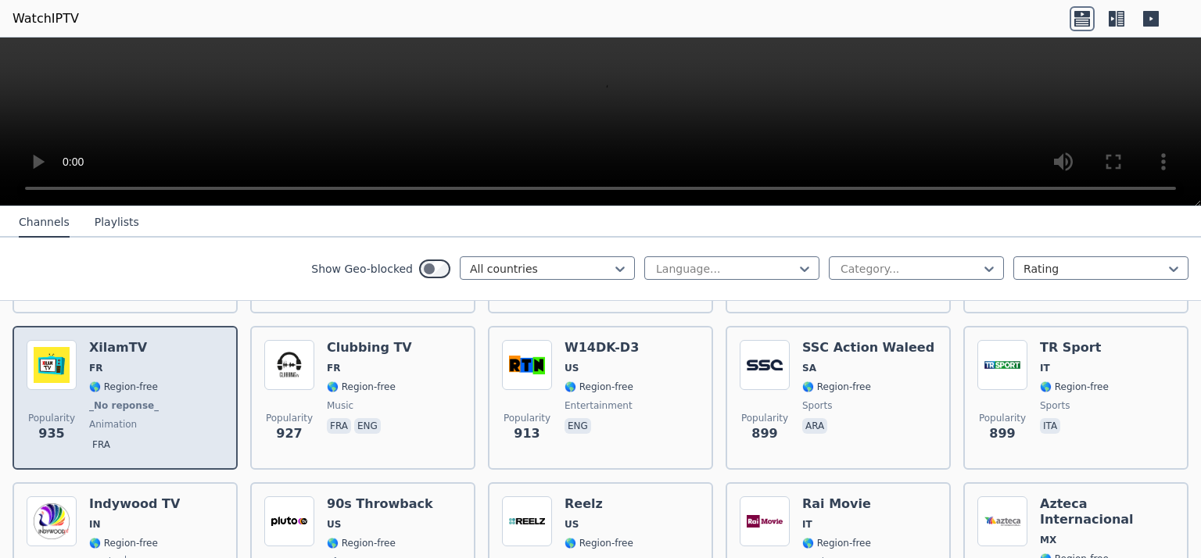
scroll to position [2814, 0]
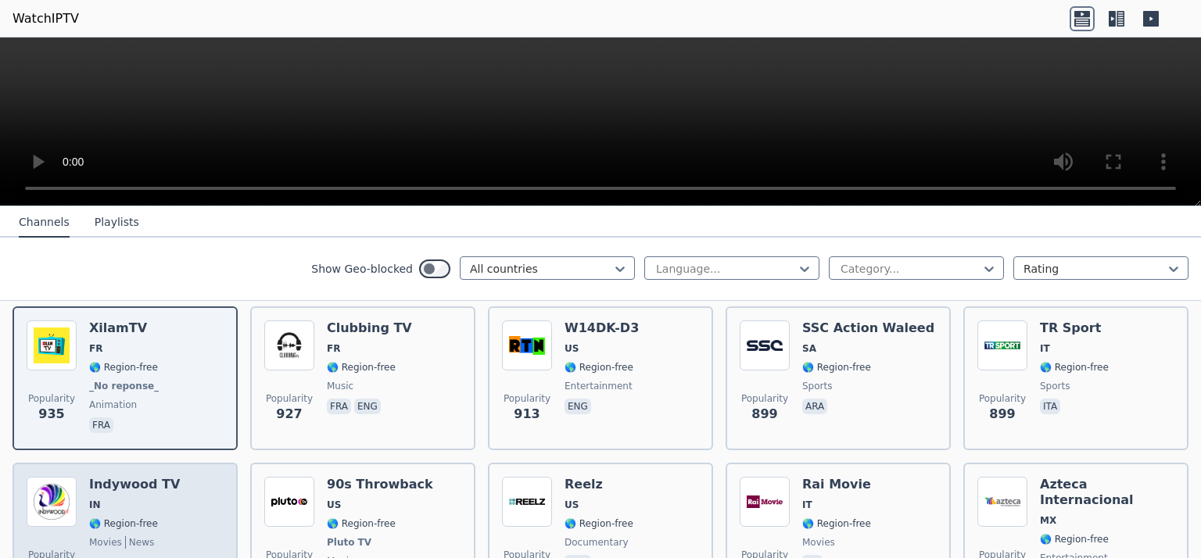
click at [163, 517] on span "🌎 Region-free" at bounding box center [134, 523] width 91 height 13
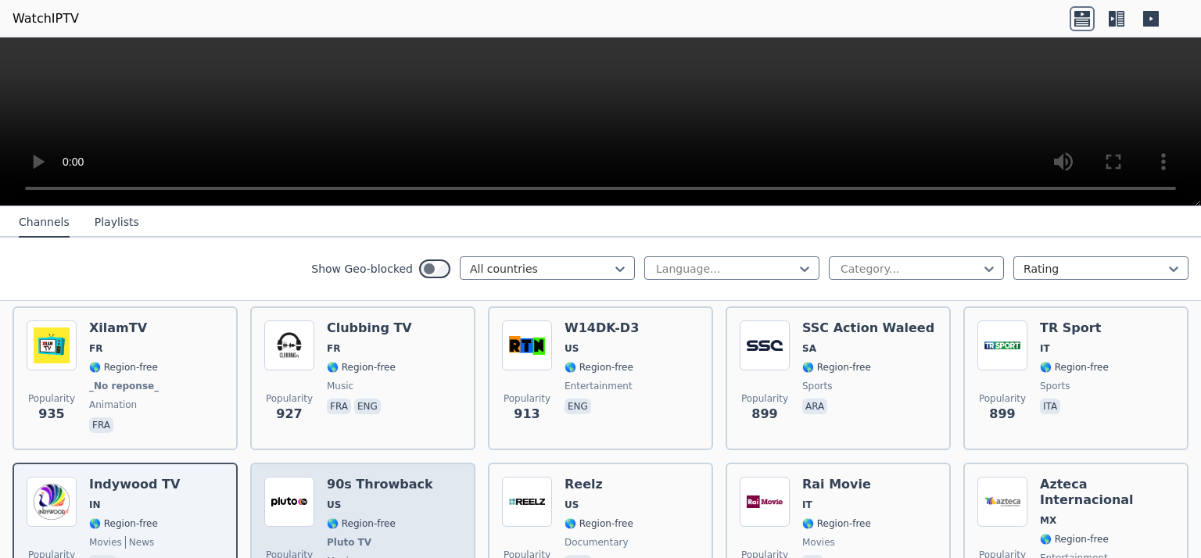
click at [379, 517] on span "🌎 Region-free" at bounding box center [361, 523] width 69 height 13
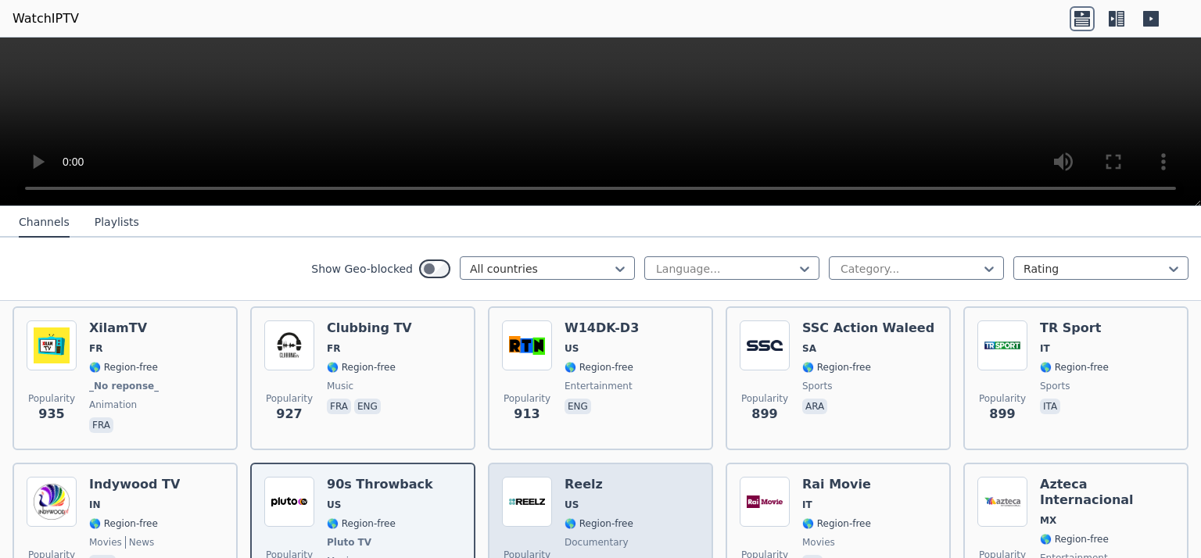
click at [603, 499] on span "US" at bounding box center [598, 505] width 69 height 13
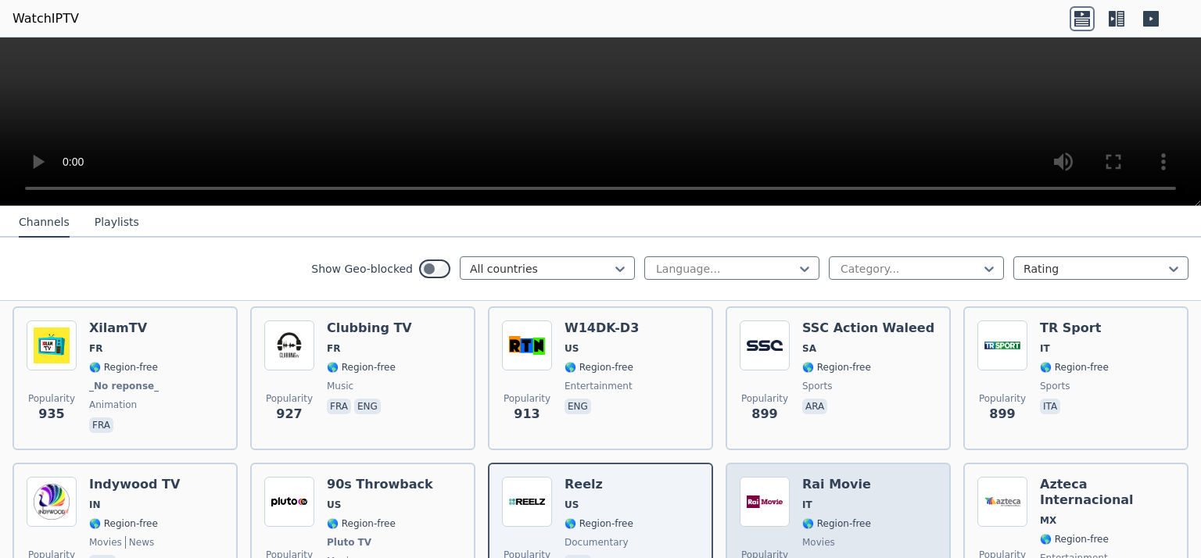
click at [863, 484] on div "Popularity 876 Rai Movie IT 🌎 Region-free movies ita" at bounding box center [837, 535] width 197 height 116
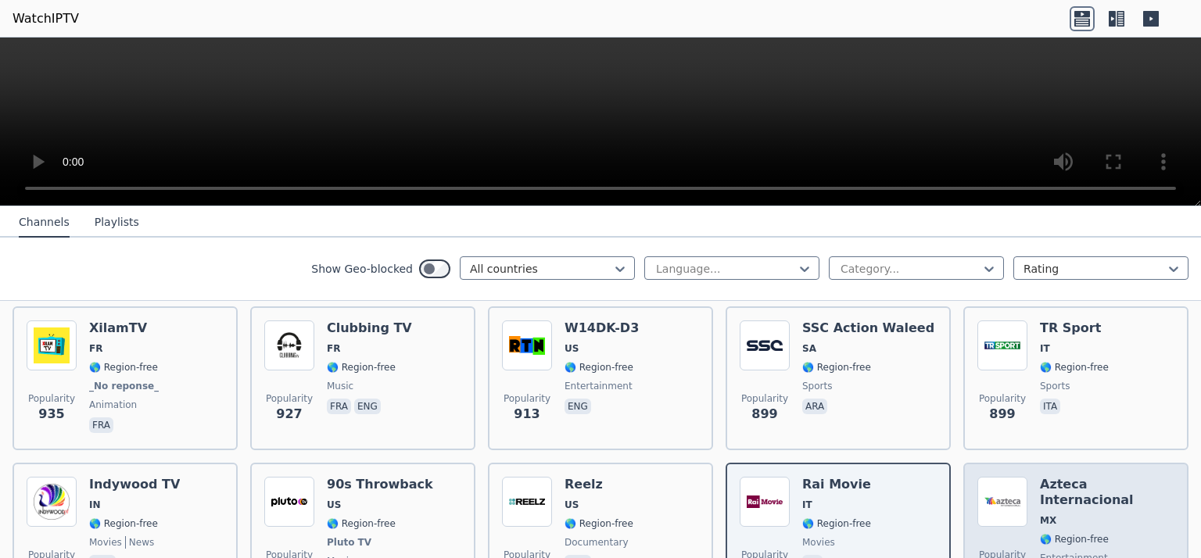
click at [1093, 477] on div "Azteca Internacional MX 🌎 Region-free entertainment spa" at bounding box center [1107, 535] width 134 height 116
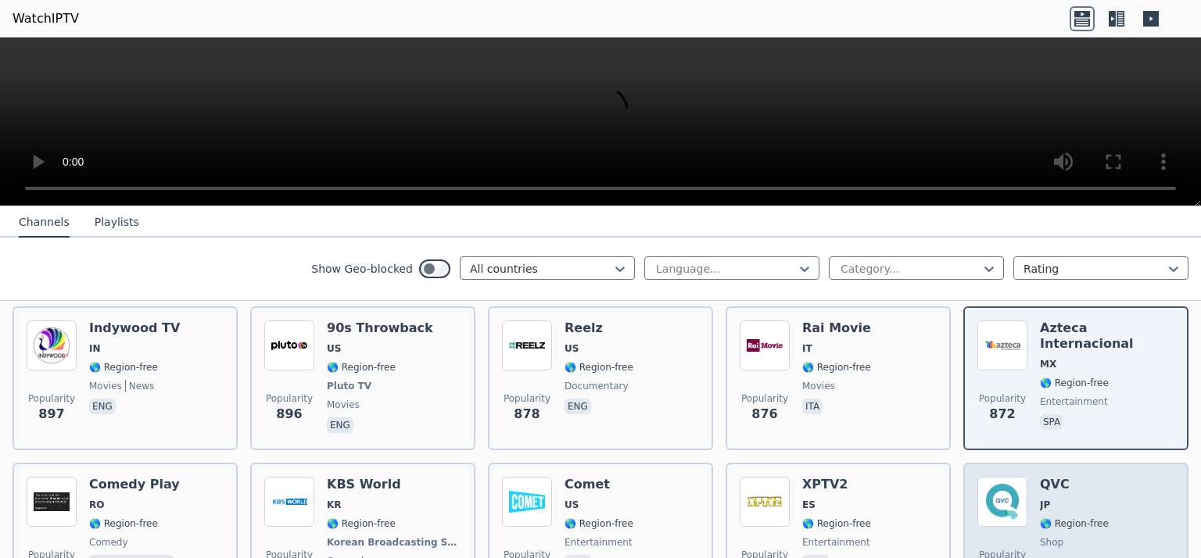
scroll to position [2892, 0]
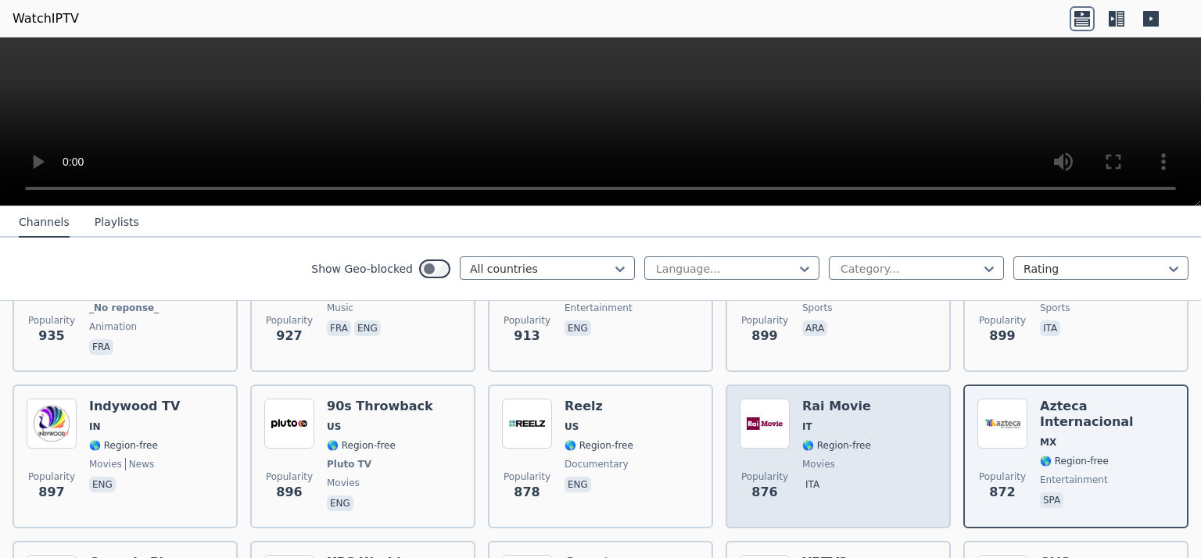
click at [812, 458] on span "movies" at bounding box center [818, 464] width 33 height 13
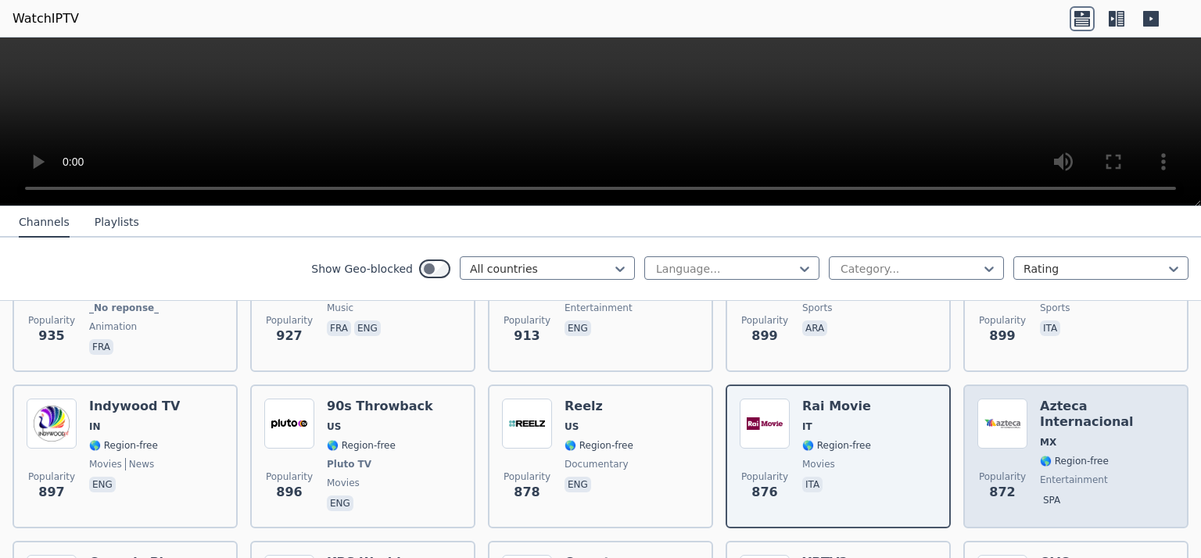
click at [1084, 436] on span "MX" at bounding box center [1107, 442] width 134 height 13
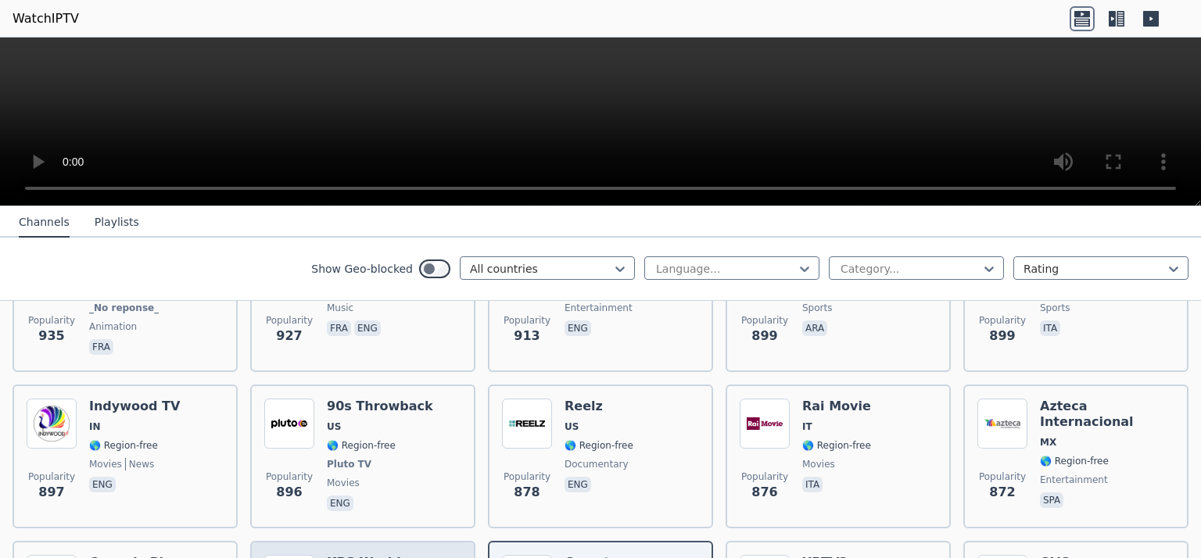
click at [368, 555] on h6 "KBS World" at bounding box center [394, 563] width 134 height 16
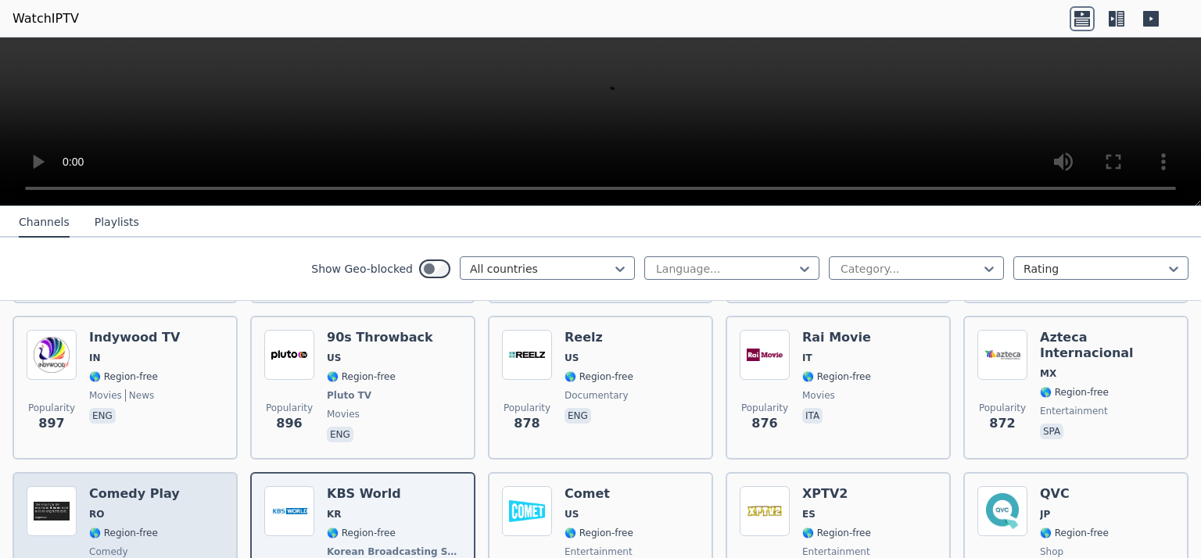
scroll to position [2970, 0]
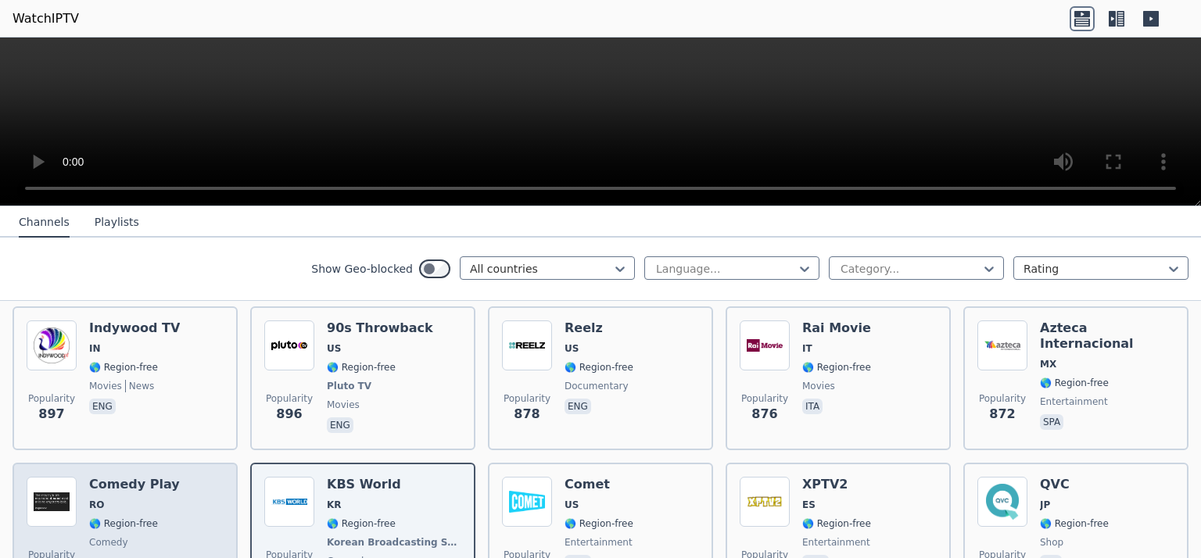
click at [155, 517] on span "🌎 Region-free" at bounding box center [134, 523] width 91 height 13
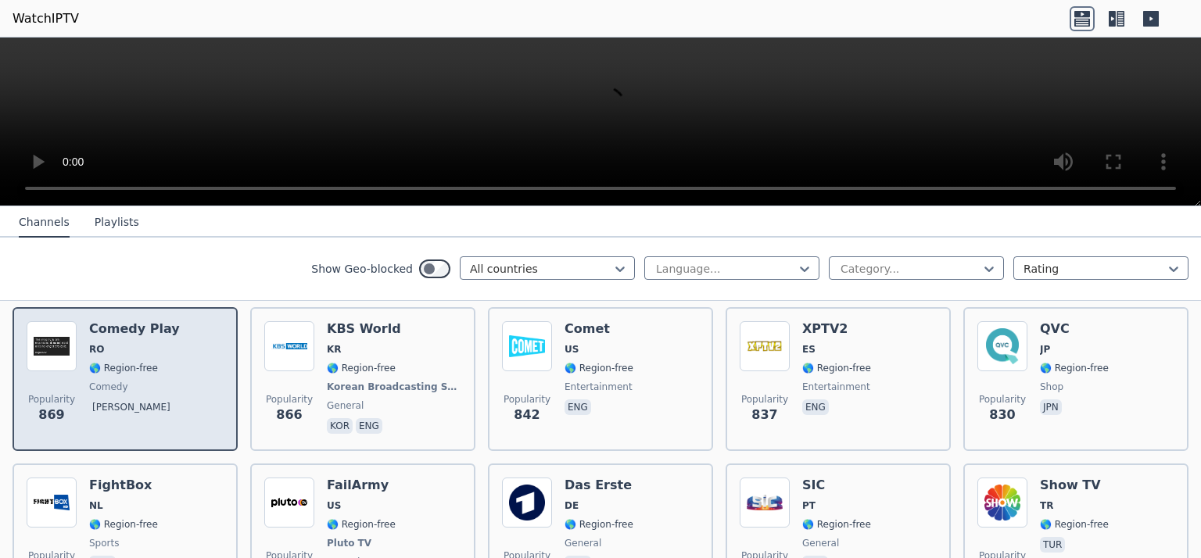
scroll to position [3127, 0]
click at [155, 494] on div "Popularity 826 FightBox NL 🌎 Region-free sports eng" at bounding box center [125, 535] width 197 height 116
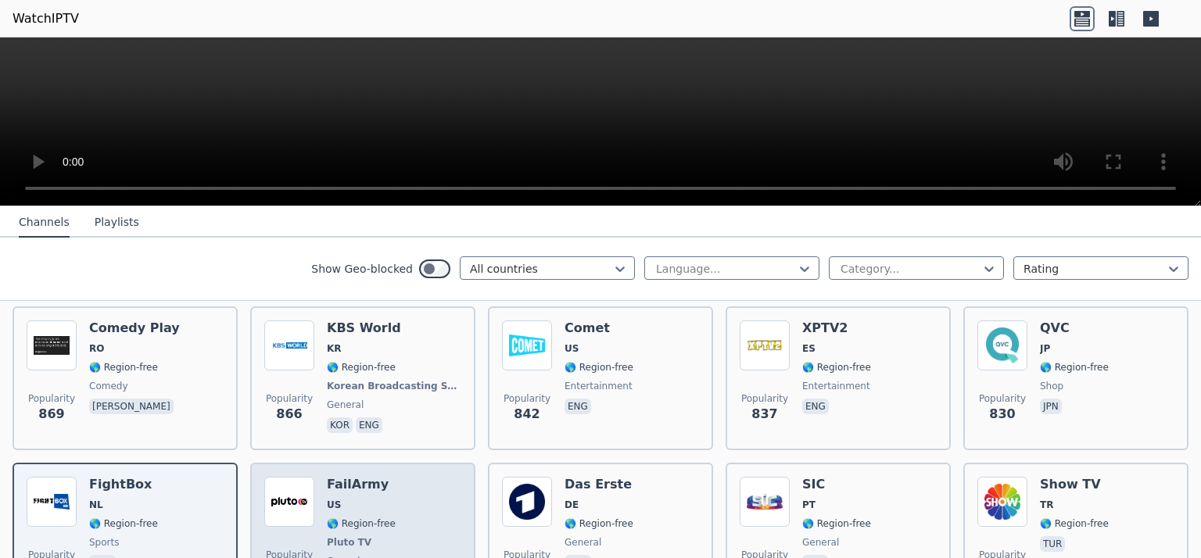
click at [341, 517] on span "🌎 Region-free" at bounding box center [361, 523] width 69 height 13
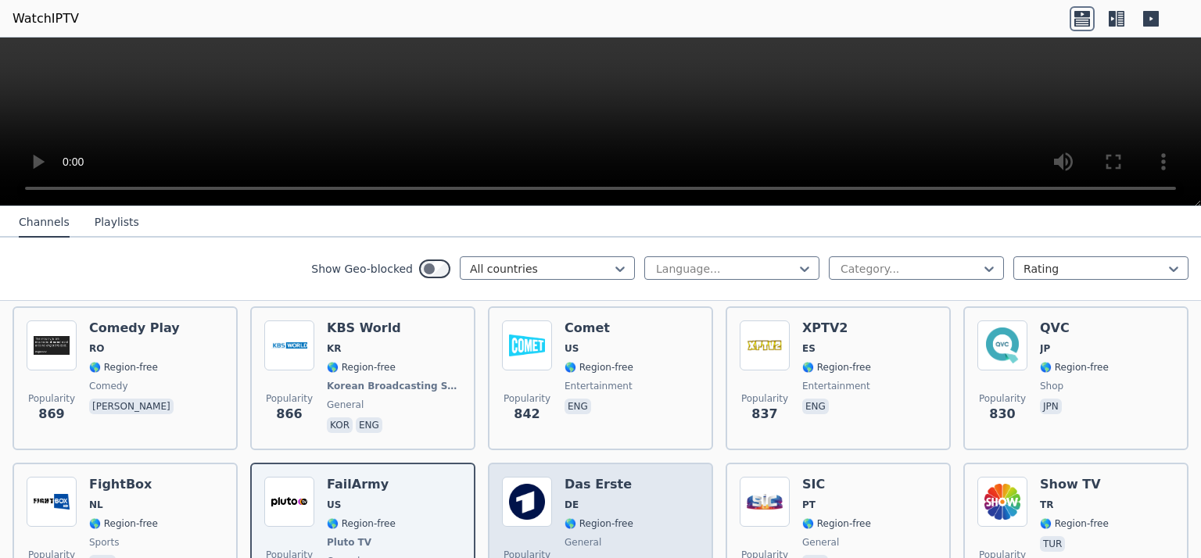
click at [641, 484] on div "Popularity 816 Das Erste DE 🌎 Region-free general deu" at bounding box center [600, 535] width 197 height 116
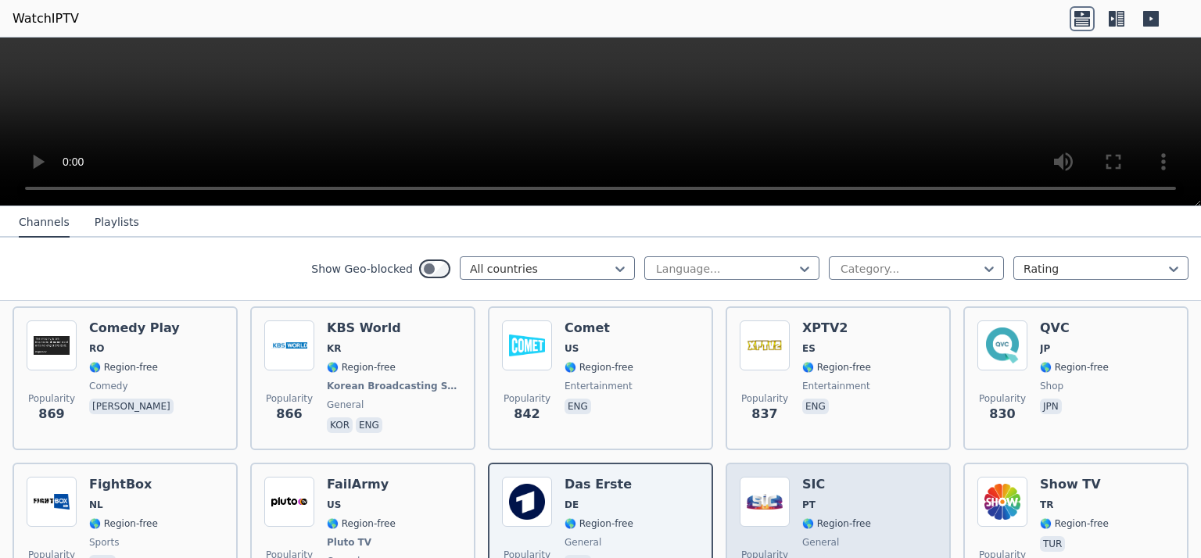
click at [830, 489] on div "SIC PT 🌎 Region-free general por" at bounding box center [836, 535] width 69 height 116
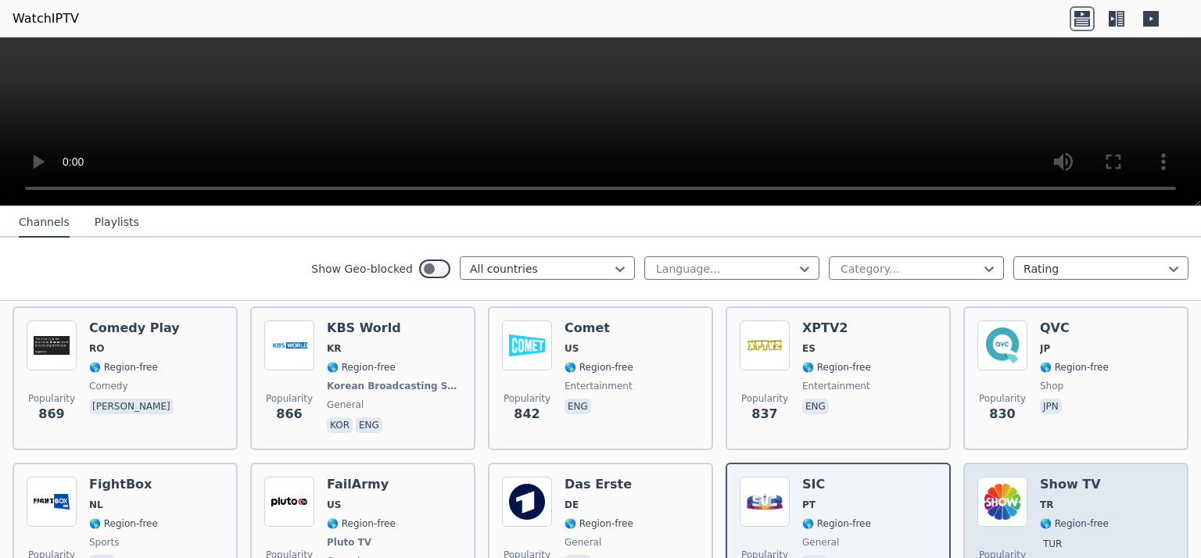
click at [1054, 517] on span "🌎 Region-free" at bounding box center [1074, 523] width 69 height 13
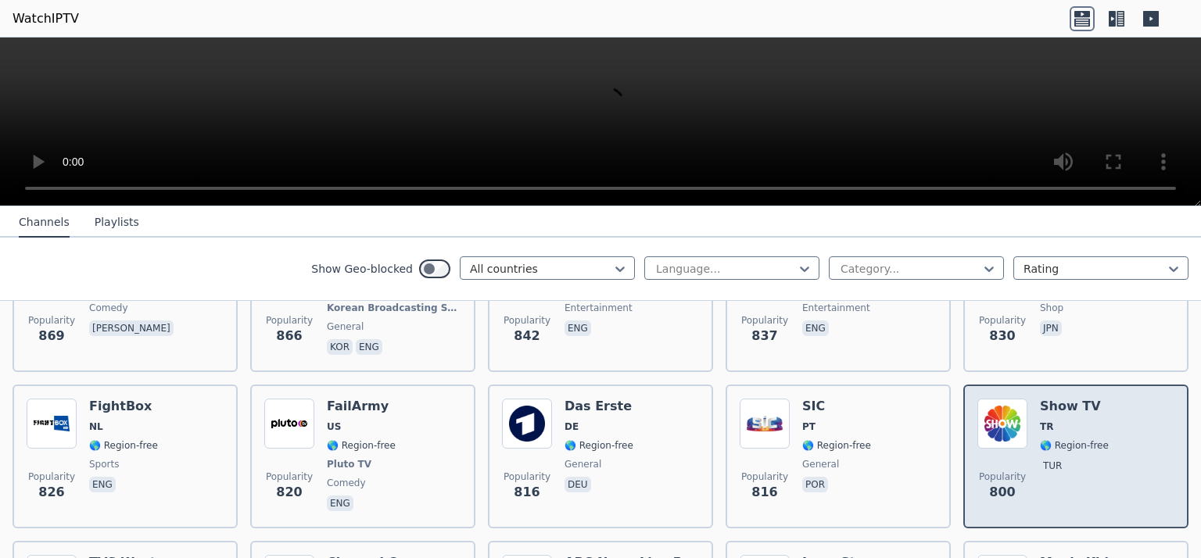
scroll to position [3283, 0]
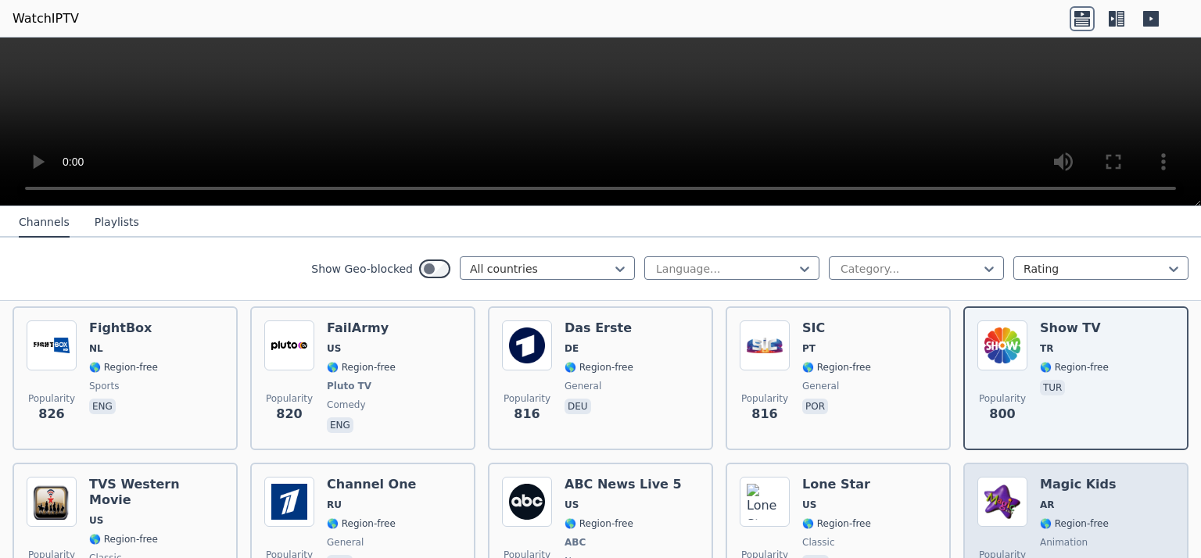
click at [1052, 477] on div "Magic Kids AR 🌎 Region-free animation spa" at bounding box center [1078, 535] width 77 height 116
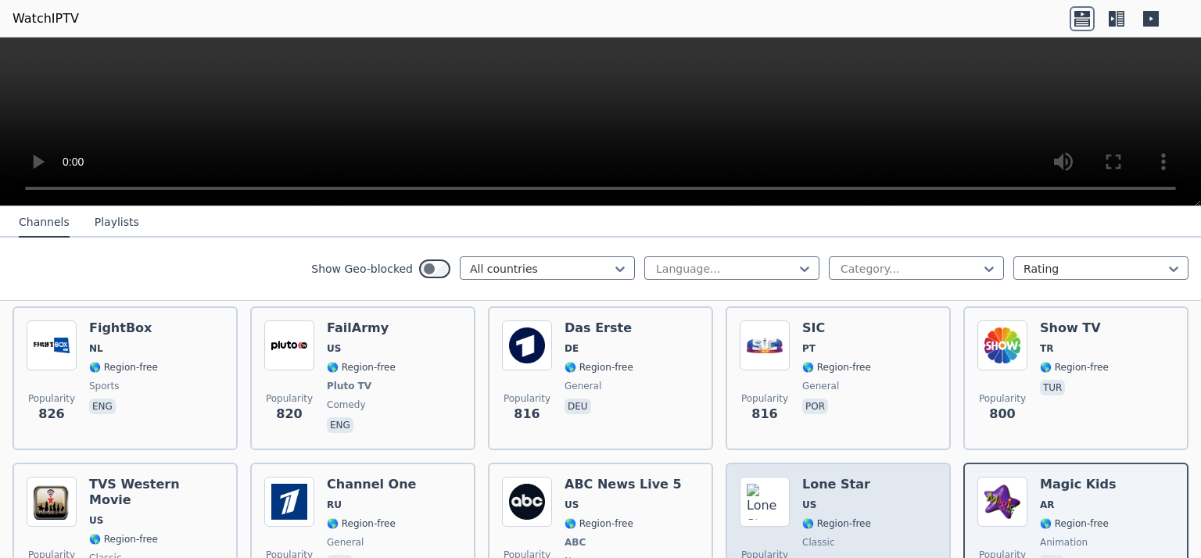
click at [802, 485] on div "Lone Star US 🌎 Region-free classic eng" at bounding box center [836, 535] width 69 height 116
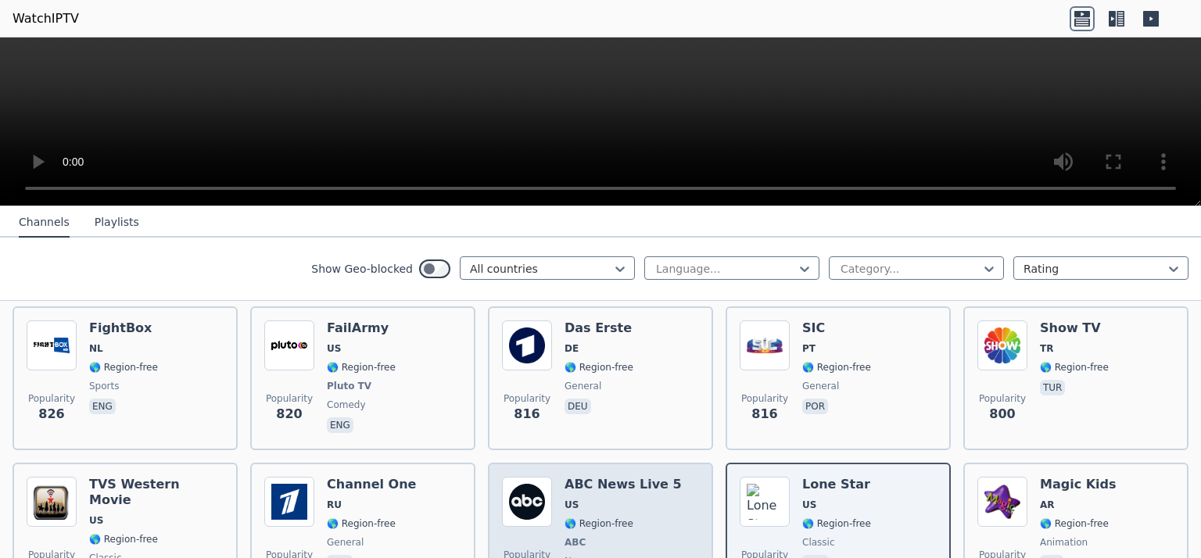
click at [578, 489] on div "ABC News Live 5 US 🌎 Region-free ABC news eng" at bounding box center [622, 535] width 117 height 116
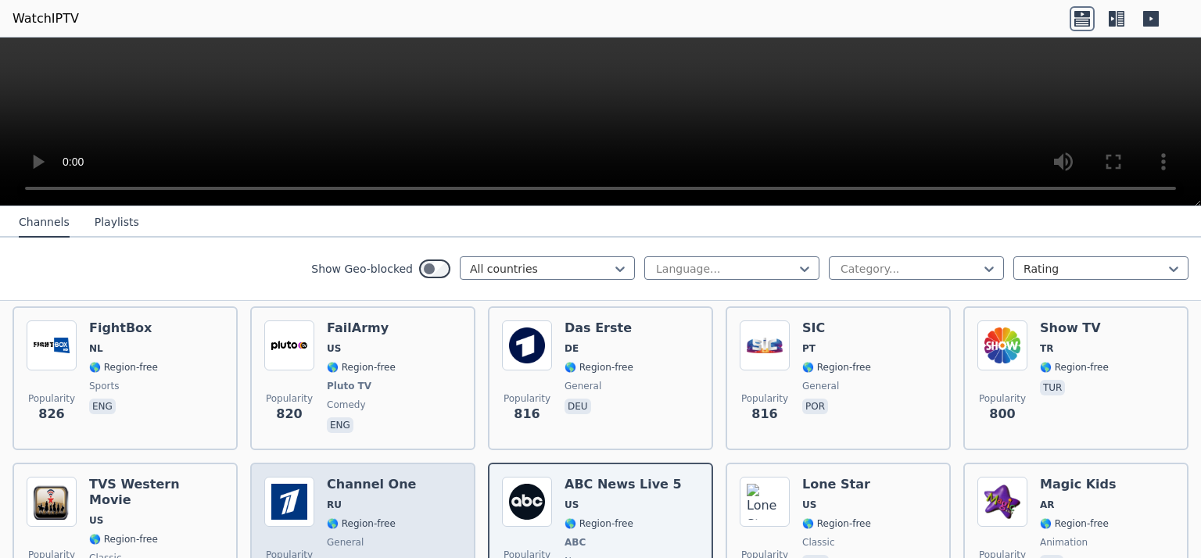
click at [387, 517] on span "🌎 Region-free" at bounding box center [371, 523] width 89 height 13
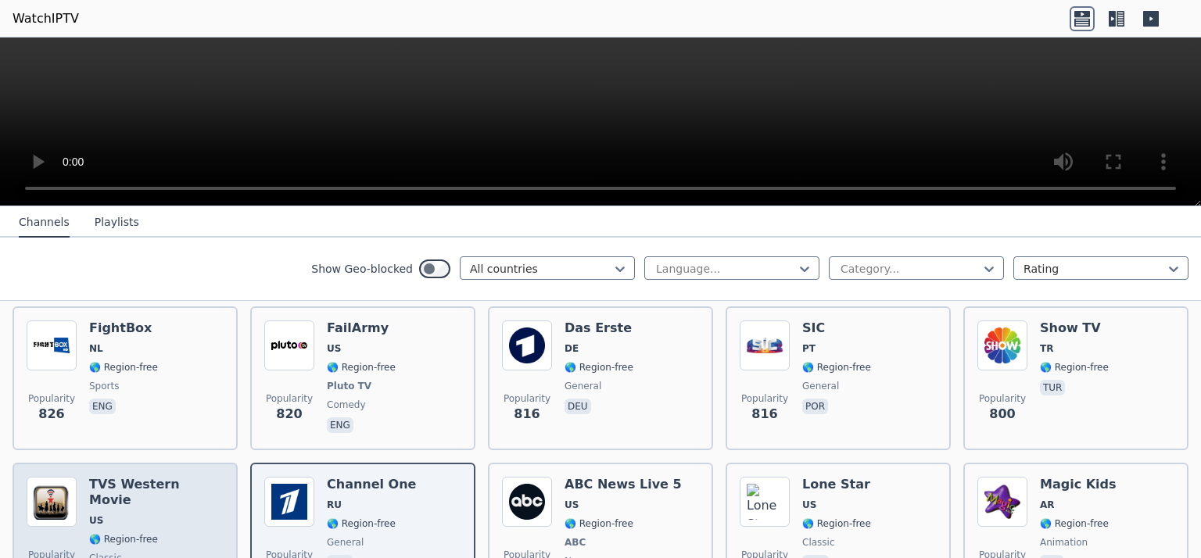
click at [159, 477] on div "TVS Western Movie US 🌎 Region-free classic eng" at bounding box center [156, 535] width 134 height 116
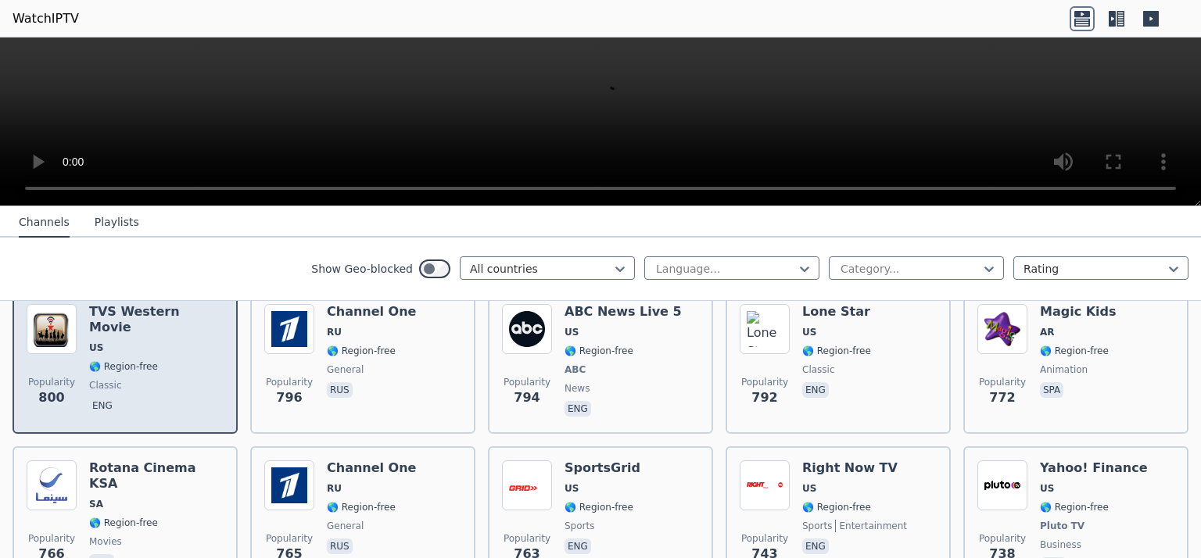
scroll to position [3517, 0]
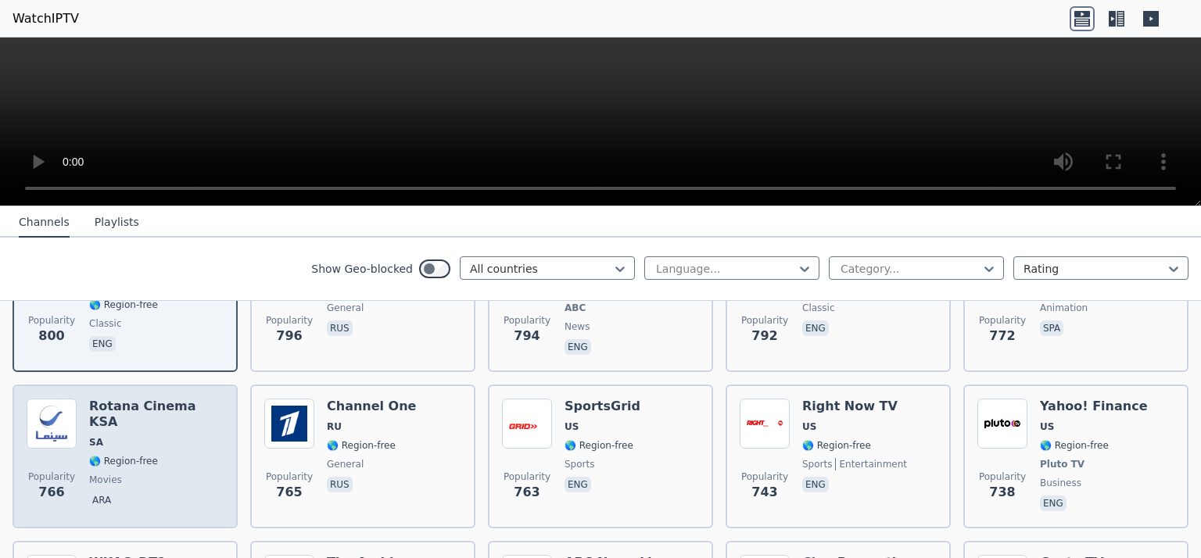
click at [147, 474] on span "movies" at bounding box center [156, 480] width 134 height 13
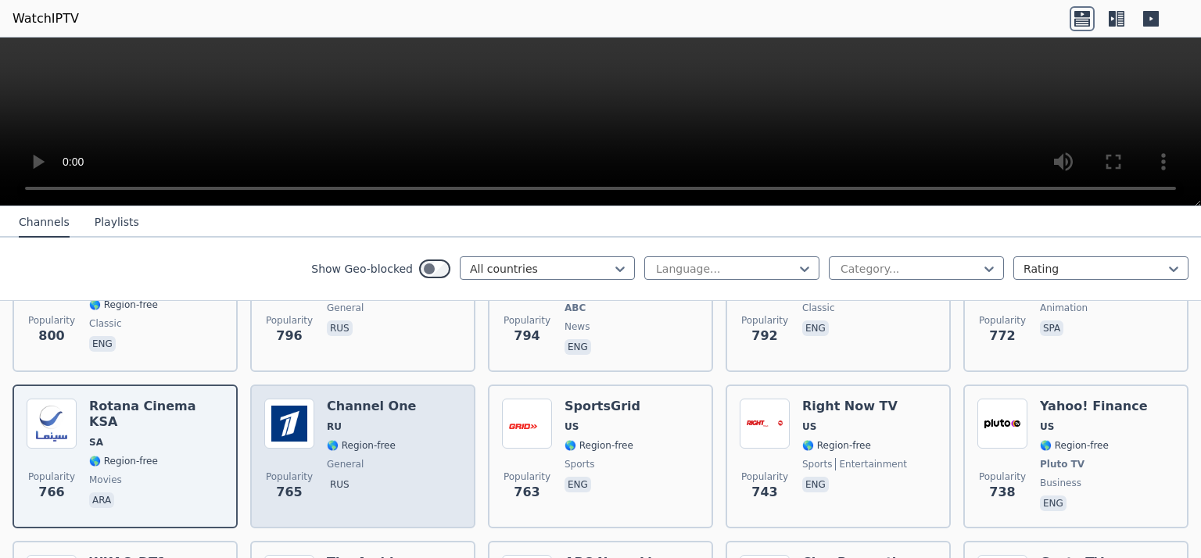
click at [391, 439] on span "🌎 Region-free" at bounding box center [371, 445] width 89 height 13
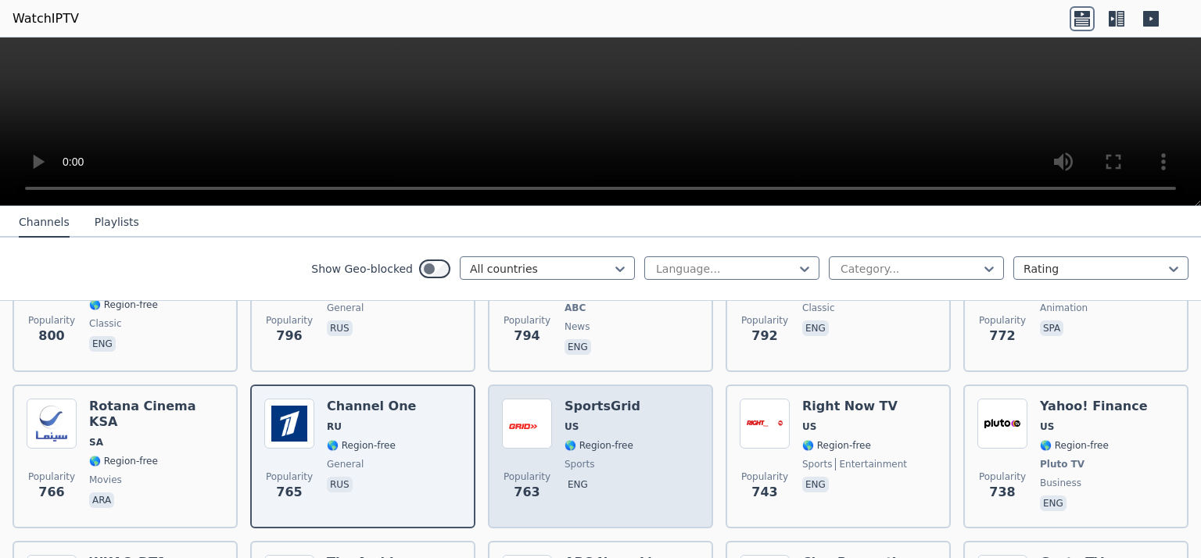
click at [600, 407] on div "SportsGrid US 🌎 Region-free sports eng" at bounding box center [602, 457] width 76 height 116
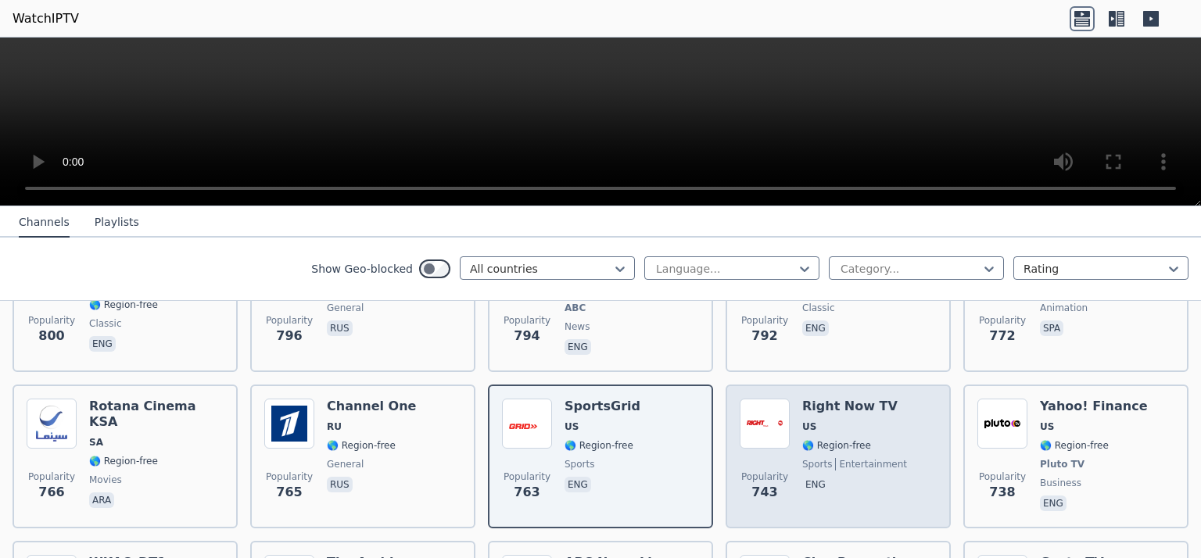
click at [872, 421] on span "US" at bounding box center [854, 427] width 105 height 13
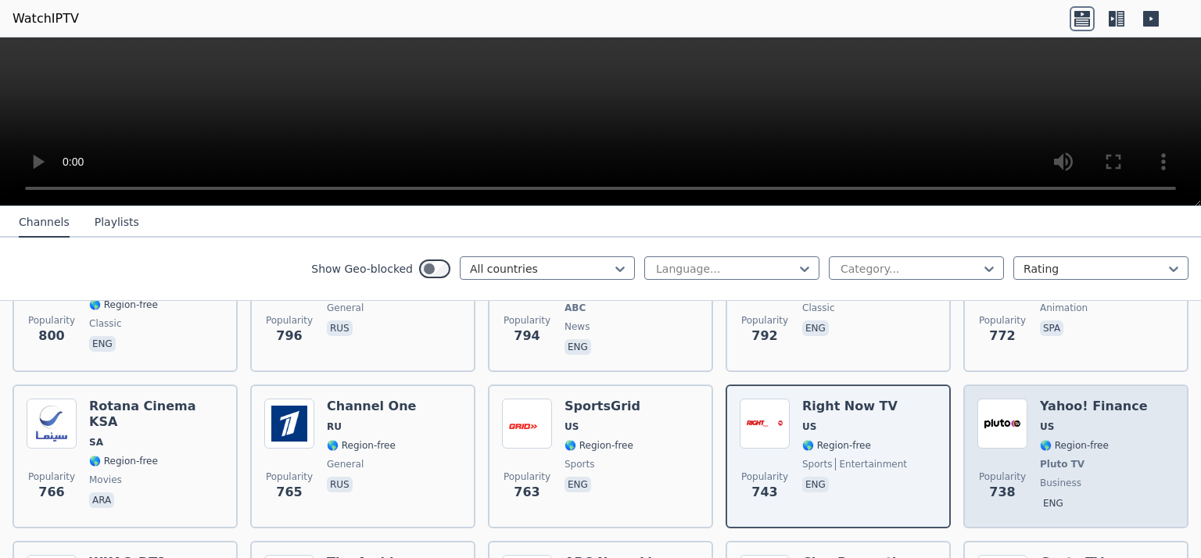
click at [1047, 407] on div "Yahoo! Finance US 🌎 Region-free Pluto TV business eng" at bounding box center [1093, 457] width 107 height 116
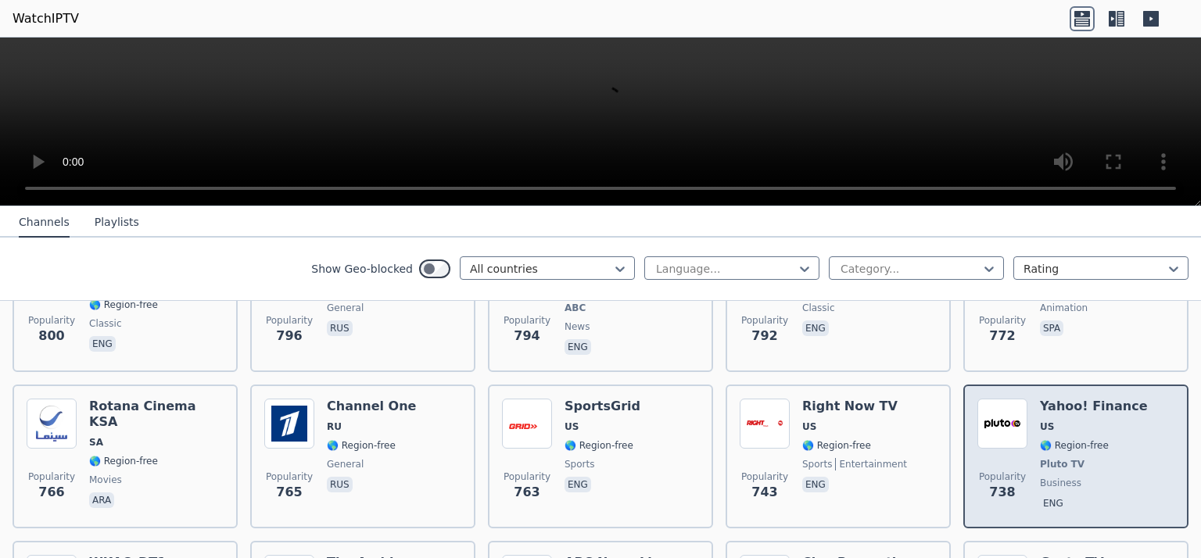
scroll to position [3596, 0]
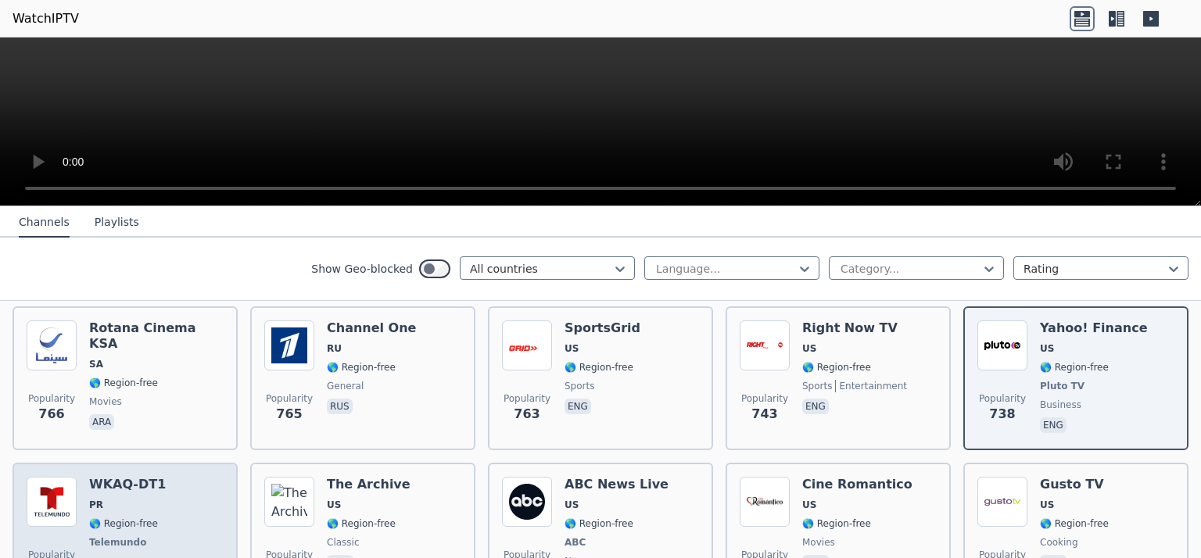
click at [153, 477] on div "Popularity 727 WKAQ-DT1 PR 🌎 Region-free Telemundo spa" at bounding box center [125, 535] width 197 height 116
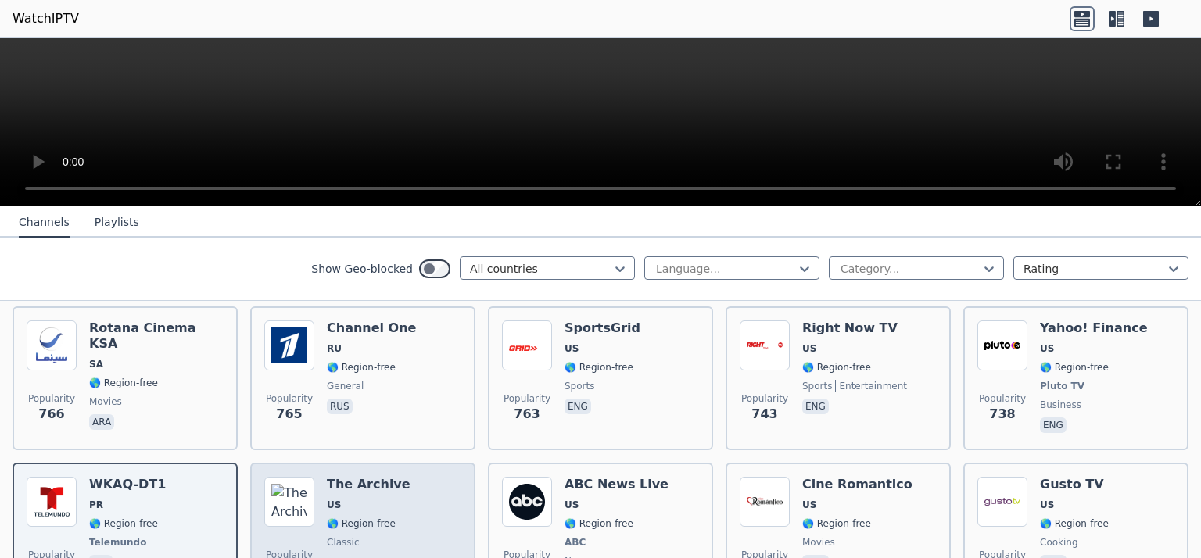
click at [381, 499] on span "US" at bounding box center [369, 505] width 84 height 13
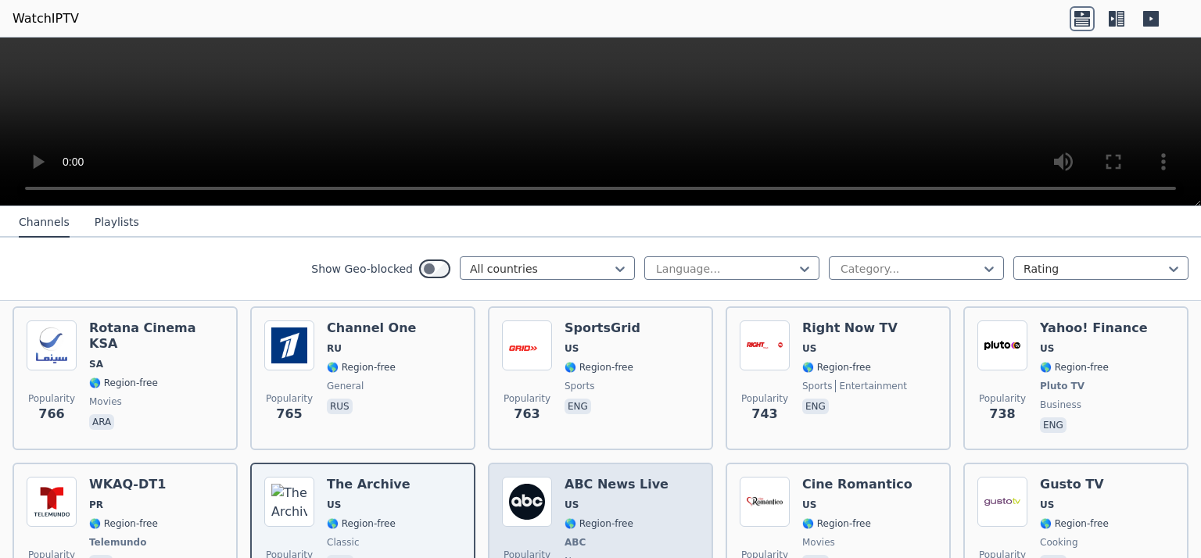
click at [581, 499] on span "US" at bounding box center [616, 505] width 104 height 13
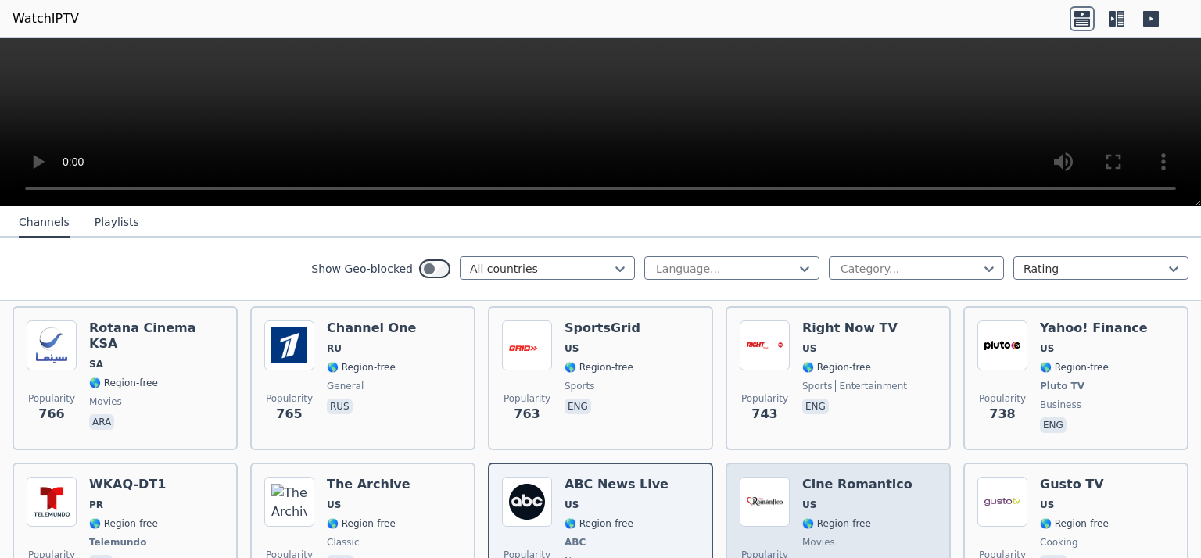
click at [849, 487] on div "Cine Romantico US 🌎 Region-free movies eng" at bounding box center [857, 535] width 110 height 116
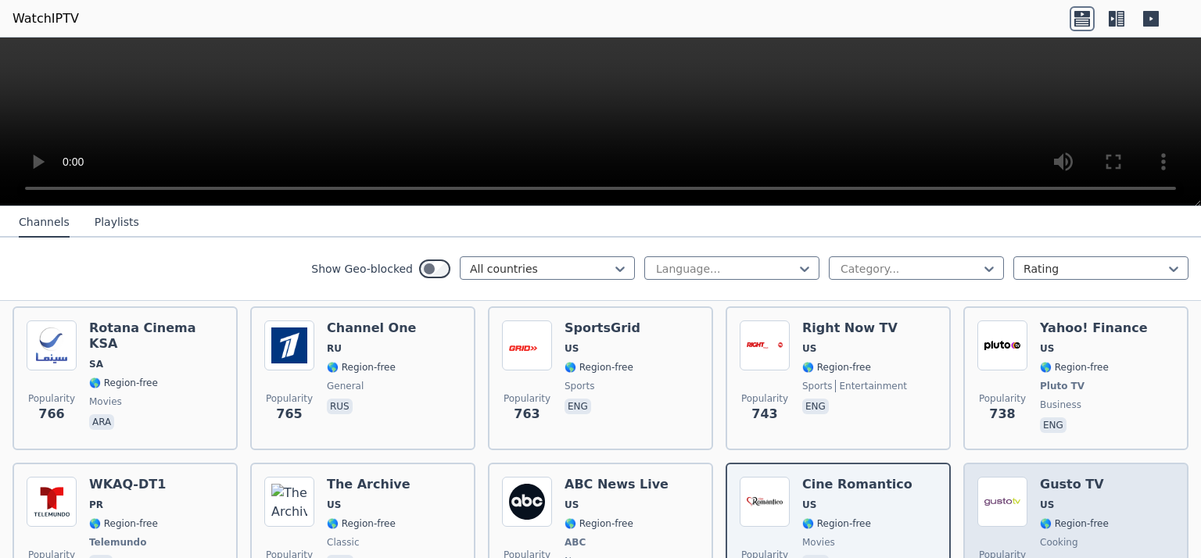
click at [1093, 483] on div "Popularity 697 Gusto TV US 🌎 Region-free cooking eng" at bounding box center [1075, 535] width 197 height 116
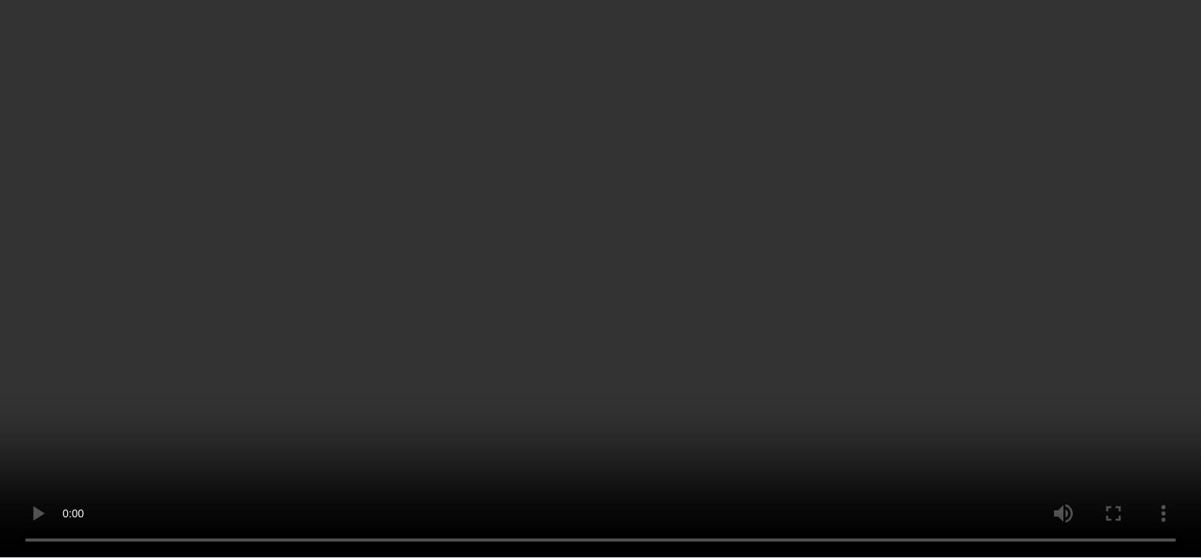
scroll to position [3752, 0]
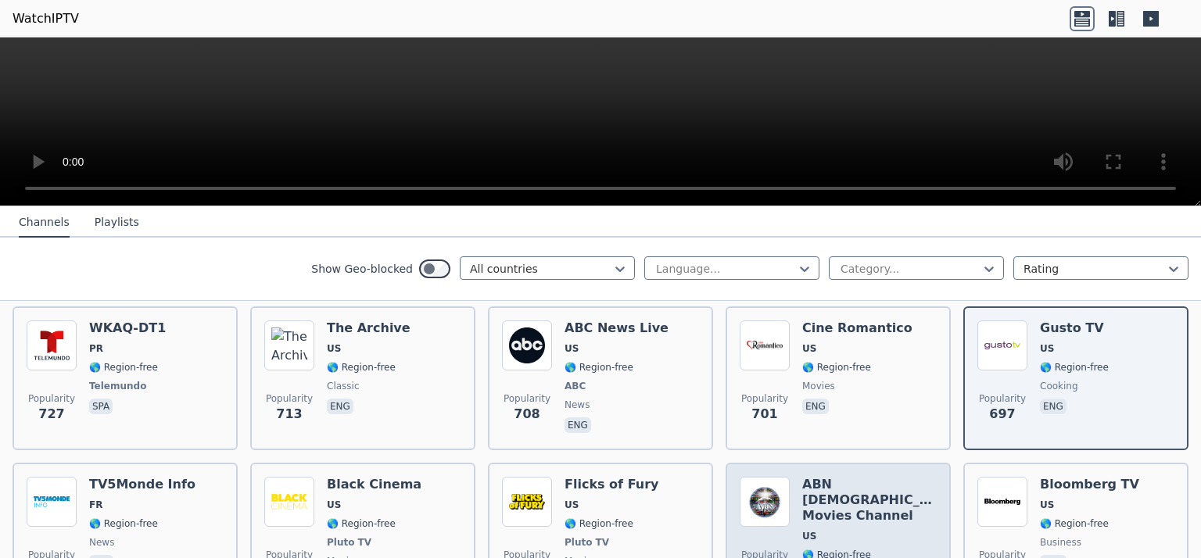
click at [854, 478] on h6 "ABN [DEMOGRAPHIC_DATA] Movies Channel" at bounding box center [869, 500] width 134 height 47
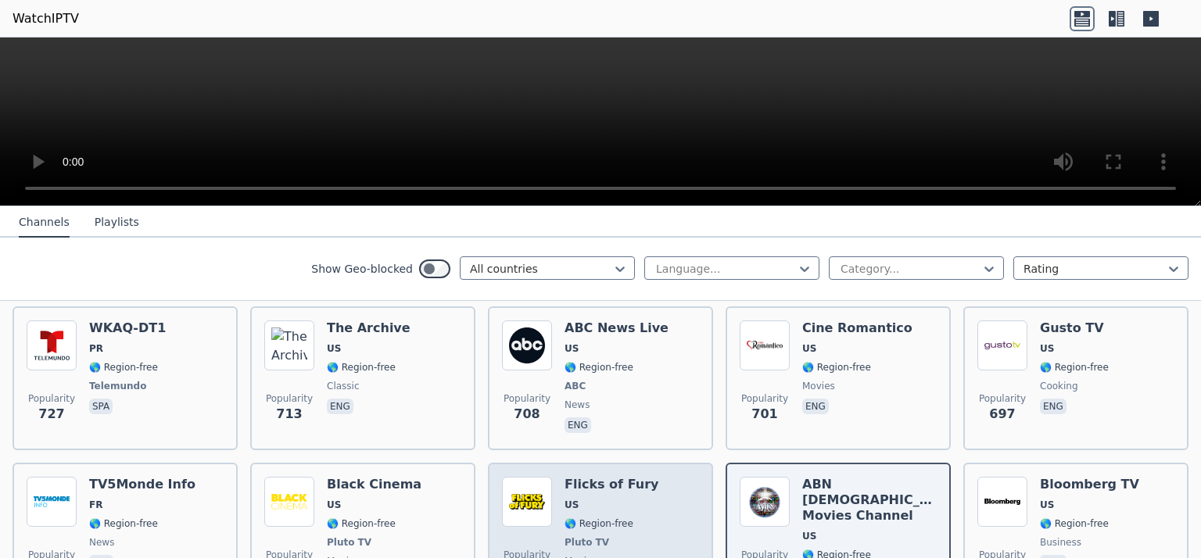
click at [576, 499] on span "US" at bounding box center [611, 505] width 94 height 13
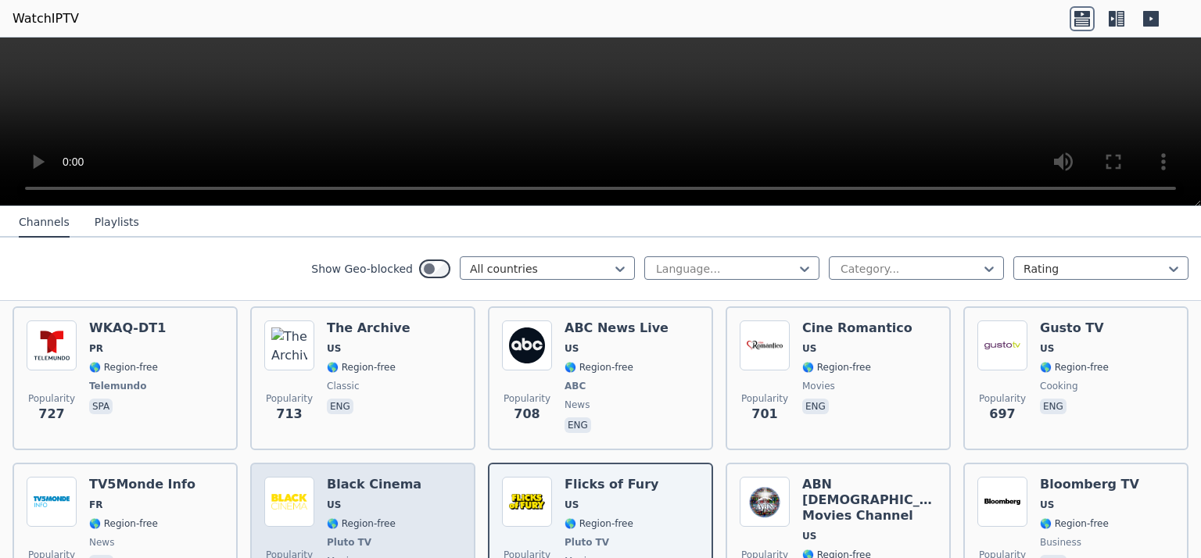
click at [345, 499] on span "US" at bounding box center [374, 505] width 95 height 13
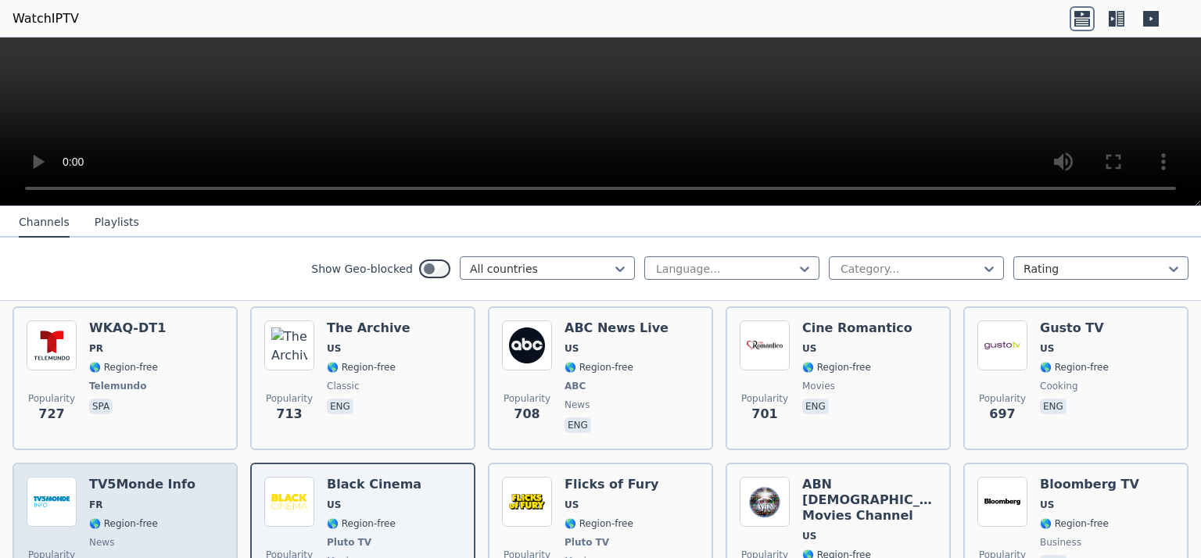
click at [109, 517] on span "🌎 Region-free" at bounding box center [123, 523] width 69 height 13
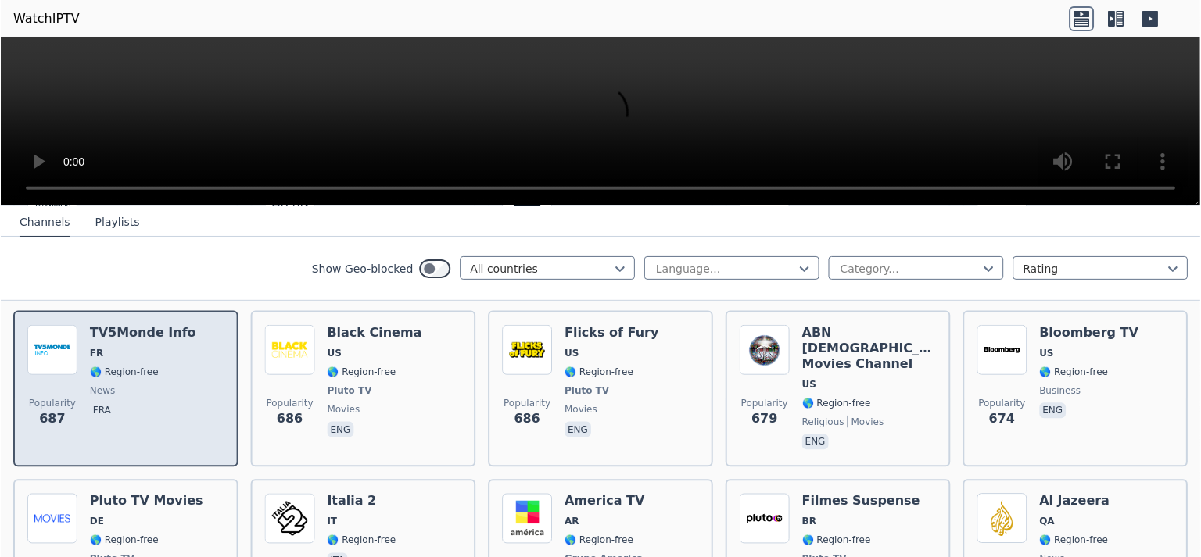
scroll to position [3908, 0]
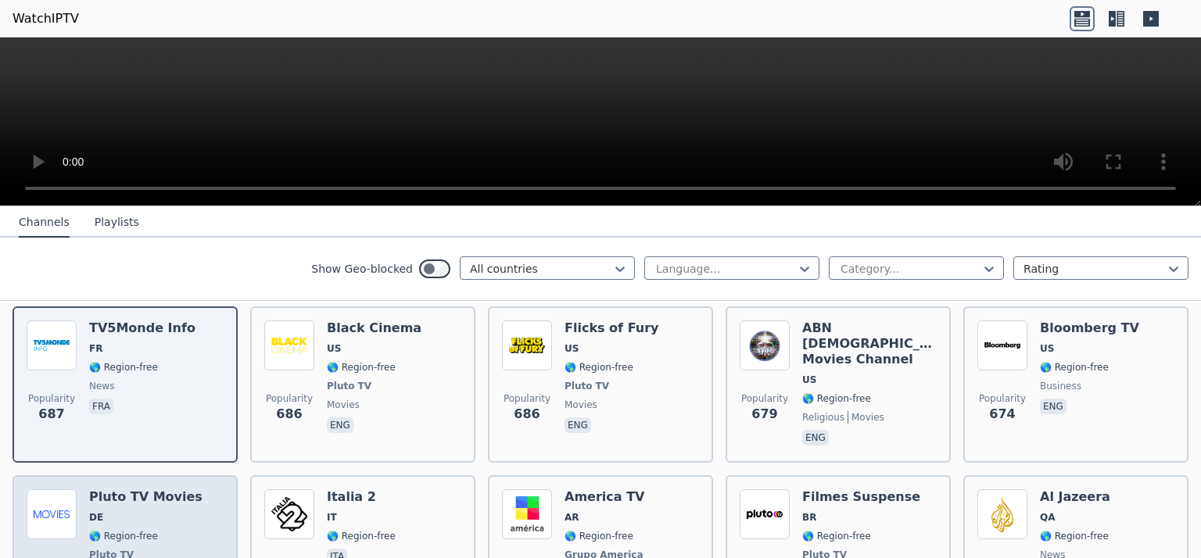
click at [109, 511] on span "DE" at bounding box center [145, 517] width 113 height 13
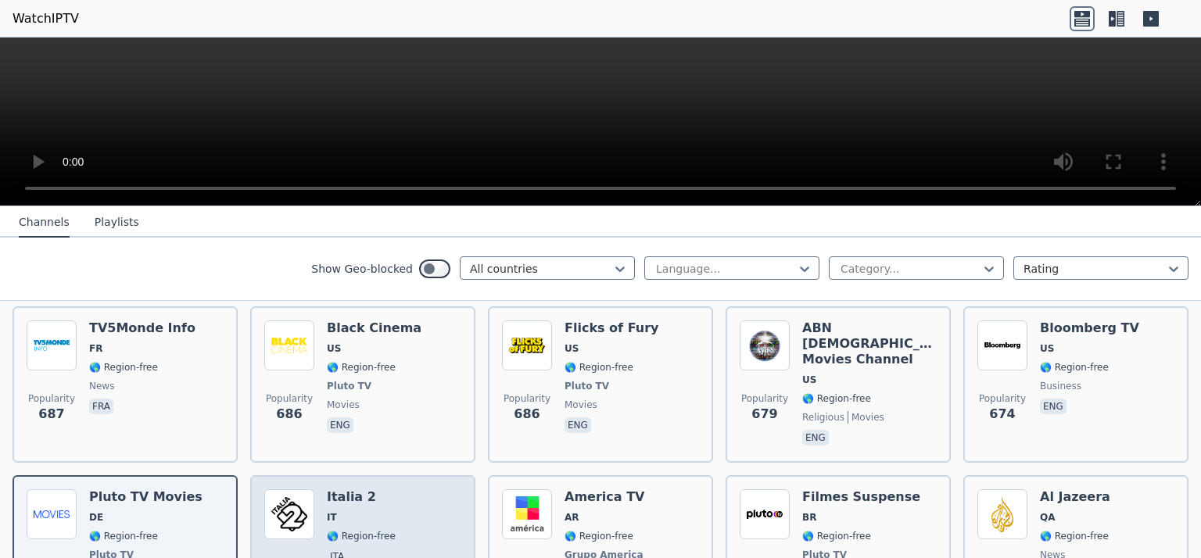
drag, startPoint x: 347, startPoint y: 472, endPoint x: 377, endPoint y: 517, distance: 53.5
click at [353, 489] on div "Italia 2 IT 🌎 Region-free ita" at bounding box center [361, 547] width 69 height 116
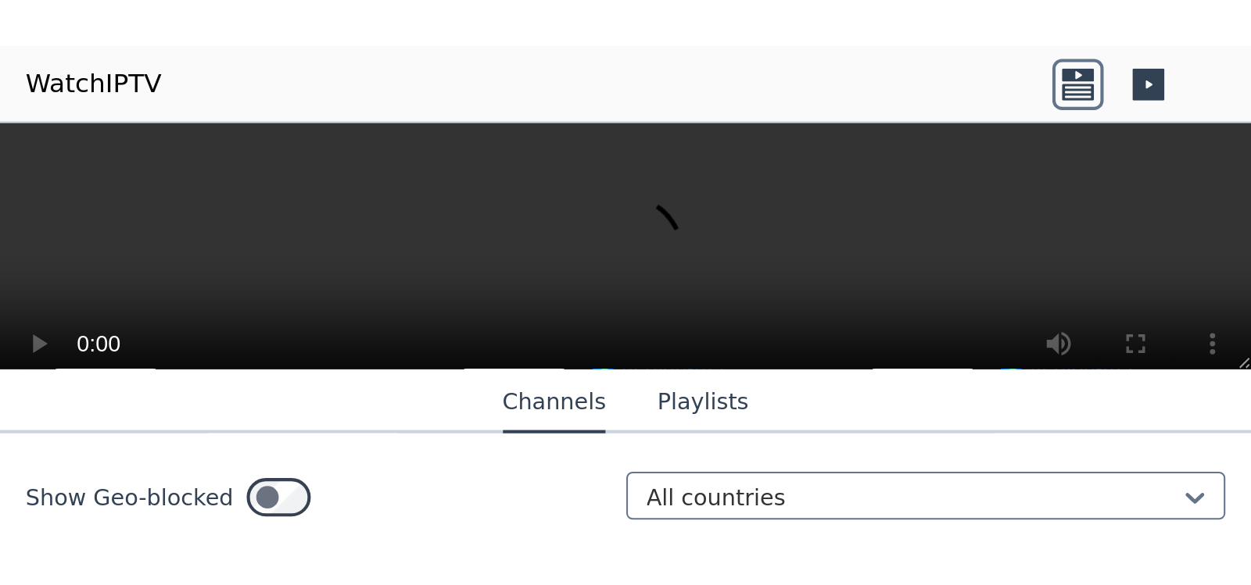
scroll to position [3945, 0]
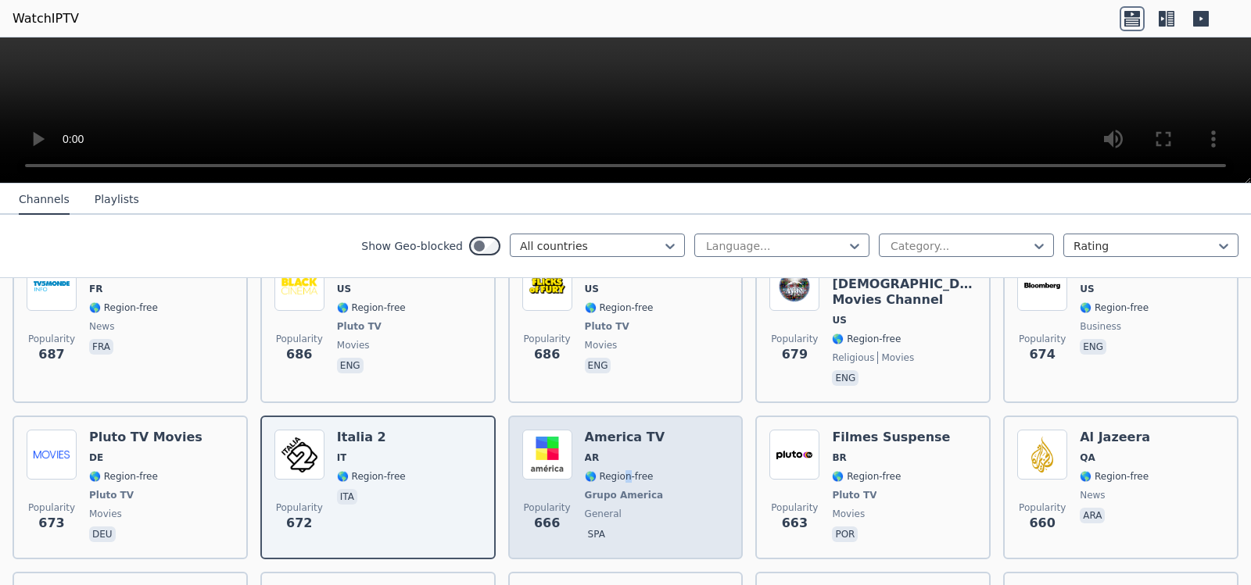
click at [620, 471] on span "🌎 Region-free" at bounding box center [619, 477] width 69 height 13
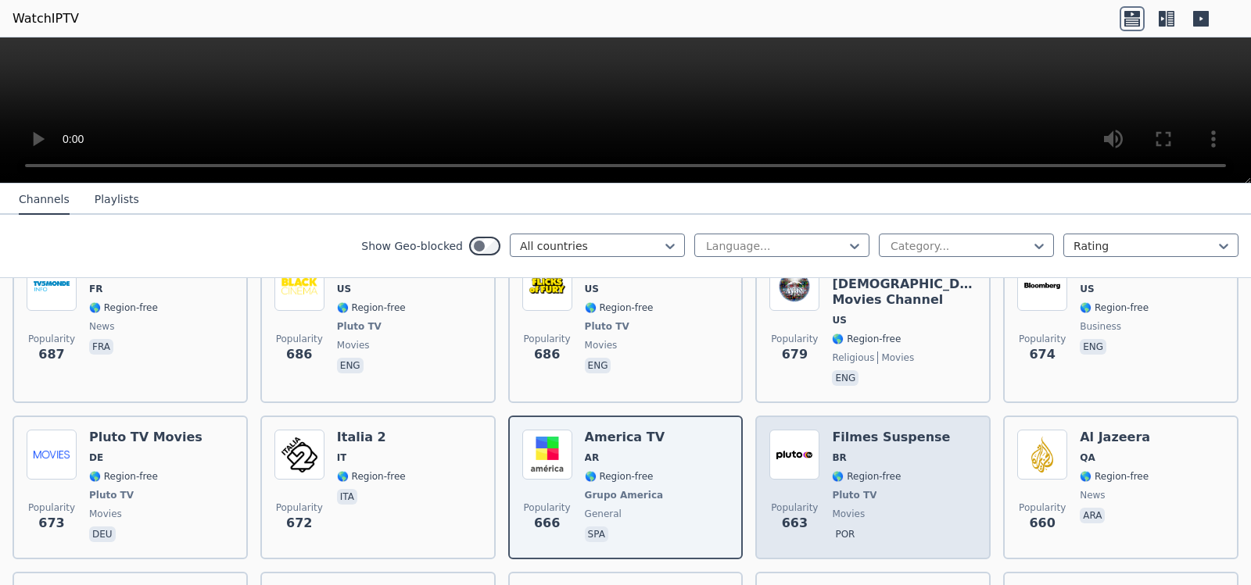
click at [886, 471] on span "🌎 Region-free" at bounding box center [866, 477] width 69 height 13
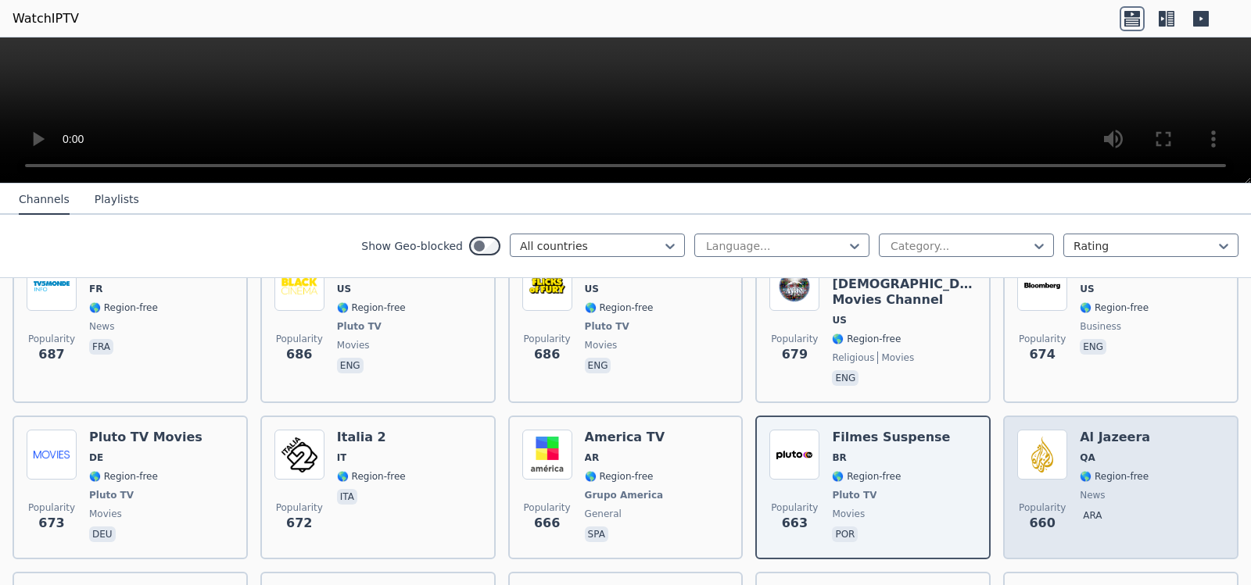
click at [1108, 452] on span "QA" at bounding box center [1114, 458] width 70 height 13
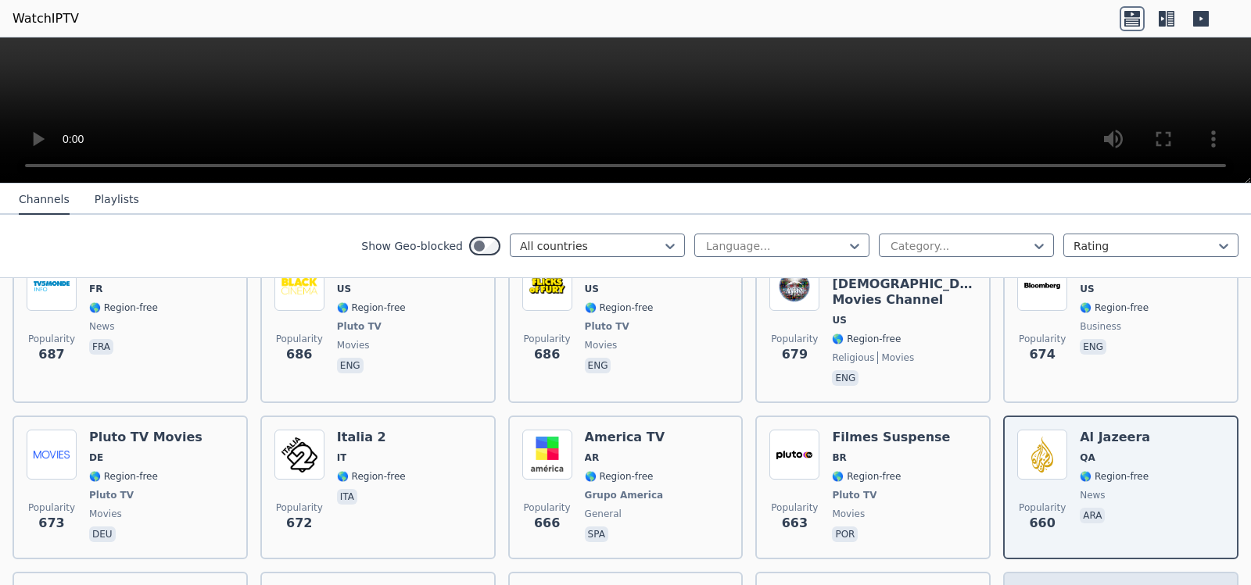
click at [1097, 557] on h6 "RTL-TVI" at bounding box center [1113, 594] width 69 height 16
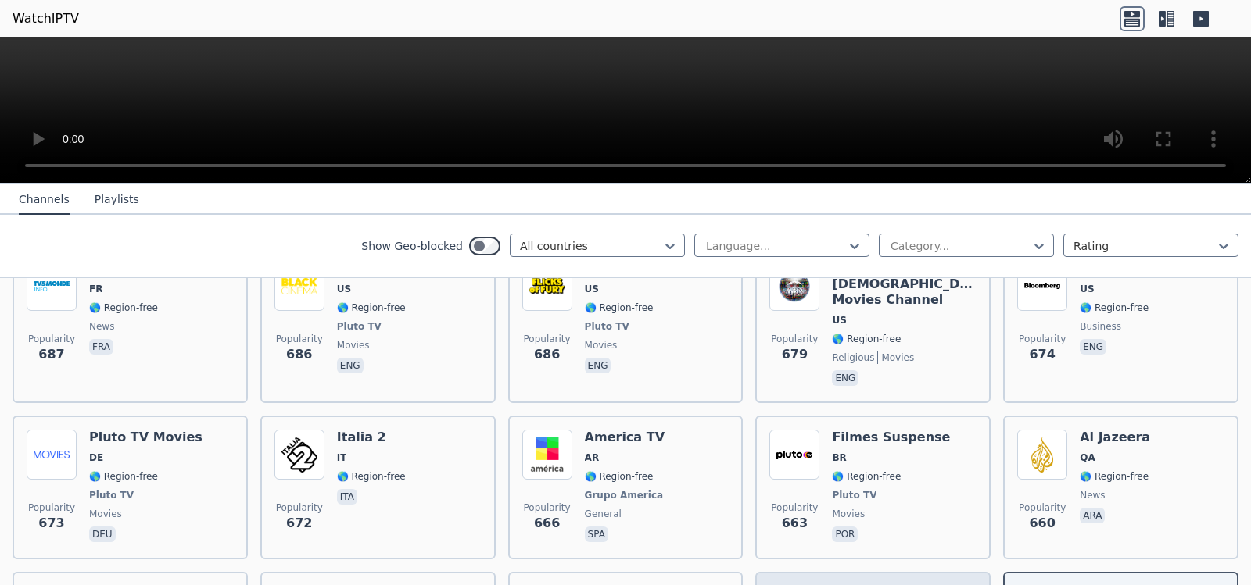
click at [848, 557] on h6 "CNBC" at bounding box center [866, 594] width 69 height 16
click at [854, 557] on h6 "CNBC" at bounding box center [866, 594] width 69 height 16
click at [616, 557] on h6 "Stingray Classica" at bounding box center [645, 594] width 121 height 16
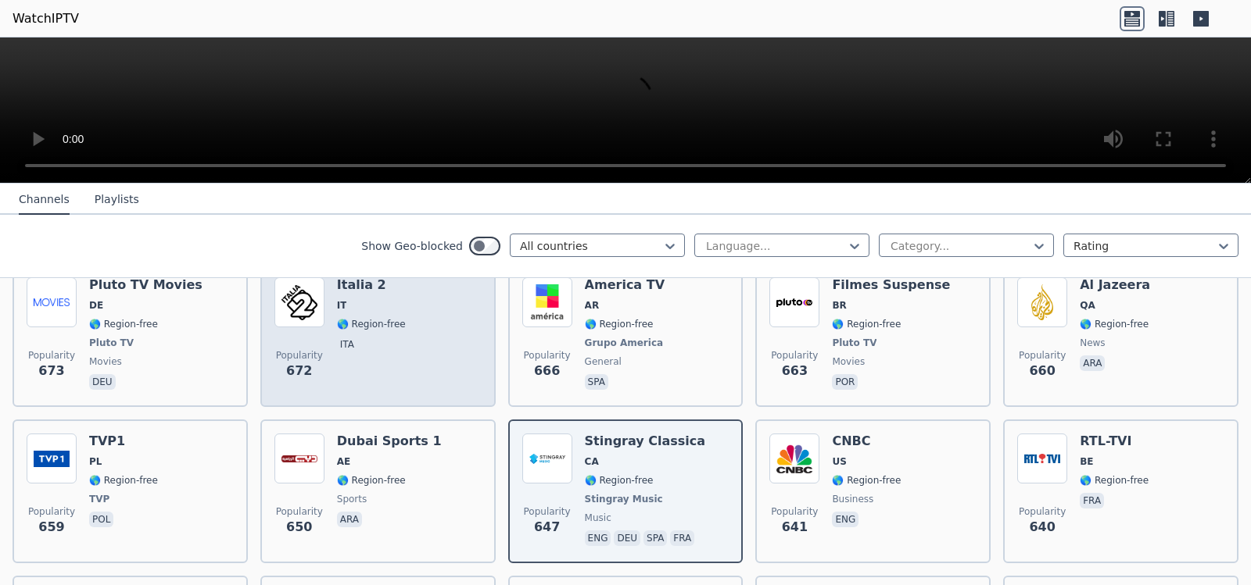
scroll to position [4101, 0]
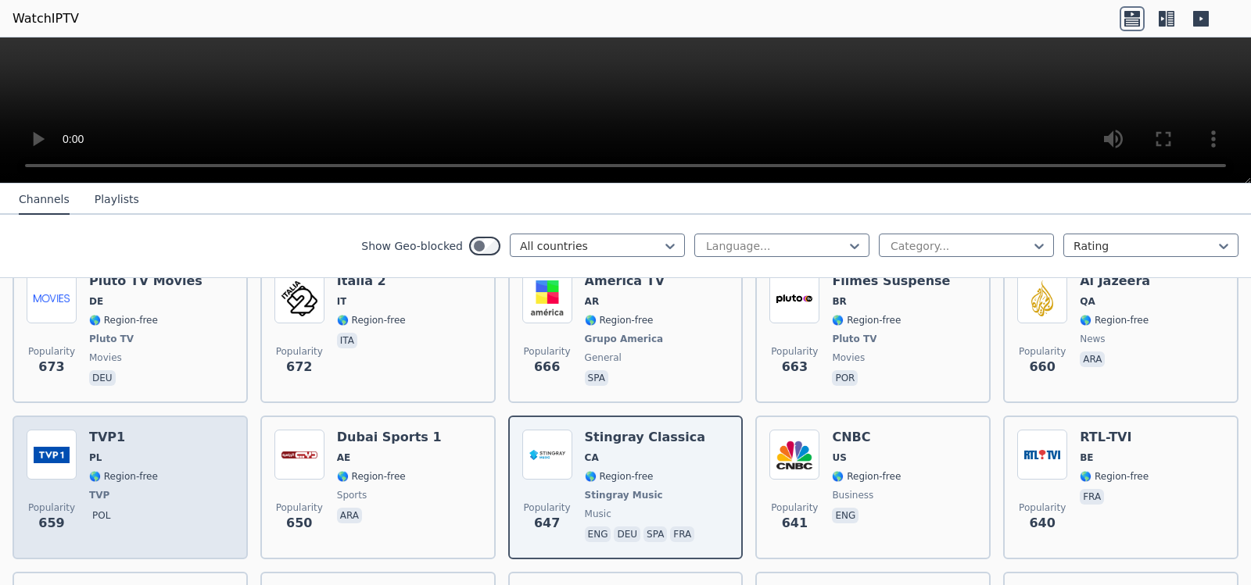
click at [168, 446] on div "Popularity 659 TVP1 PL 🌎 Region-free TVP pol" at bounding box center [130, 488] width 207 height 116
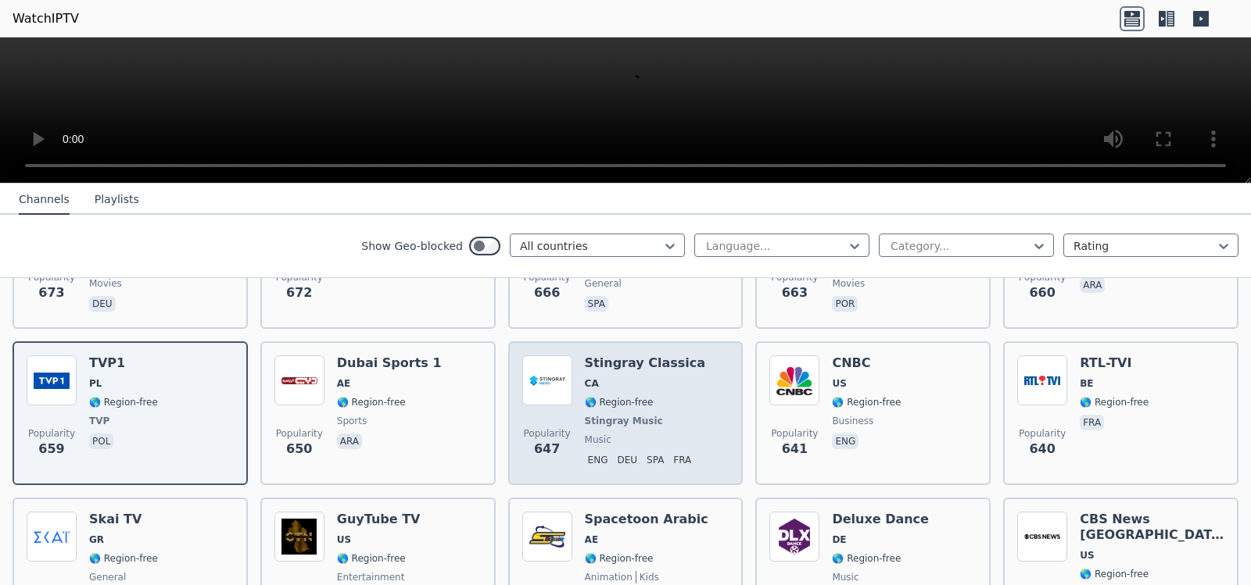
scroll to position [4179, 0]
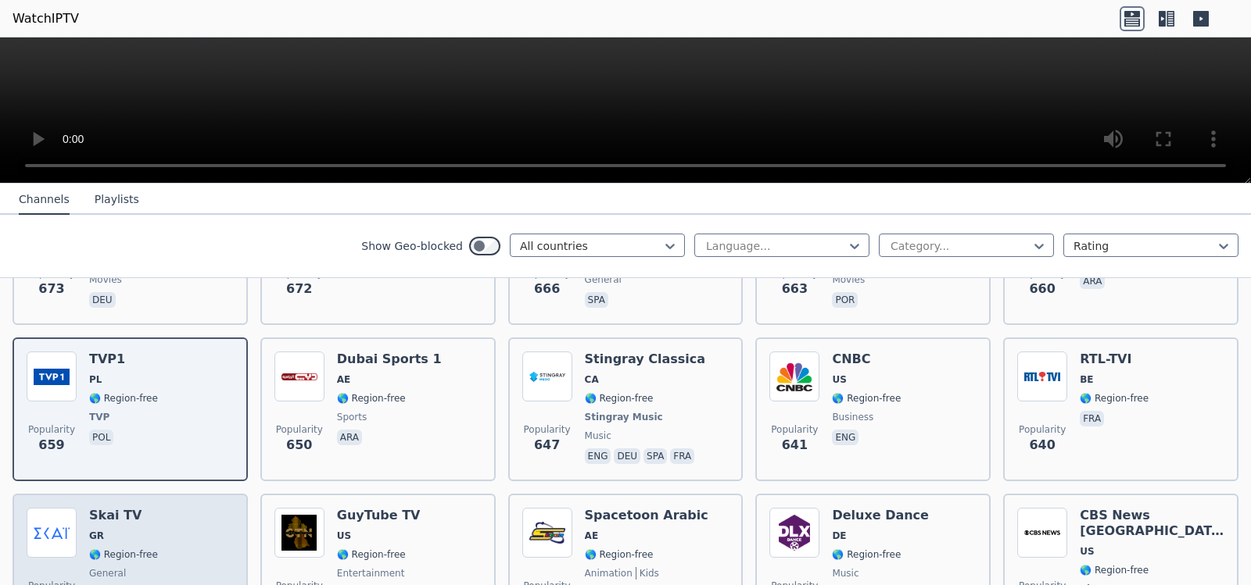
click at [105, 508] on h6 "Skai TV" at bounding box center [123, 516] width 69 height 16
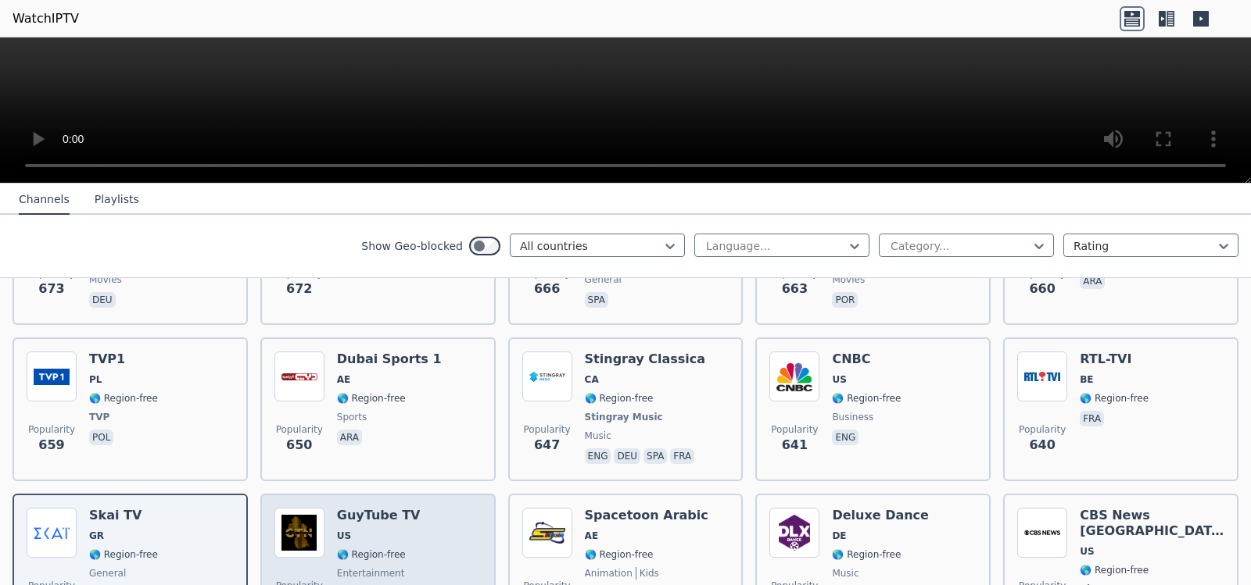
click at [397, 549] on span "🌎 Region-free" at bounding box center [379, 555] width 84 height 13
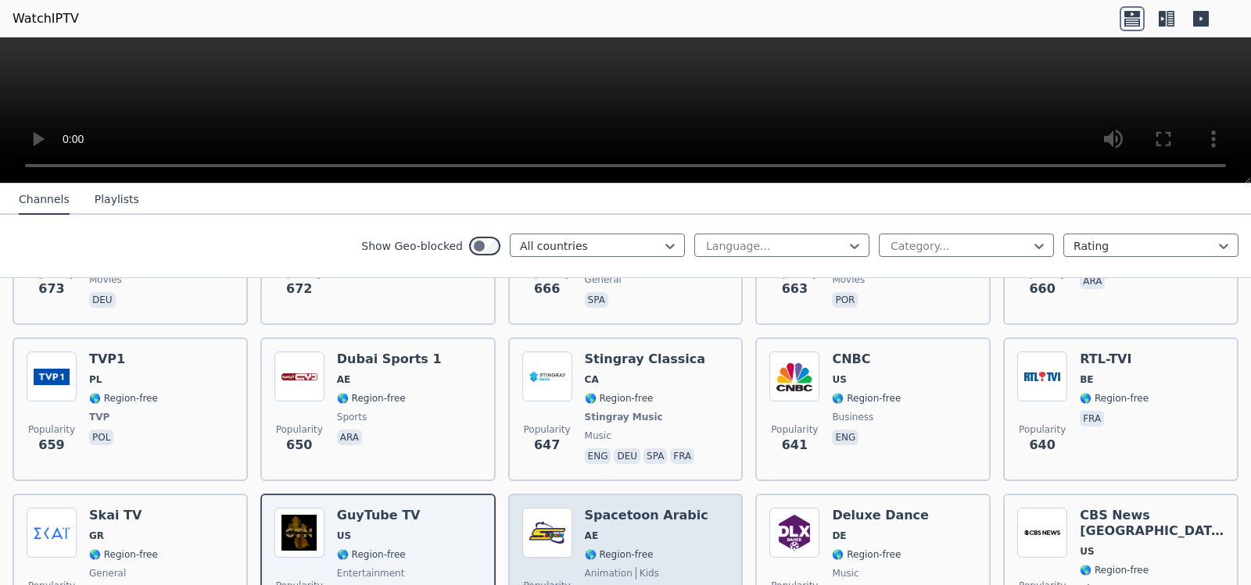
click at [630, 530] on span "AE" at bounding box center [647, 536] width 124 height 13
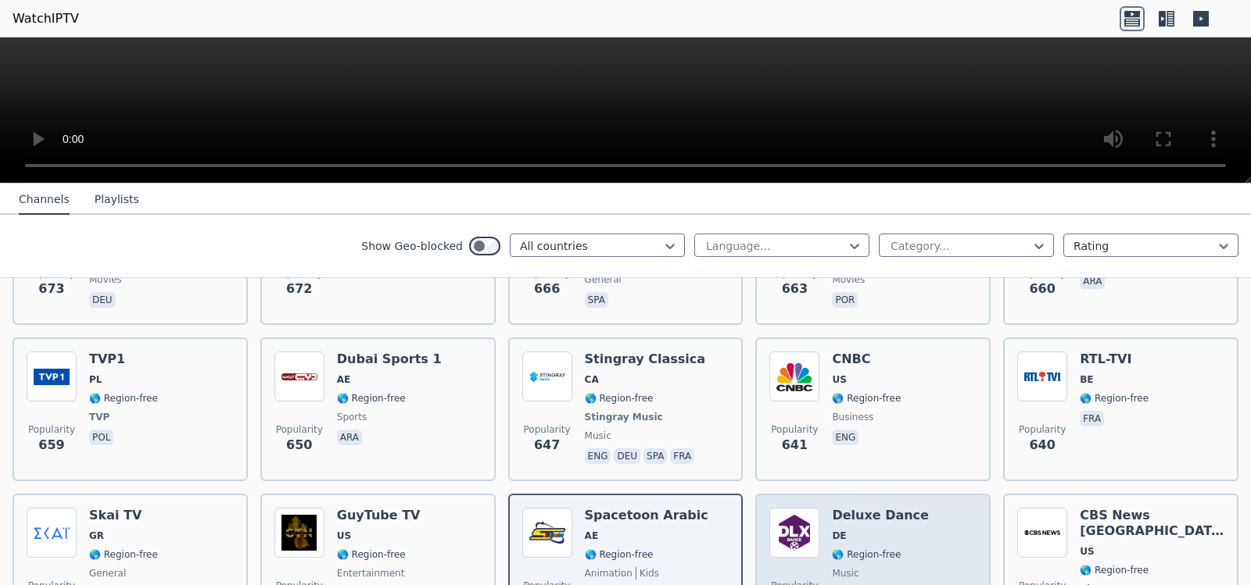
click at [850, 530] on span "DE" at bounding box center [880, 536] width 97 height 13
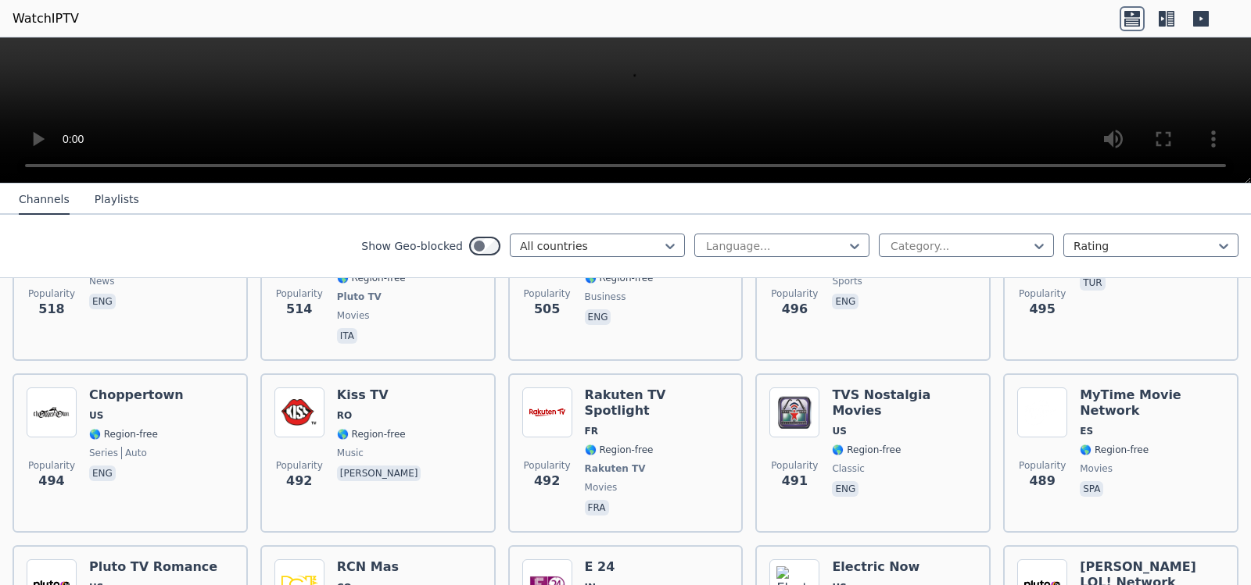
scroll to position [5743, 0]
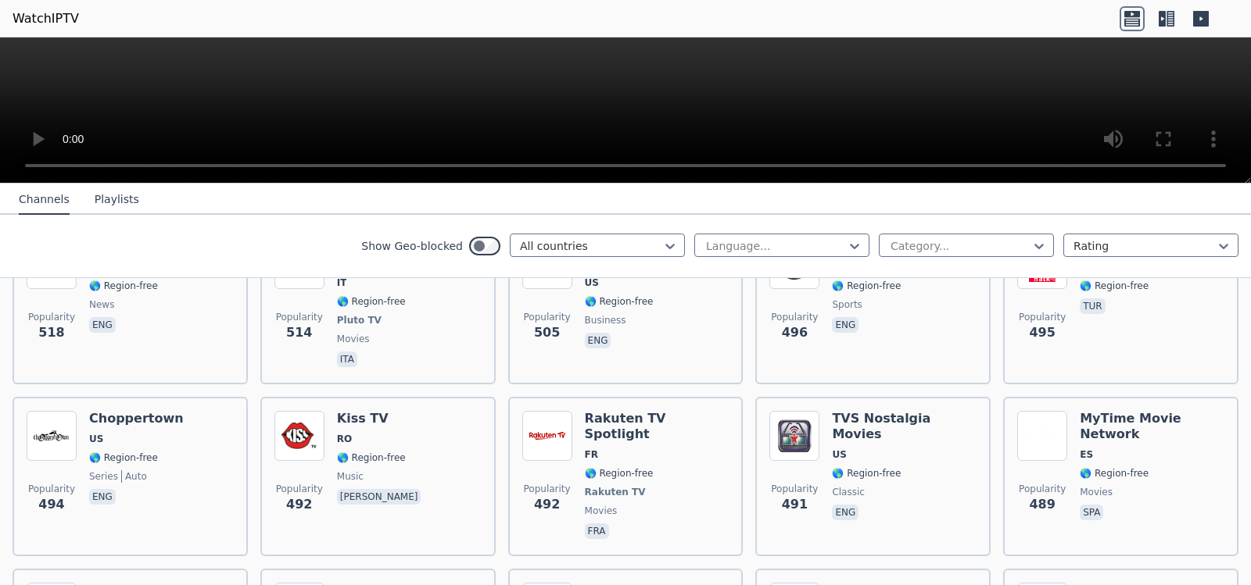
click at [95, 195] on button "Playlists" at bounding box center [117, 200] width 45 height 30
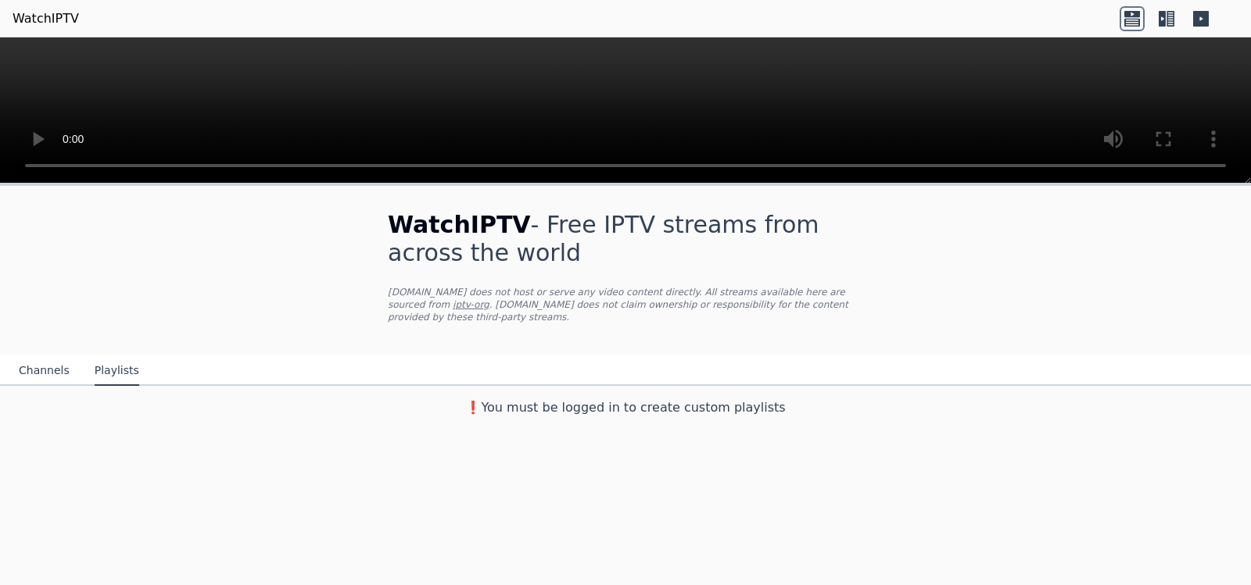
scroll to position [0, 0]
click at [38, 363] on button "Channels" at bounding box center [44, 371] width 51 height 30
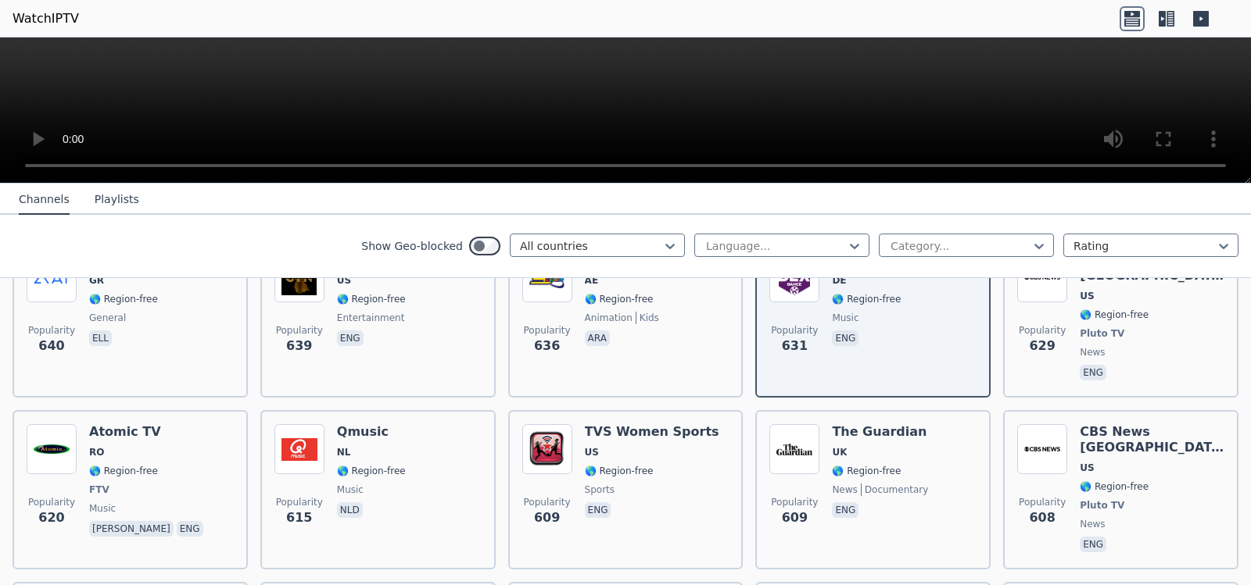
scroll to position [4459, 0]
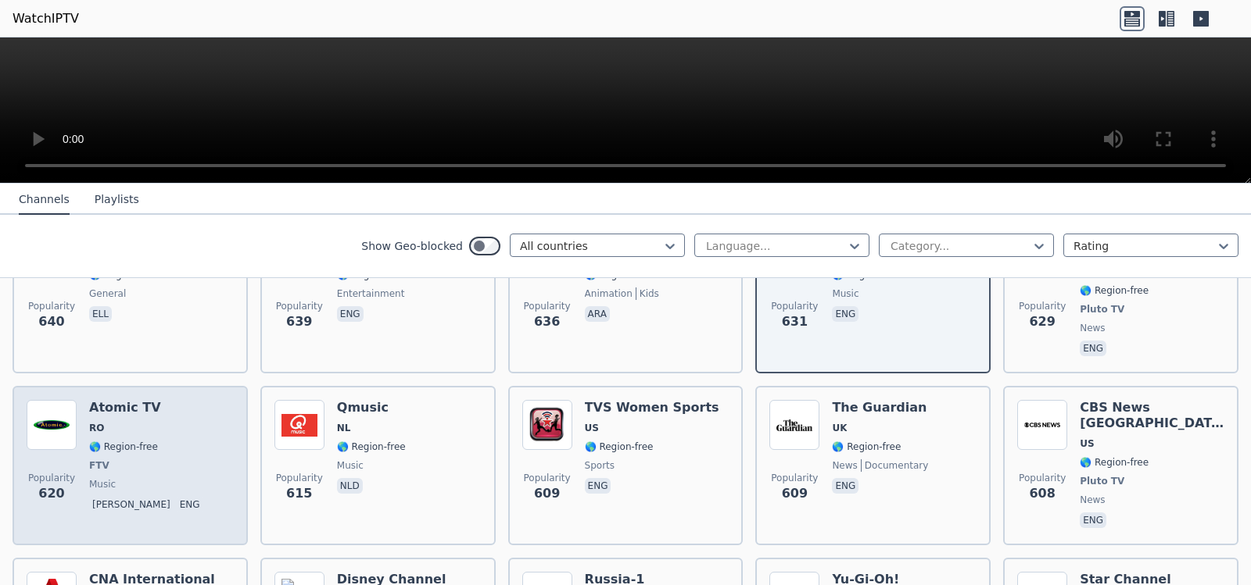
click at [120, 441] on span "🌎 Region-free" at bounding box center [123, 447] width 69 height 13
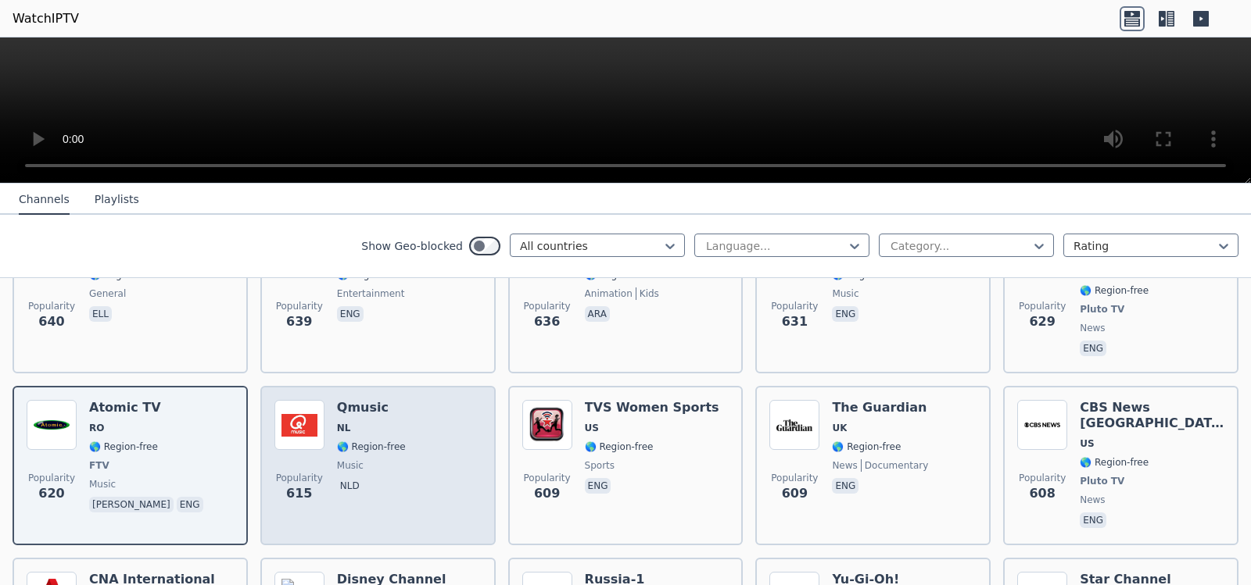
click at [378, 460] on span "music" at bounding box center [371, 466] width 69 height 13
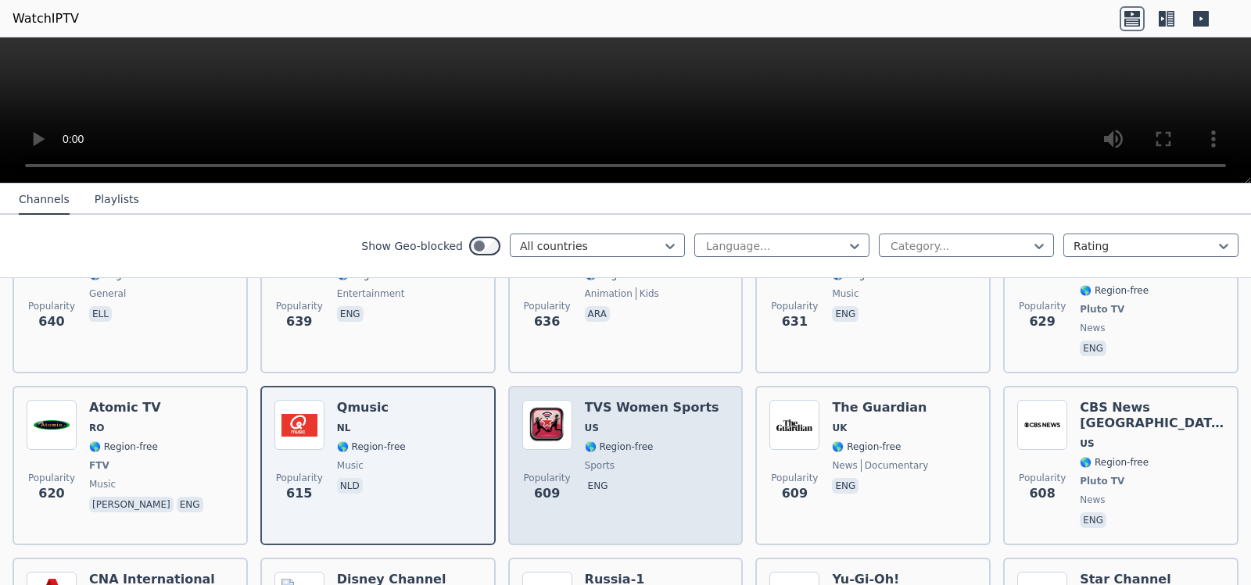
click at [613, 433] on div "TVS Women Sports US 🌎 Region-free sports eng" at bounding box center [652, 465] width 134 height 131
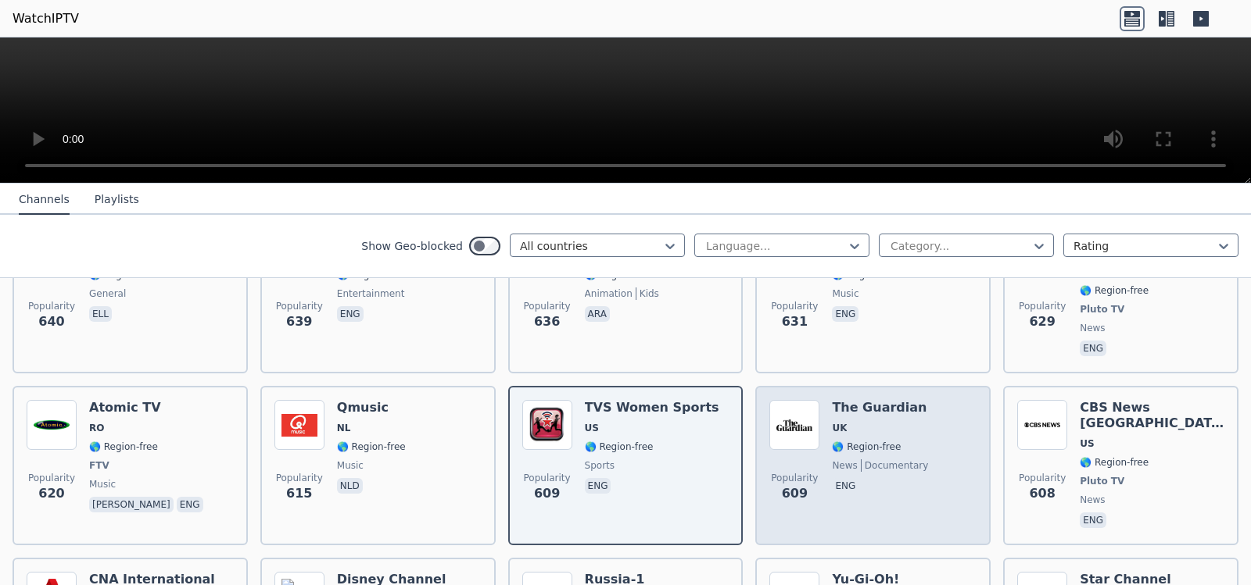
click at [866, 422] on span "UK" at bounding box center [880, 428] width 96 height 13
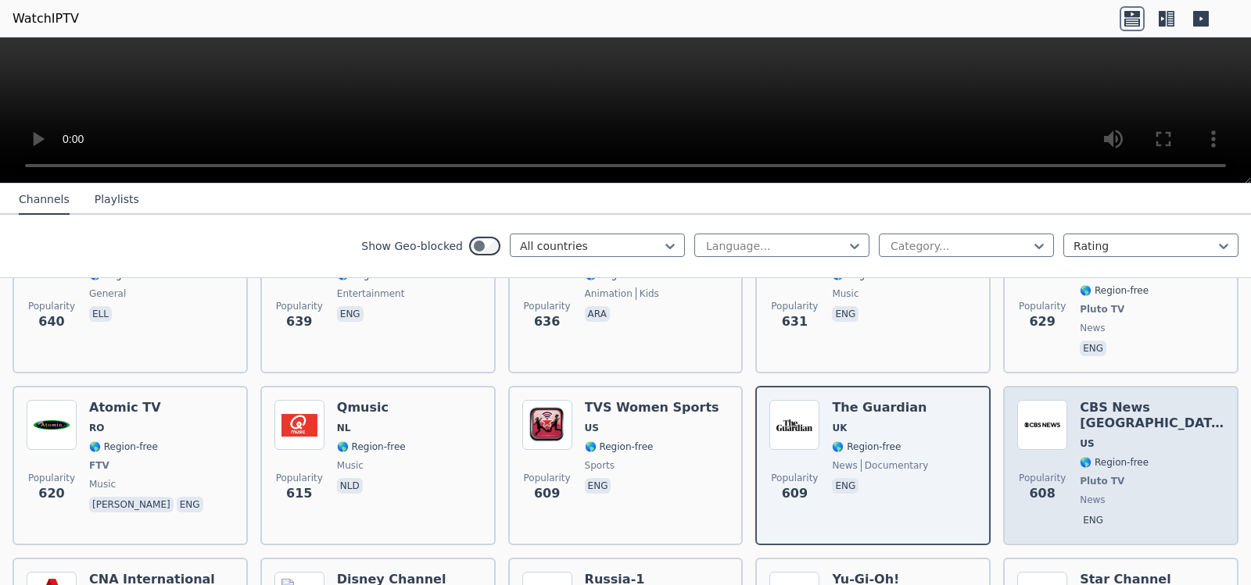
click at [1097, 416] on div "CBS News [GEOGRAPHIC_DATA] [GEOGRAPHIC_DATA] 🌎 Region-free Pluto TV news eng" at bounding box center [1151, 465] width 145 height 131
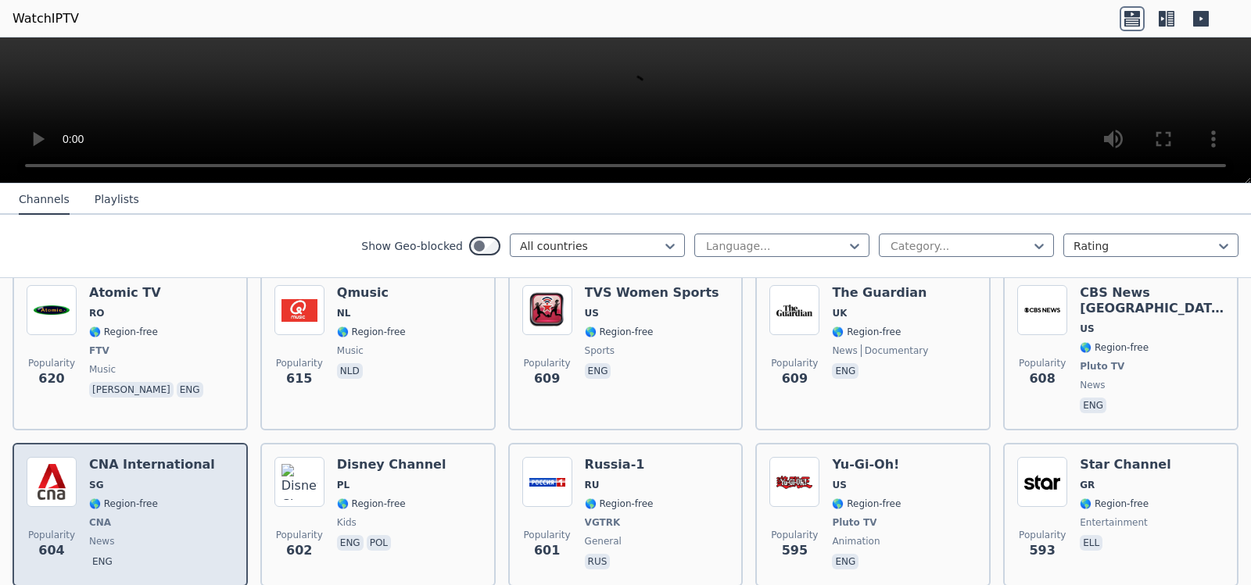
scroll to position [4616, 0]
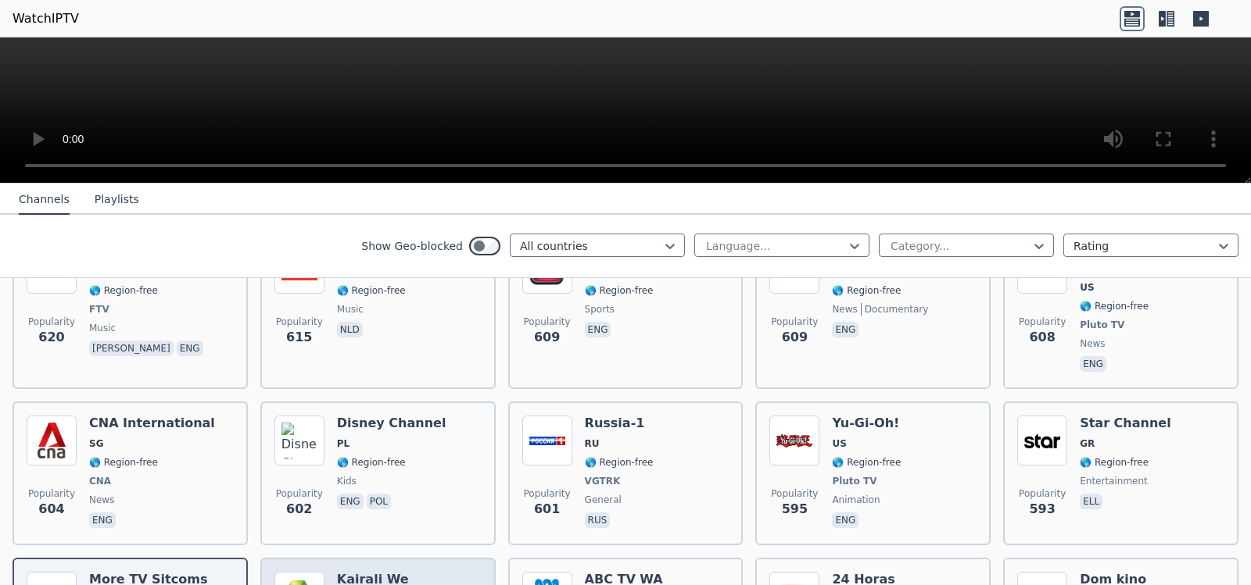
click at [384, 557] on h6 "Kairali We" at bounding box center [373, 580] width 72 height 16
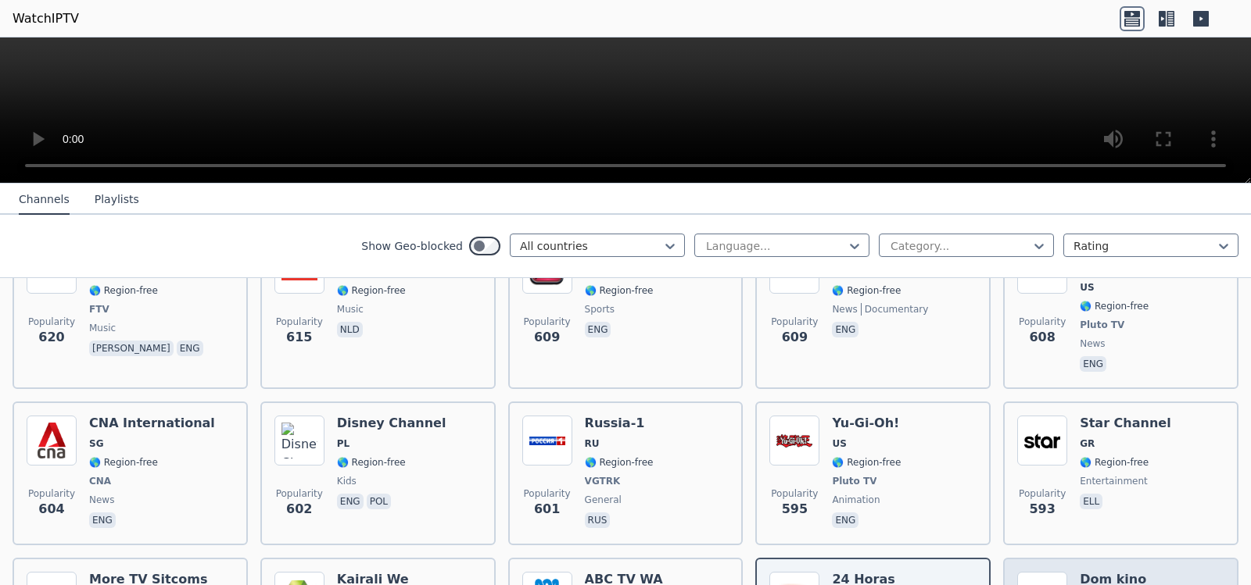
click at [1127, 557] on h6 "Dom kino" at bounding box center [1113, 580] width 69 height 16
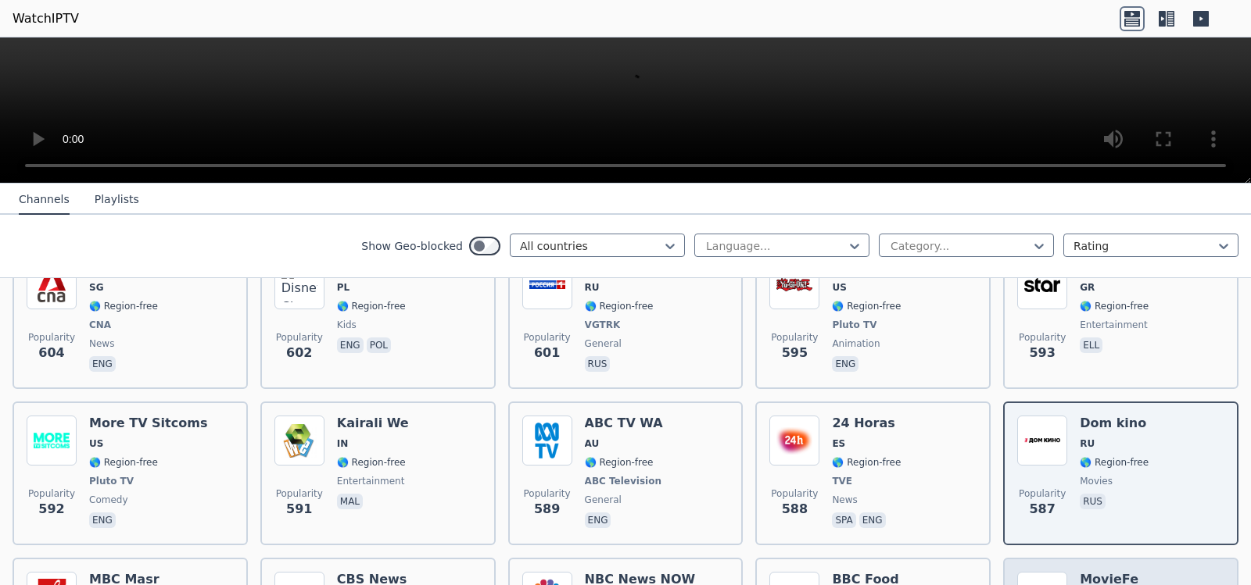
scroll to position [4850, 0]
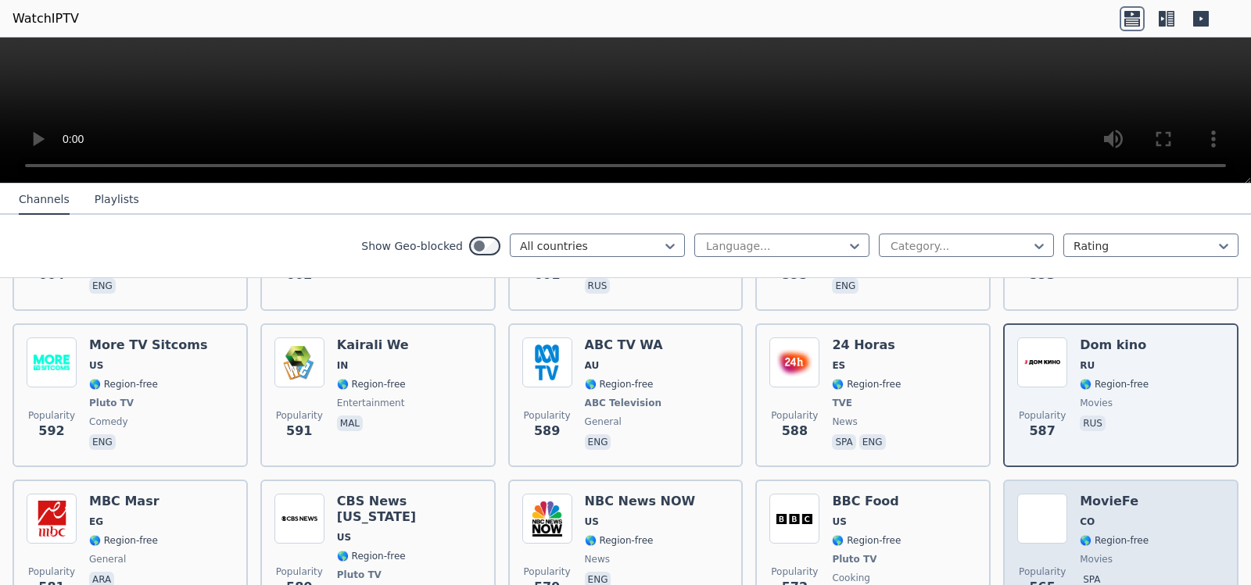
click at [1104, 553] on span "movies" at bounding box center [1113, 559] width 69 height 13
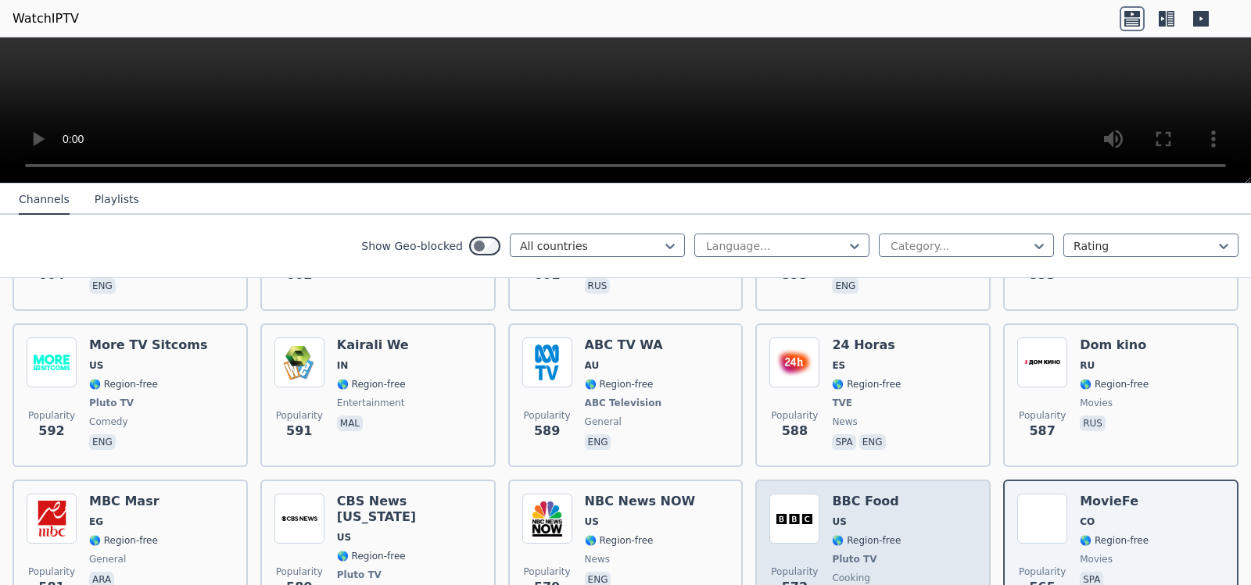
click at [834, 512] on div "BBC Food US 🌎 Region-free Pluto TV cooking eng" at bounding box center [866, 559] width 69 height 131
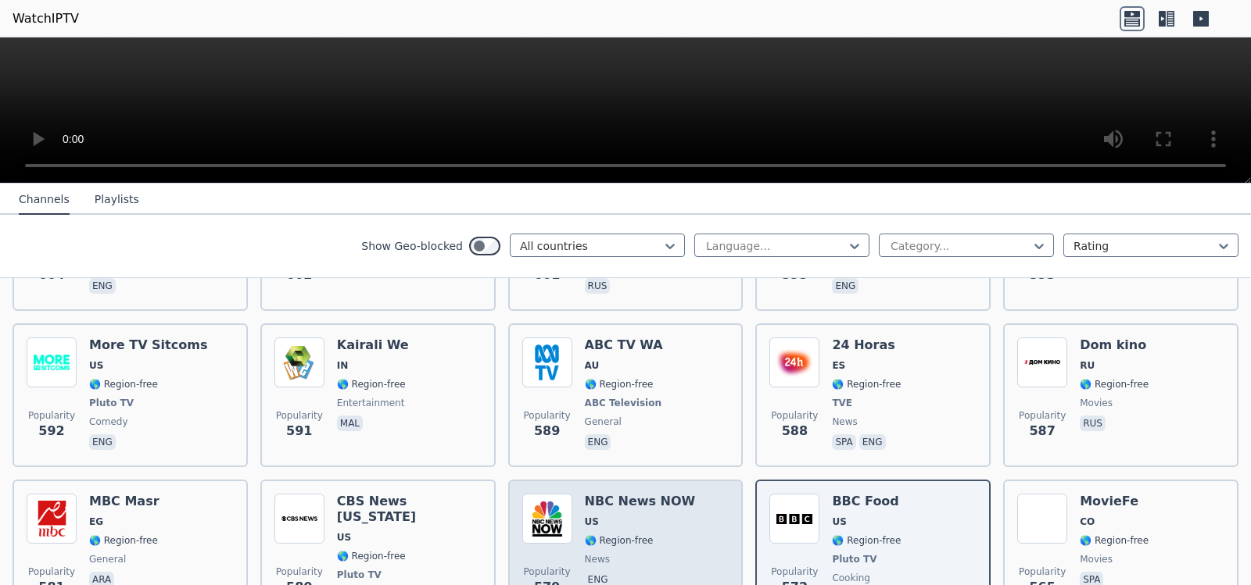
click at [628, 557] on span "eng" at bounding box center [640, 581] width 111 height 19
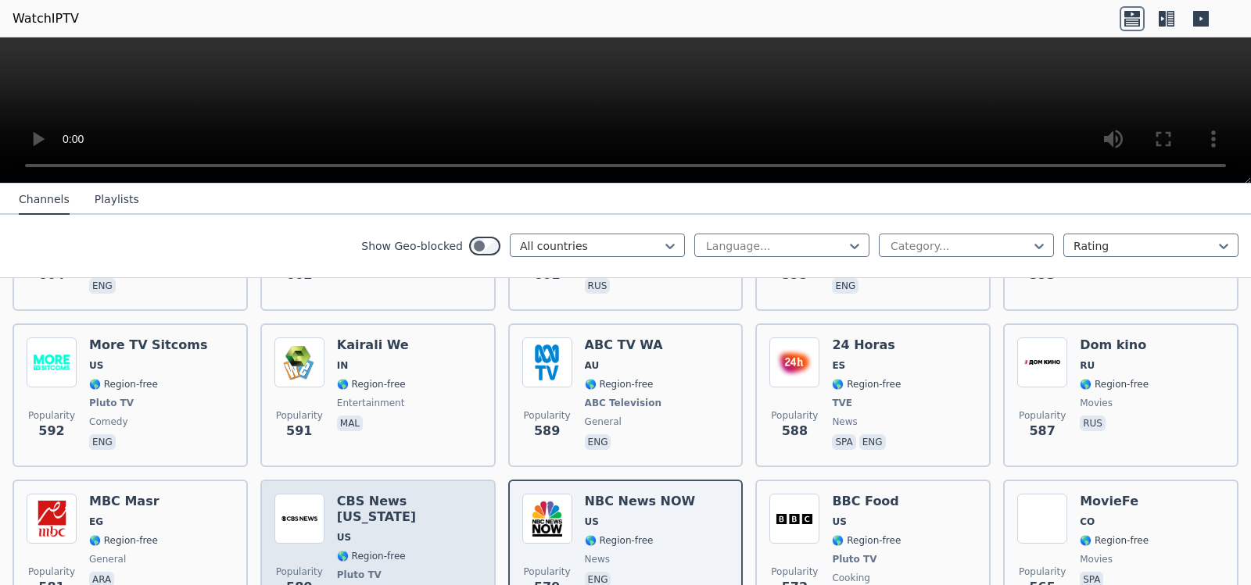
click at [424, 494] on div "CBS News [US_STATE] [GEOGRAPHIC_DATA] 🌎 Region-free Pluto TV news eng" at bounding box center [409, 559] width 145 height 131
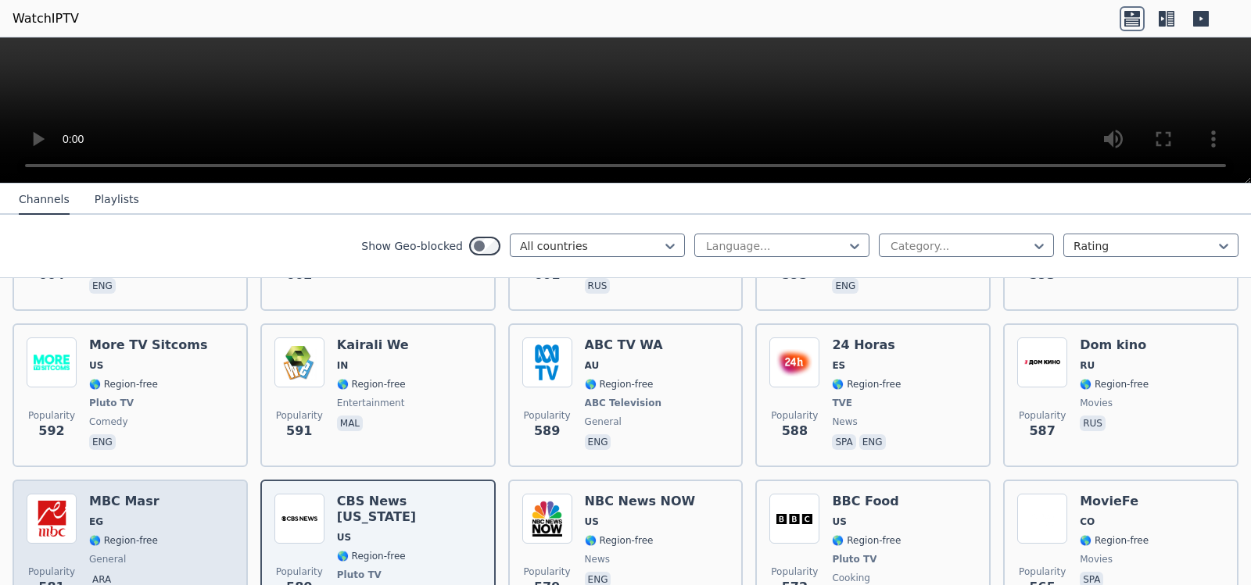
drag, startPoint x: 131, startPoint y: 490, endPoint x: 149, endPoint y: 483, distance: 18.6
click at [141, 535] on span "🌎 Region-free" at bounding box center [123, 541] width 69 height 13
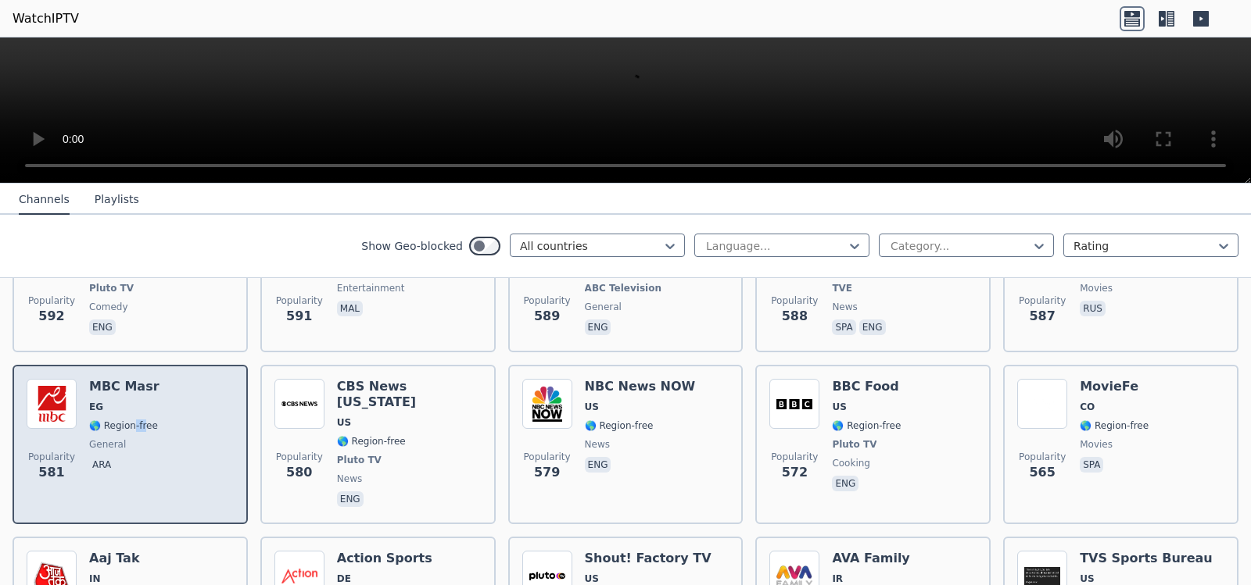
scroll to position [5006, 0]
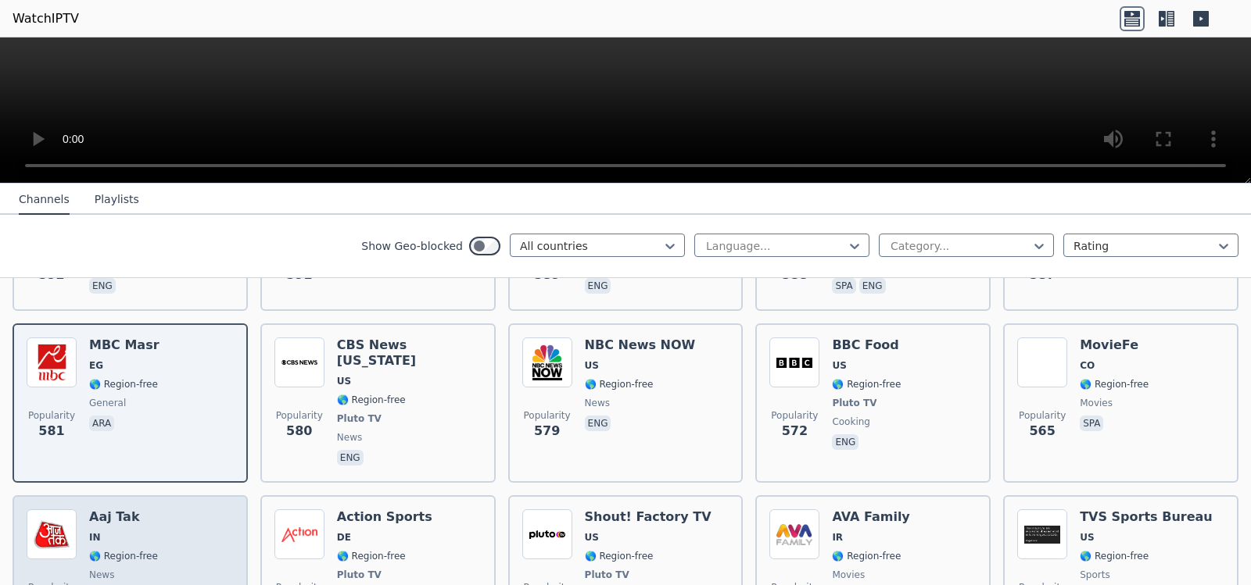
click at [140, 550] on span "🌎 Region-free" at bounding box center [123, 556] width 69 height 13
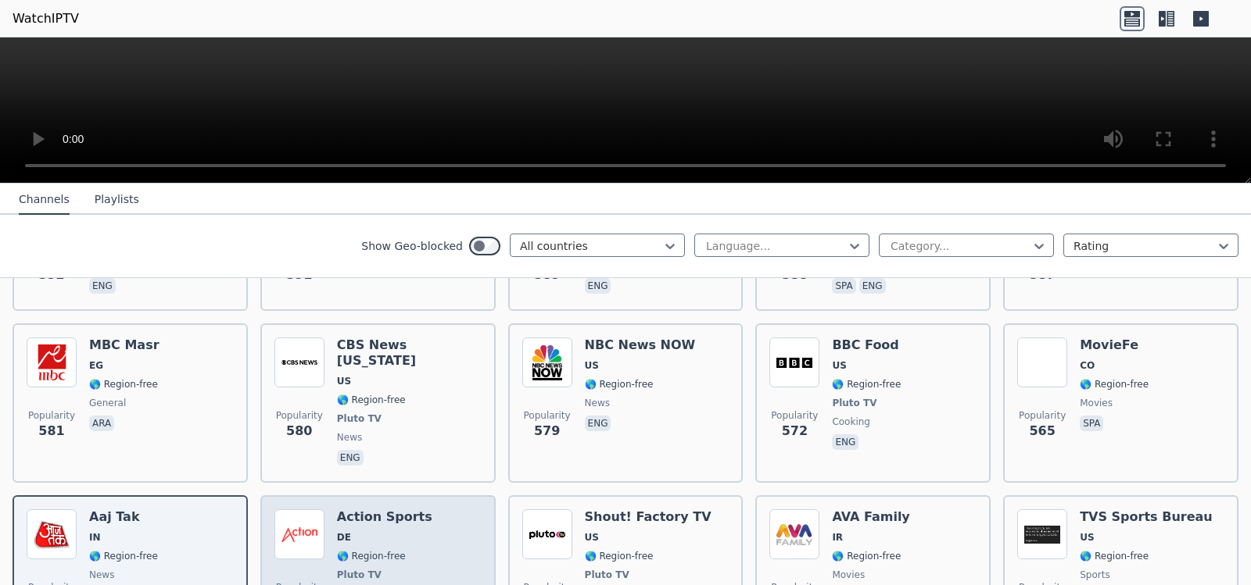
click at [368, 510] on div "Action Sports DE 🌎 Region-free Pluto TV sports deu" at bounding box center [384, 568] width 95 height 116
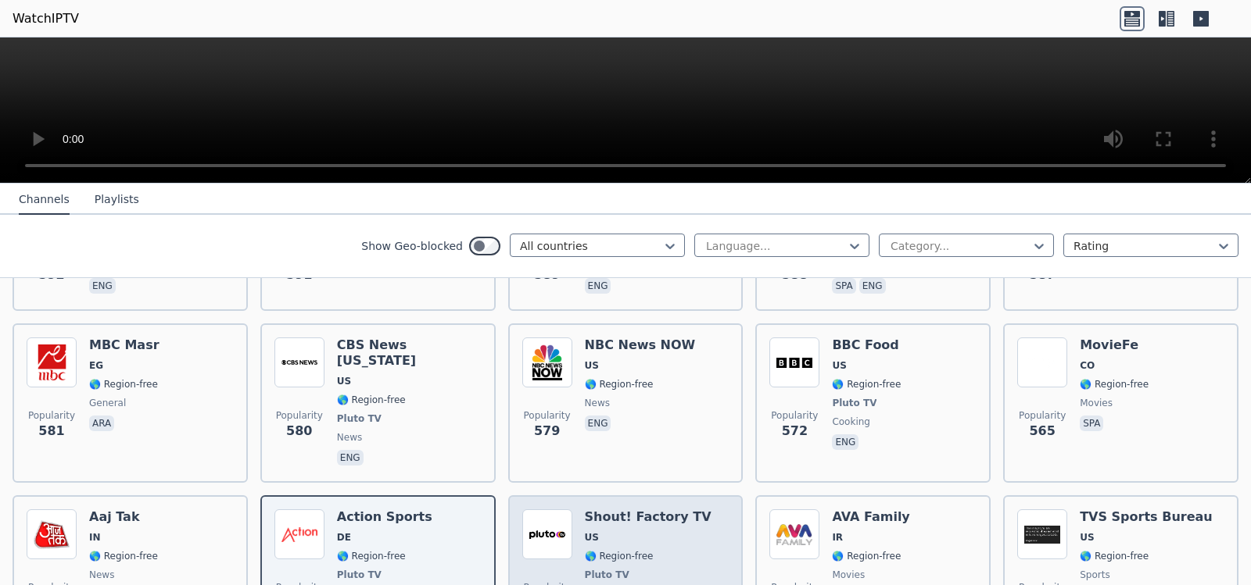
click at [620, 550] on span "🌎 Region-free" at bounding box center [619, 556] width 69 height 13
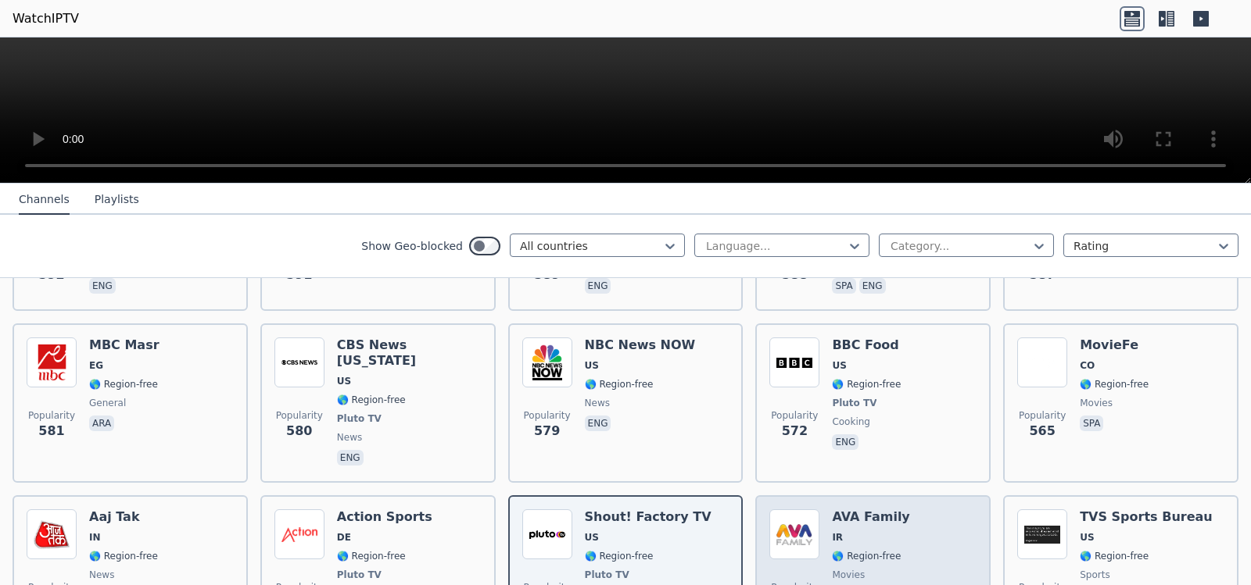
click at [869, 532] on span "IR" at bounding box center [870, 538] width 77 height 13
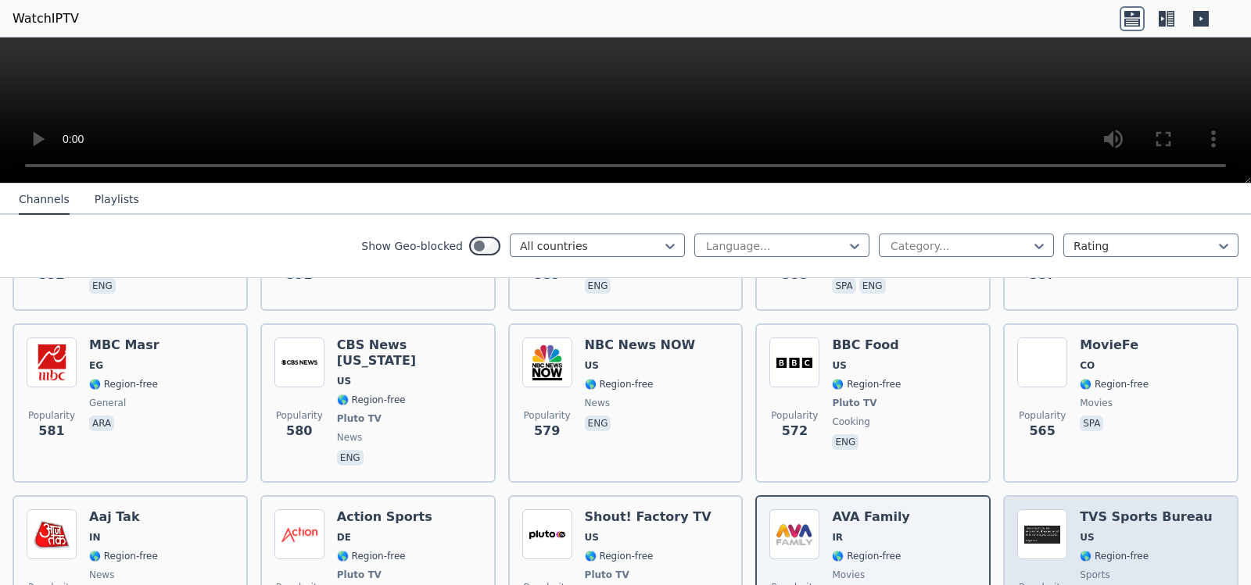
click at [1133, 510] on div "TVS Sports Bureau US 🌎 Region-free sports eng" at bounding box center [1145, 568] width 133 height 116
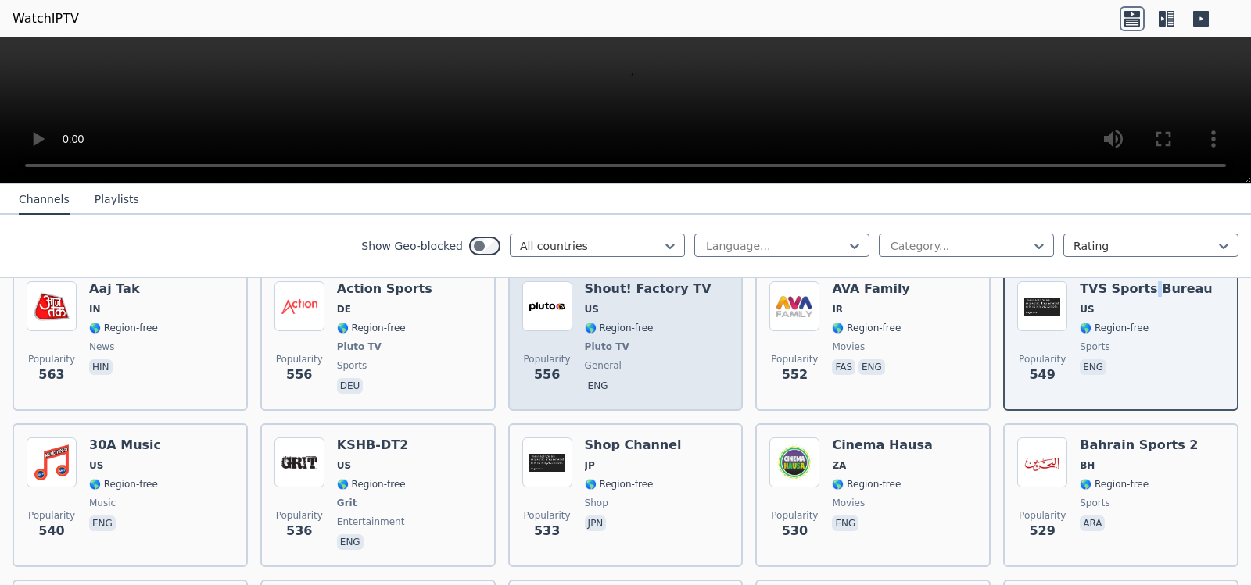
scroll to position [5241, 0]
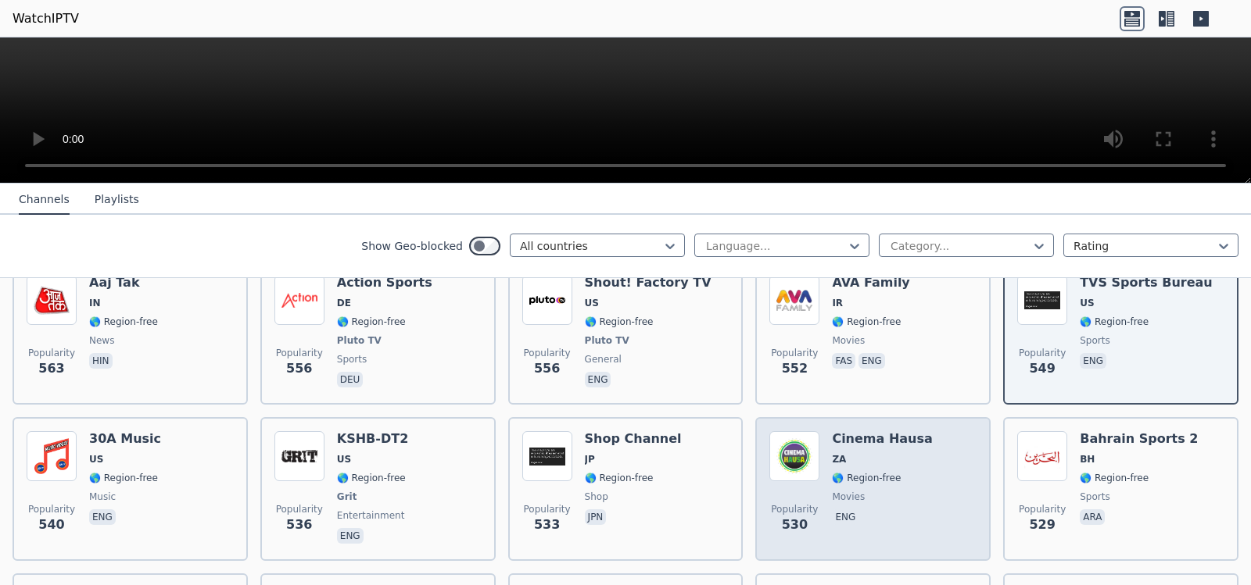
click at [832, 510] on p "eng" at bounding box center [845, 518] width 27 height 16
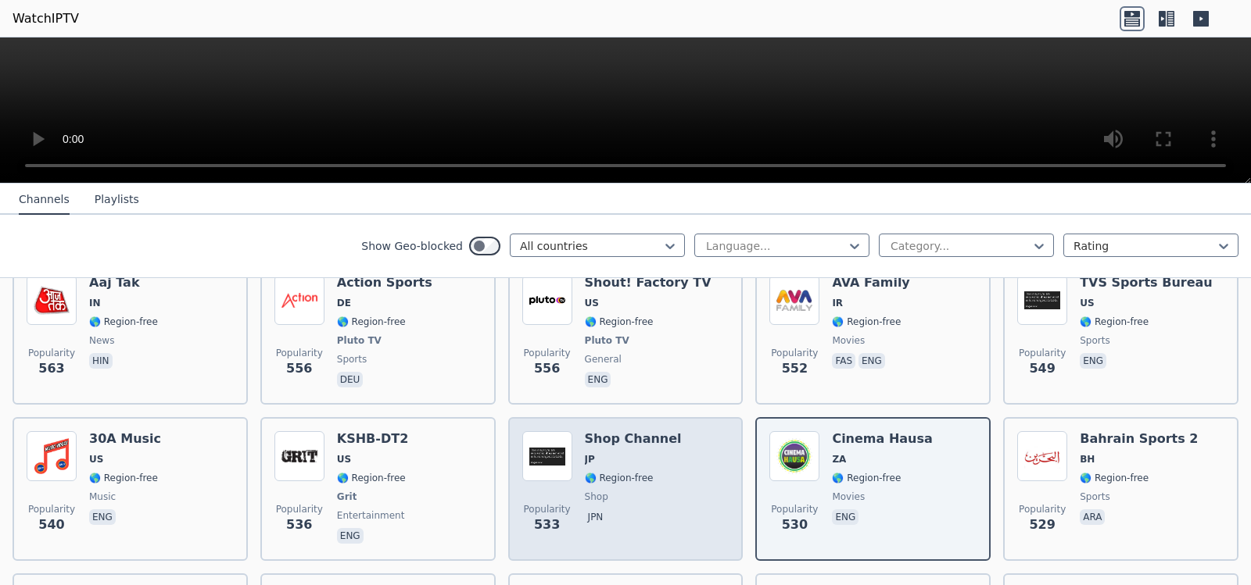
click at [592, 491] on span "shop" at bounding box center [596, 497] width 23 height 13
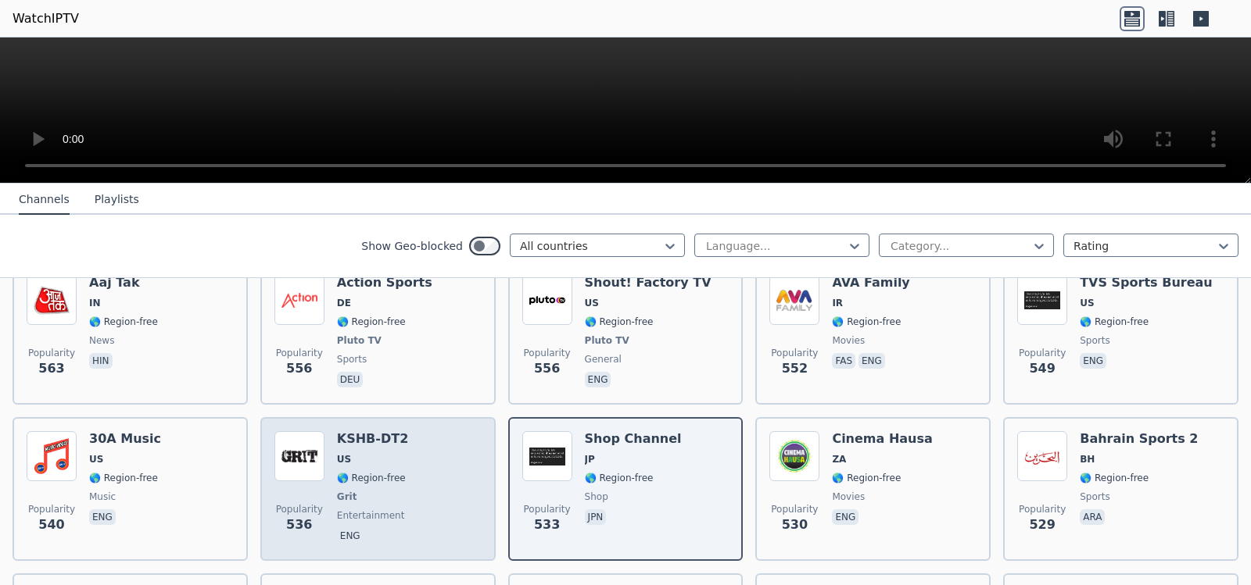
click at [396, 431] on div "Popularity 536 KSHB-DT2 US 🌎 Region-free Grit entertainment eng" at bounding box center [377, 489] width 207 height 116
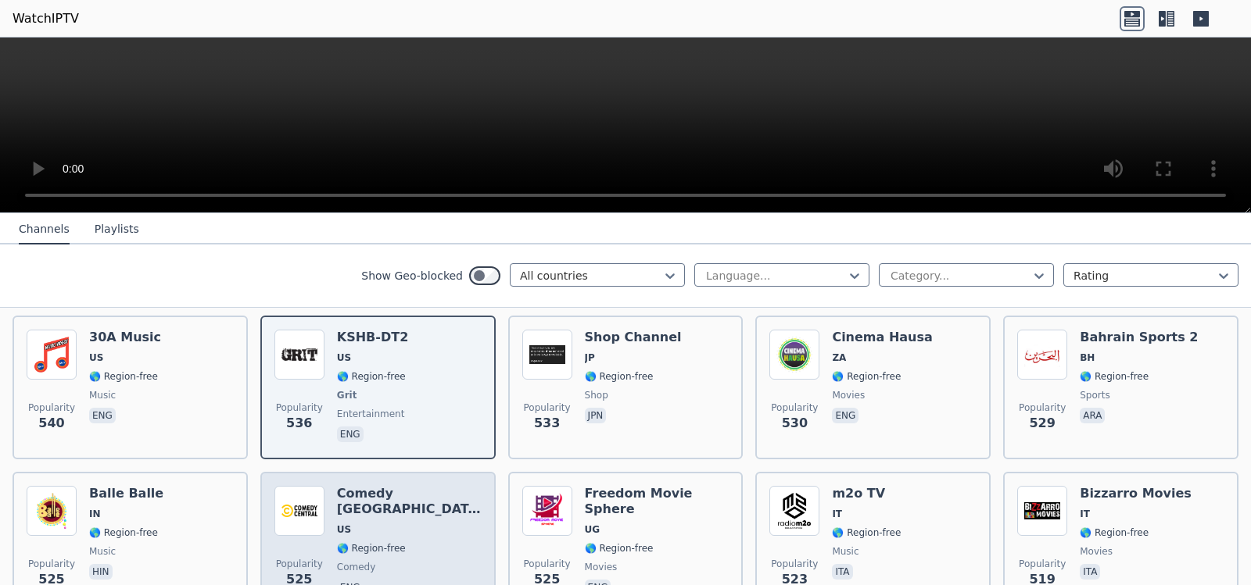
scroll to position [5397, 0]
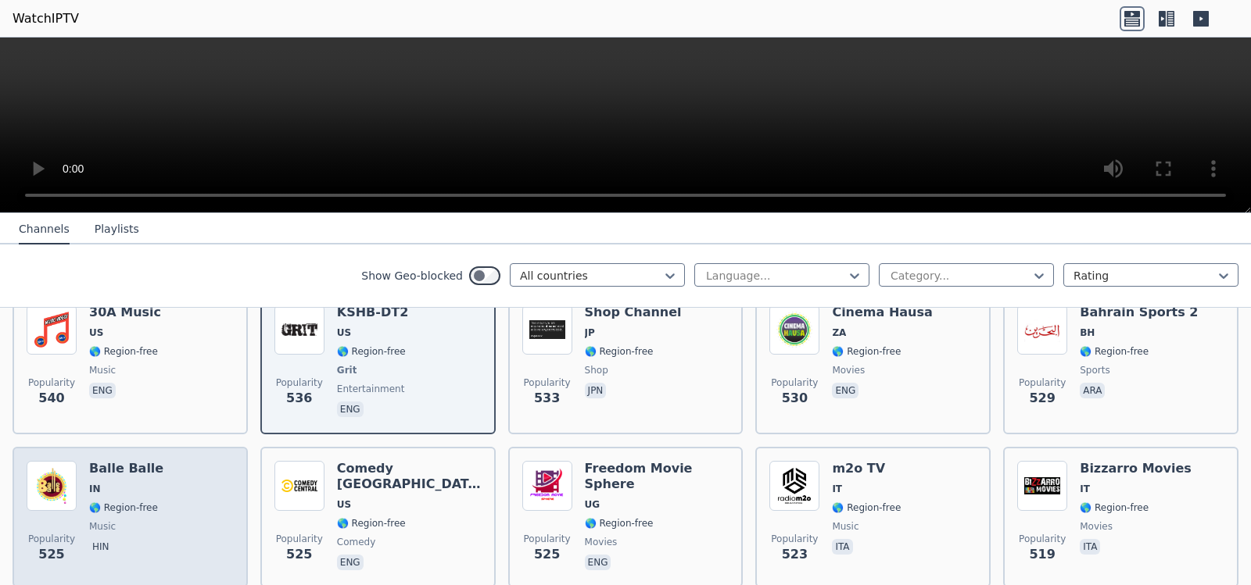
click at [77, 461] on div "Popularity 525 Balle Balle IN 🌎 Region-free music hin" at bounding box center [130, 517] width 207 height 113
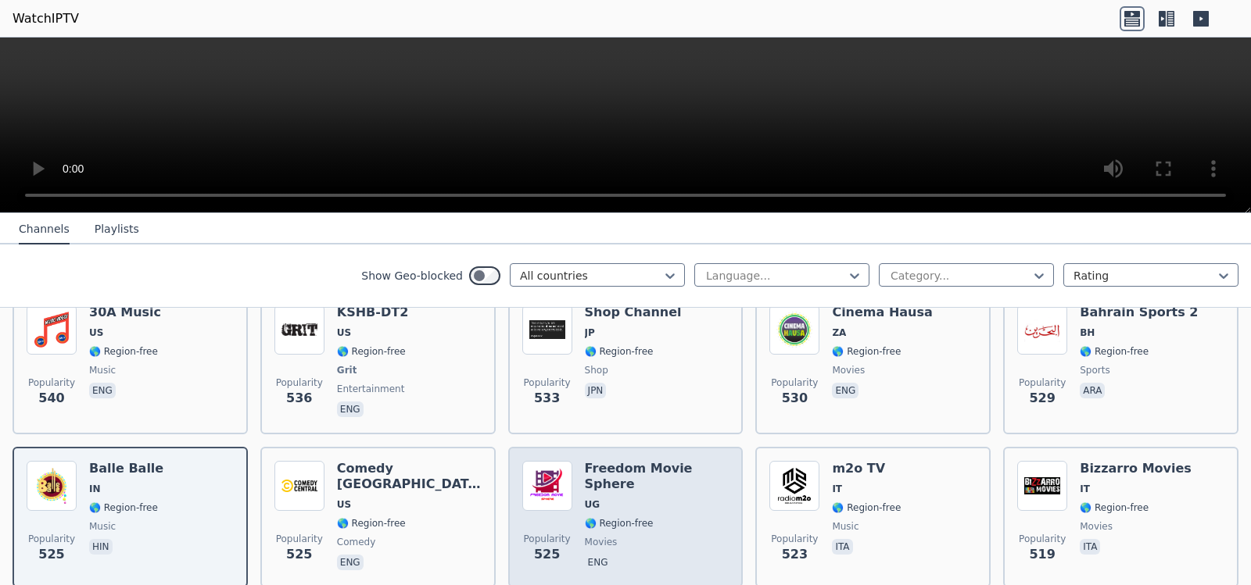
click at [641, 517] on span "🌎 Region-free" at bounding box center [657, 523] width 145 height 13
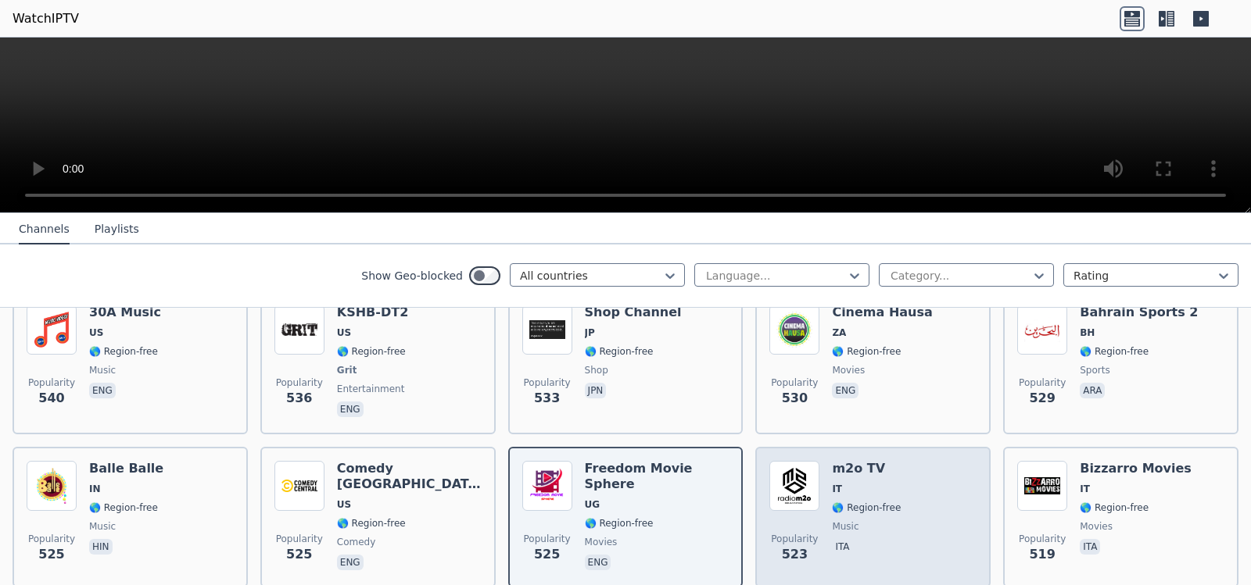
click at [832, 502] on span "🌎 Region-free" at bounding box center [866, 508] width 69 height 13
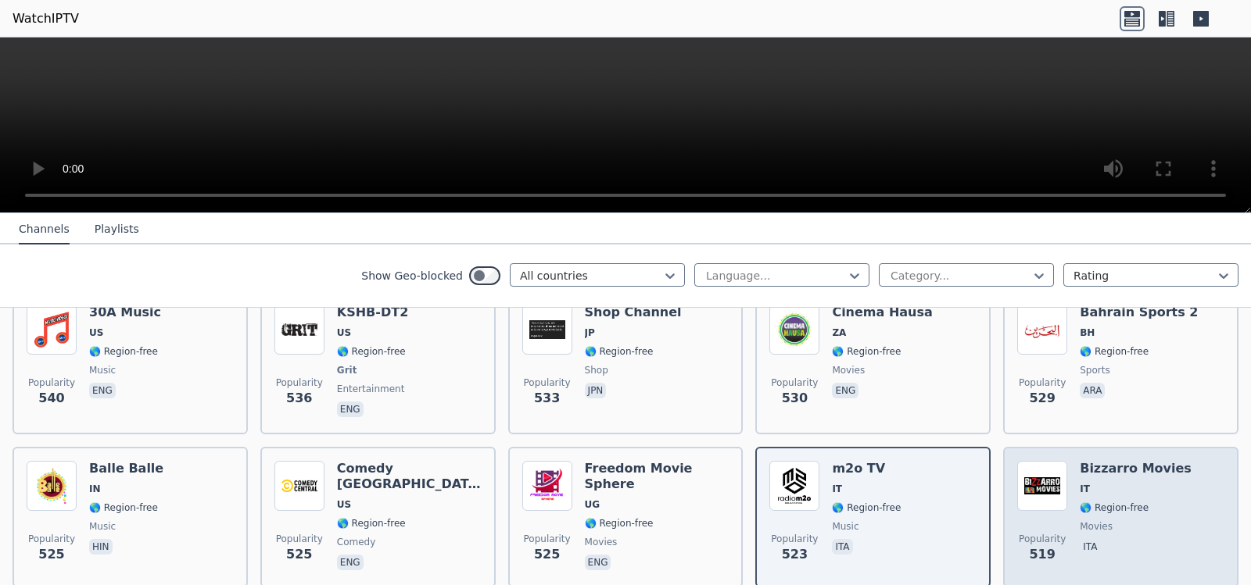
click at [1143, 461] on div "[PERSON_NAME] Movies IT 🌎 Region-free movies ita" at bounding box center [1135, 517] width 112 height 113
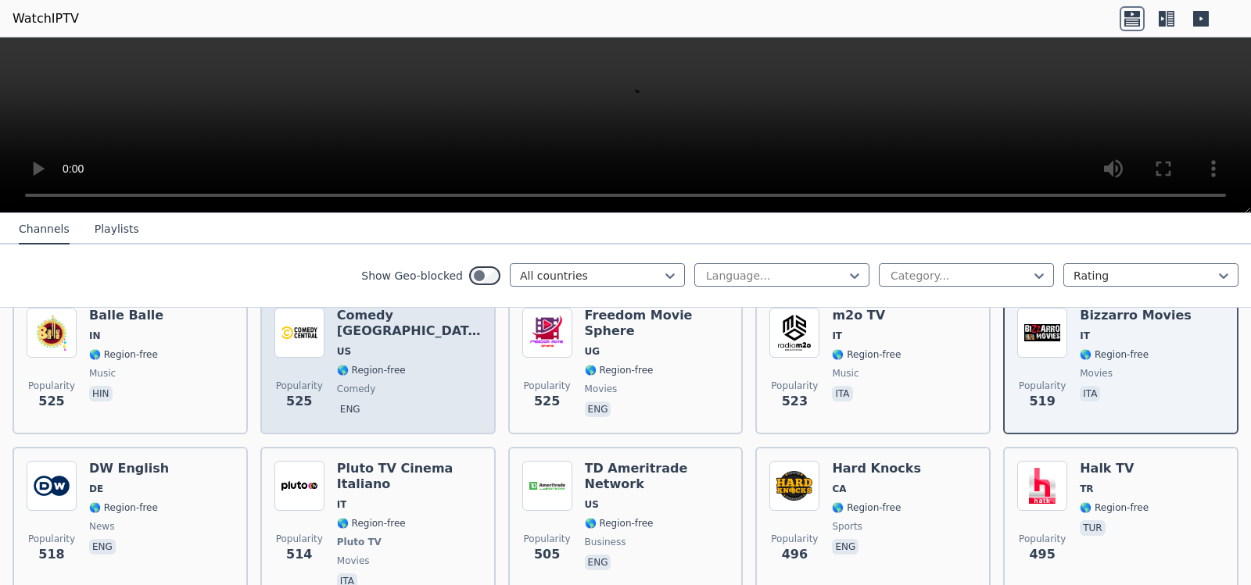
scroll to position [5554, 0]
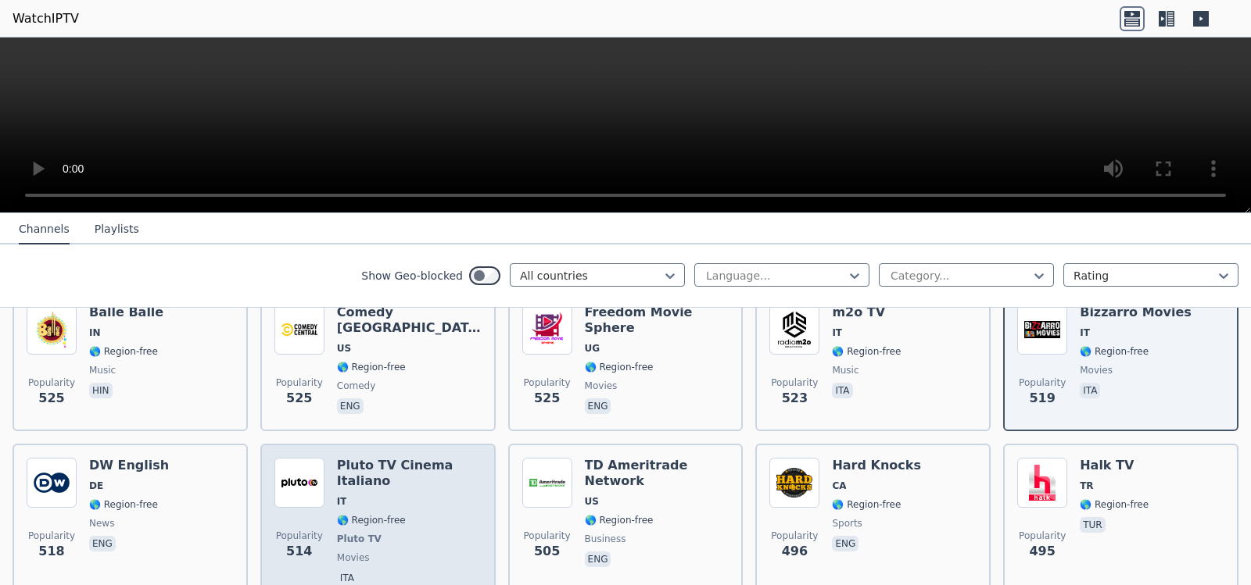
drag, startPoint x: 396, startPoint y: 420, endPoint x: 409, endPoint y: 423, distance: 12.9
click at [403, 458] on div "Pluto TV Cinema Italiano IT 🌎 Region-free Pluto TV movies ita" at bounding box center [409, 523] width 145 height 131
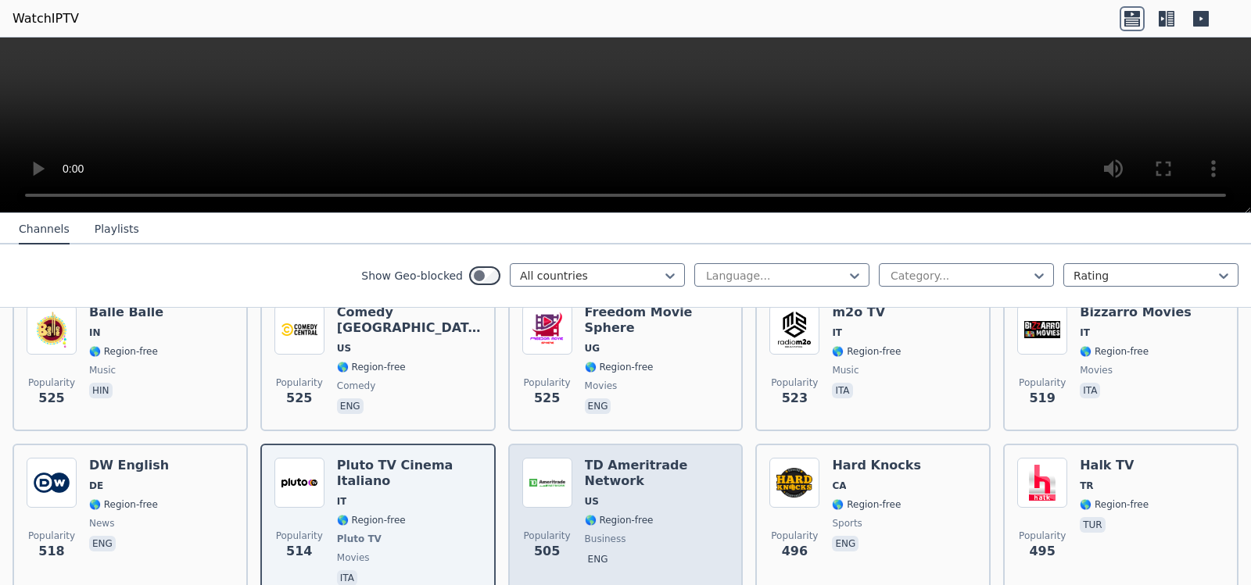
click at [661, 514] on span "🌎 Region-free" at bounding box center [657, 520] width 145 height 13
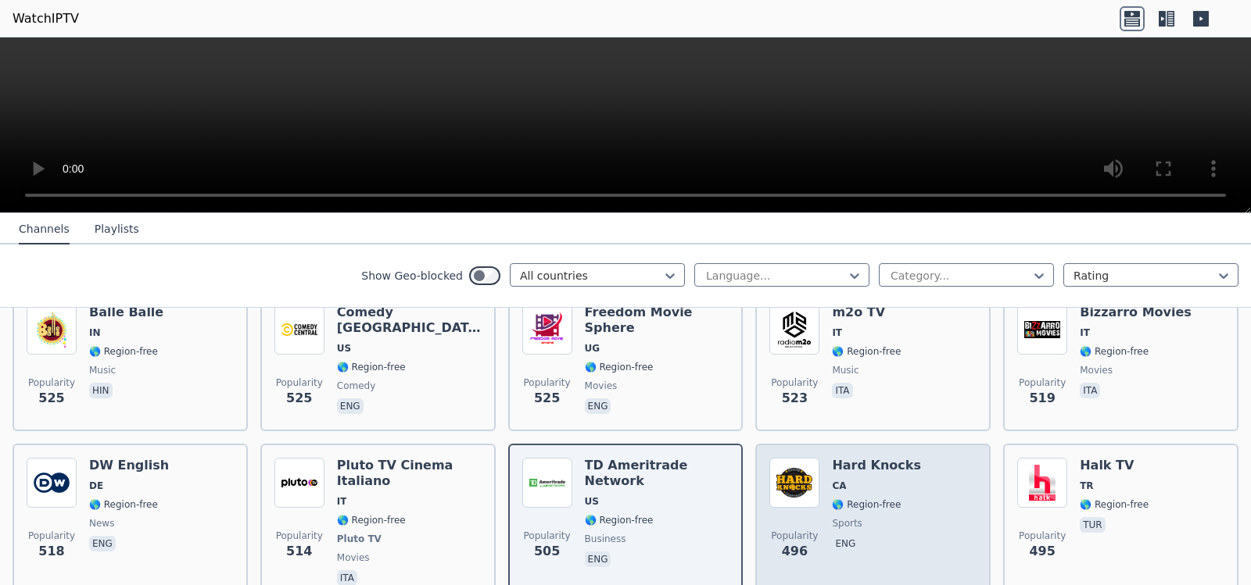
click at [857, 499] on span "🌎 Region-free" at bounding box center [866, 505] width 69 height 13
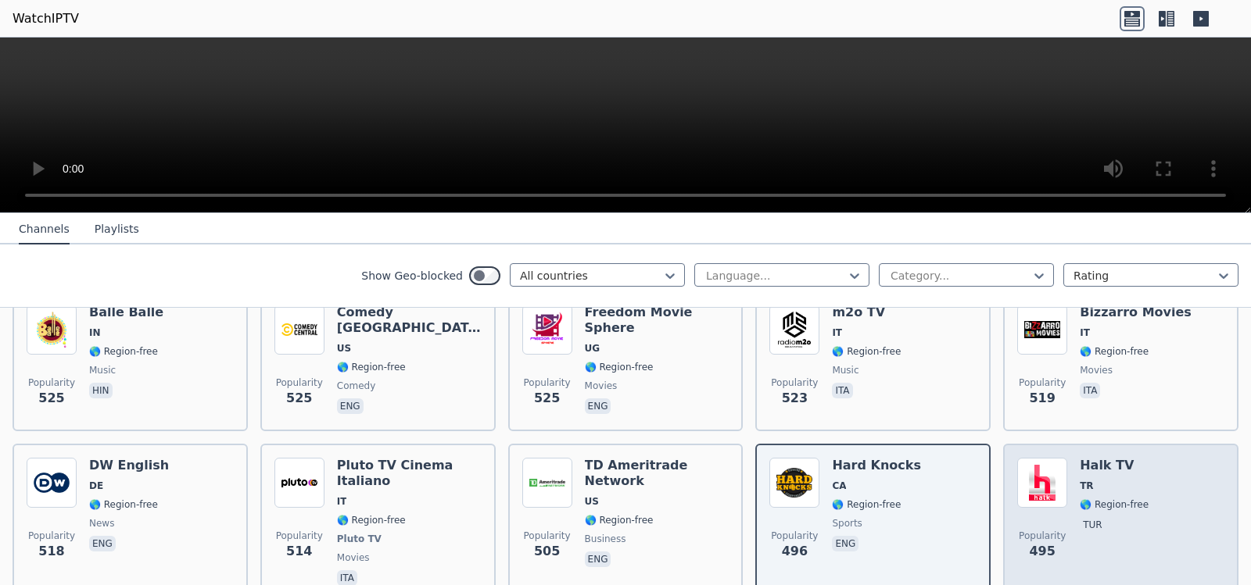
click at [1094, 499] on span "🌎 Region-free" at bounding box center [1113, 505] width 69 height 13
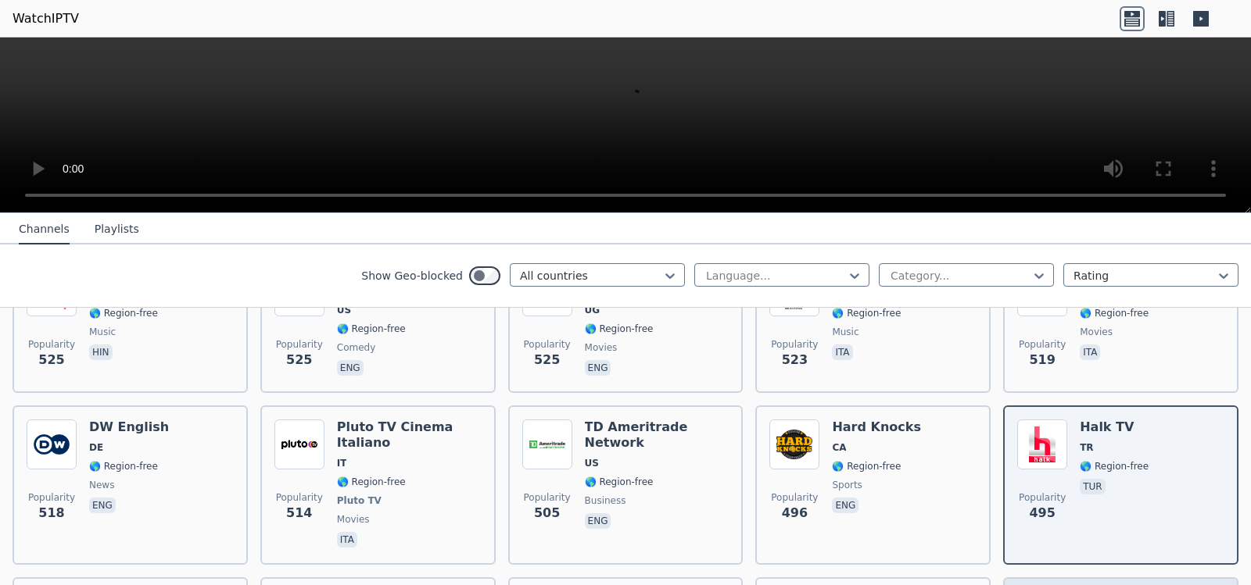
scroll to position [5632, 0]
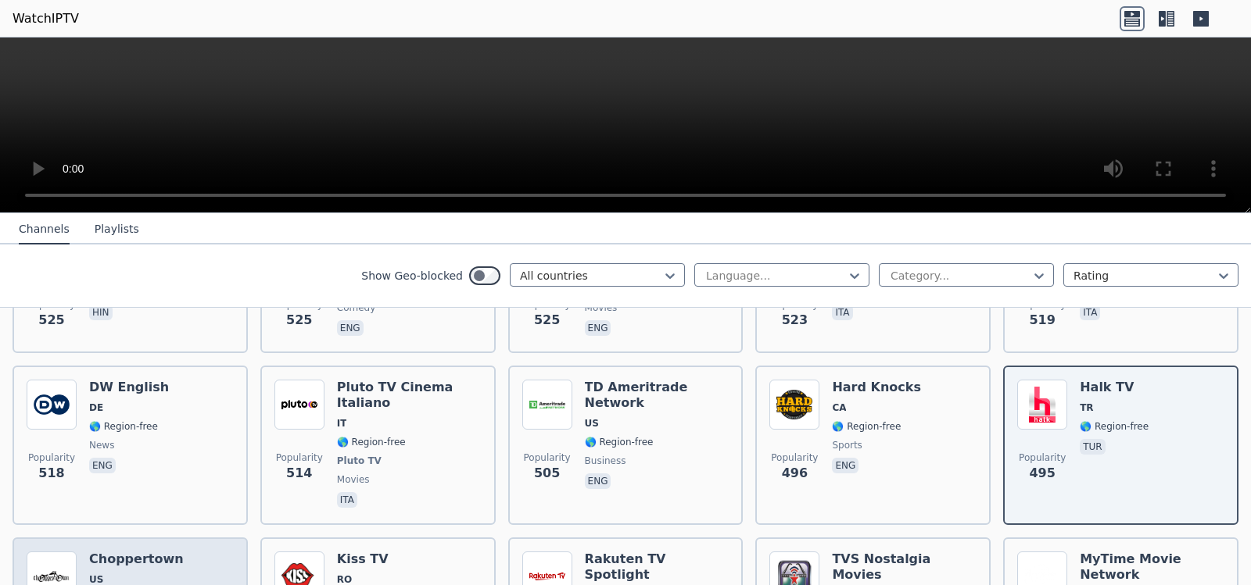
click at [72, 552] on img at bounding box center [52, 577] width 50 height 50
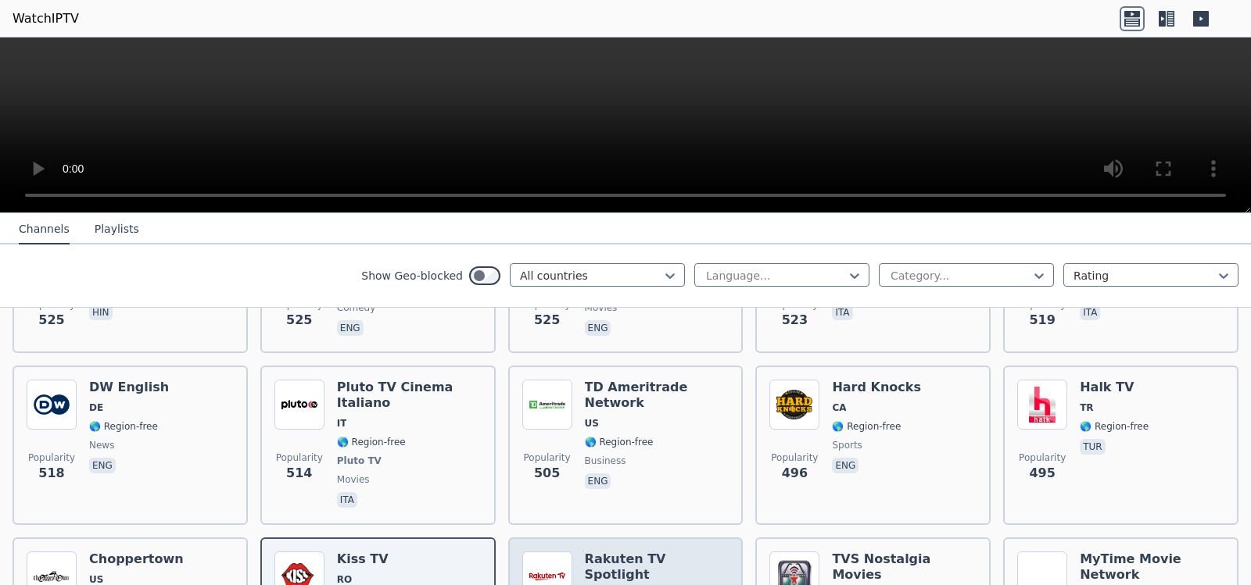
drag, startPoint x: 411, startPoint y: 531, endPoint x: 650, endPoint y: 557, distance: 239.8
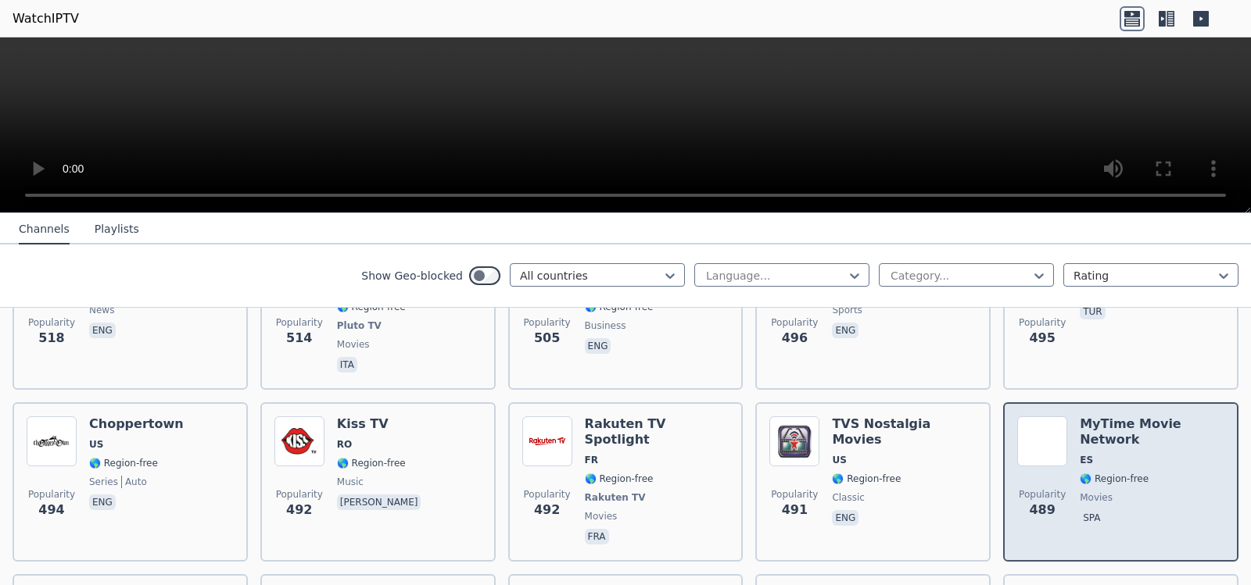
scroll to position [5788, 0]
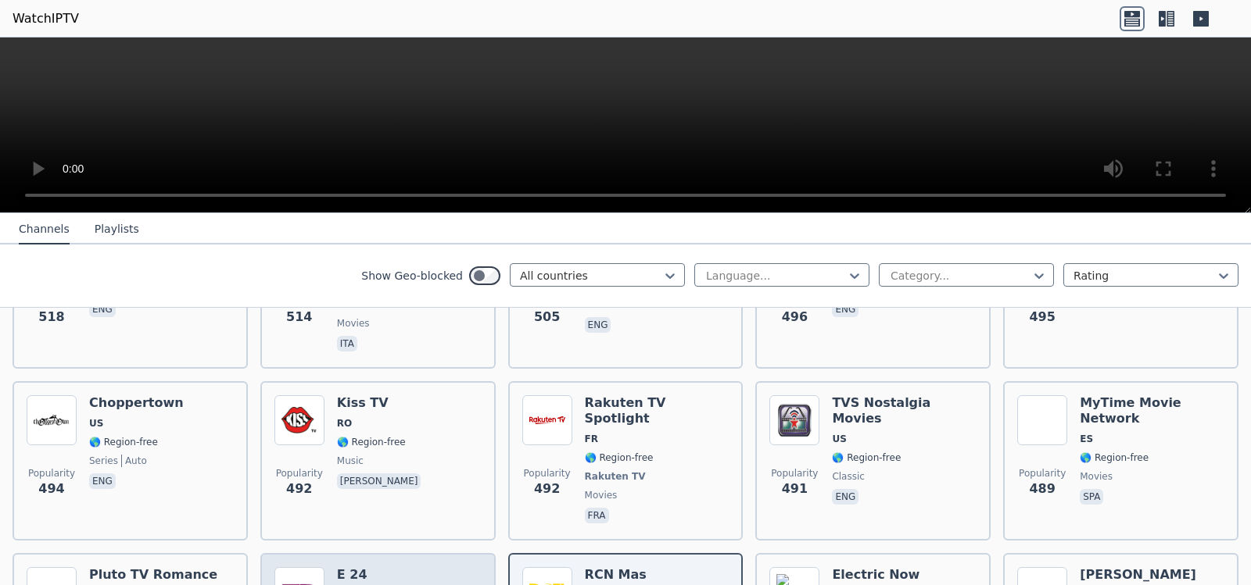
click at [386, 557] on span "IN" at bounding box center [371, 595] width 69 height 13
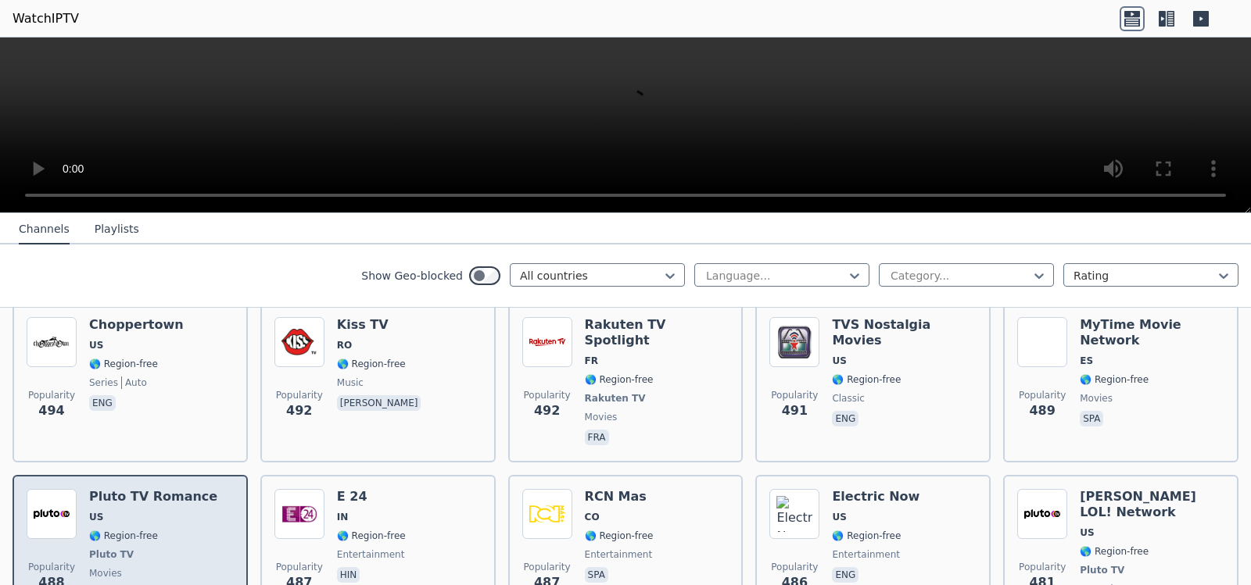
scroll to position [5944, 0]
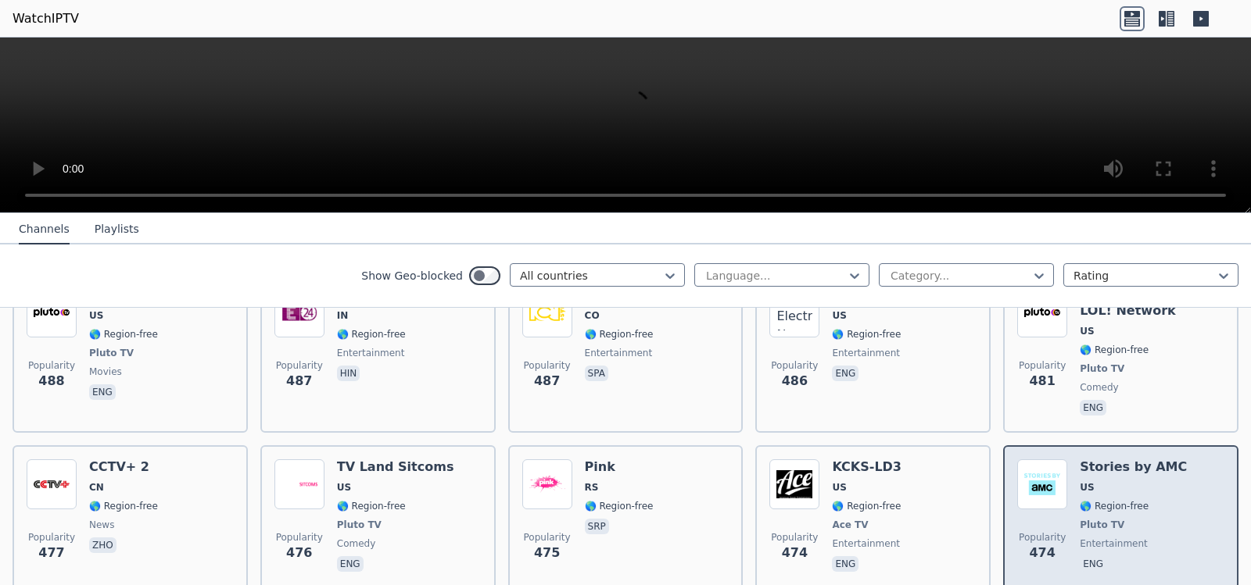
scroll to position [6101, 0]
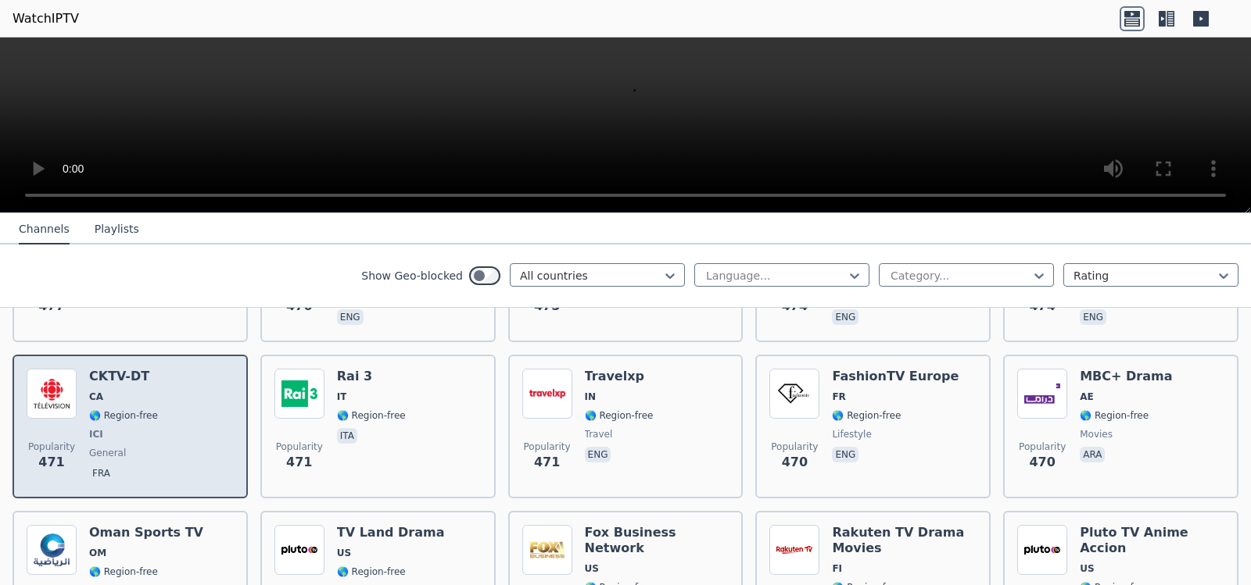
scroll to position [6335, 0]
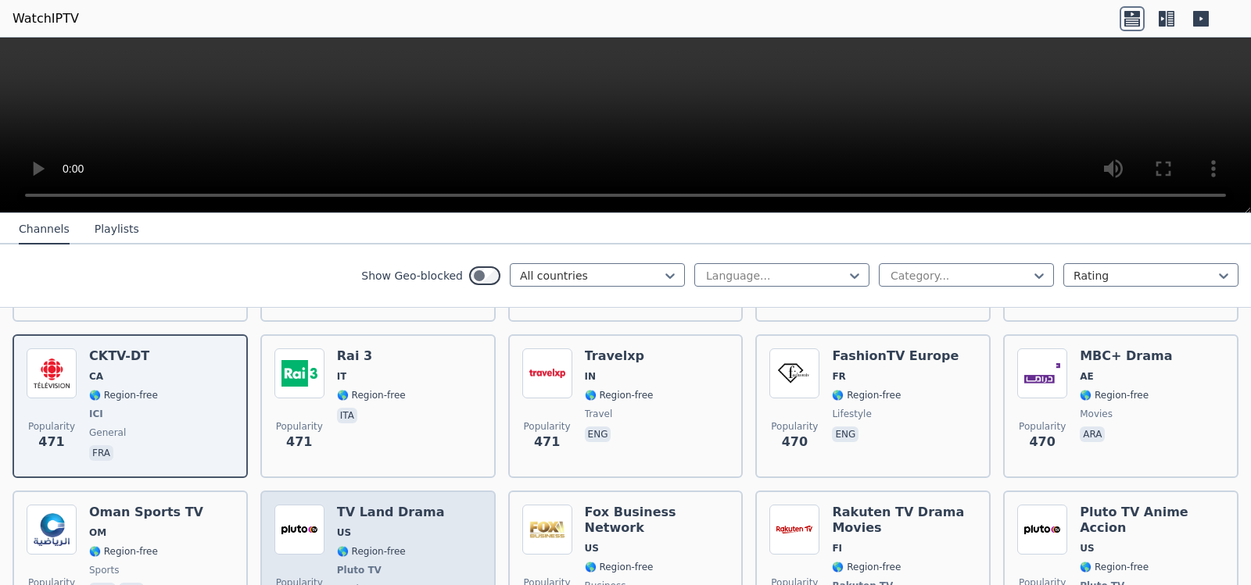
click at [385, 505] on div "TV Land Drama US 🌎 Region-free Pluto TV movies eng" at bounding box center [391, 570] width 108 height 131
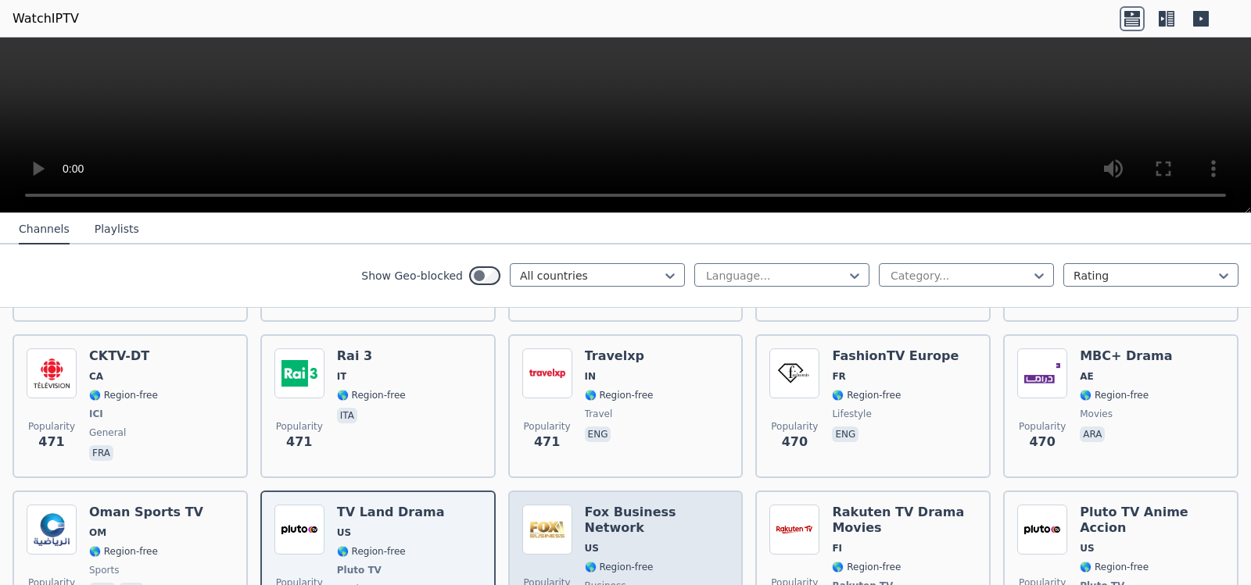
click at [645, 505] on div "Fox Business Network US 🌎 Region-free business eng" at bounding box center [657, 570] width 145 height 131
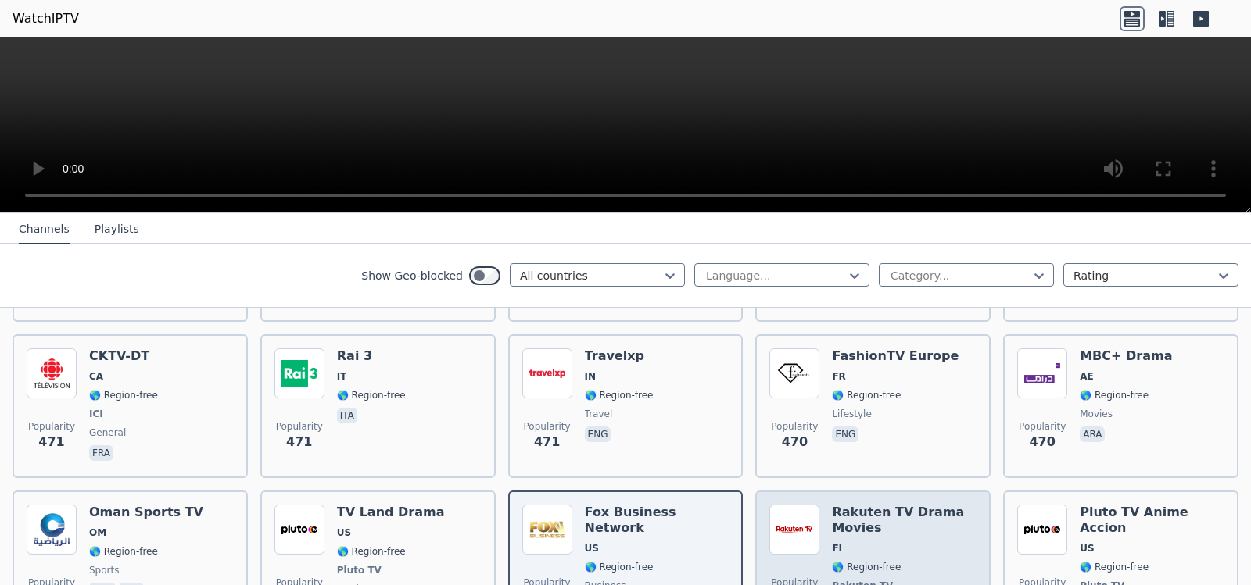
click at [864, 505] on div "Rakuten TV Drama Movies FI 🌎 Region-free Rakuten TV movies fin eng" at bounding box center [904, 570] width 145 height 131
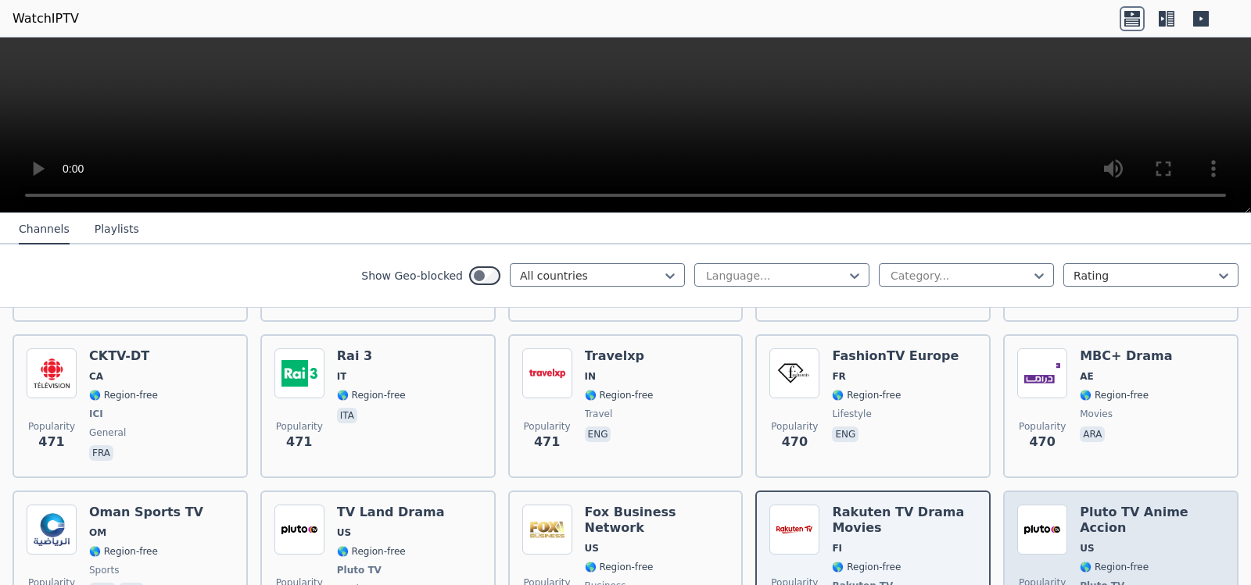
click at [1123, 557] on span "Pluto TV" at bounding box center [1151, 586] width 145 height 13
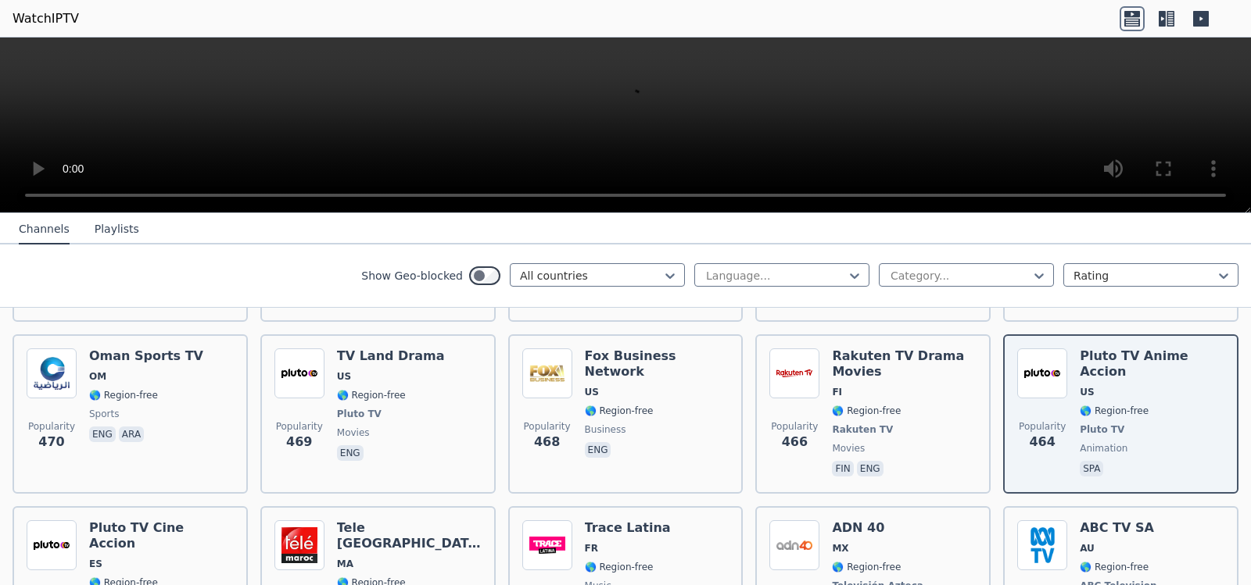
scroll to position [6570, 0]
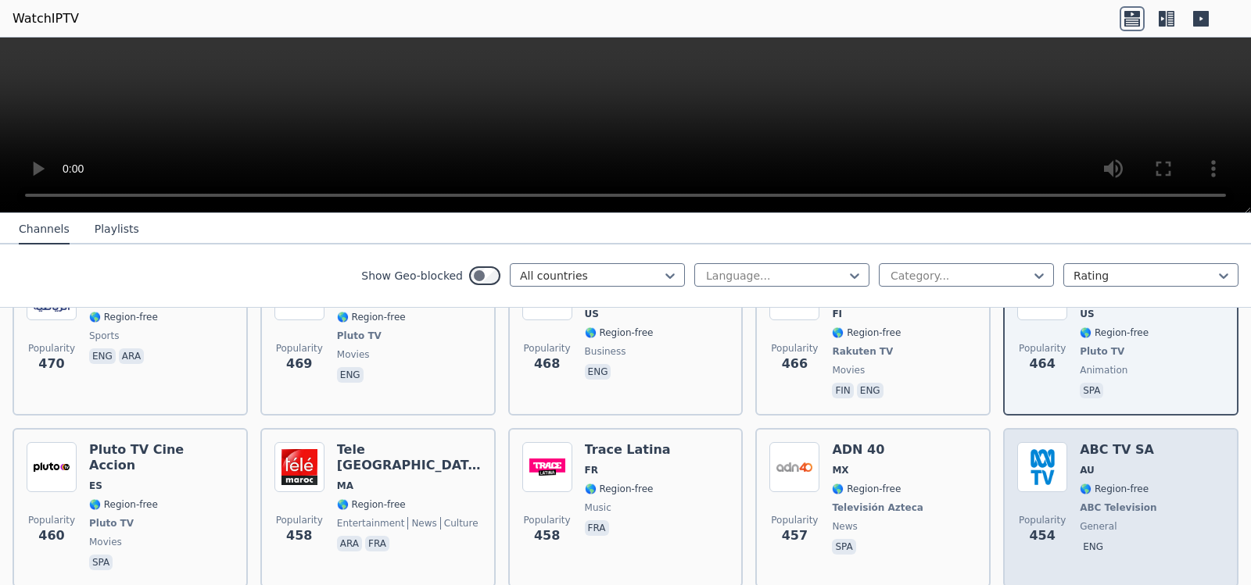
click at [1118, 483] on span "🌎 Region-free" at bounding box center [1113, 489] width 69 height 13
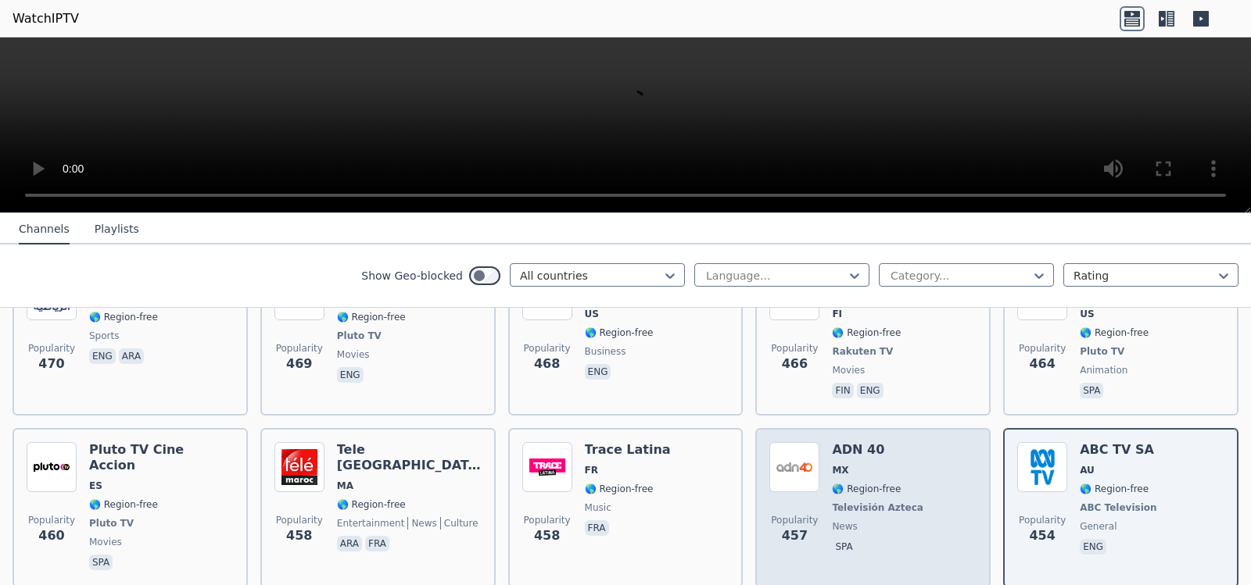
click at [891, 502] on span "Televisión Azteca" at bounding box center [877, 508] width 91 height 13
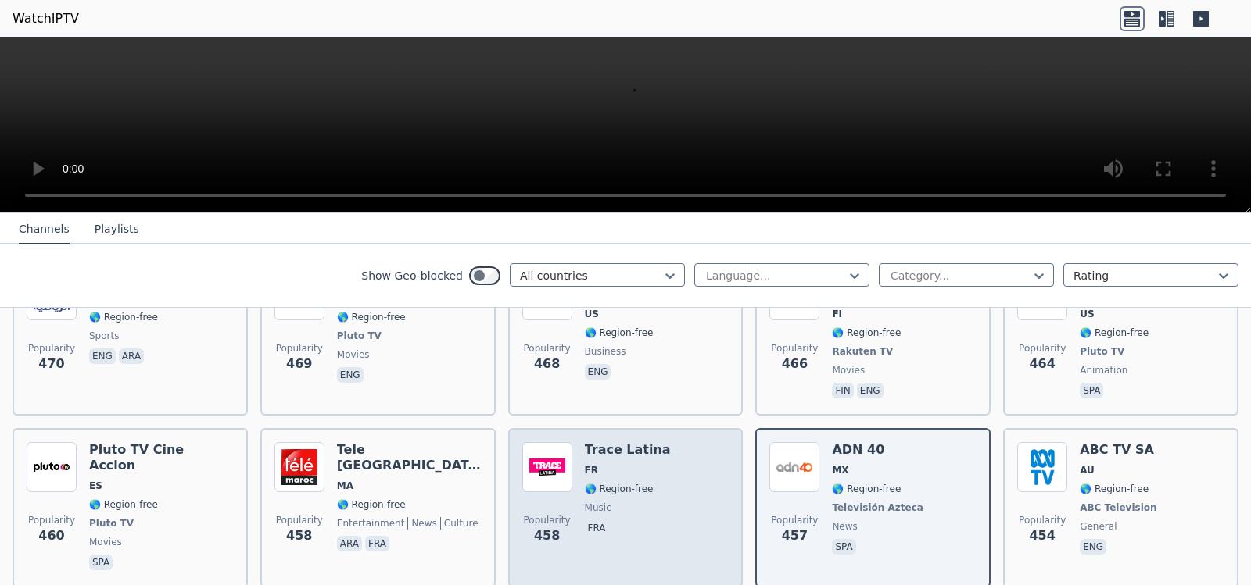
click at [654, 442] on div "Popularity 458 Trace Latina FR 🌎 Region-free music fra" at bounding box center [625, 507] width 207 height 131
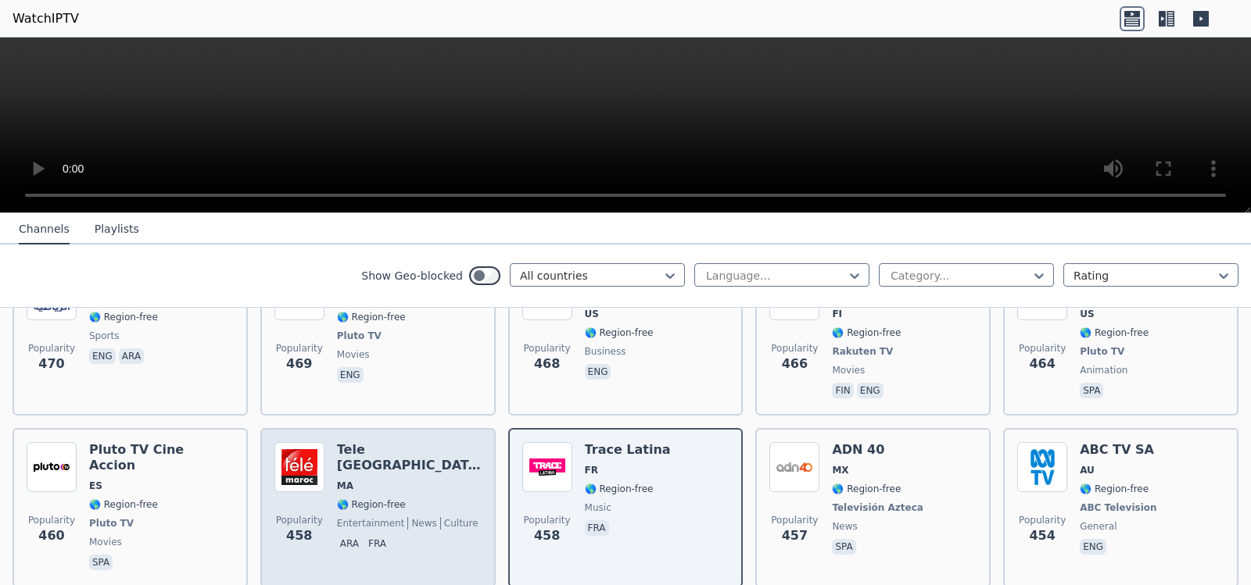
click at [374, 499] on span "🌎 Region-free" at bounding box center [371, 505] width 69 height 13
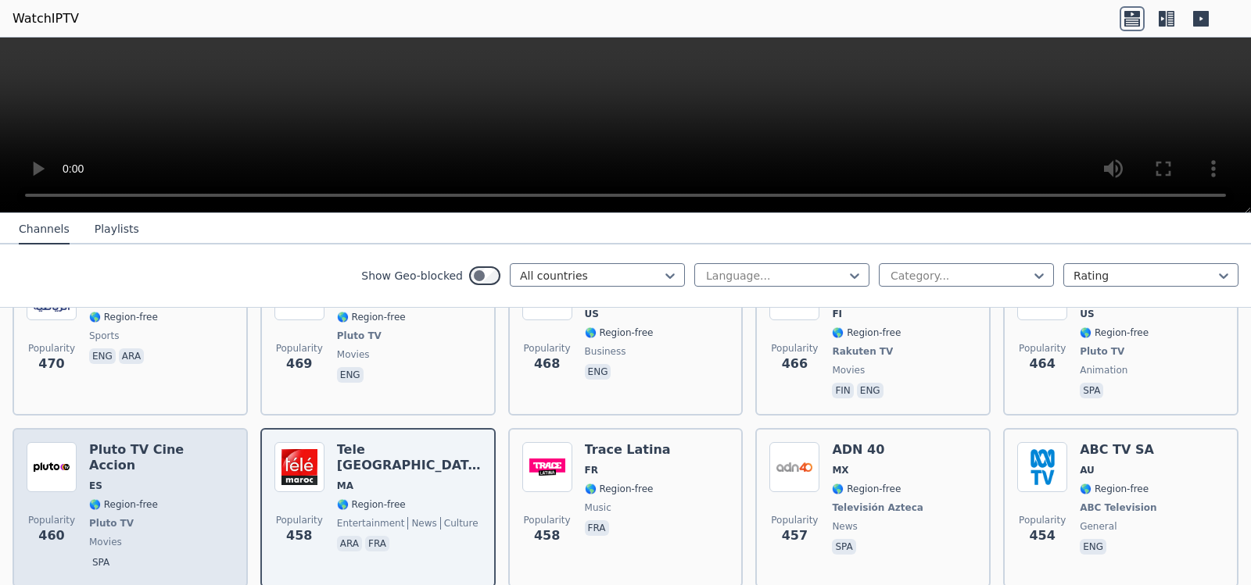
click at [164, 499] on span "🌎 Region-free" at bounding box center [161, 505] width 145 height 13
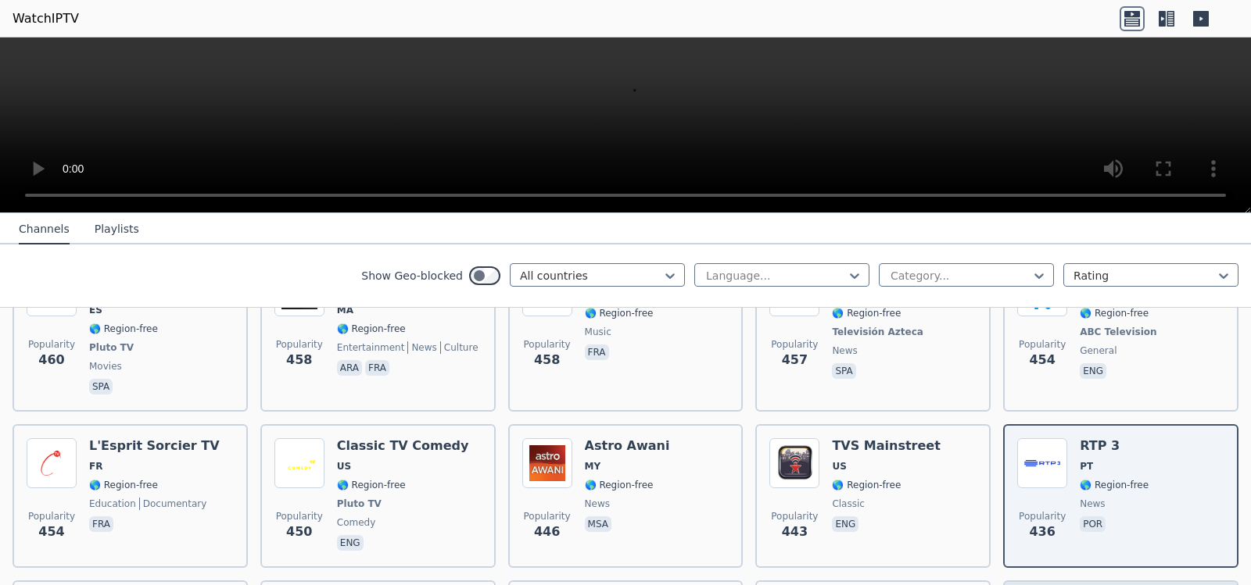
scroll to position [6804, 0]
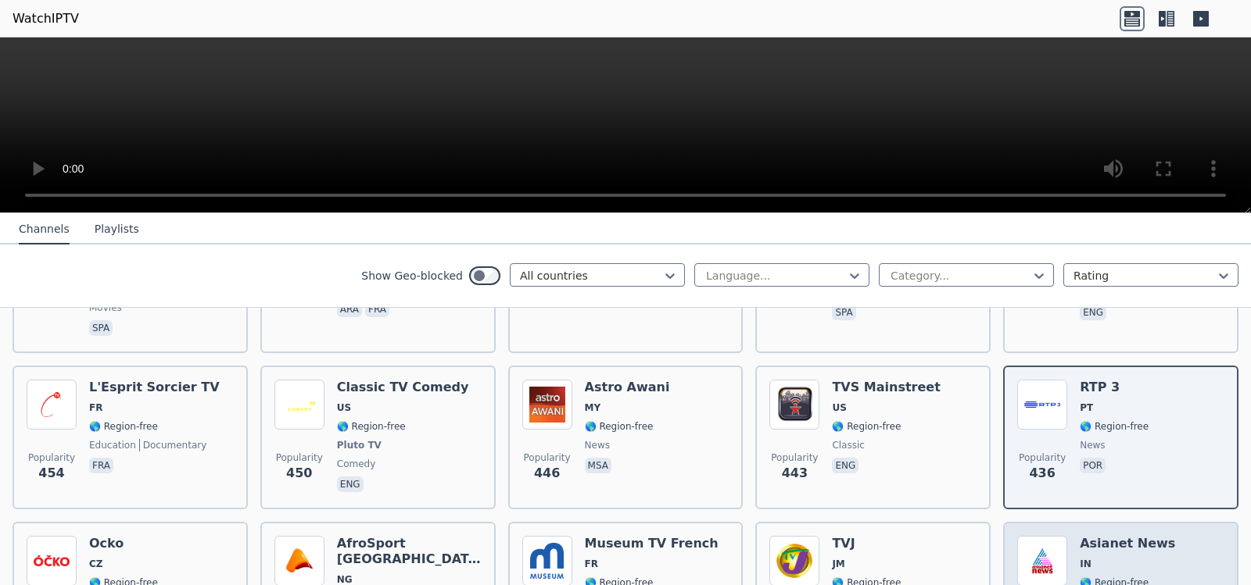
click at [1116, 536] on div "Asianet News IN 🌎 Region-free Disney Star news mal" at bounding box center [1126, 594] width 95 height 116
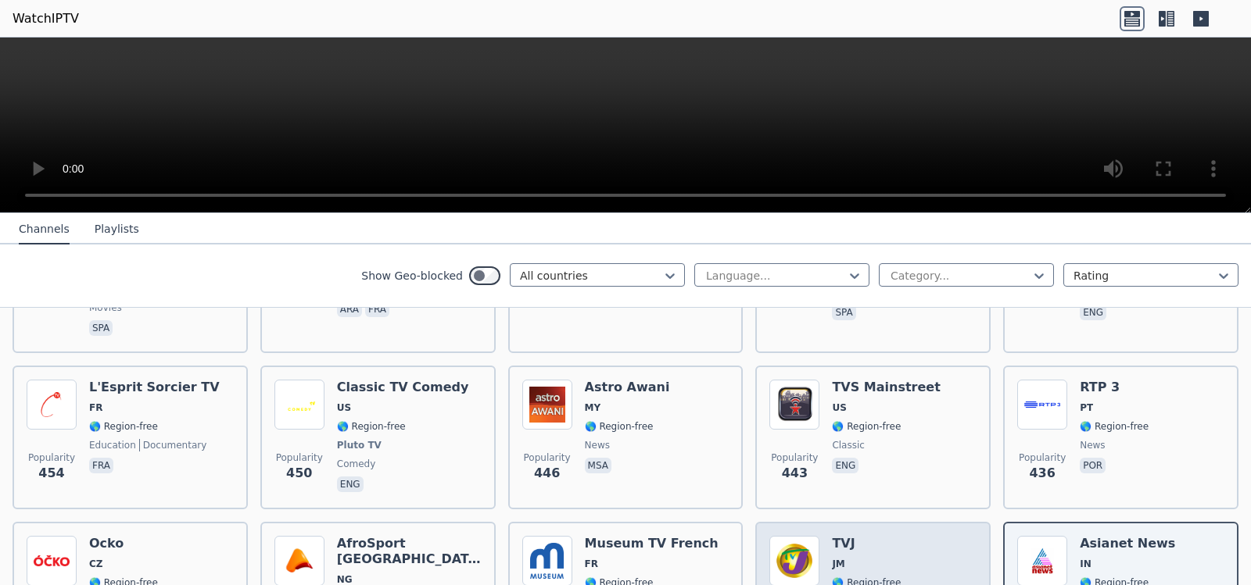
click at [861, 536] on div "TVJ JM 🌎 Region-free entertainment eng" at bounding box center [866, 594] width 69 height 116
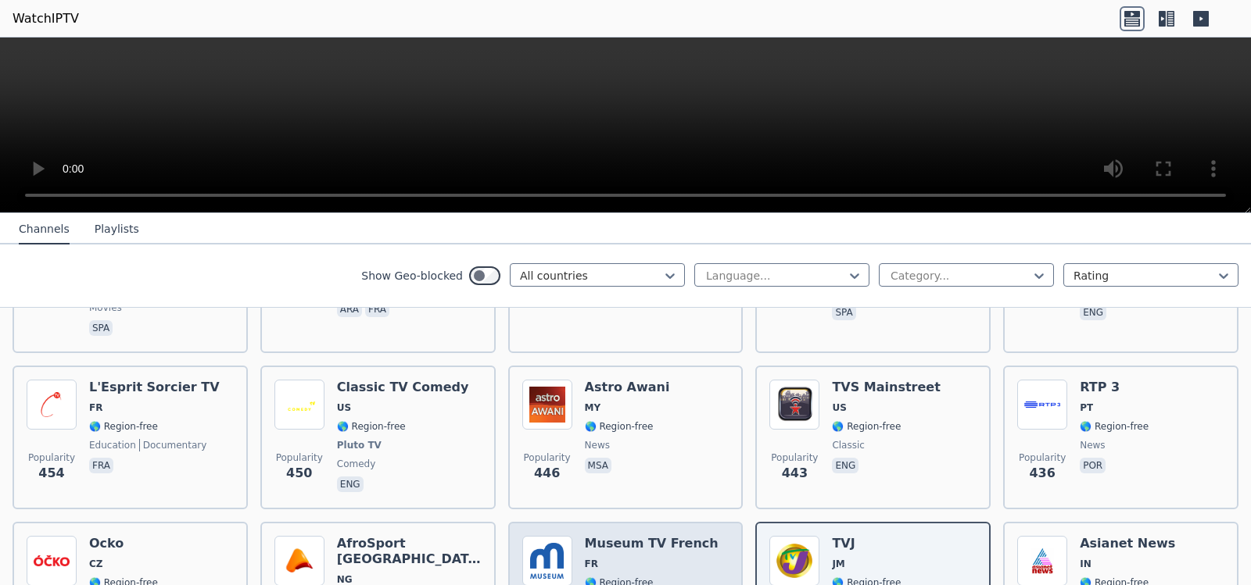
click at [619, 557] on span "🌎 Region-free" at bounding box center [619, 583] width 69 height 13
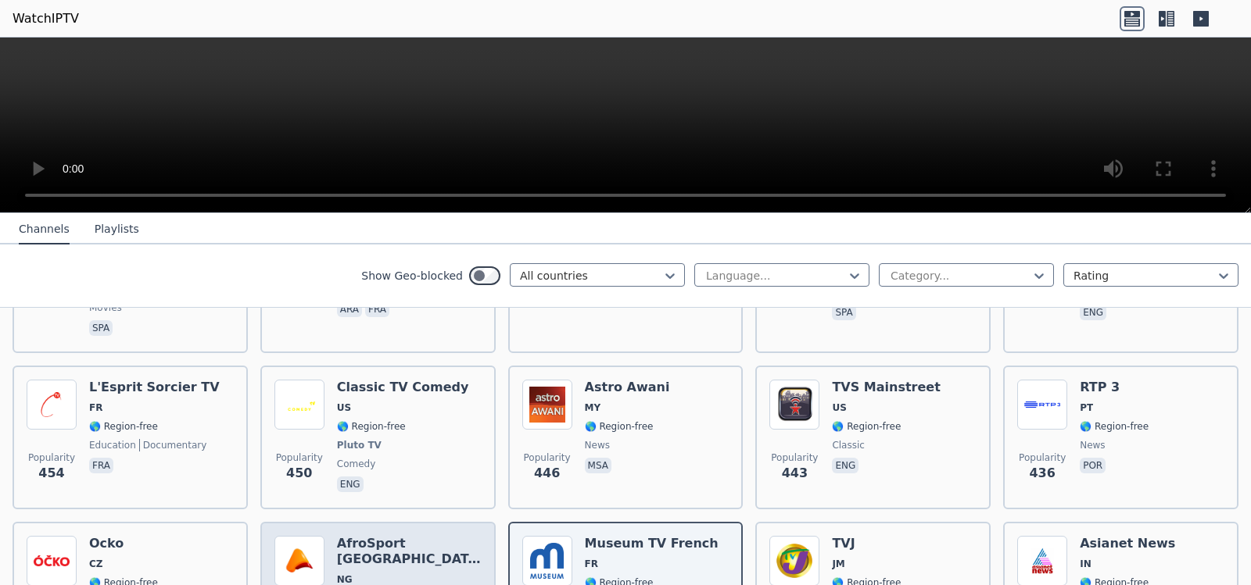
drag, startPoint x: 385, startPoint y: 488, endPoint x: 357, endPoint y: 497, distance: 28.9
click at [376, 536] on div "AfroSport [GEOGRAPHIC_DATA] NG 🌎 Region-free sports eng" at bounding box center [409, 594] width 145 height 116
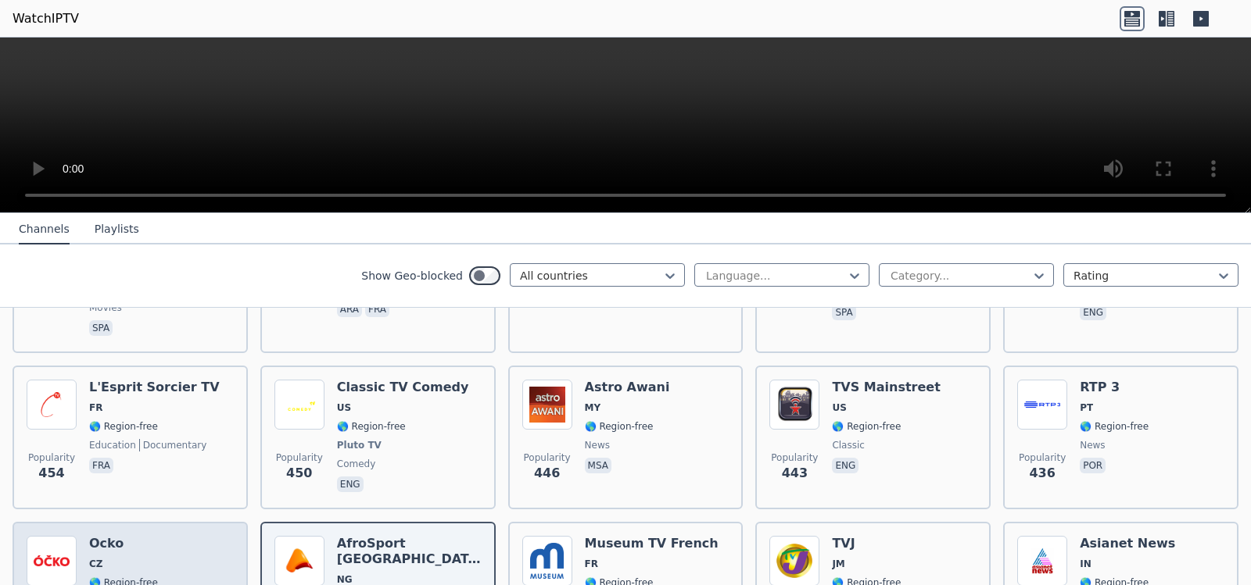
click at [100, 536] on div "Ocko CZ 🌎 Region-free music ces" at bounding box center [123, 594] width 69 height 116
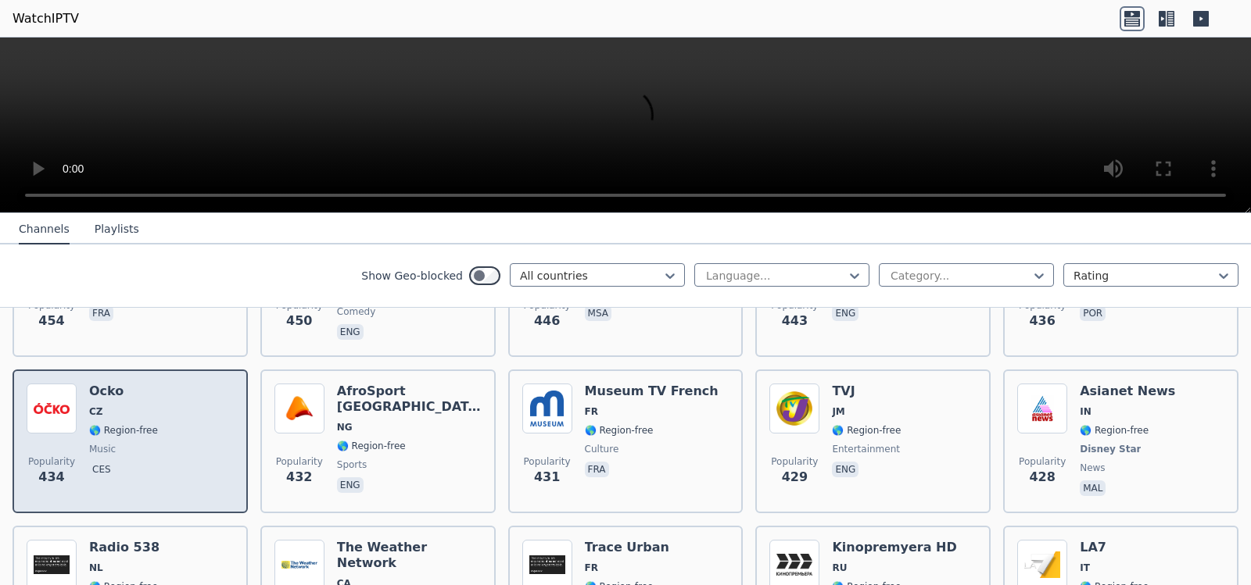
scroll to position [6961, 0]
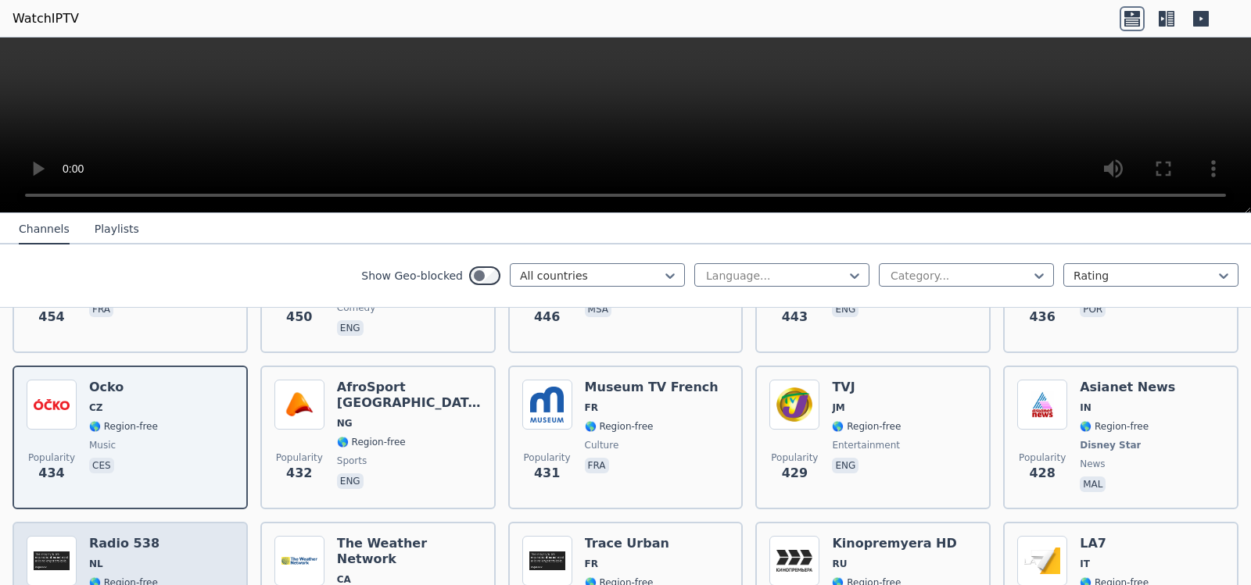
click at [113, 557] on span "🌎 Region-free" at bounding box center [123, 583] width 69 height 13
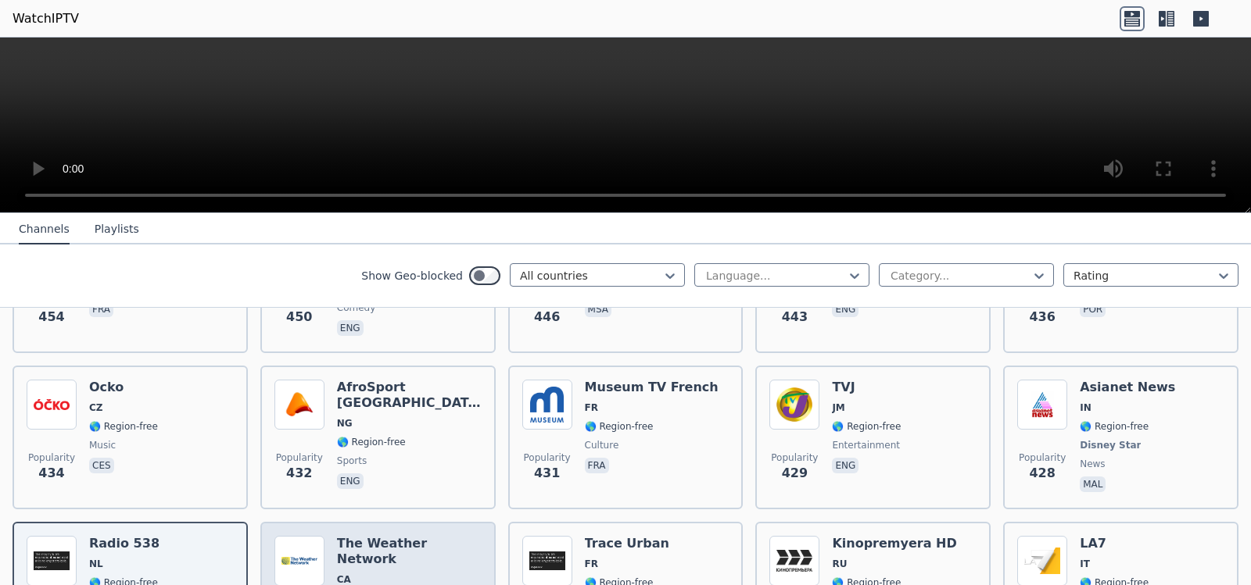
click at [347, 536] on div "The Weather Network CA 🌎 Region-free weather eng" at bounding box center [409, 592] width 145 height 113
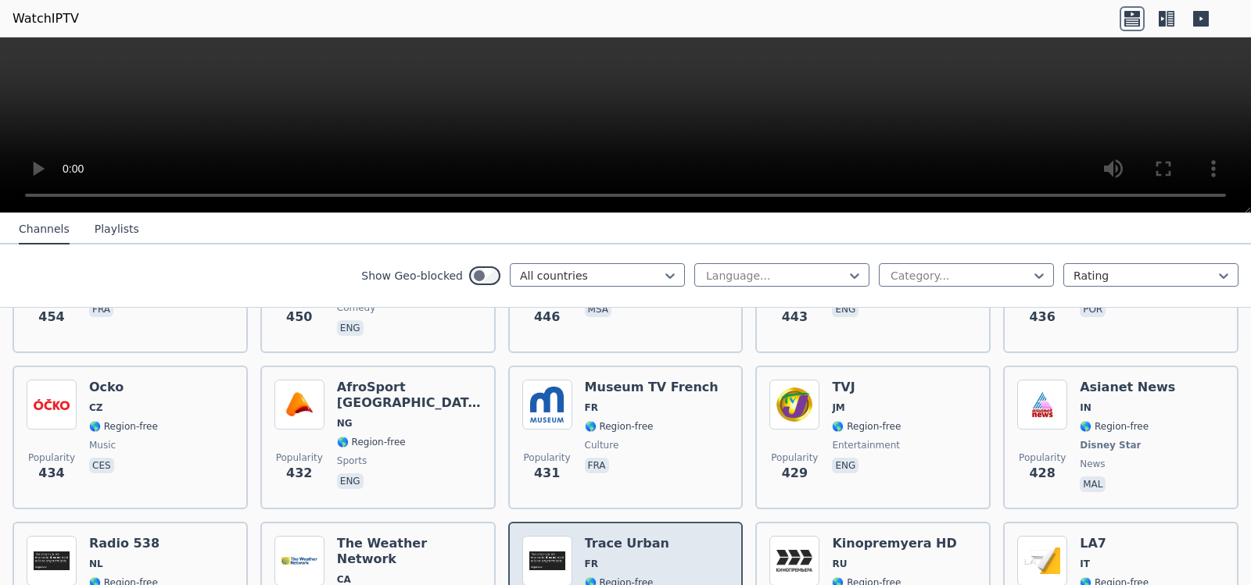
click at [624, 557] on span "🌎 Region-free" at bounding box center [619, 583] width 69 height 13
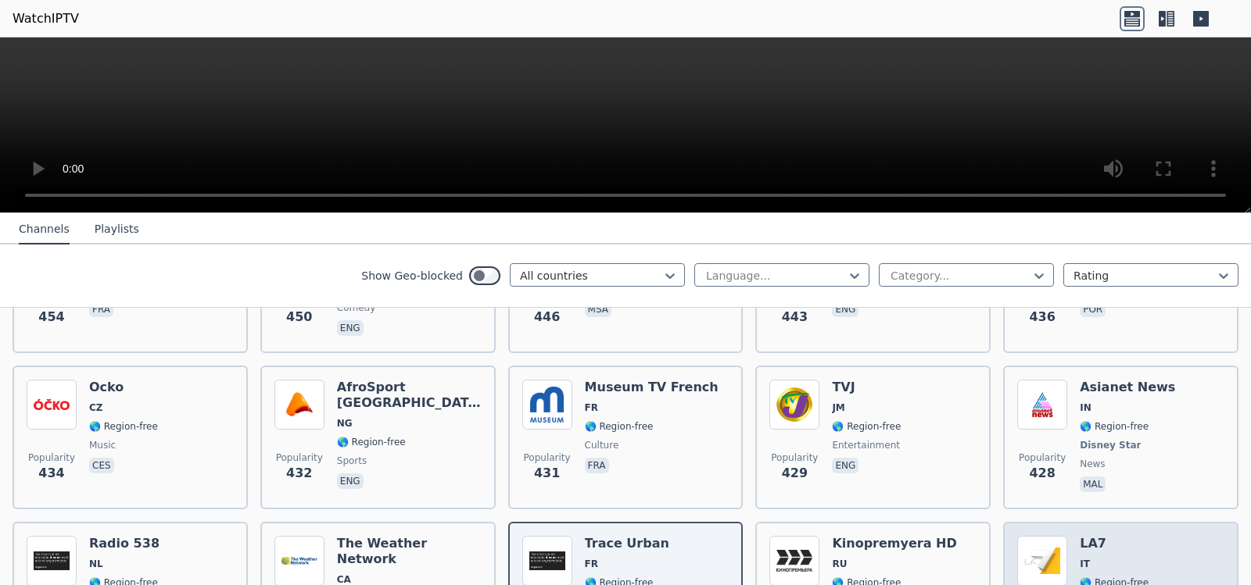
click at [1097, 557] on span "IT" at bounding box center [1113, 564] width 69 height 13
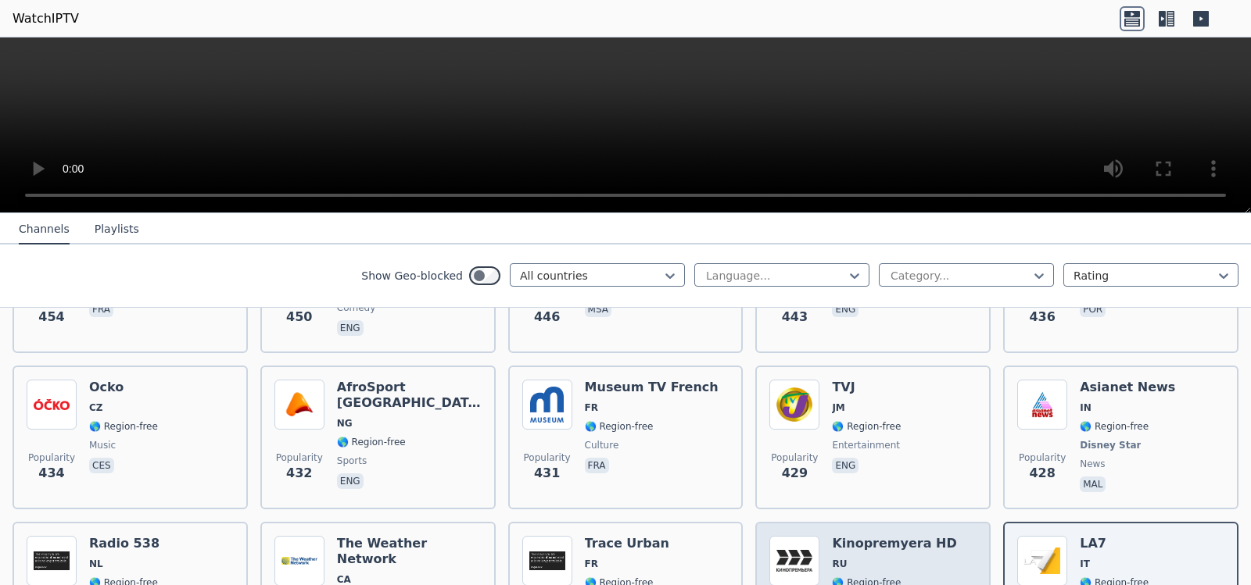
click at [865, 557] on span "🌎 Region-free" at bounding box center [866, 583] width 69 height 13
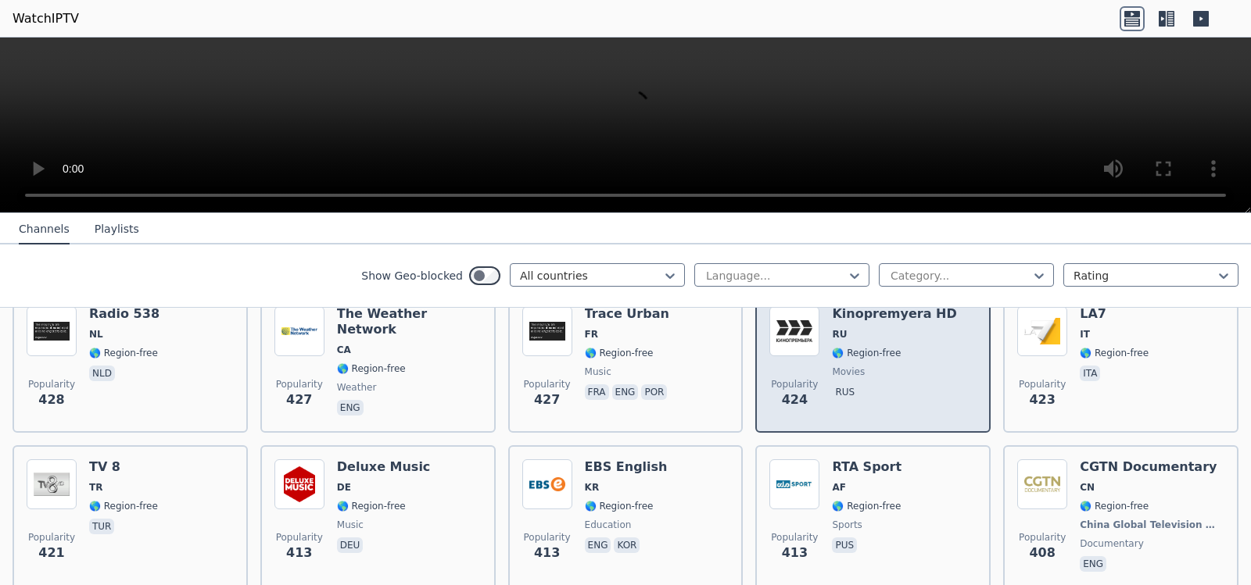
scroll to position [7195, 0]
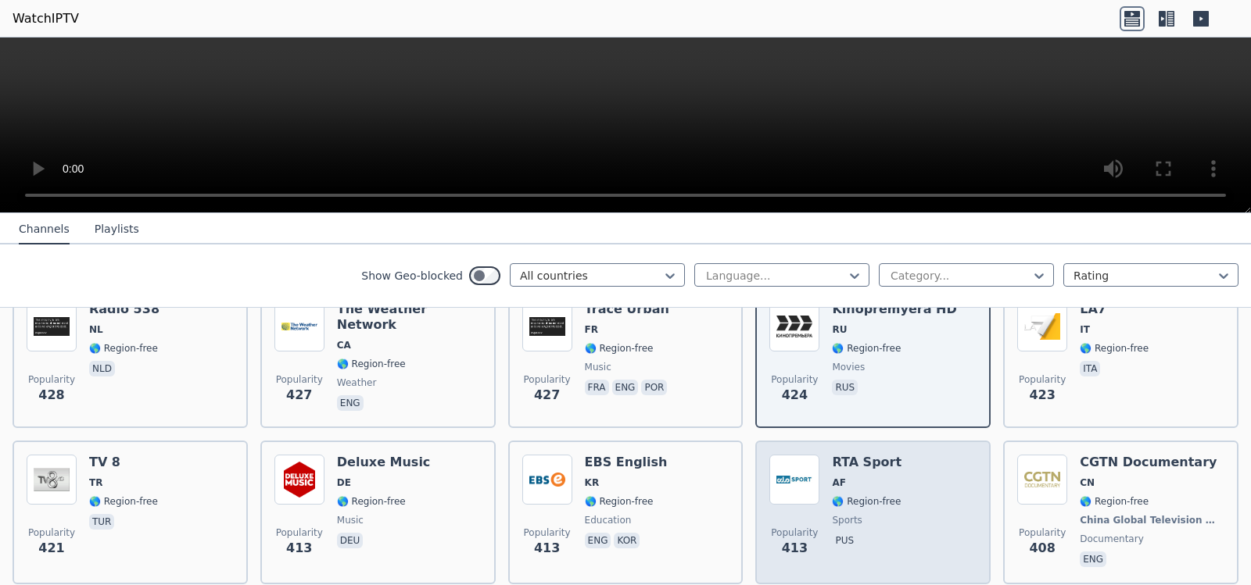
drag, startPoint x: 875, startPoint y: 404, endPoint x: 881, endPoint y: 396, distance: 10.2
click at [876, 514] on span "sports" at bounding box center [867, 520] width 70 height 13
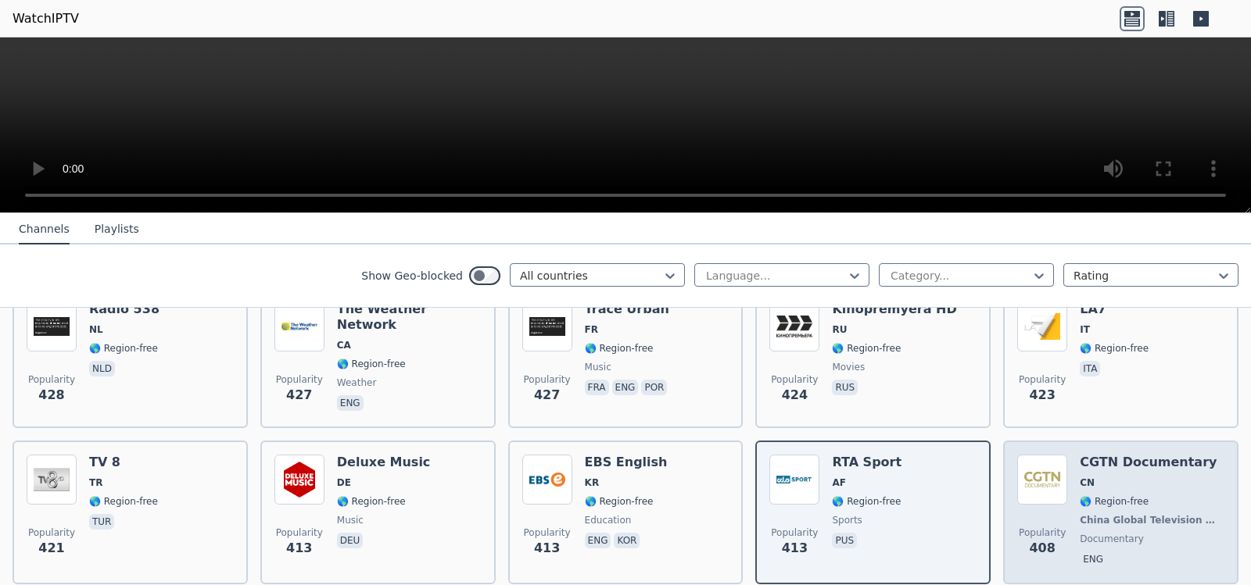
click at [1133, 477] on span "CN" at bounding box center [1151, 483] width 145 height 13
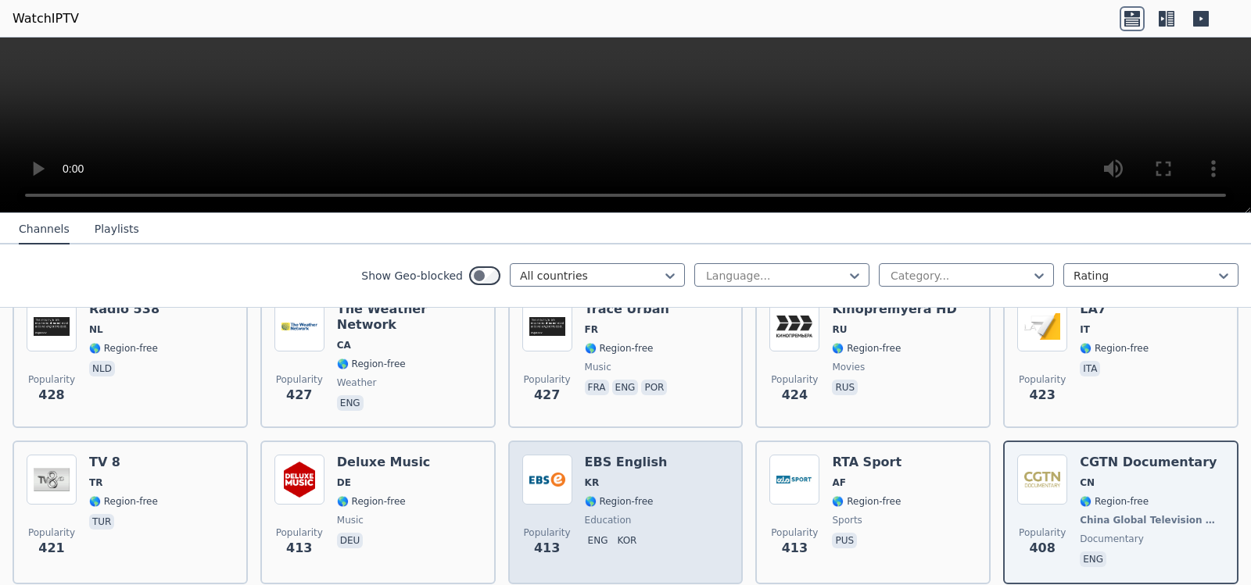
click at [593, 496] on span "🌎 Region-free" at bounding box center [619, 502] width 69 height 13
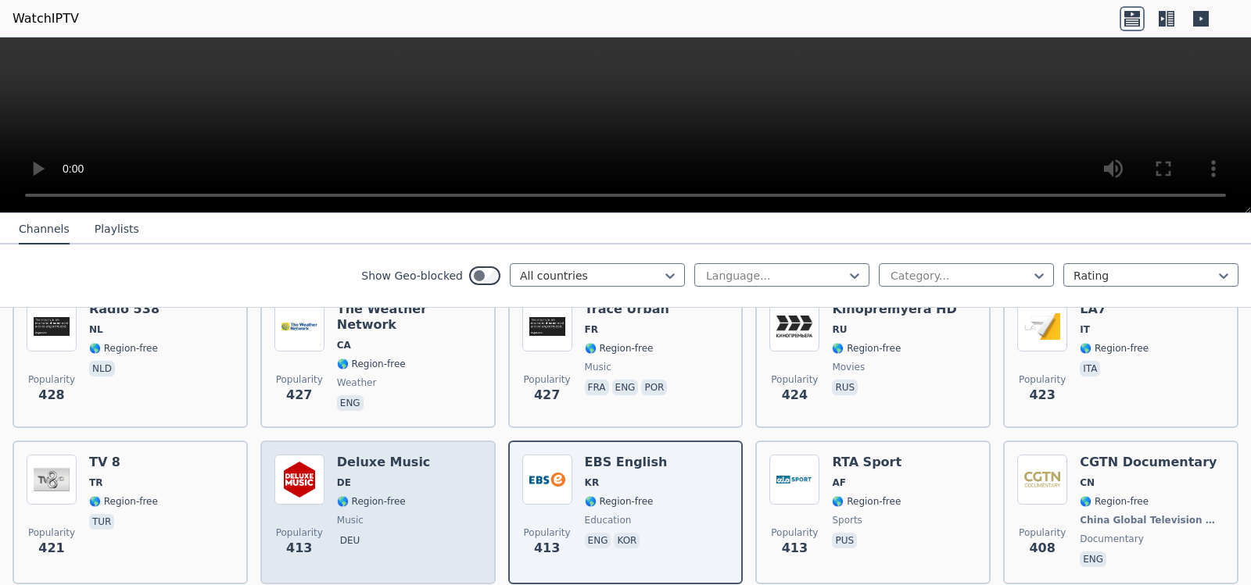
click at [362, 496] on span "🌎 Region-free" at bounding box center [371, 502] width 69 height 13
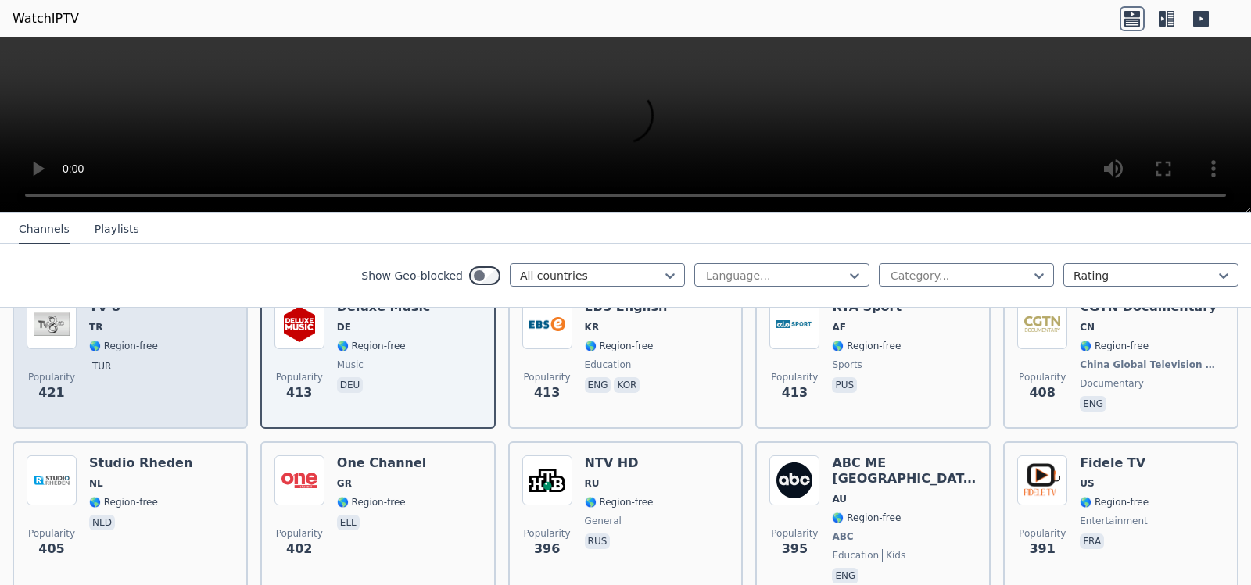
scroll to position [7351, 0]
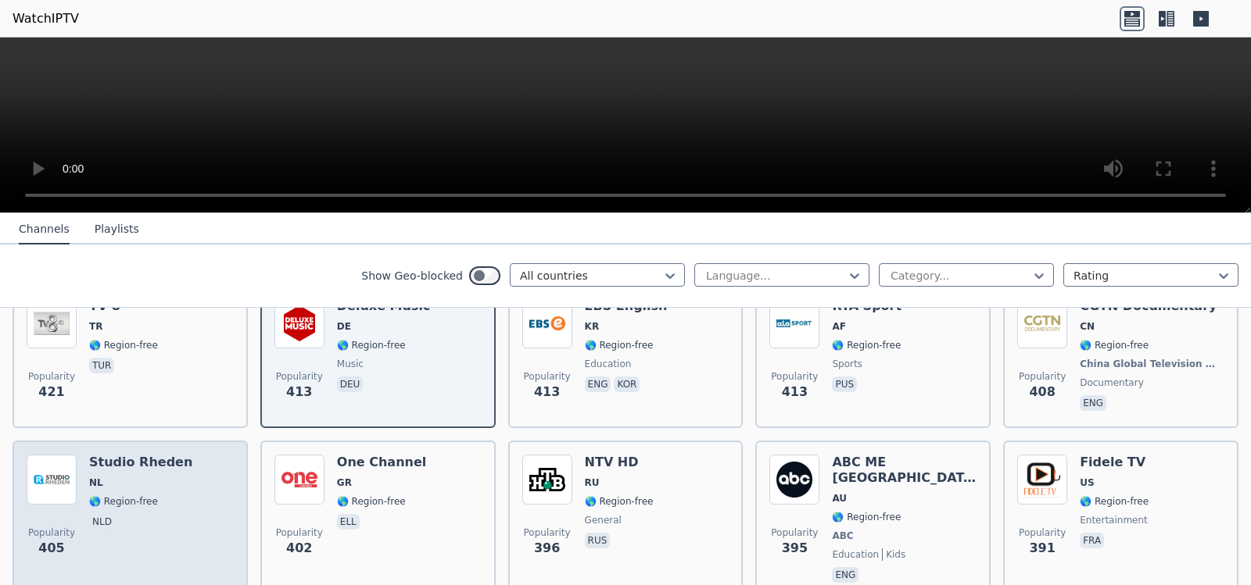
click at [106, 514] on p "nld" at bounding box center [102, 522] width 26 height 16
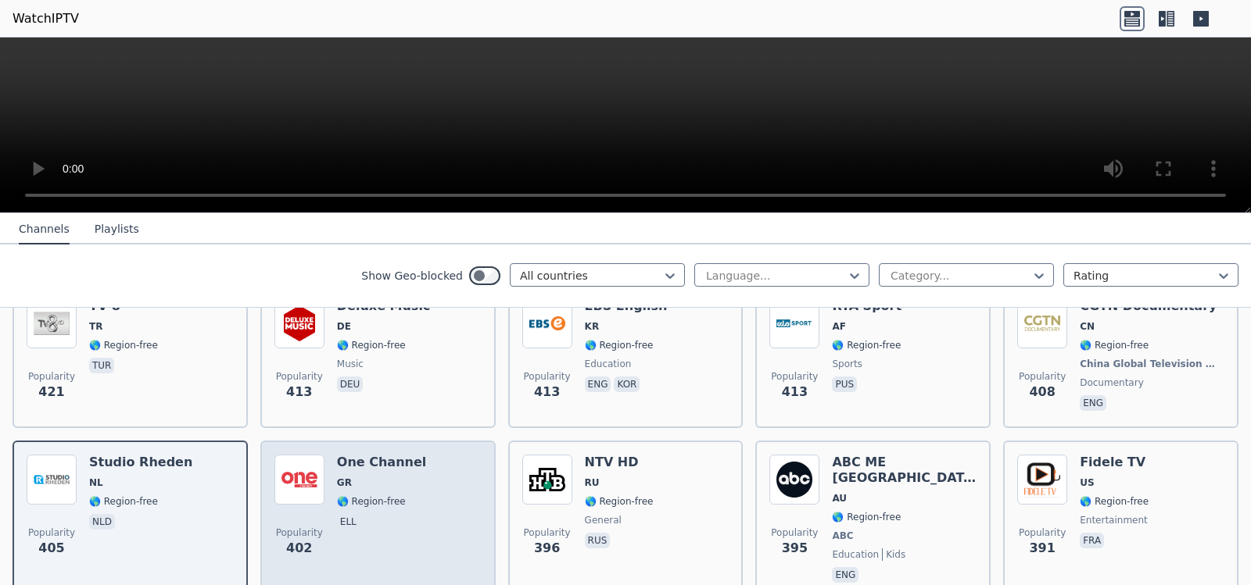
click at [342, 514] on p "ell" at bounding box center [348, 522] width 23 height 16
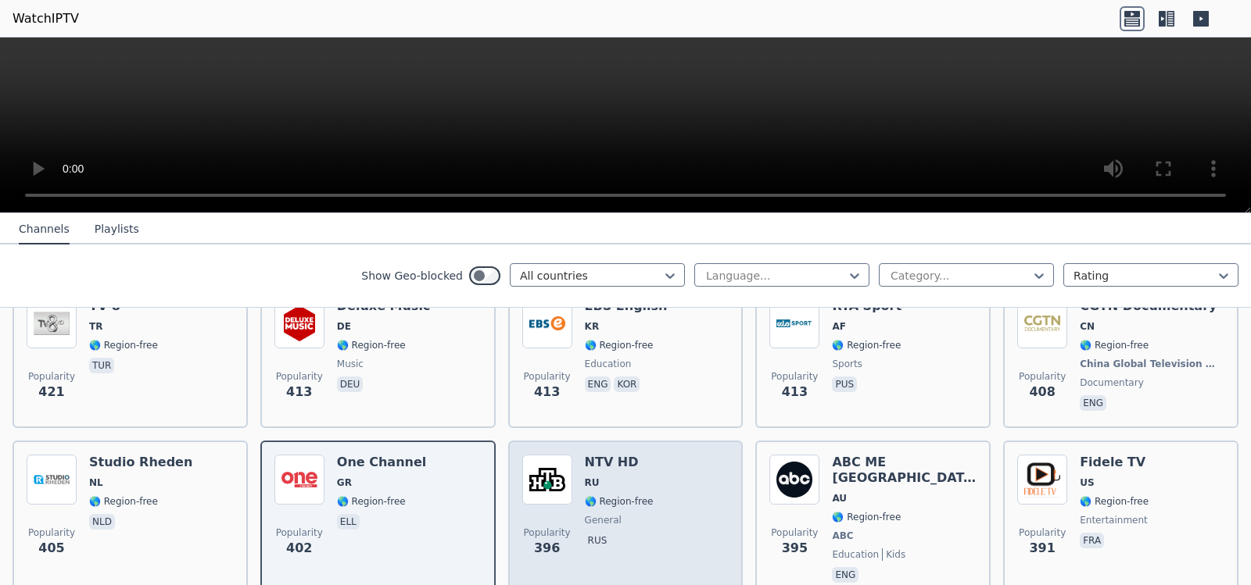
click at [610, 514] on span "general" at bounding box center [603, 520] width 37 height 13
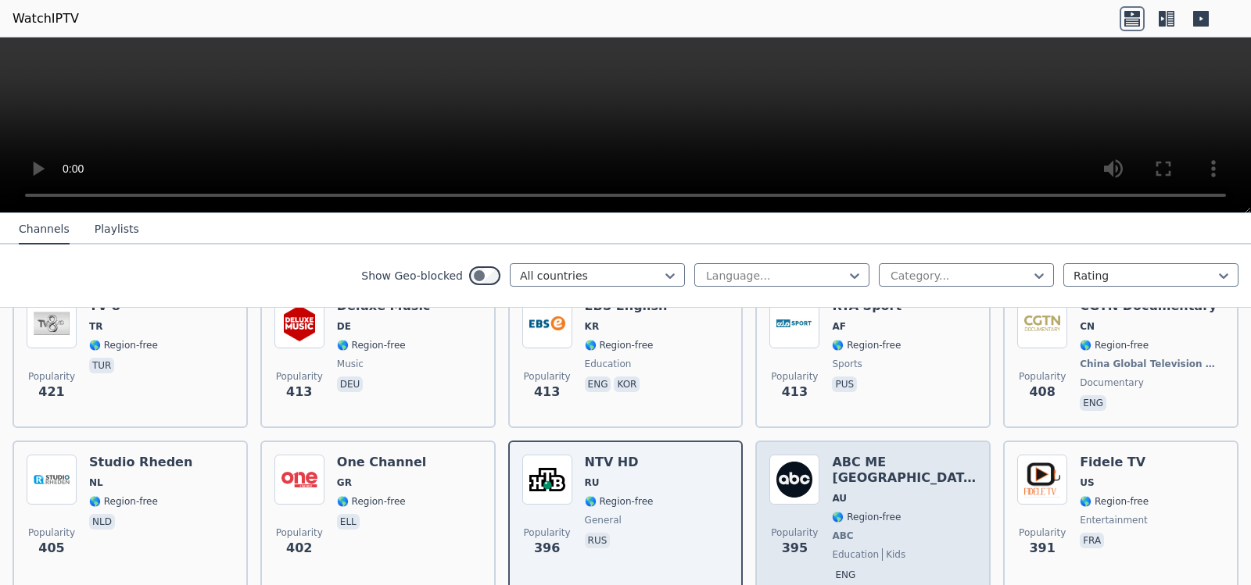
click at [881, 492] on span "AU" at bounding box center [904, 498] width 145 height 13
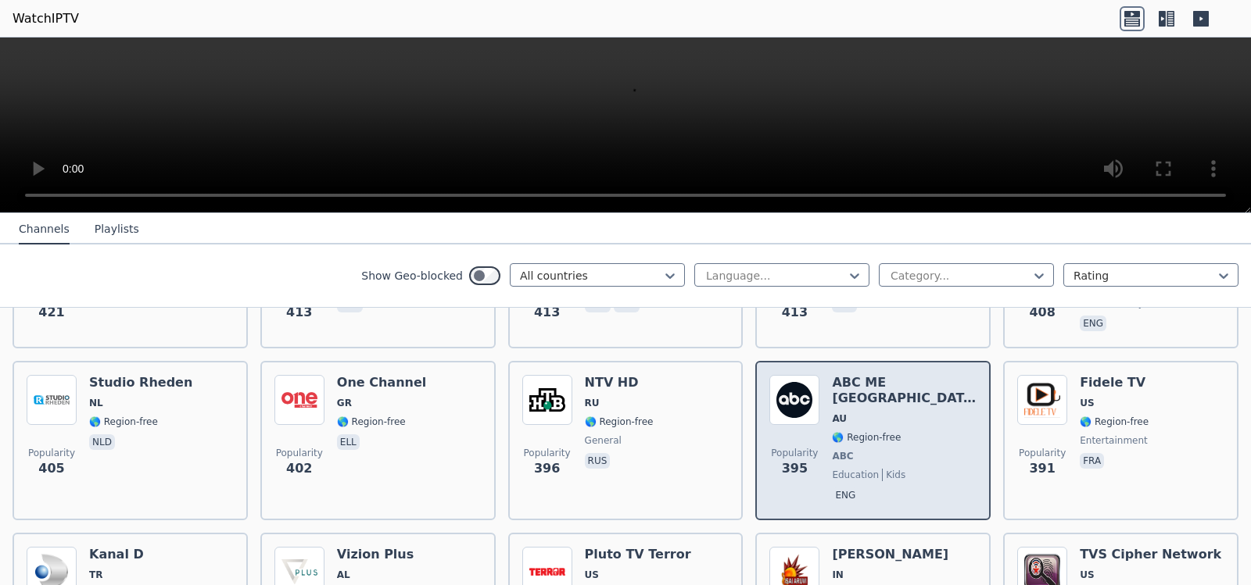
scroll to position [7508, 0]
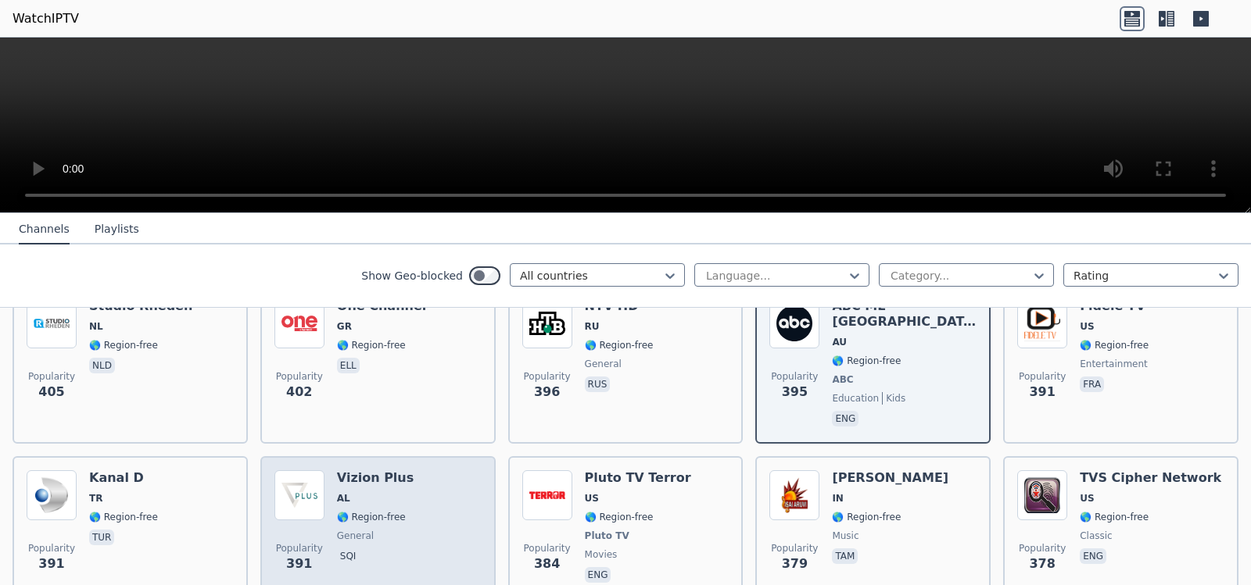
click at [373, 471] on div "Vizion Plus AL 🌎 Region-free general sqi" at bounding box center [375, 529] width 77 height 116
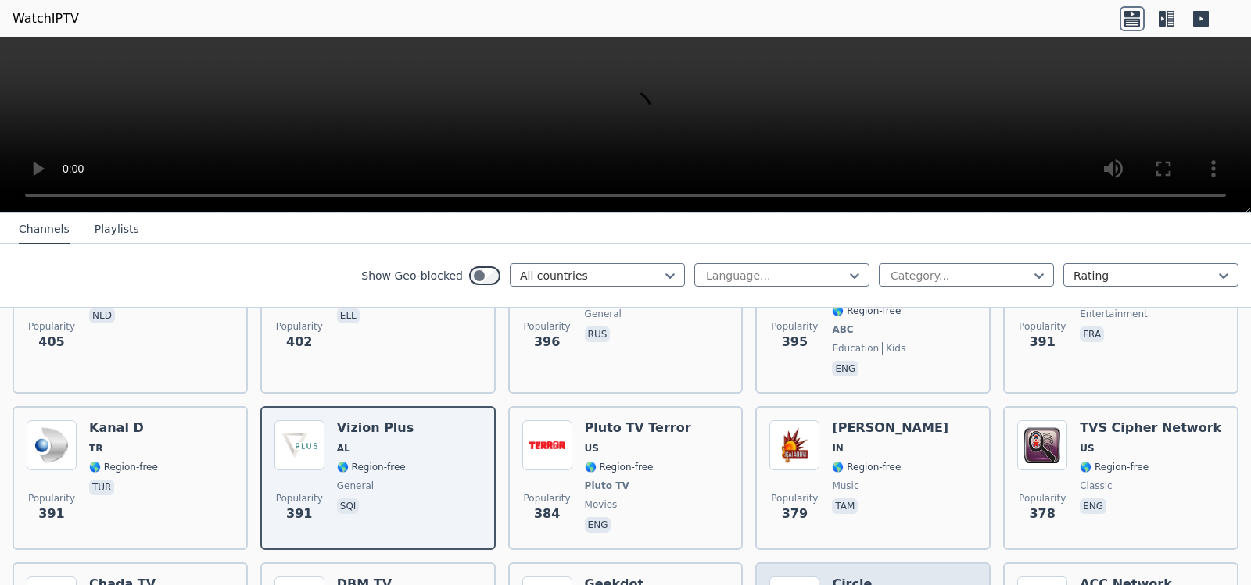
scroll to position [7586, 0]
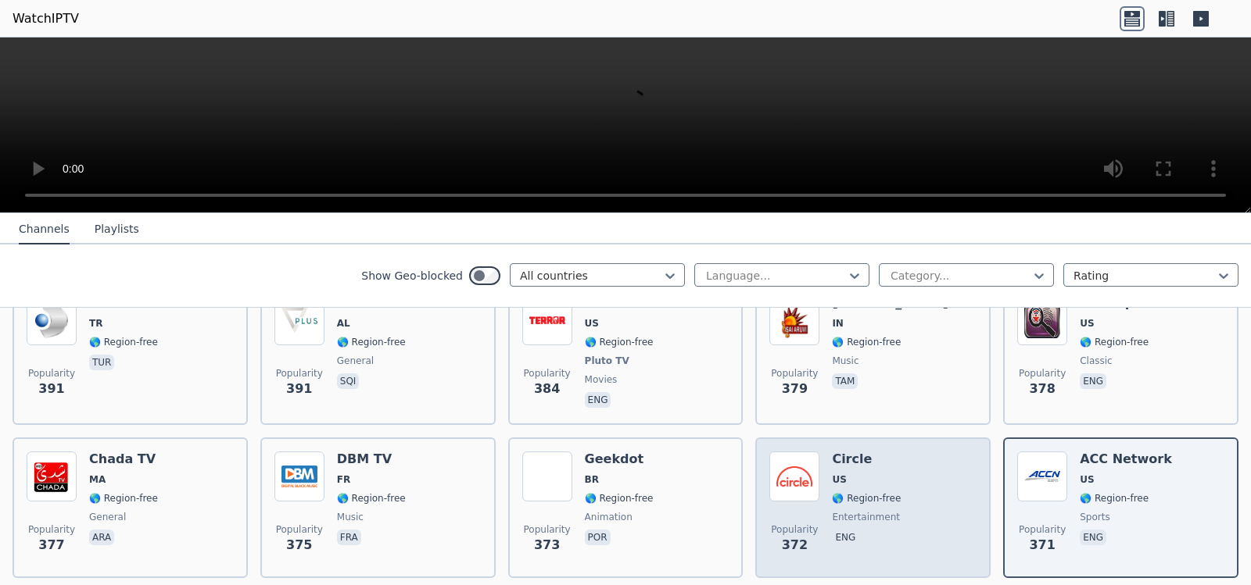
scroll to position [7742, 0]
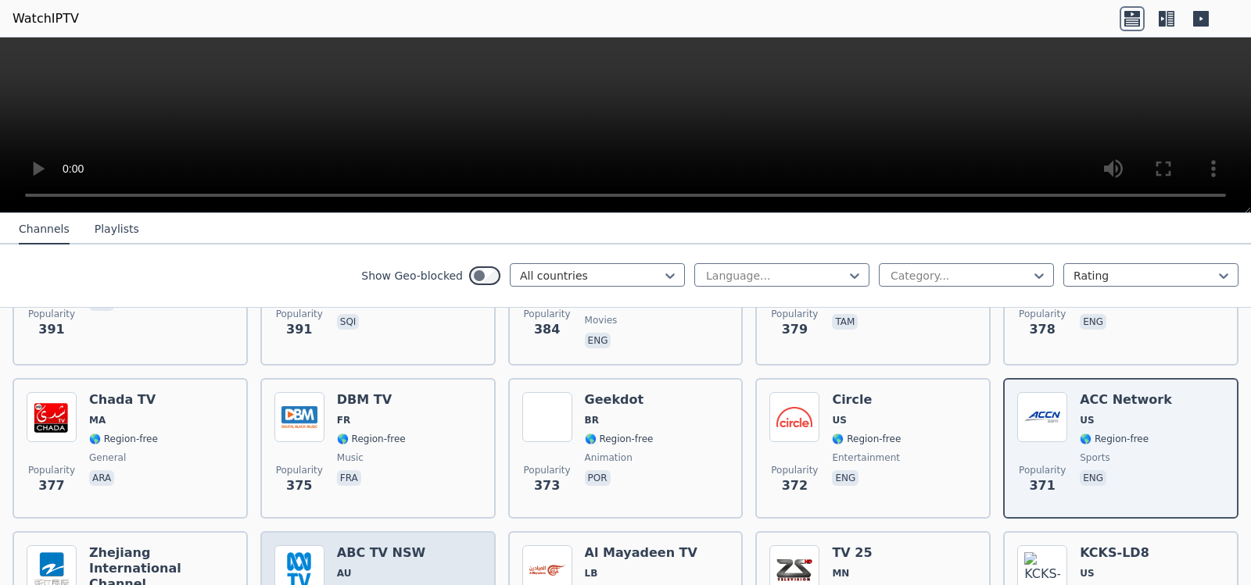
click at [353, 557] on span "🌎 Region-free" at bounding box center [371, 592] width 69 height 13
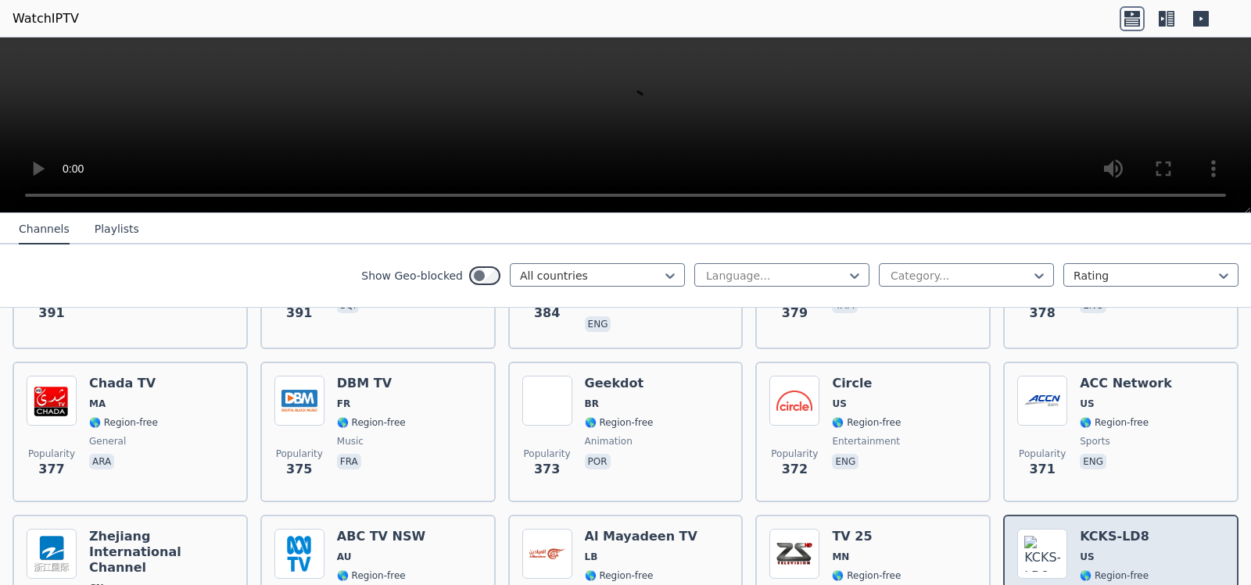
scroll to position [7763, 0]
